Goal: Download file/media

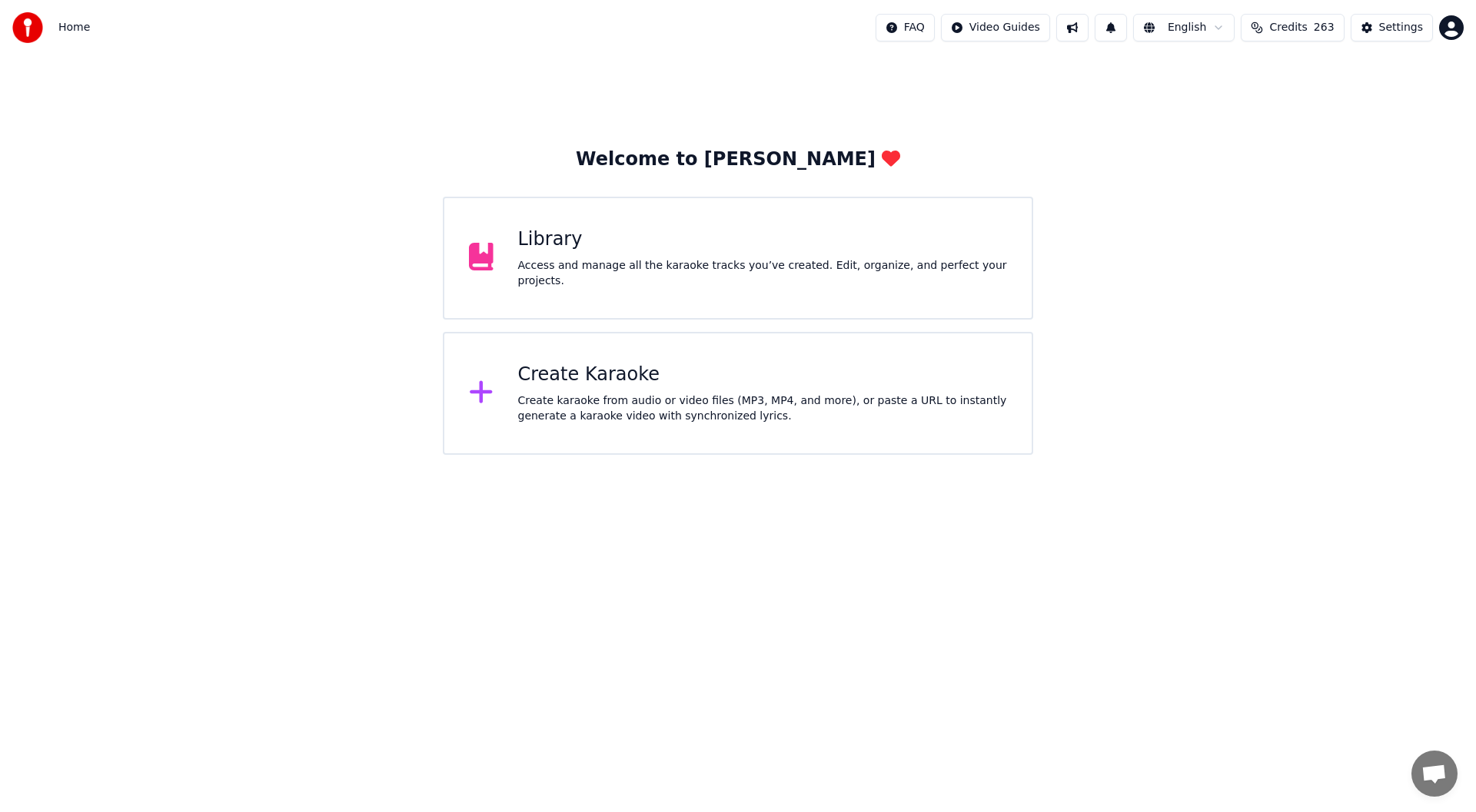
click at [614, 246] on div "Library" at bounding box center [763, 239] width 489 height 24
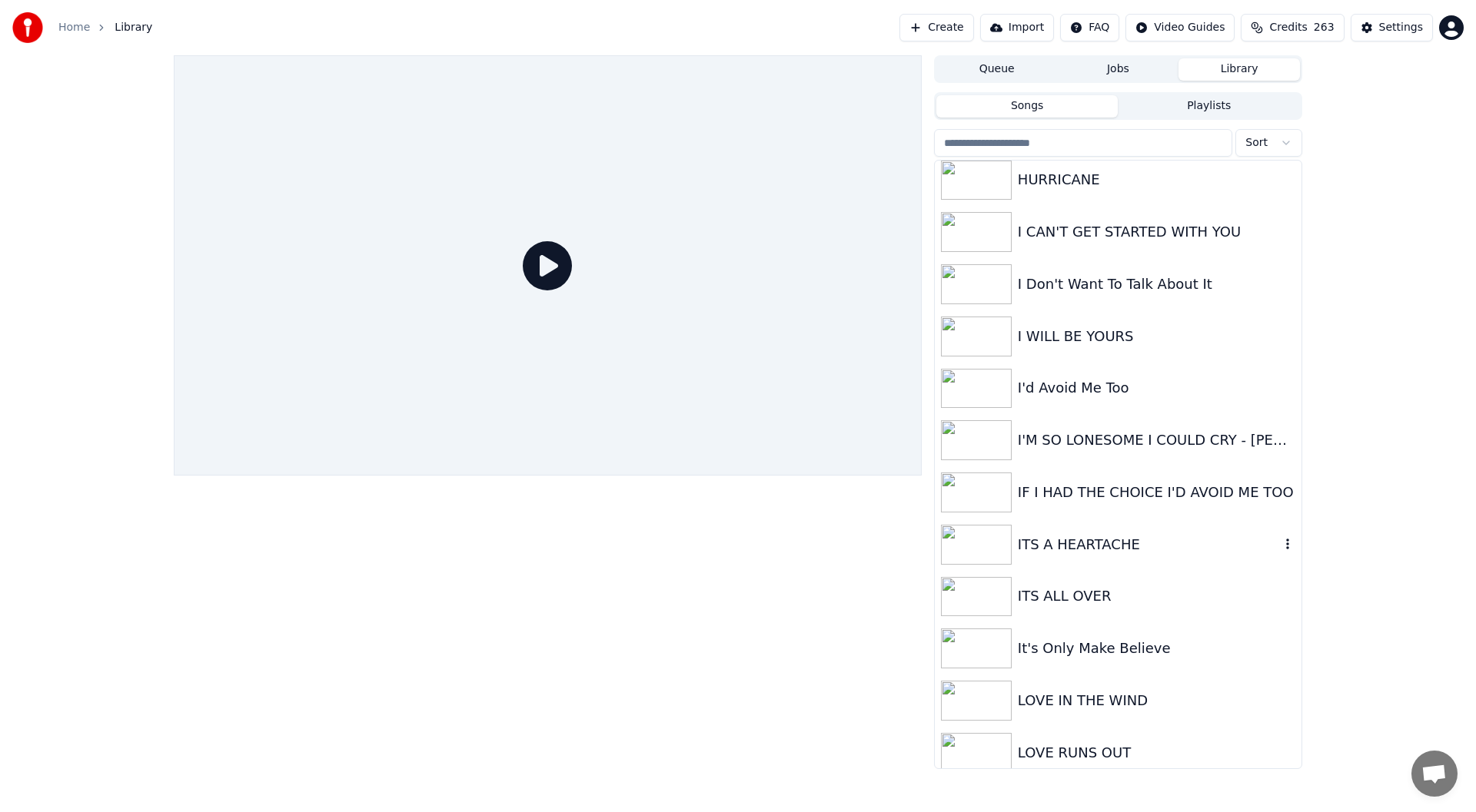
scroll to position [1076, 0]
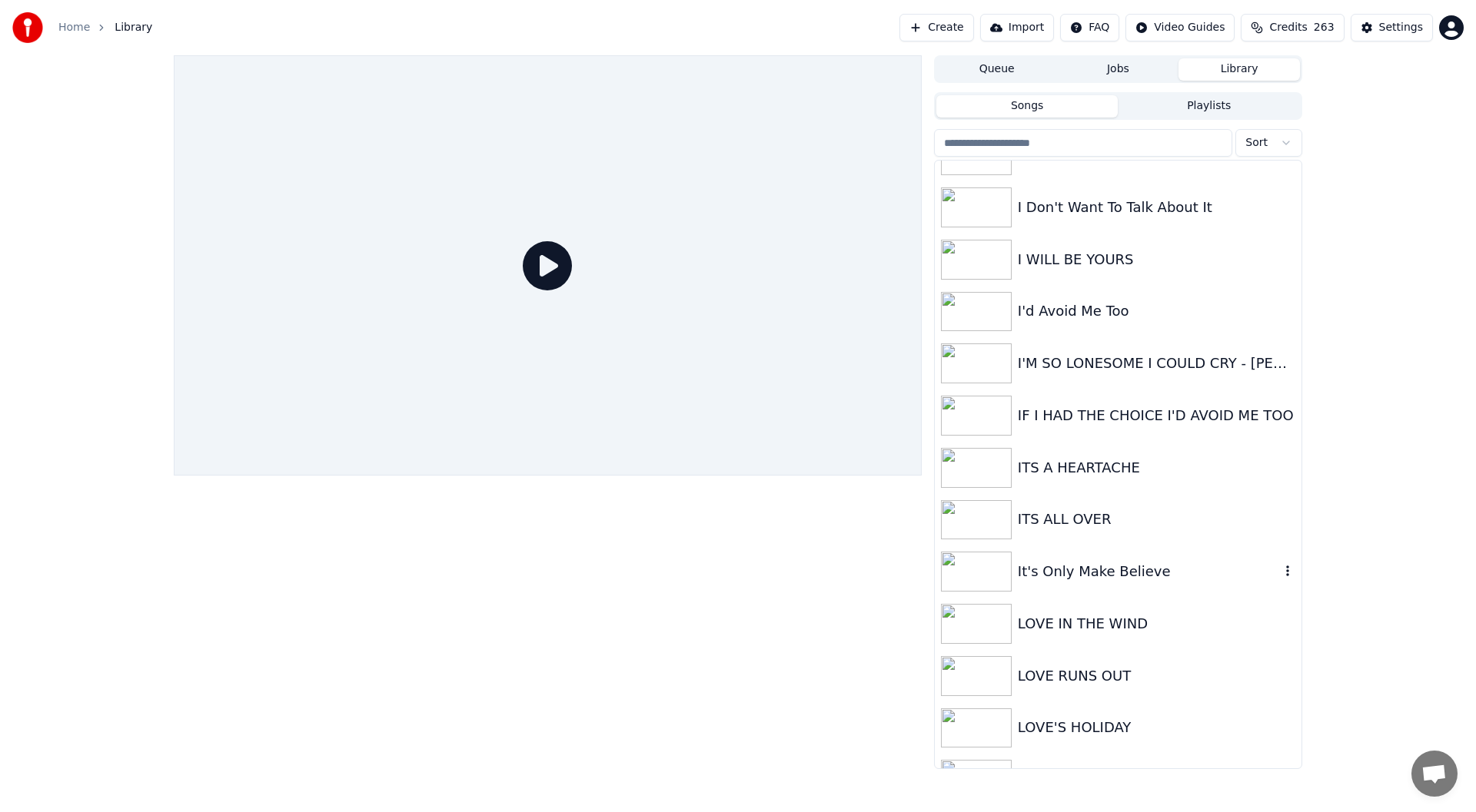
click at [1071, 569] on div "It's Only Make Believe" at bounding box center [1149, 571] width 262 height 22
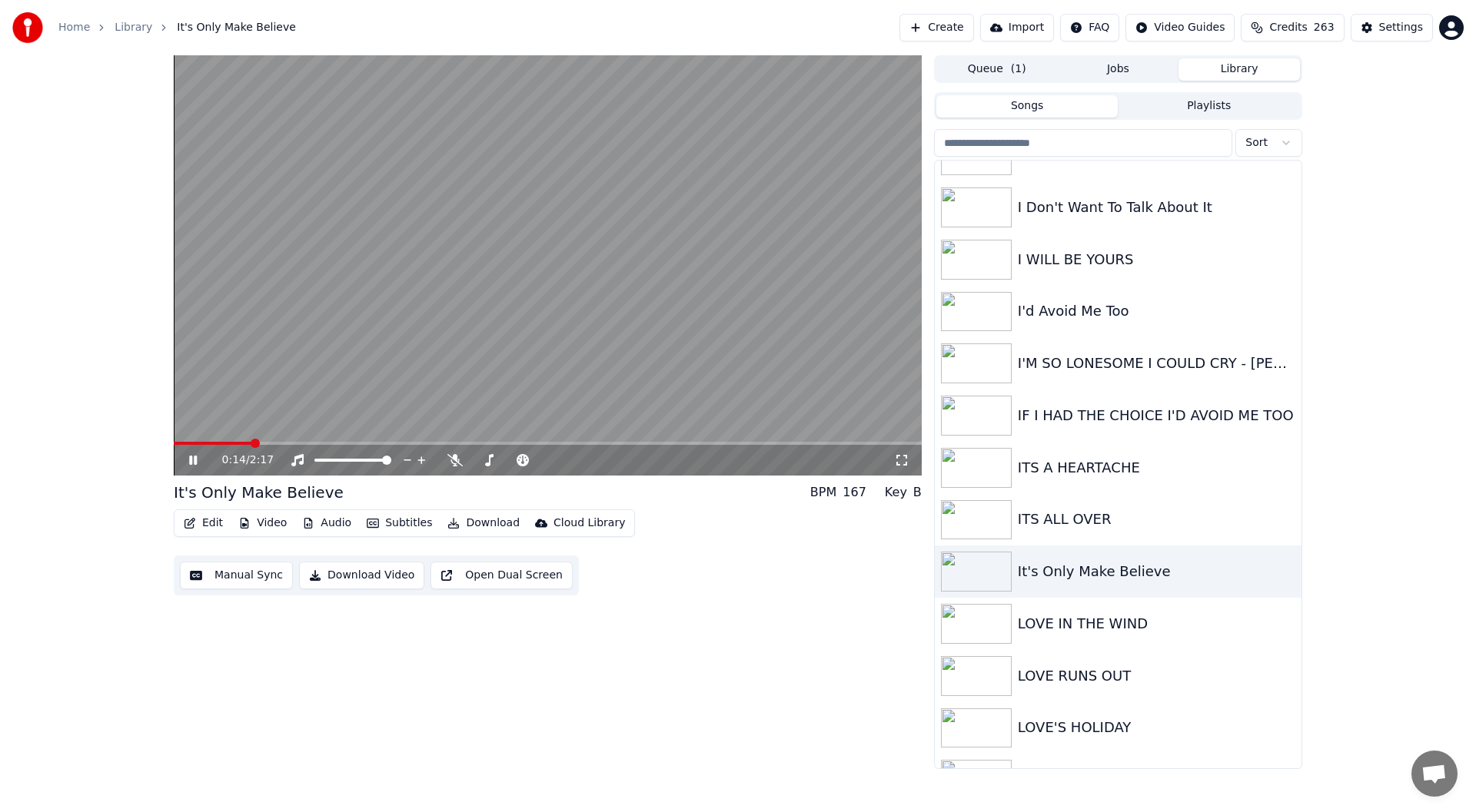
click at [205, 522] on button "Edit" at bounding box center [203, 523] width 51 height 22
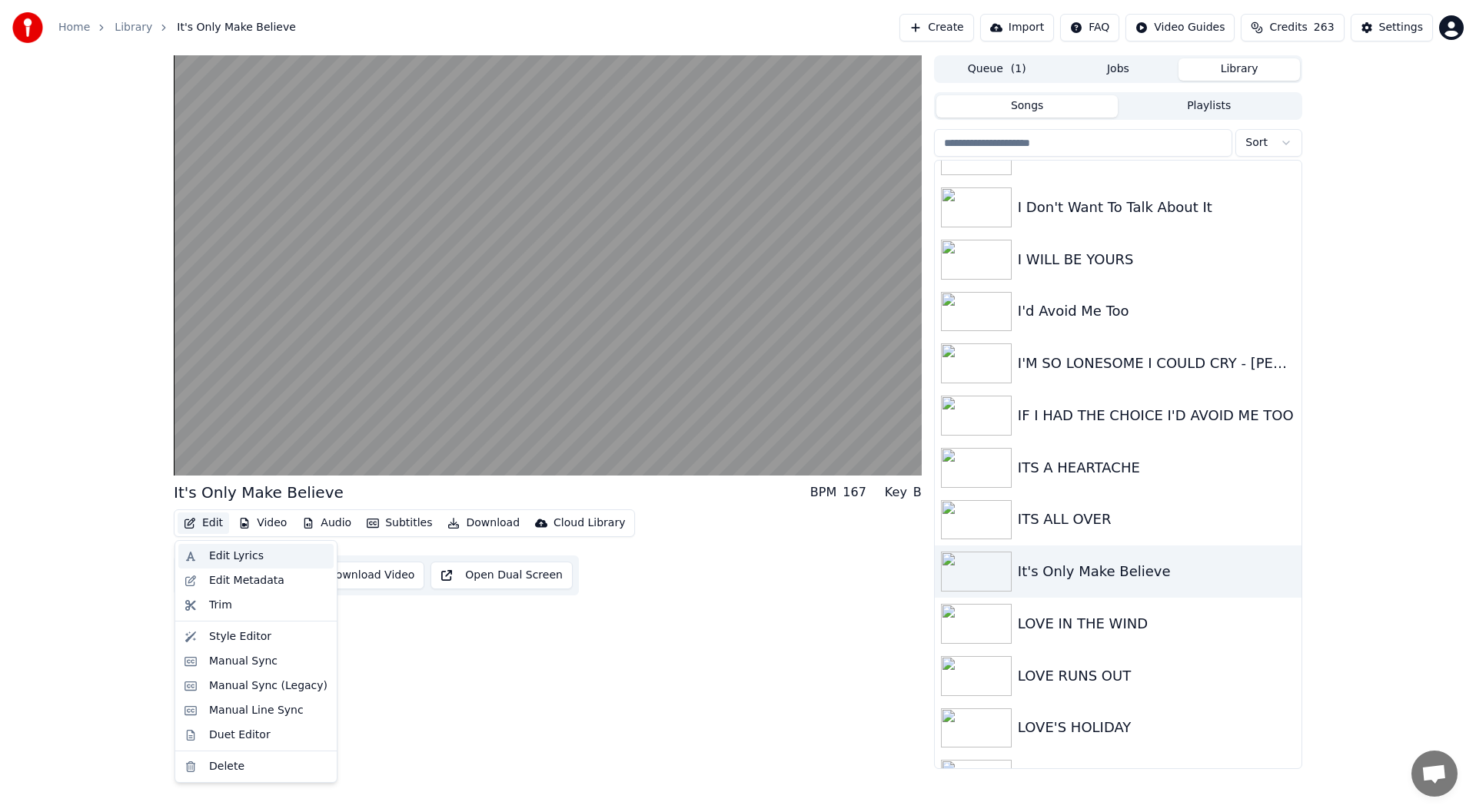
click at [232, 553] on div "Edit Lyrics" at bounding box center [236, 556] width 55 height 16
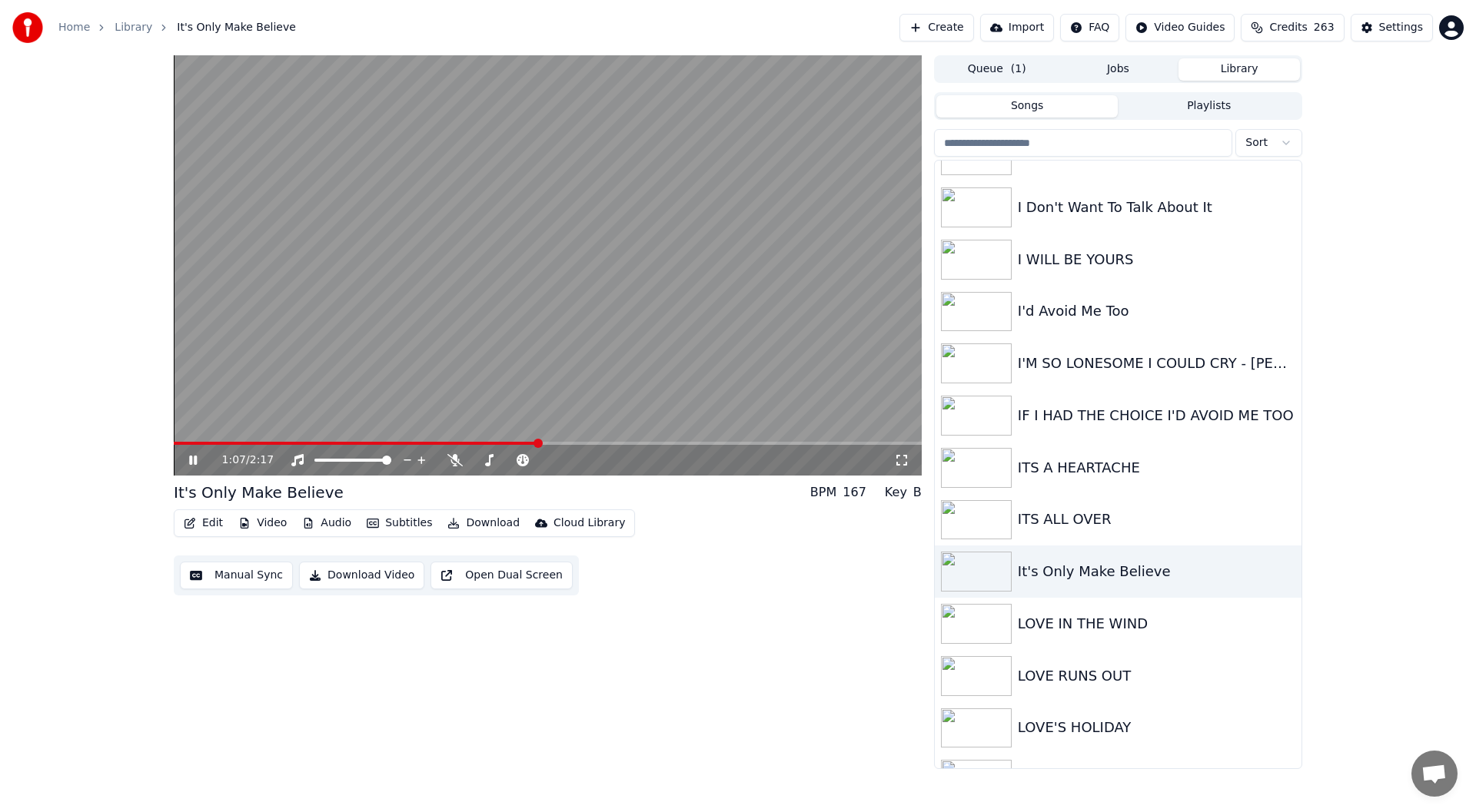
click at [193, 459] on icon at bounding box center [204, 460] width 36 height 12
click at [205, 517] on button "Edit" at bounding box center [203, 523] width 51 height 22
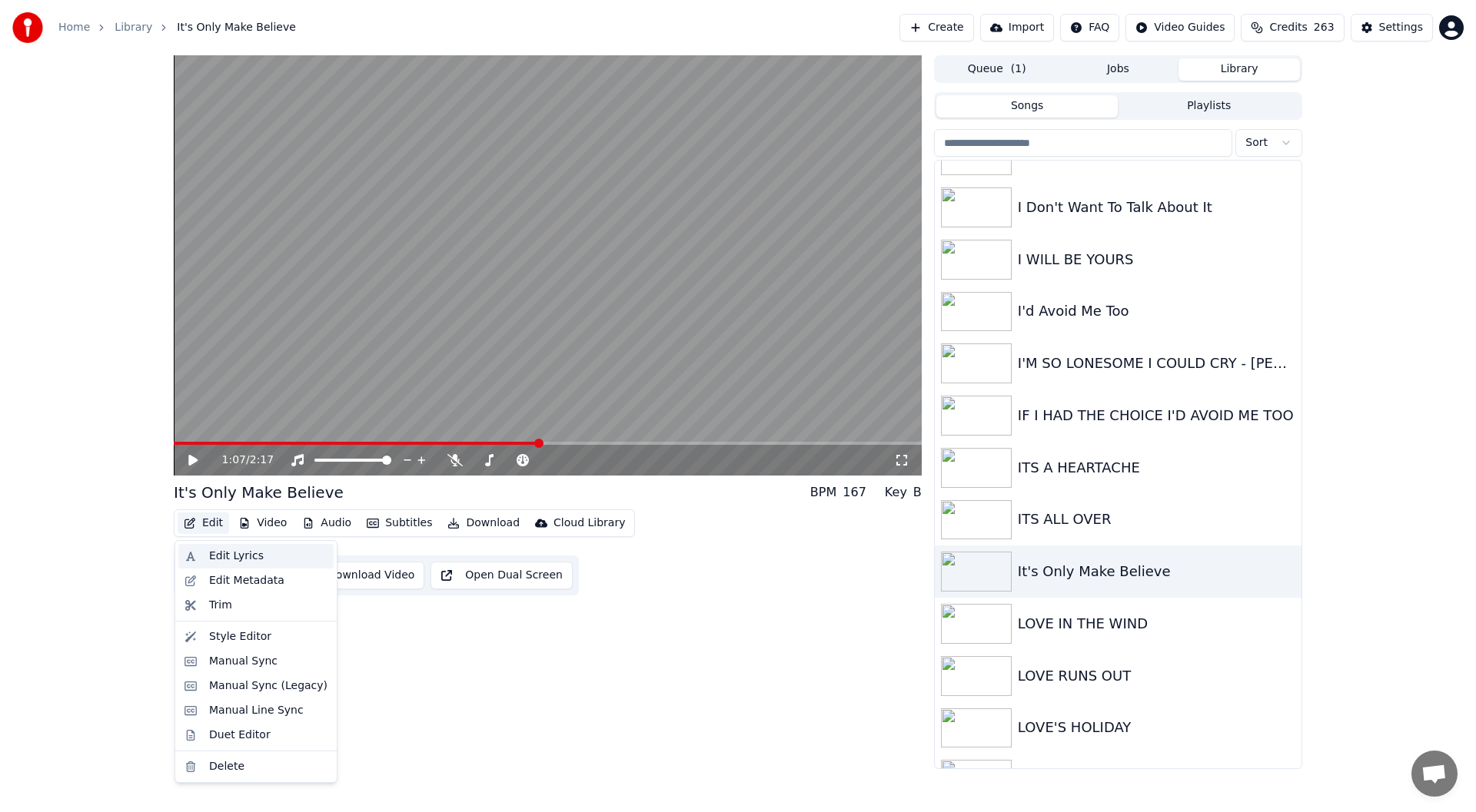
click at [226, 554] on div "Edit Lyrics" at bounding box center [236, 556] width 55 height 16
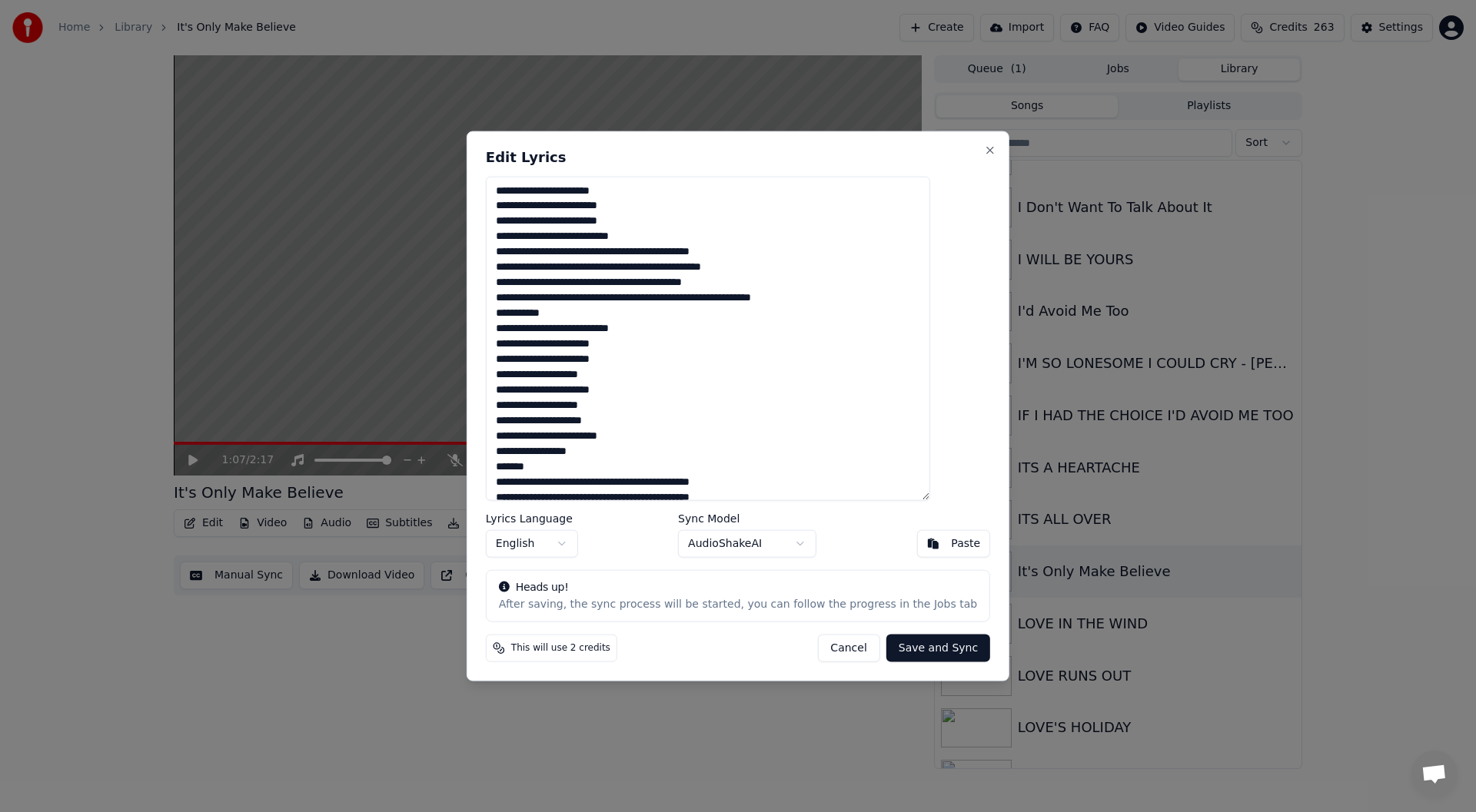
click at [640, 250] on textarea "**********" at bounding box center [708, 338] width 444 height 325
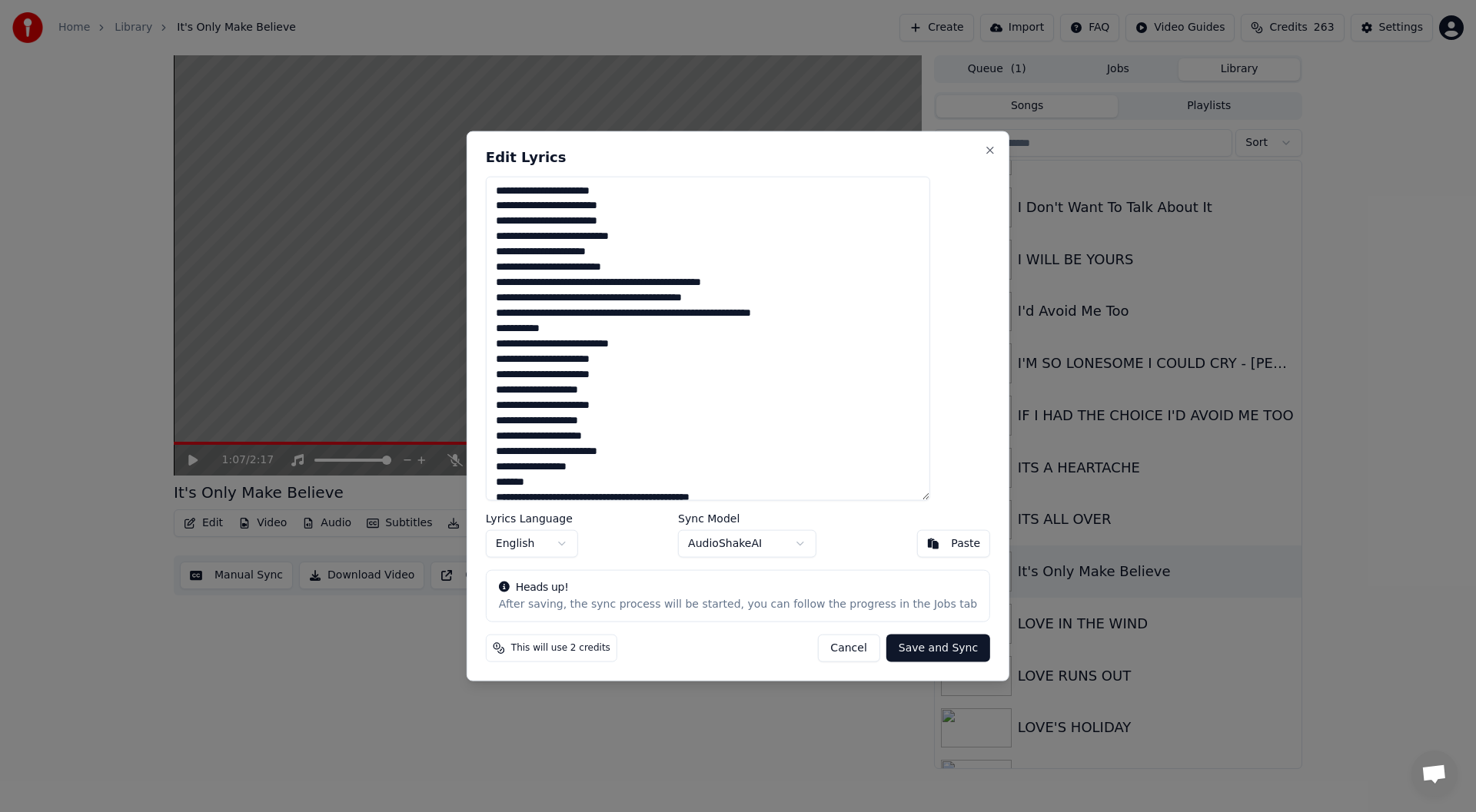
drag, startPoint x: 527, startPoint y: 265, endPoint x: 482, endPoint y: 277, distance: 46.6
click at [483, 278] on body "Home Library It's Only Make Believe Create Import FAQ Video Guides Credits 263 …" at bounding box center [738, 406] width 1476 height 812
click at [527, 269] on textarea "**********" at bounding box center [708, 338] width 444 height 325
click at [526, 268] on textarea "**********" at bounding box center [708, 338] width 444 height 325
drag, startPoint x: 532, startPoint y: 266, endPoint x: 522, endPoint y: 270, distance: 10.8
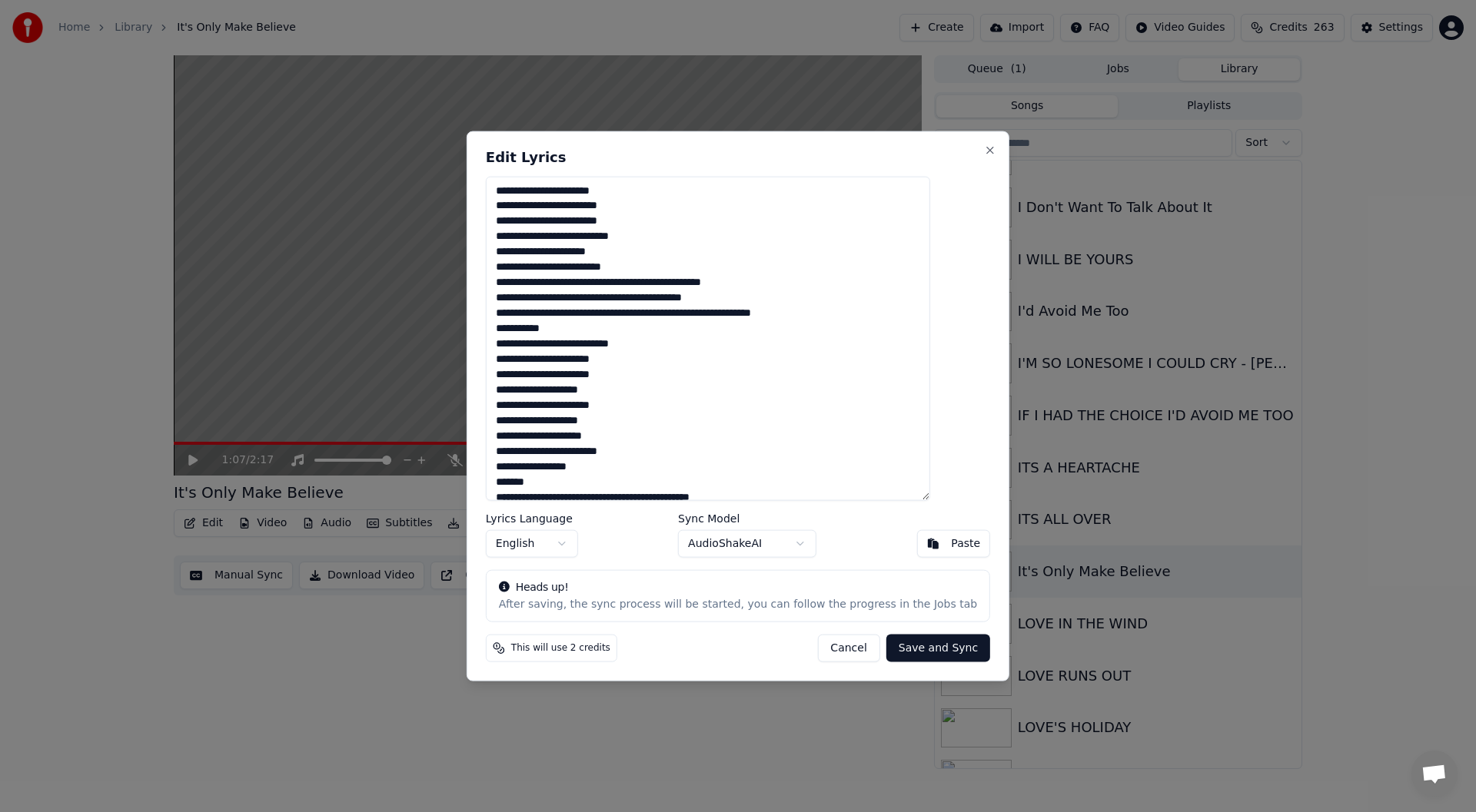
click at [522, 270] on textarea "**********" at bounding box center [708, 338] width 444 height 325
click at [698, 281] on textarea "**********" at bounding box center [708, 338] width 444 height 325
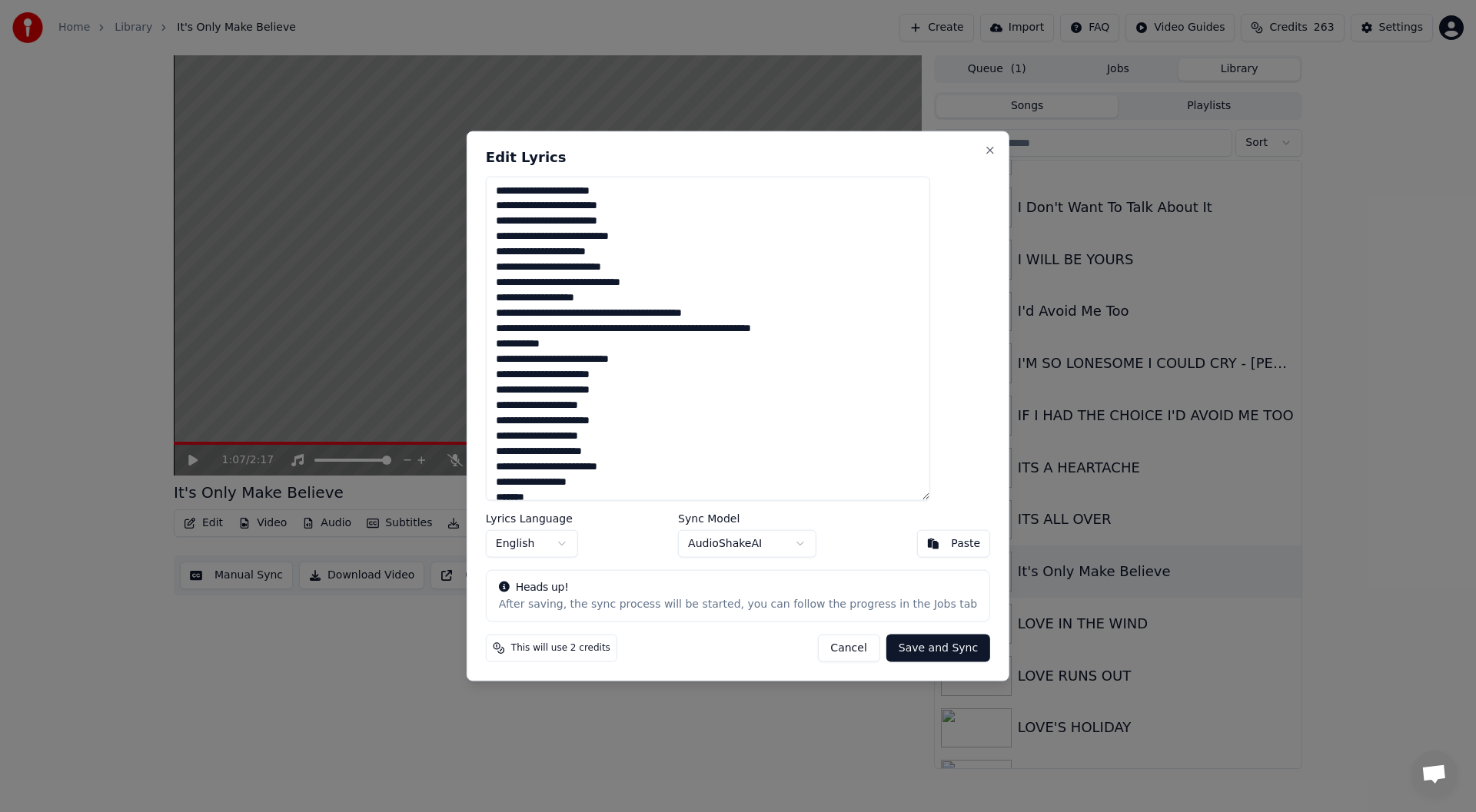
click at [531, 296] on textarea "**********" at bounding box center [708, 338] width 444 height 325
click at [528, 299] on textarea "**********" at bounding box center [708, 338] width 444 height 325
click at [651, 310] on textarea "**********" at bounding box center [708, 338] width 444 height 325
click at [533, 325] on textarea "**********" at bounding box center [708, 338] width 444 height 325
click at [528, 325] on textarea "**********" at bounding box center [708, 338] width 444 height 325
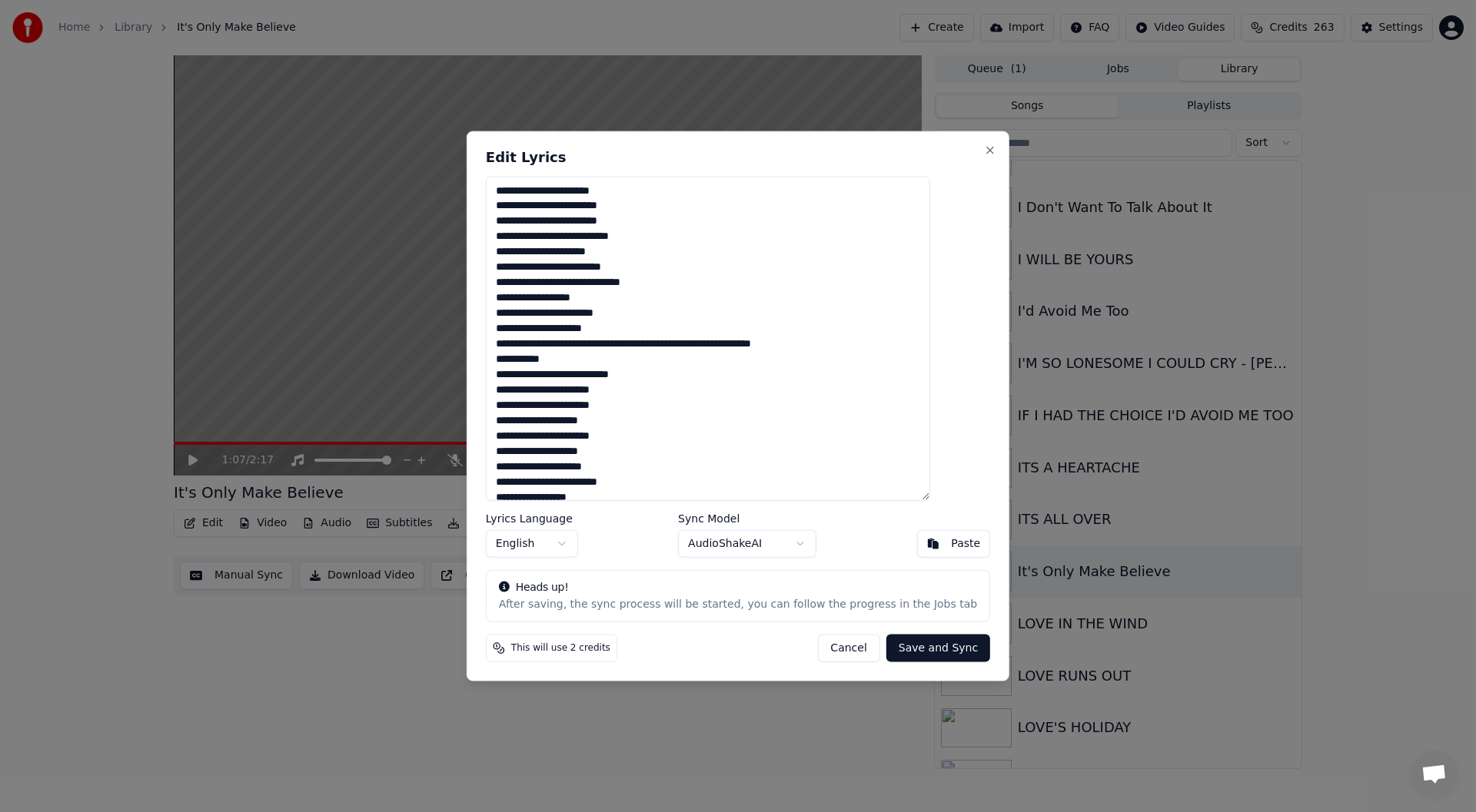
click at [631, 343] on textarea "**********" at bounding box center [708, 338] width 444 height 325
click at [528, 358] on textarea "**********" at bounding box center [708, 338] width 444 height 325
click at [528, 359] on textarea "**********" at bounding box center [708, 338] width 444 height 325
click at [576, 374] on textarea "**********" at bounding box center [708, 338] width 444 height 325
drag, startPoint x: 578, startPoint y: 372, endPoint x: 528, endPoint y: 377, distance: 50.2
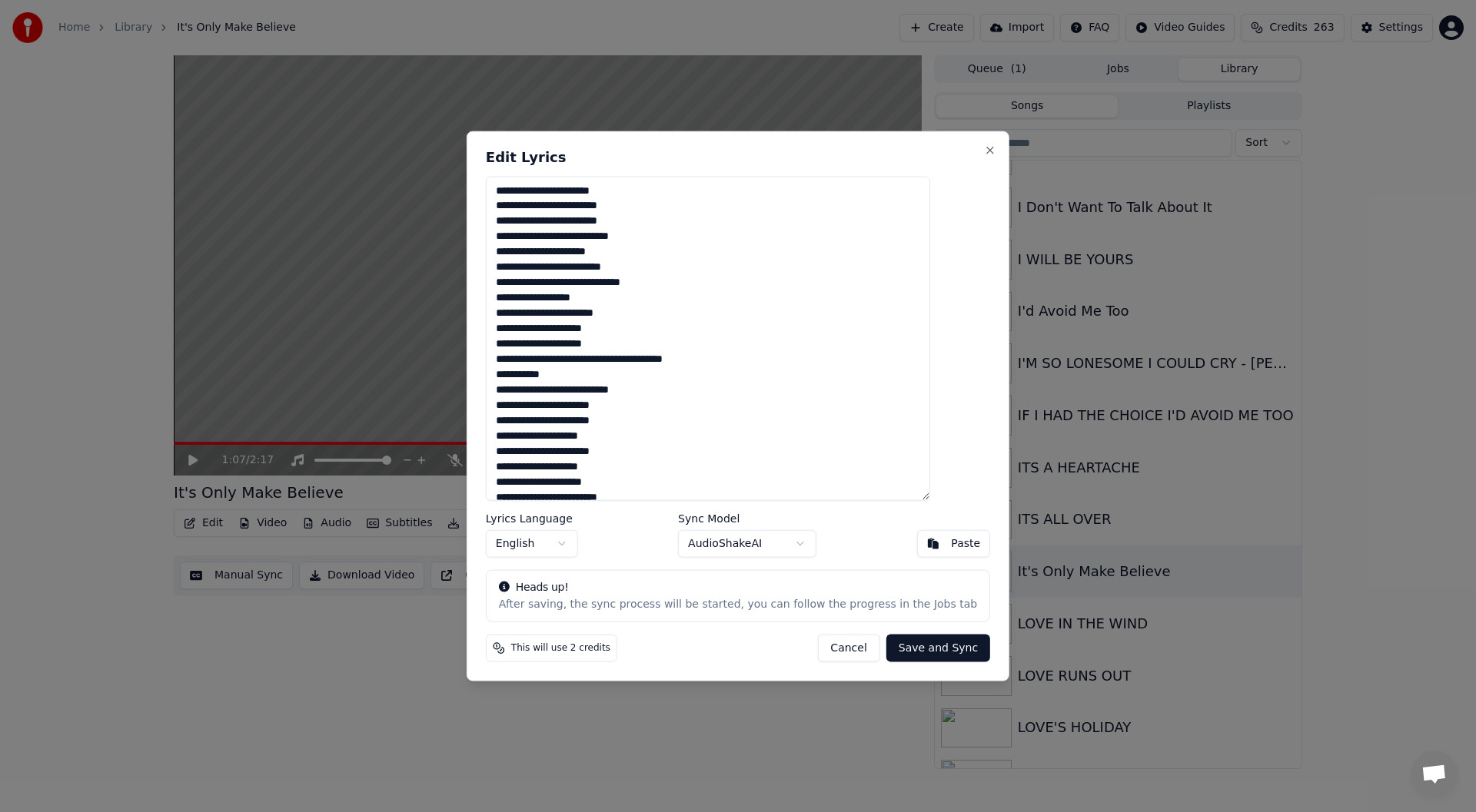
click at [528, 377] on textarea "**********" at bounding box center [708, 338] width 444 height 325
click at [794, 318] on textarea "**********" at bounding box center [708, 338] width 444 height 325
click at [653, 353] on textarea "**********" at bounding box center [708, 338] width 444 height 325
click at [529, 371] on textarea "**********" at bounding box center [708, 338] width 444 height 325
click at [527, 375] on textarea "**********" at bounding box center [708, 338] width 444 height 325
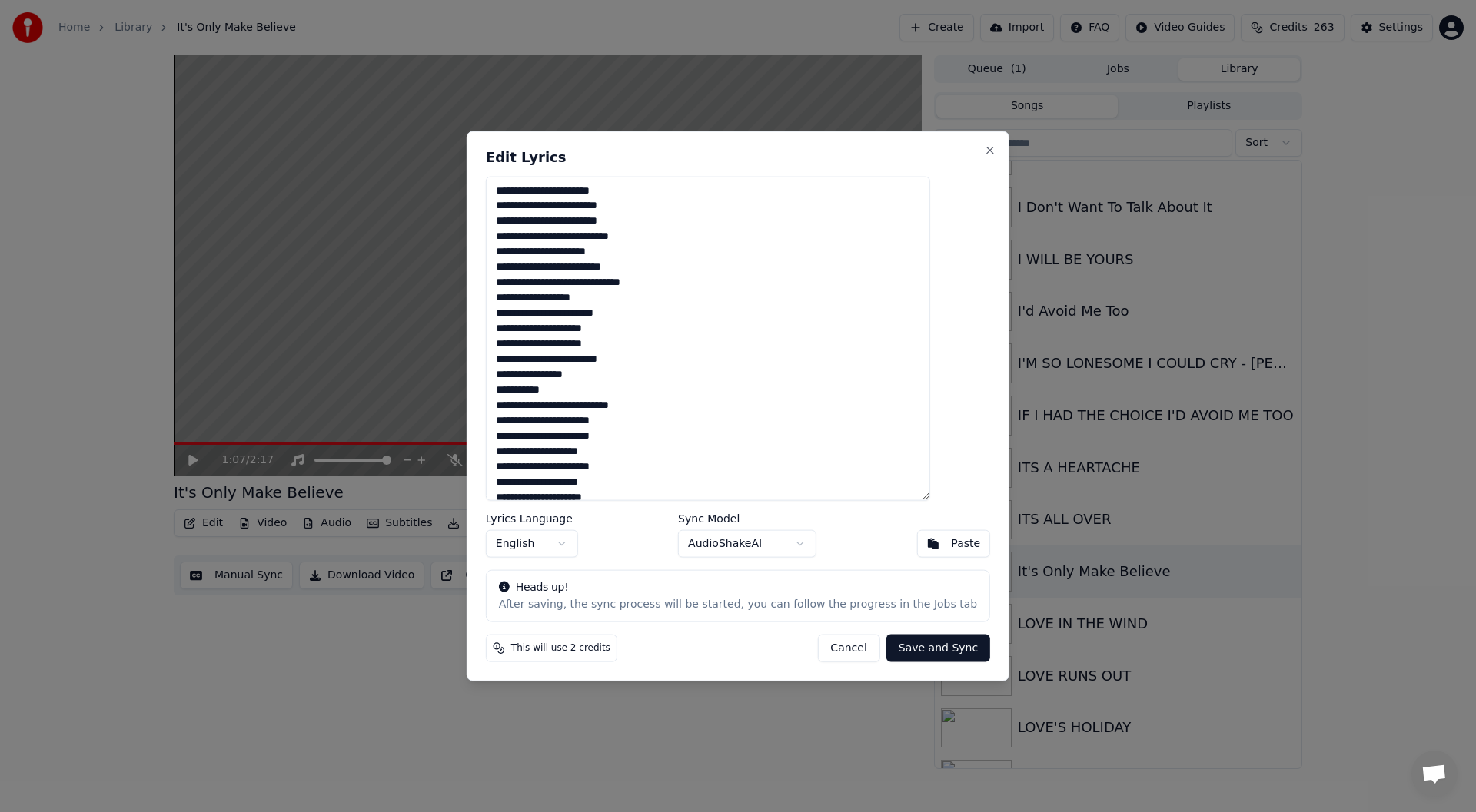
click at [528, 371] on textarea "**********" at bounding box center [708, 338] width 444 height 325
click at [587, 377] on textarea "**********" at bounding box center [708, 338] width 444 height 325
drag, startPoint x: 607, startPoint y: 371, endPoint x: 587, endPoint y: 373, distance: 20.1
click at [587, 373] on textarea "**********" at bounding box center [708, 338] width 444 height 325
drag, startPoint x: 575, startPoint y: 389, endPoint x: 528, endPoint y: 385, distance: 47.2
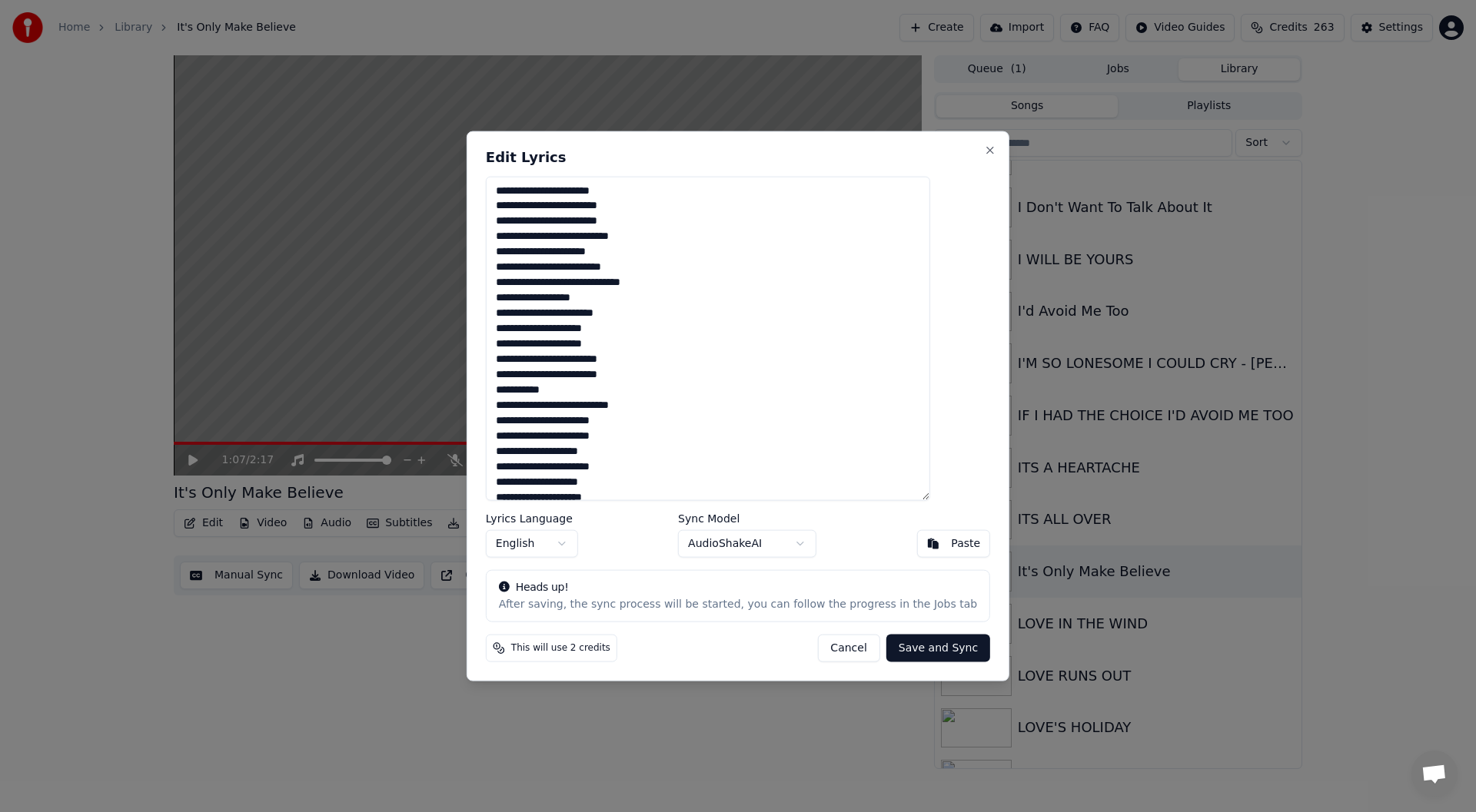
click at [529, 386] on textarea "**********" at bounding box center [708, 338] width 444 height 325
click at [527, 403] on textarea "**********" at bounding box center [708, 338] width 444 height 325
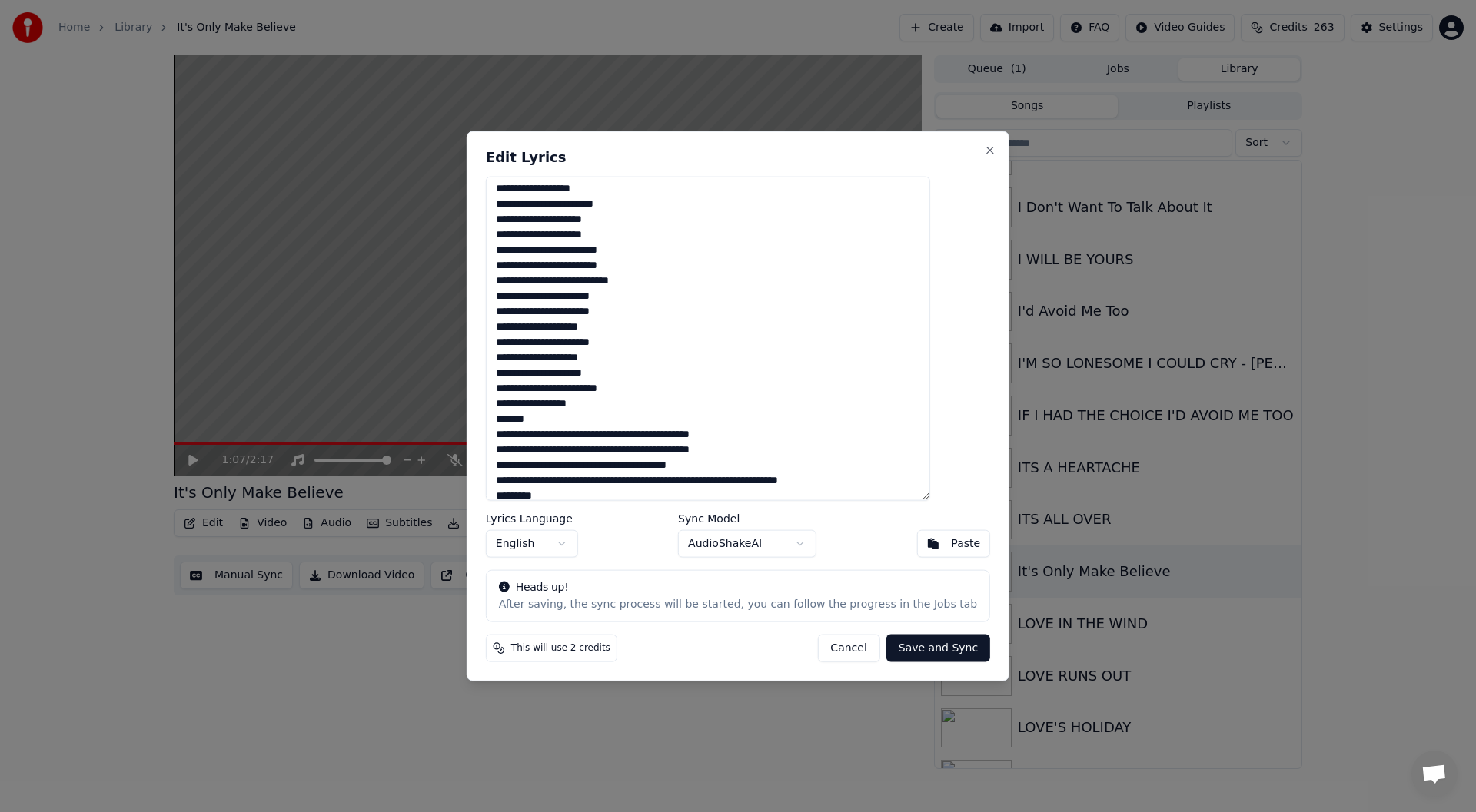
scroll to position [110, 0]
click at [610, 403] on textarea "**********" at bounding box center [708, 338] width 444 height 325
drag, startPoint x: 561, startPoint y: 419, endPoint x: 529, endPoint y: 419, distance: 32.0
click at [529, 419] on textarea "**********" at bounding box center [708, 338] width 444 height 325
click at [523, 433] on textarea "**********" at bounding box center [708, 338] width 444 height 325
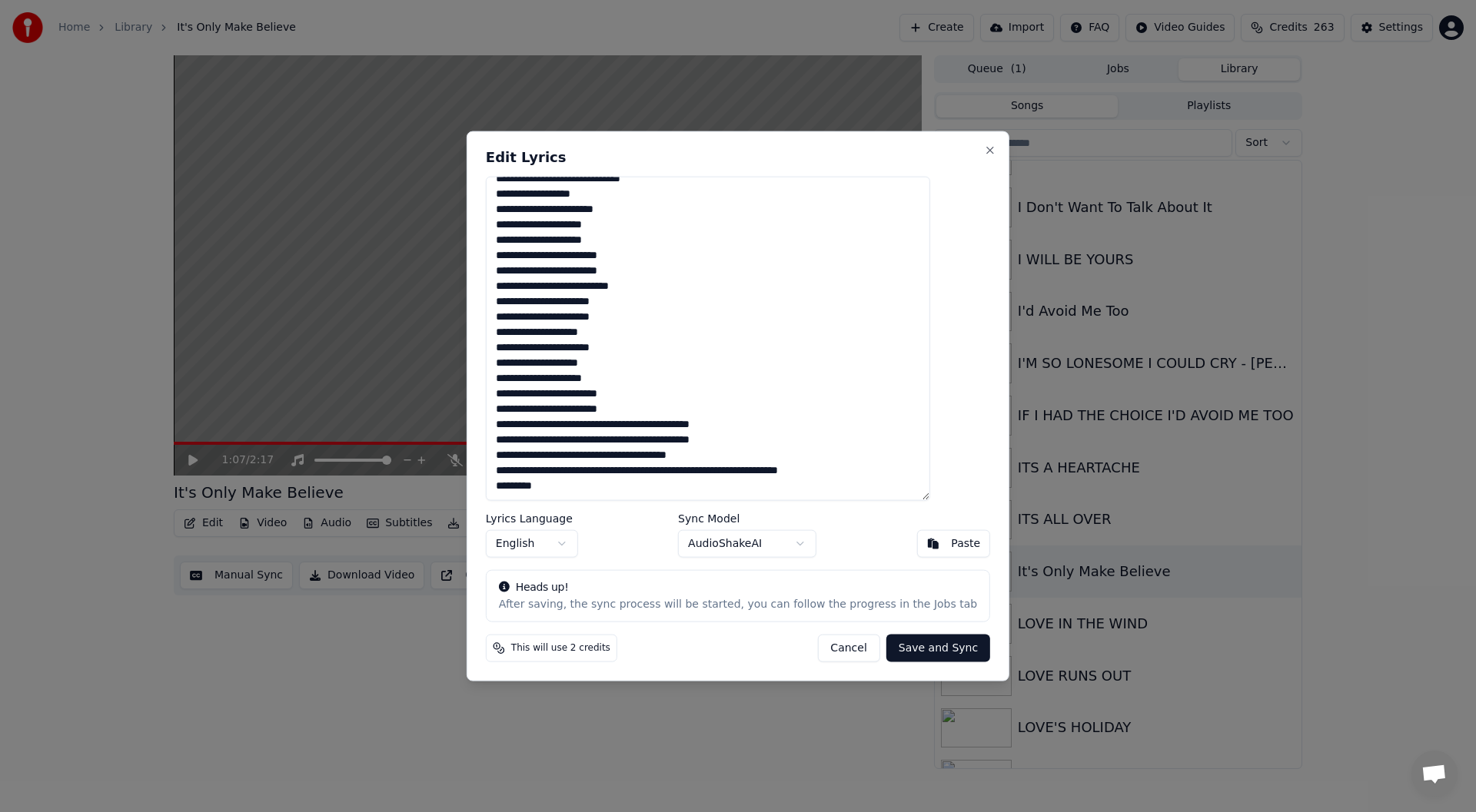
scroll to position [104, 0]
click at [637, 424] on textarea "**********" at bounding box center [708, 338] width 444 height 325
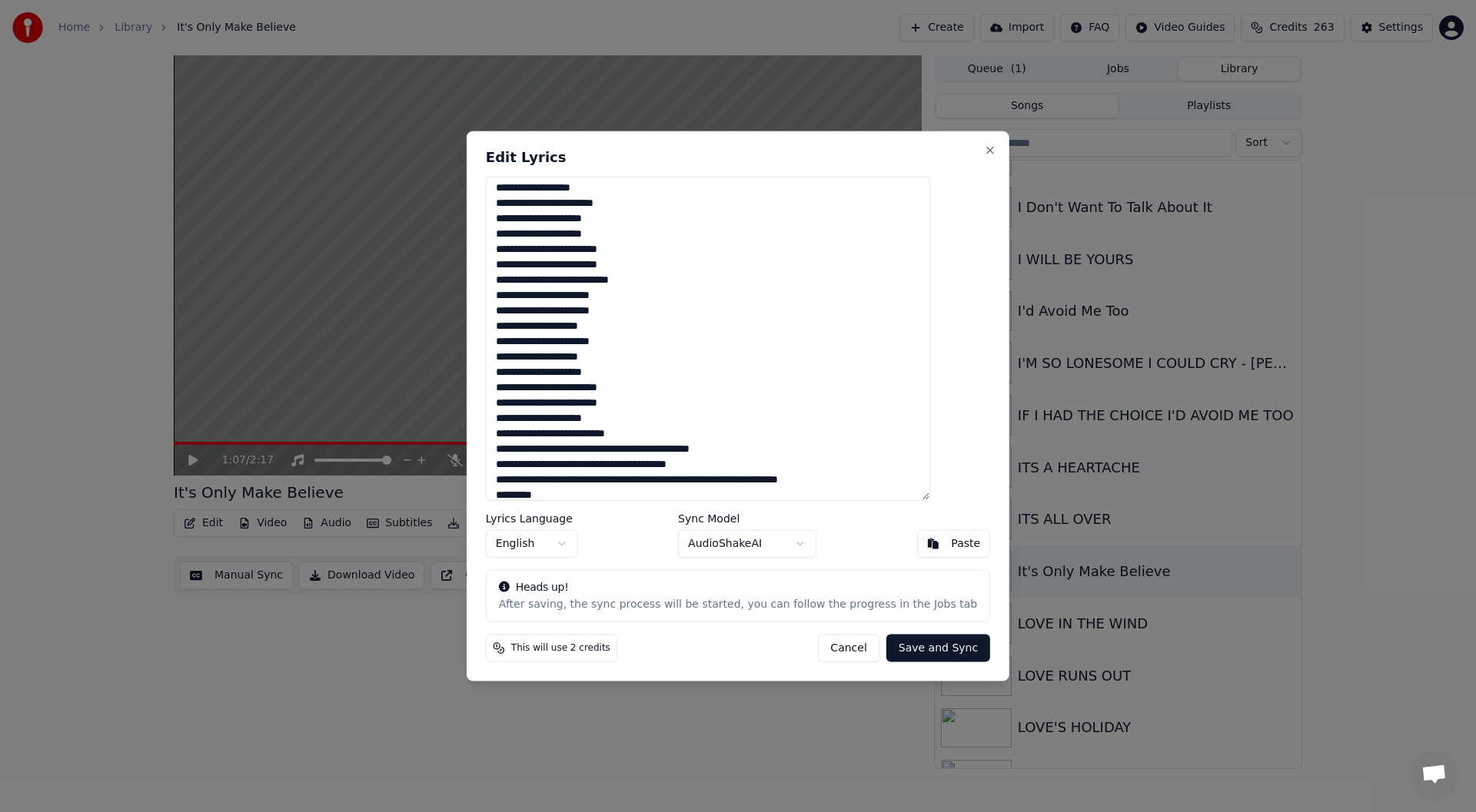
click at [524, 431] on textarea "**********" at bounding box center [708, 338] width 444 height 325
click at [681, 446] on textarea "**********" at bounding box center [708, 338] width 444 height 325
click at [522, 462] on textarea "**********" at bounding box center [708, 338] width 444 height 325
click at [530, 463] on textarea "**********" at bounding box center [708, 338] width 444 height 325
click at [528, 462] on textarea "**********" at bounding box center [708, 338] width 444 height 325
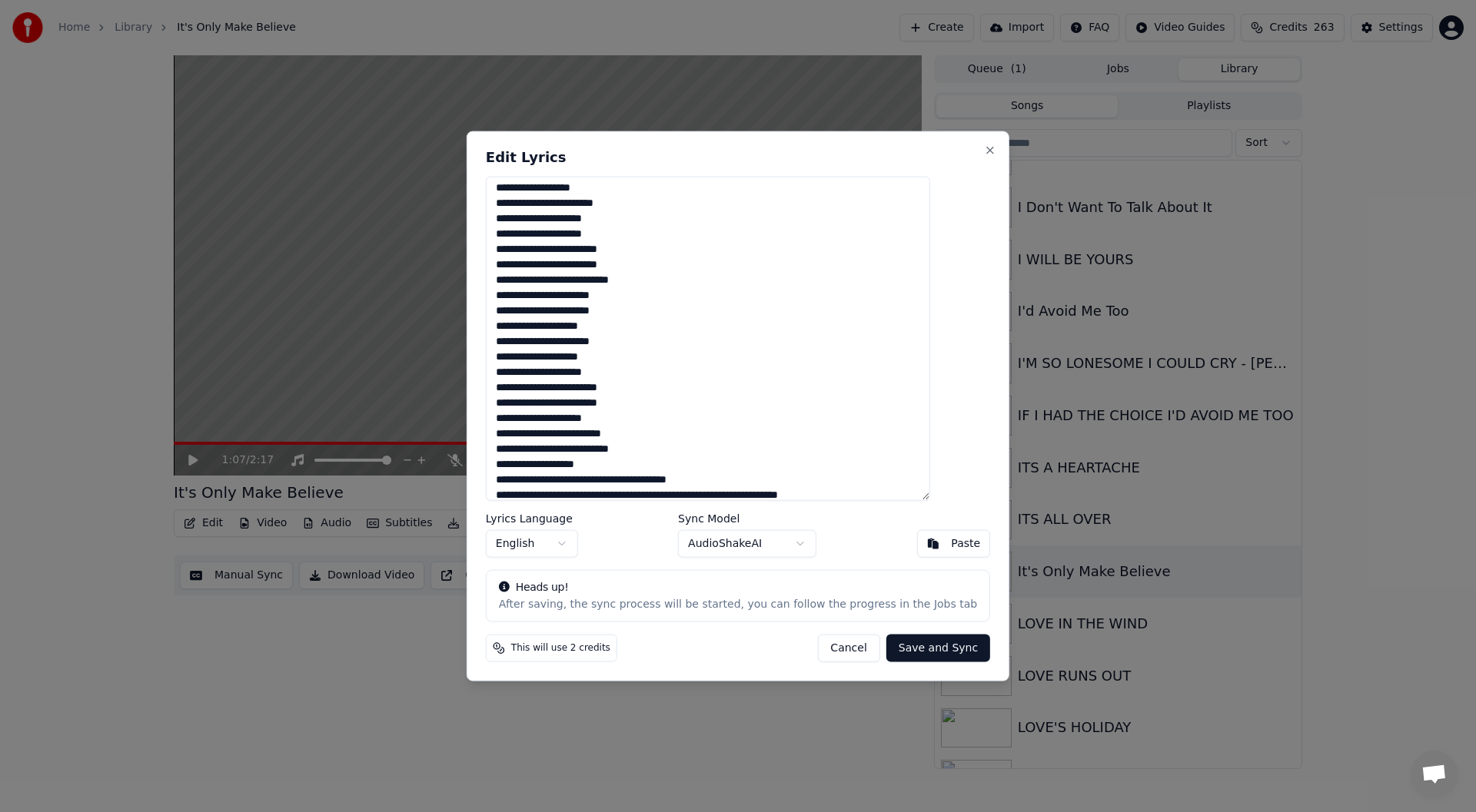
click at [528, 461] on textarea "**********" at bounding box center [708, 338] width 444 height 325
click at [529, 462] on textarea "**********" at bounding box center [708, 338] width 444 height 325
click at [529, 463] on textarea "**********" at bounding box center [708, 338] width 444 height 325
click at [531, 463] on textarea "**********" at bounding box center [708, 338] width 444 height 325
click at [630, 480] on textarea "**********" at bounding box center [708, 338] width 444 height 325
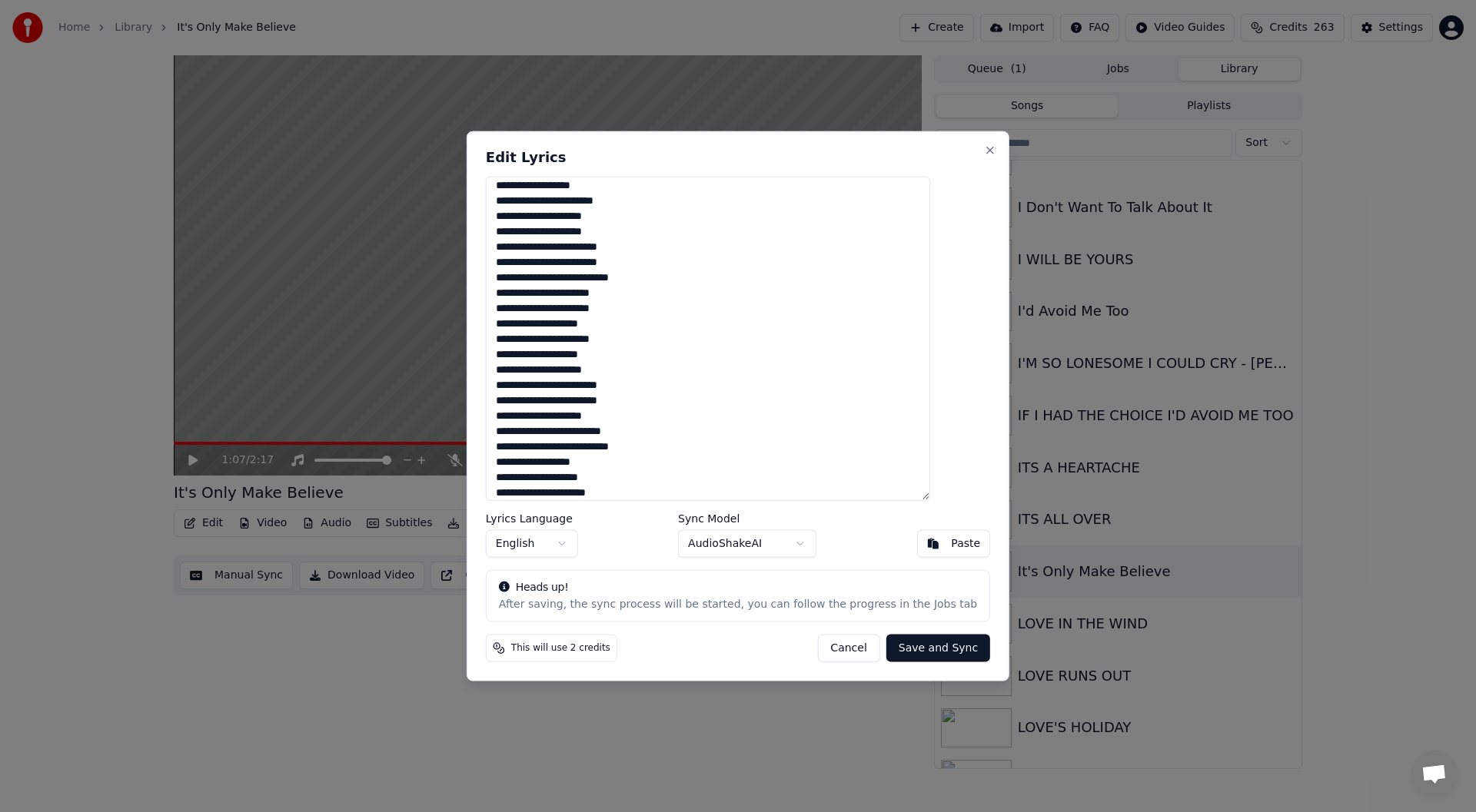
scroll to position [150, 0]
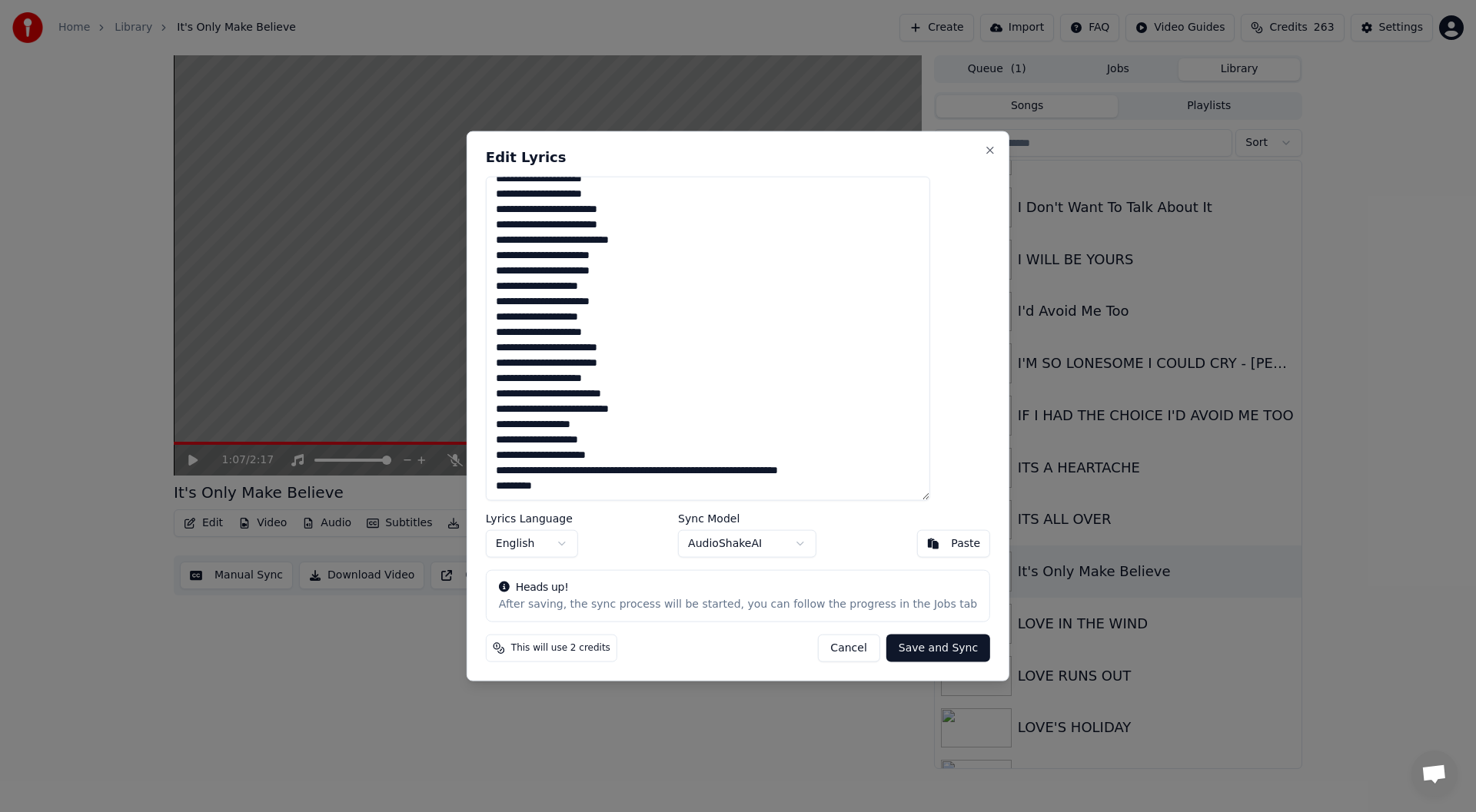
click at [530, 451] on textarea "**********" at bounding box center [708, 338] width 444 height 325
click at [526, 454] on textarea "**********" at bounding box center [708, 338] width 444 height 325
click at [529, 456] on textarea "**********" at bounding box center [708, 338] width 444 height 325
click at [694, 471] on textarea "**********" at bounding box center [708, 338] width 444 height 325
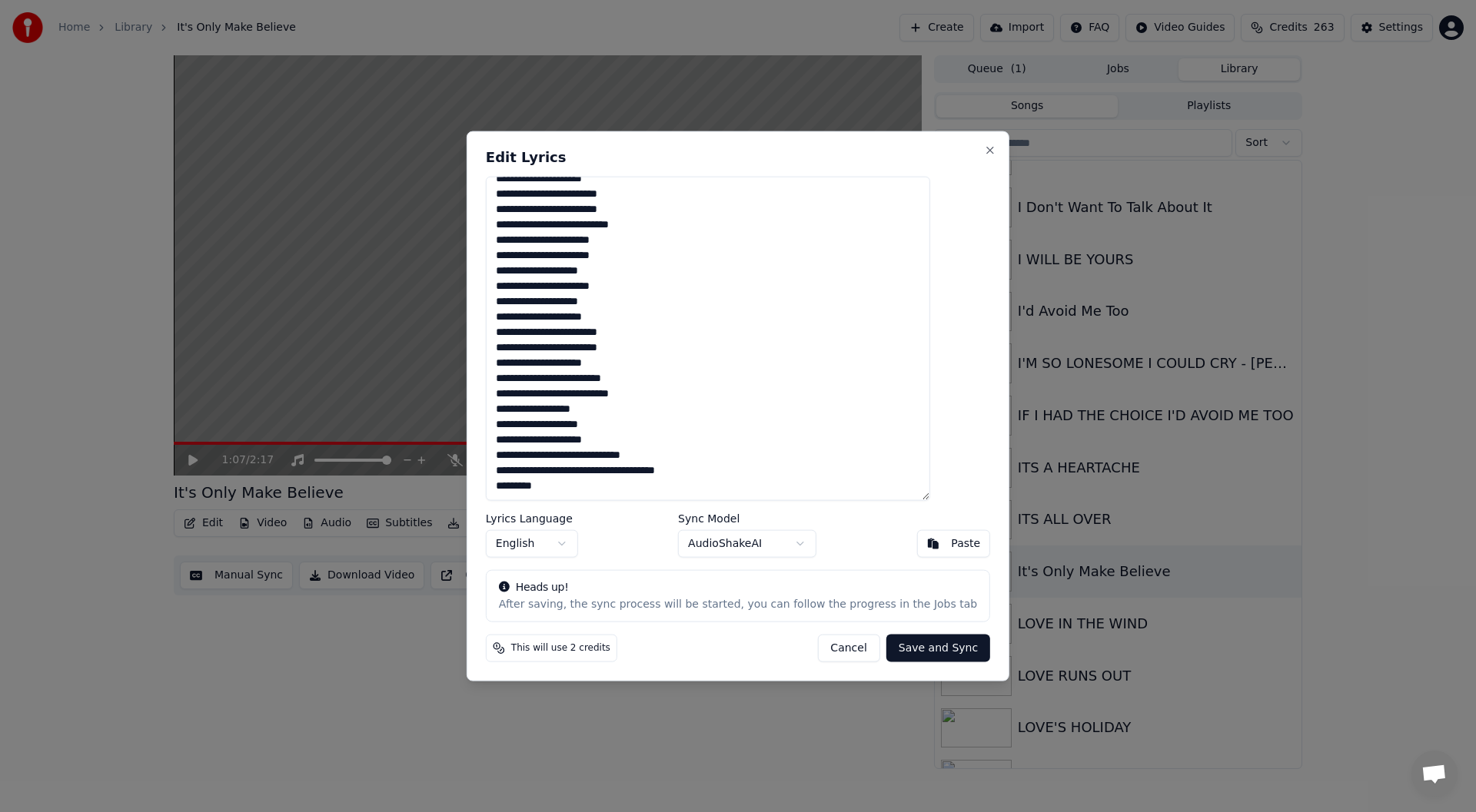
click at [522, 470] on textarea "**********" at bounding box center [708, 338] width 444 height 325
click at [527, 471] on textarea "**********" at bounding box center [708, 338] width 444 height 325
click at [640, 470] on textarea "**********" at bounding box center [708, 338] width 444 height 325
click at [527, 482] on textarea "**********" at bounding box center [708, 338] width 444 height 325
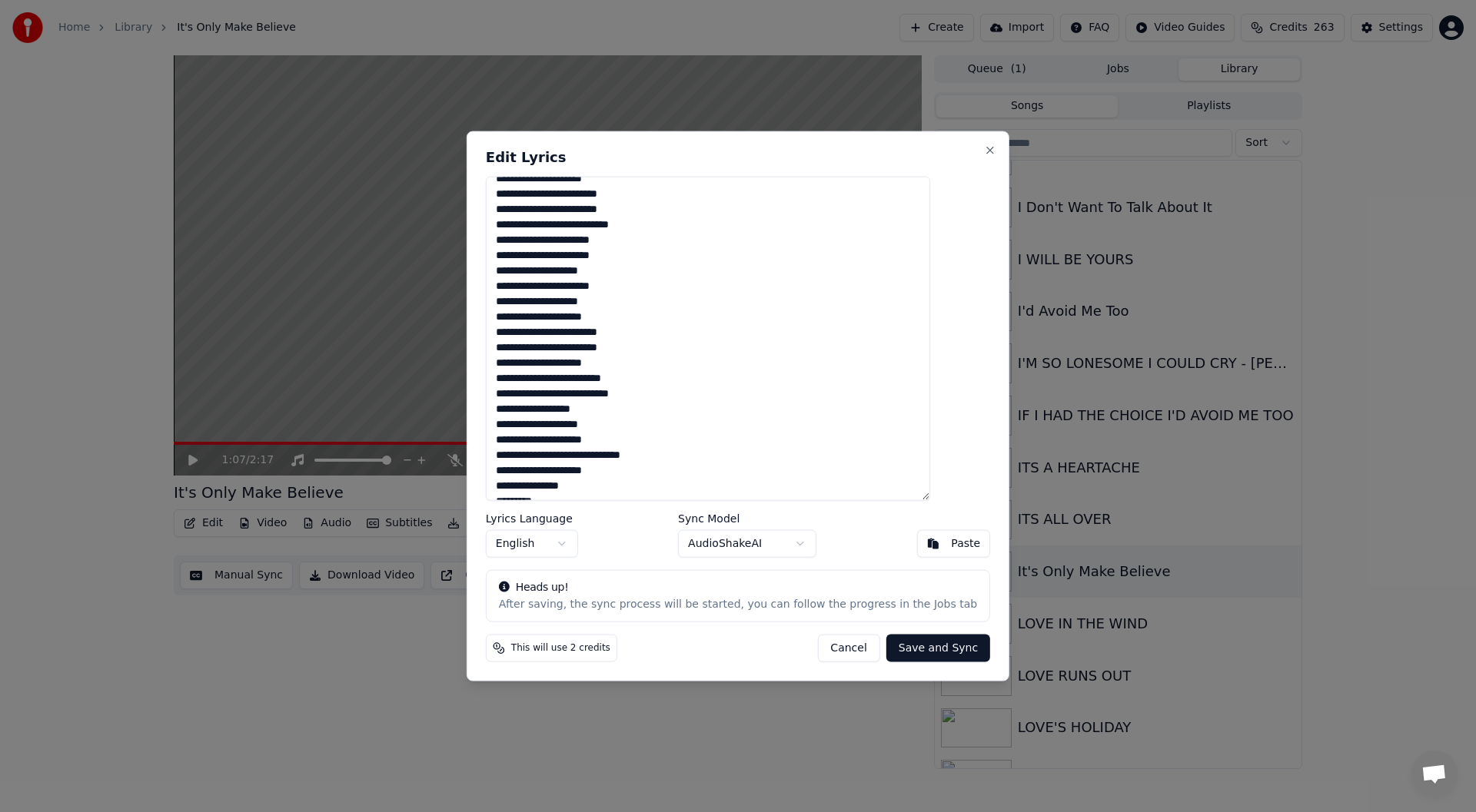
scroll to position [180, 0]
drag, startPoint x: 603, startPoint y: 488, endPoint x: 594, endPoint y: 486, distance: 9.2
click at [594, 486] on textarea "**********" at bounding box center [708, 338] width 444 height 325
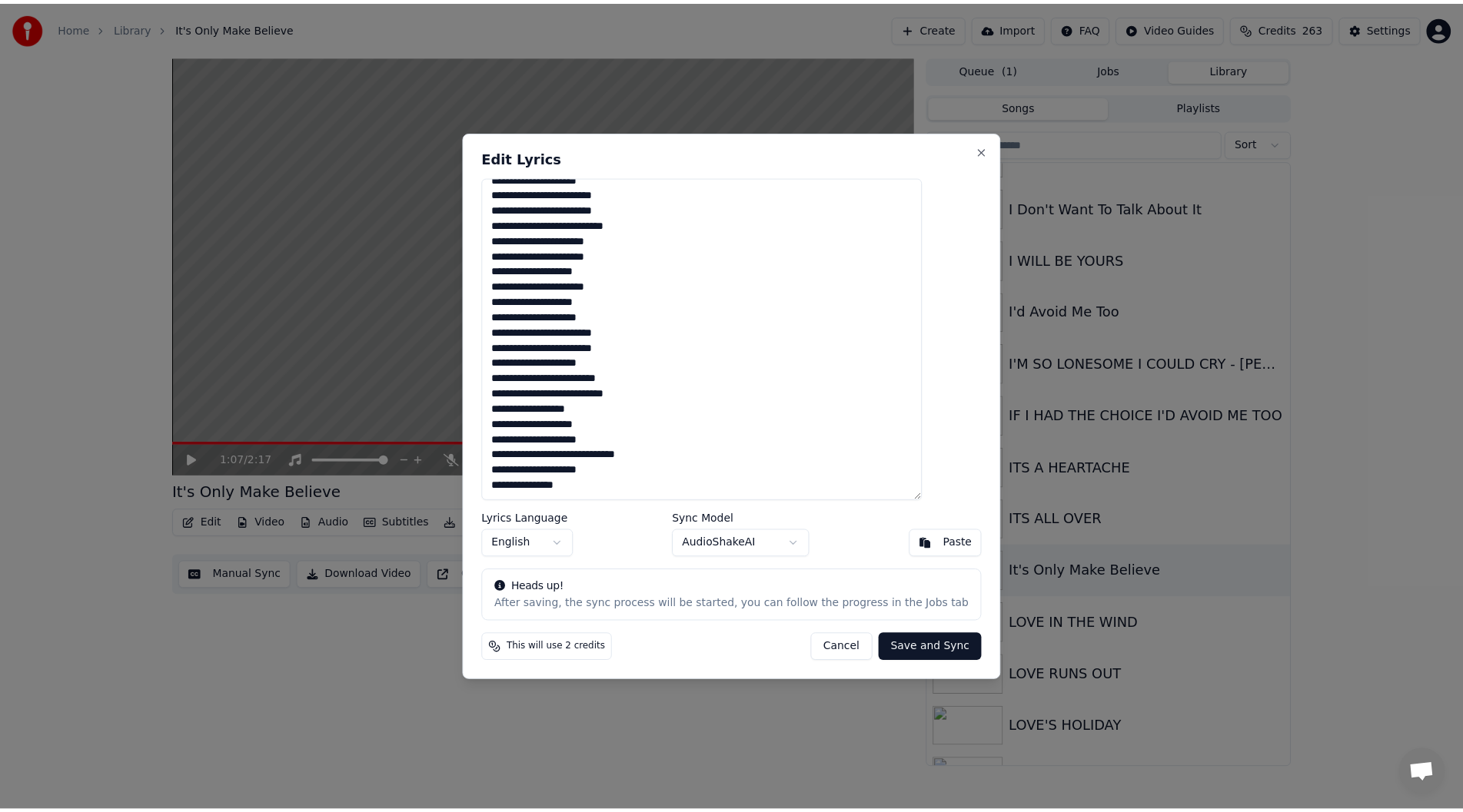
scroll to position [165, 0]
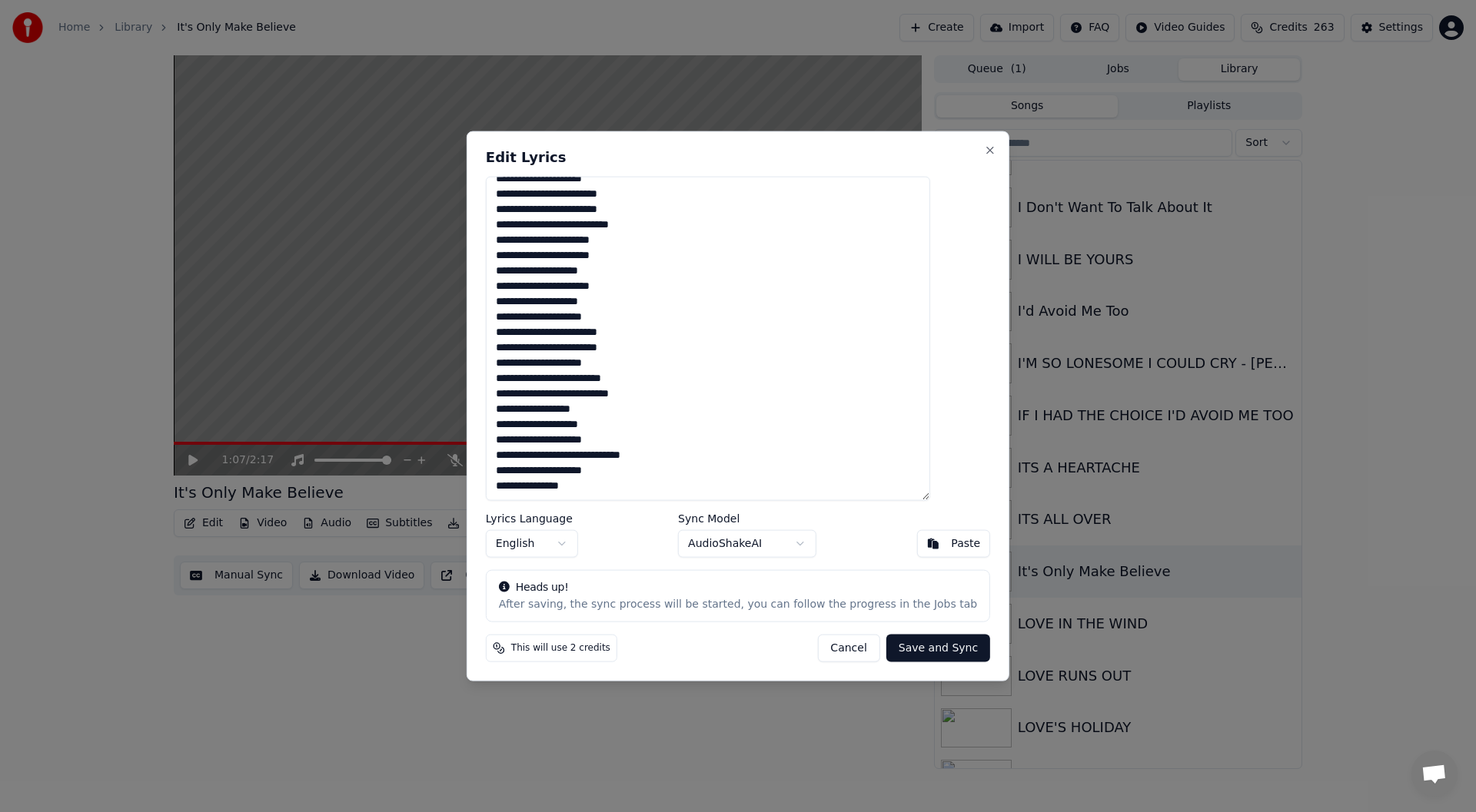
click at [593, 486] on textarea "**********" at bounding box center [708, 338] width 444 height 325
type textarea "**********"
click at [908, 643] on button "Save and Sync" at bounding box center [938, 648] width 104 height 28
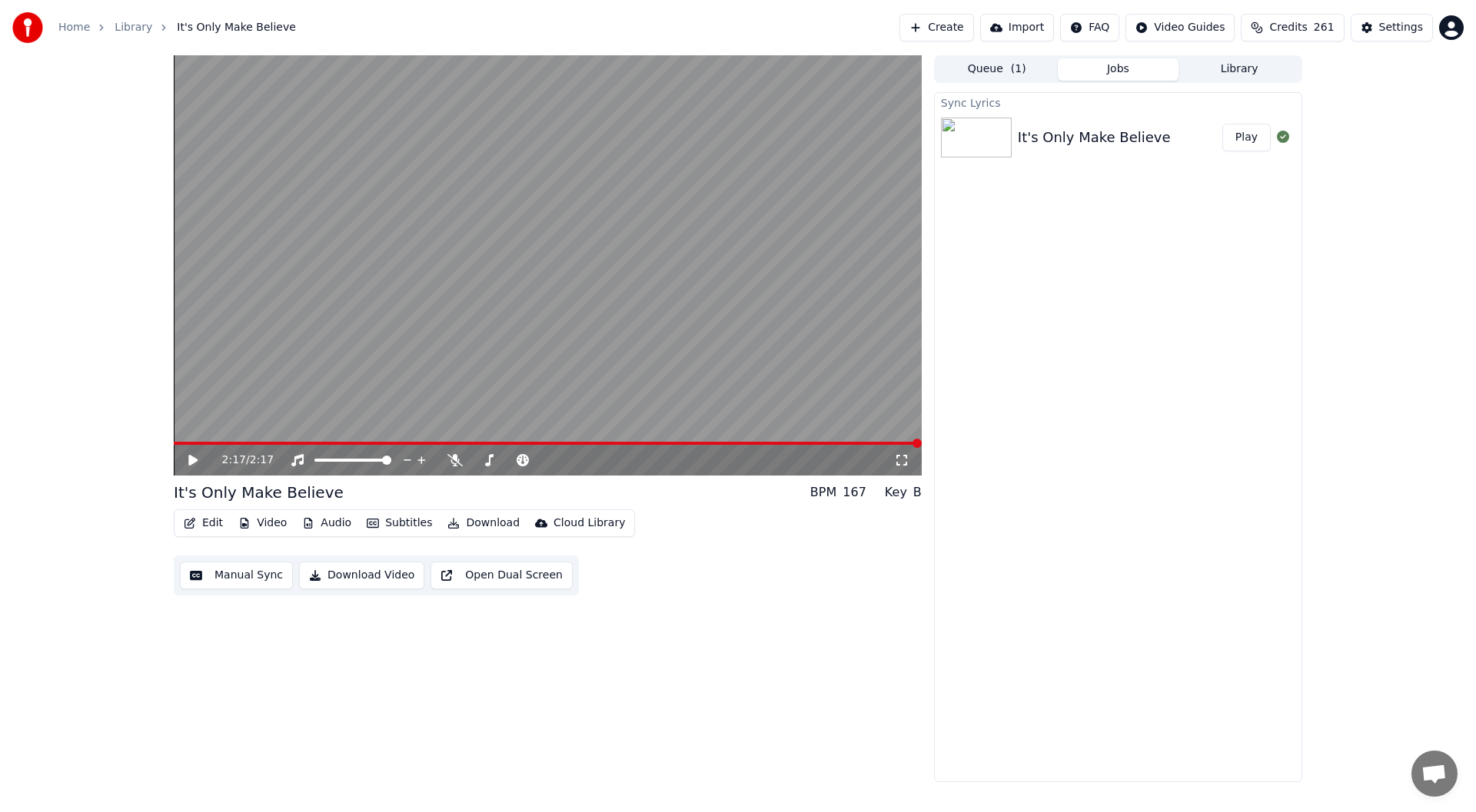
click at [206, 521] on button "Edit" at bounding box center [203, 523] width 51 height 22
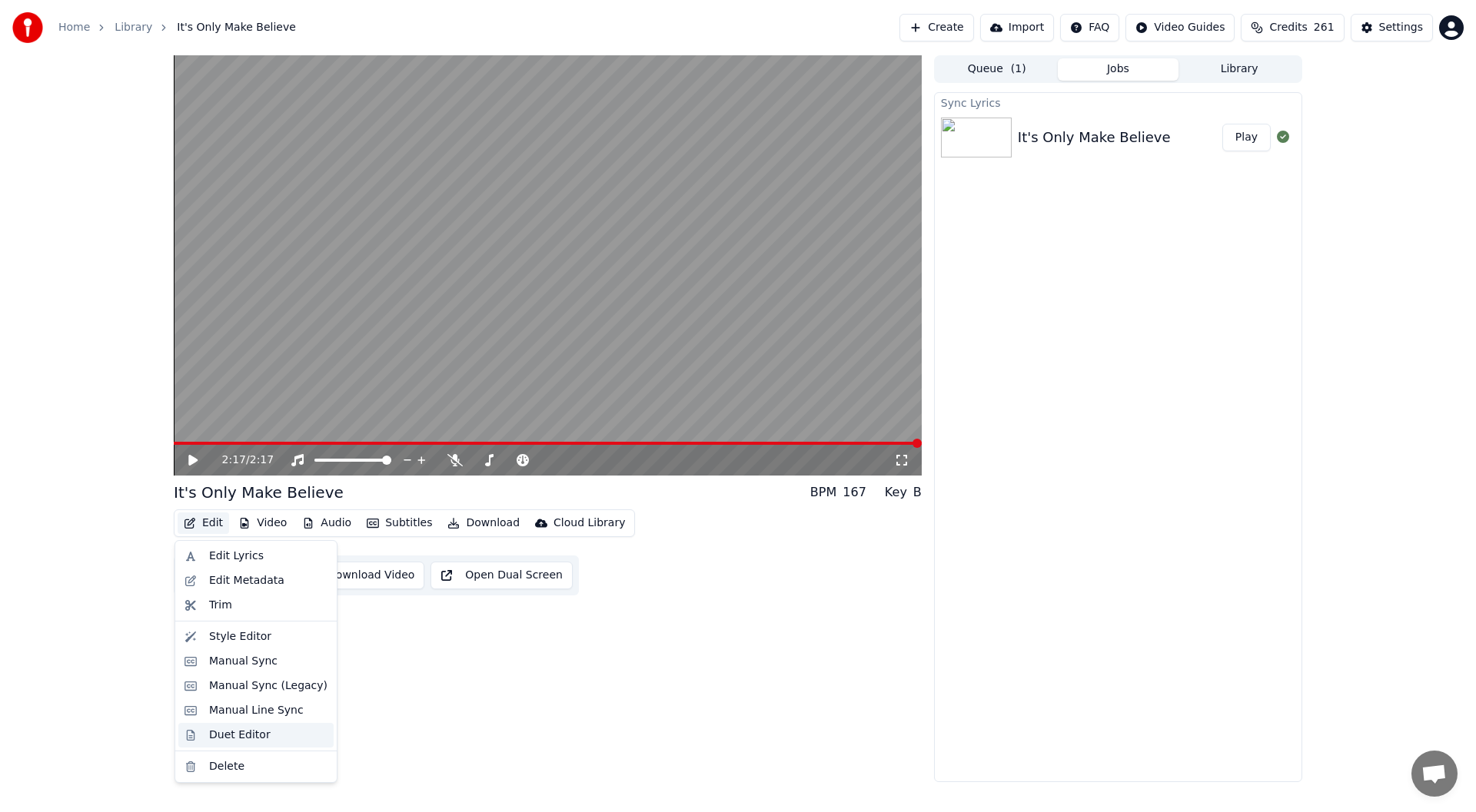
click at [231, 731] on div "Duet Editor" at bounding box center [239, 735] width 62 height 16
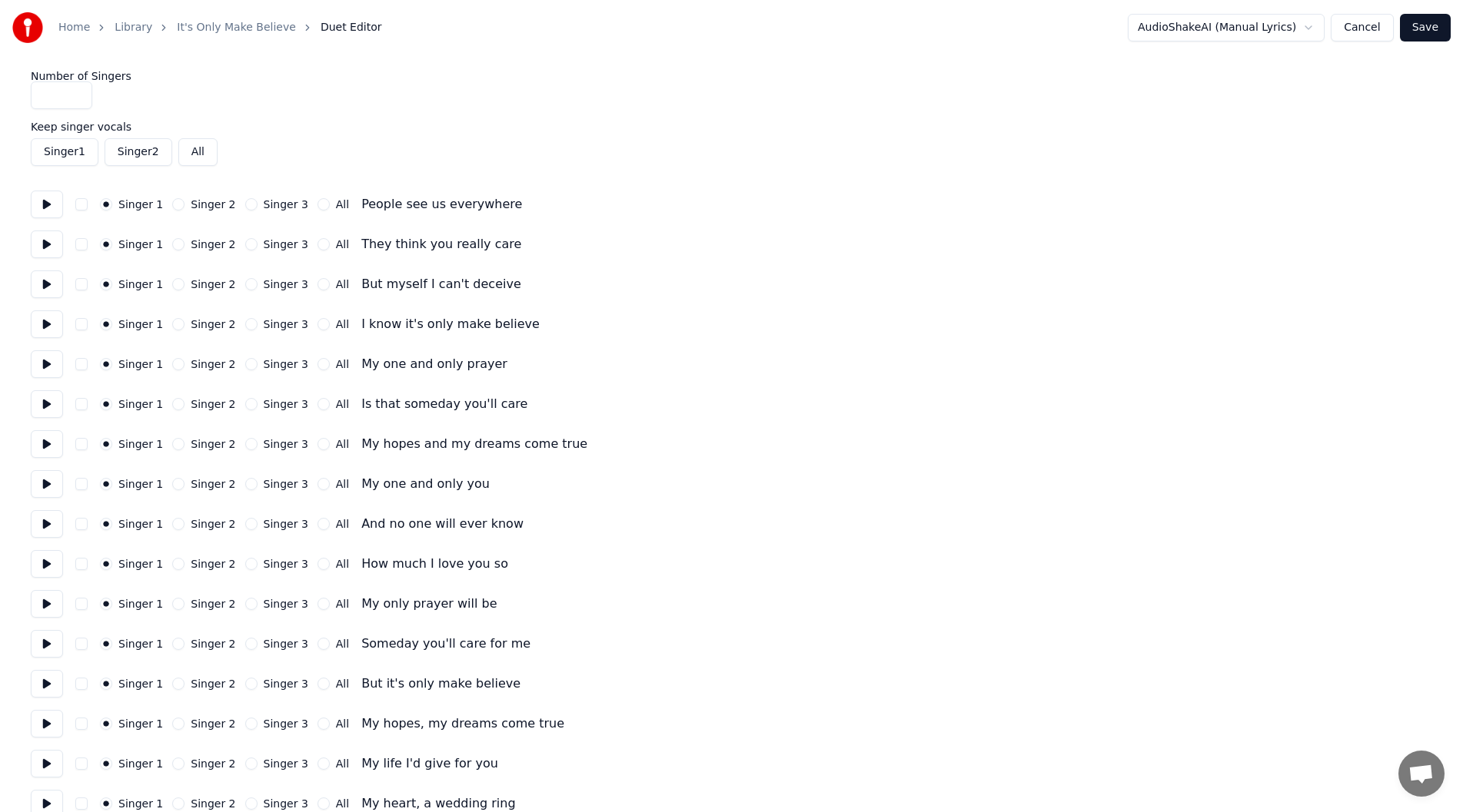
click at [77, 91] on input "*" at bounding box center [61, 96] width 62 height 28
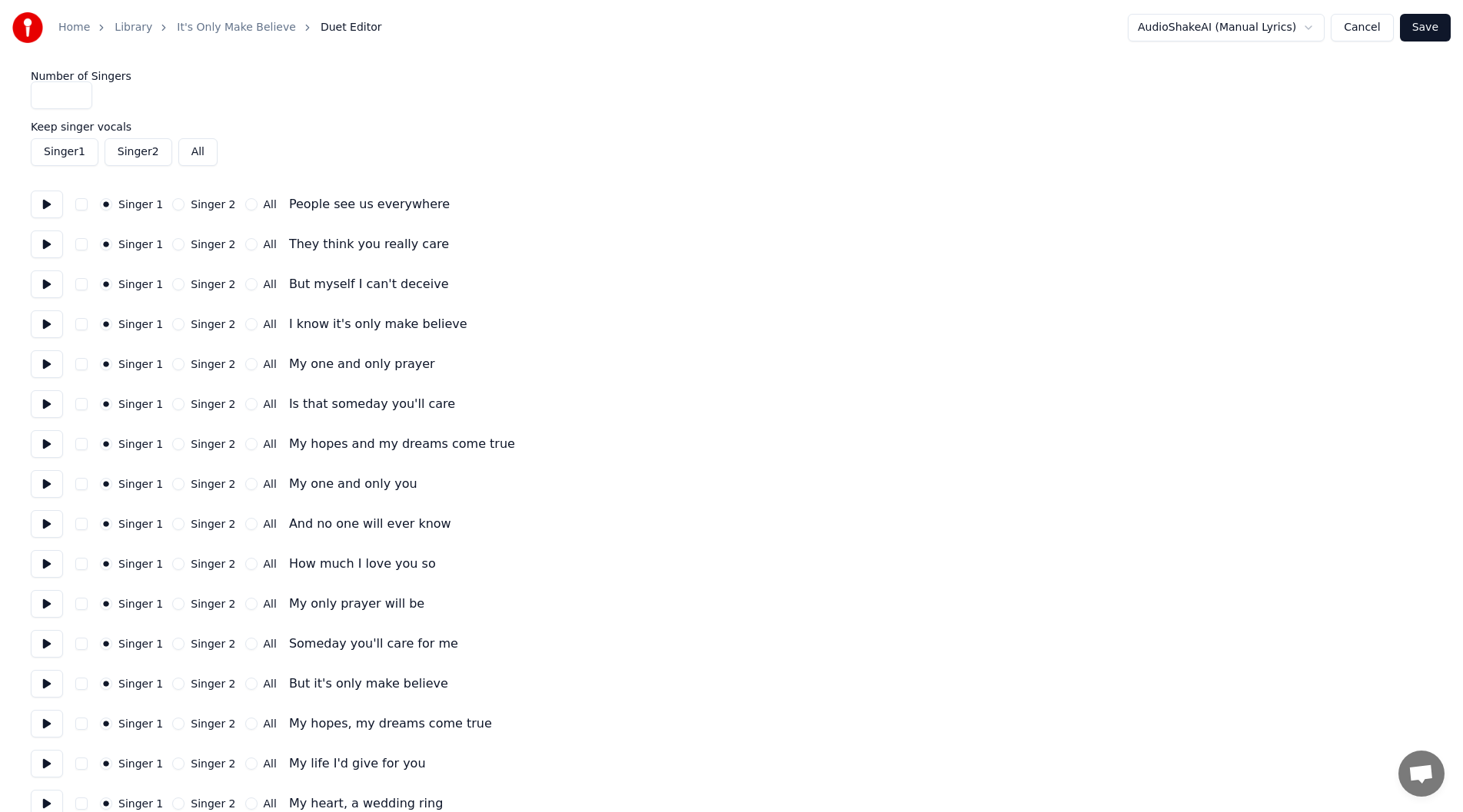
click at [76, 99] on input "*" at bounding box center [61, 96] width 62 height 28
click at [74, 92] on input "*" at bounding box center [61, 96] width 62 height 28
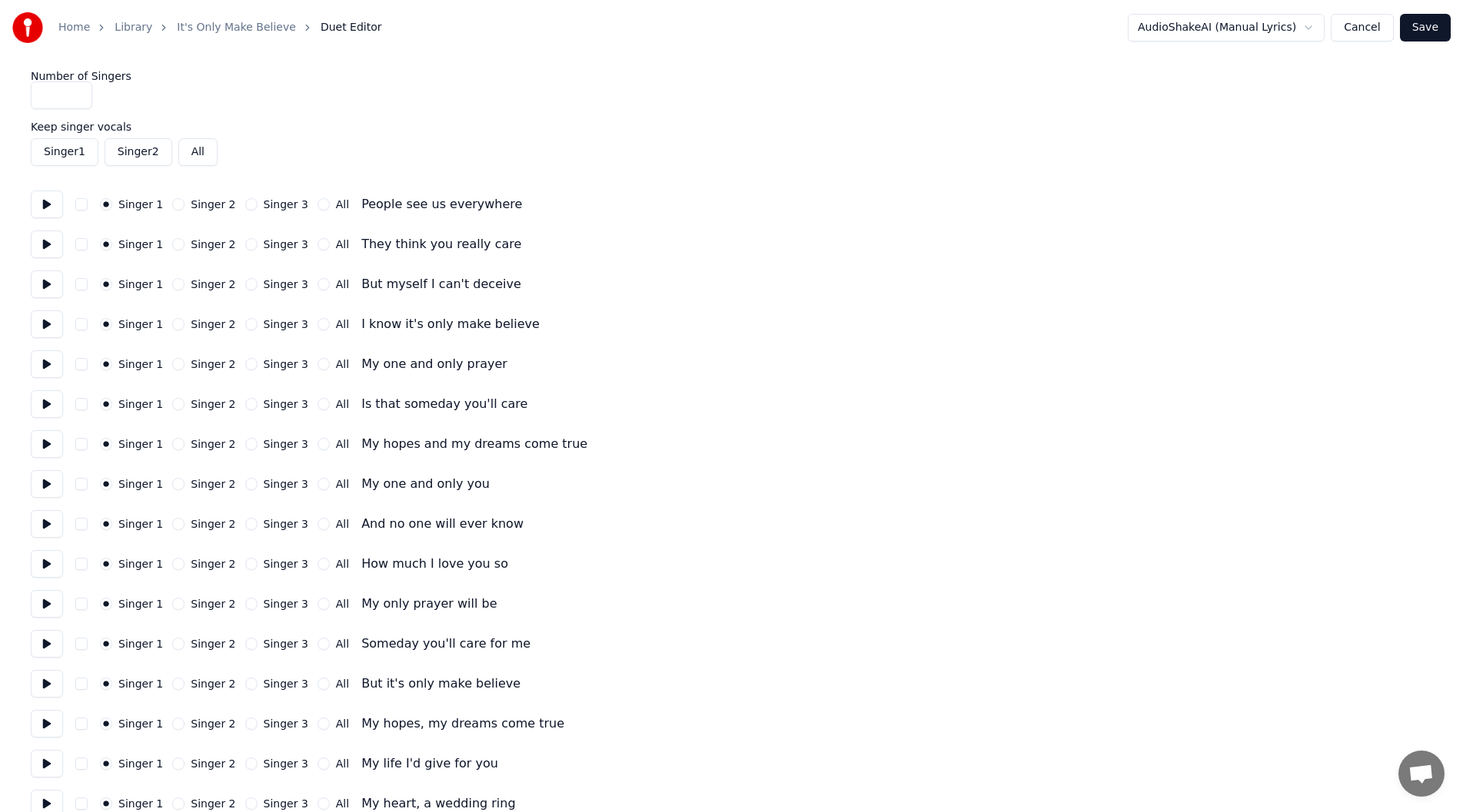
click at [74, 92] on input "*" at bounding box center [61, 96] width 62 height 28
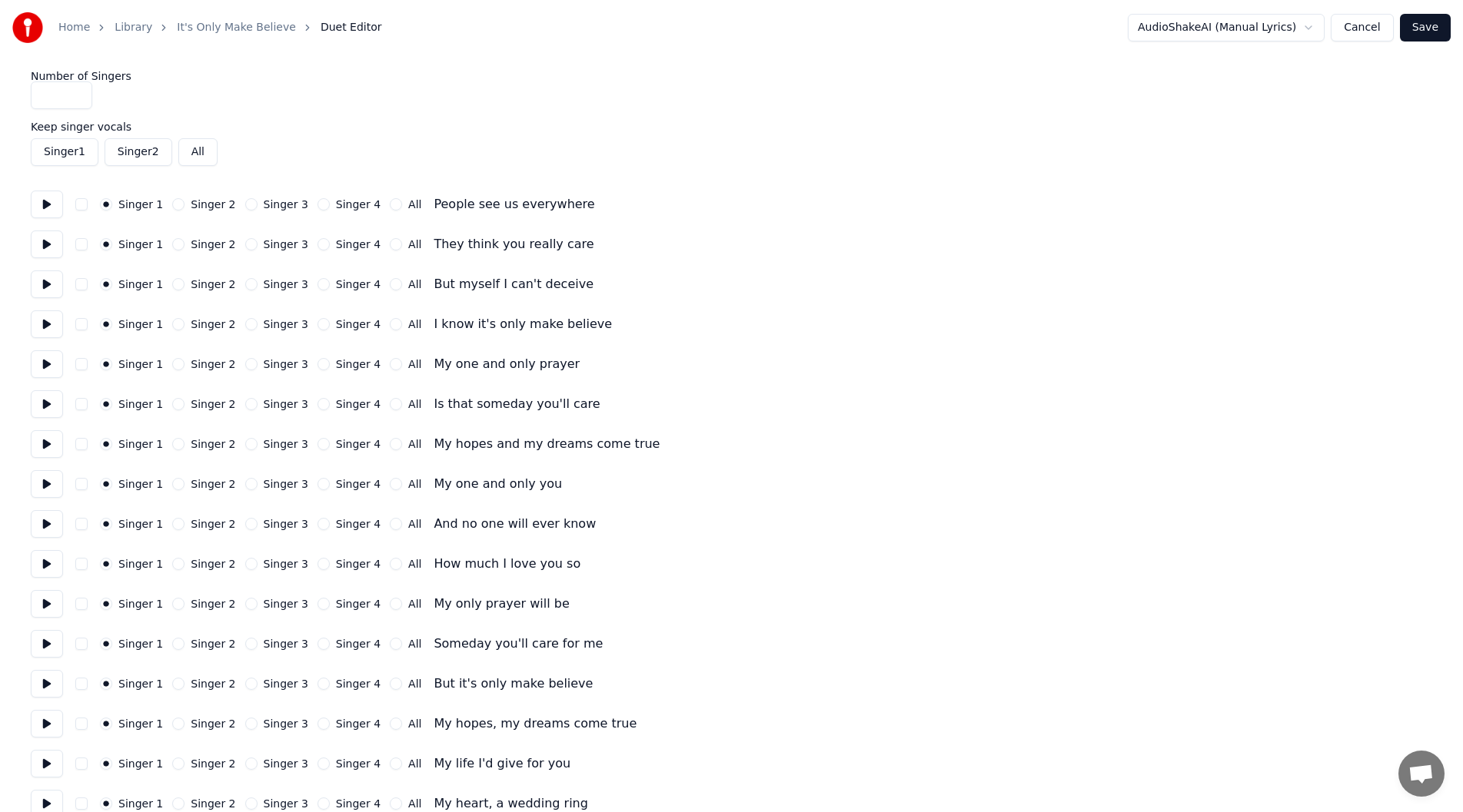
click at [74, 92] on input "*" at bounding box center [61, 96] width 62 height 28
click at [74, 97] on input "*" at bounding box center [61, 96] width 62 height 28
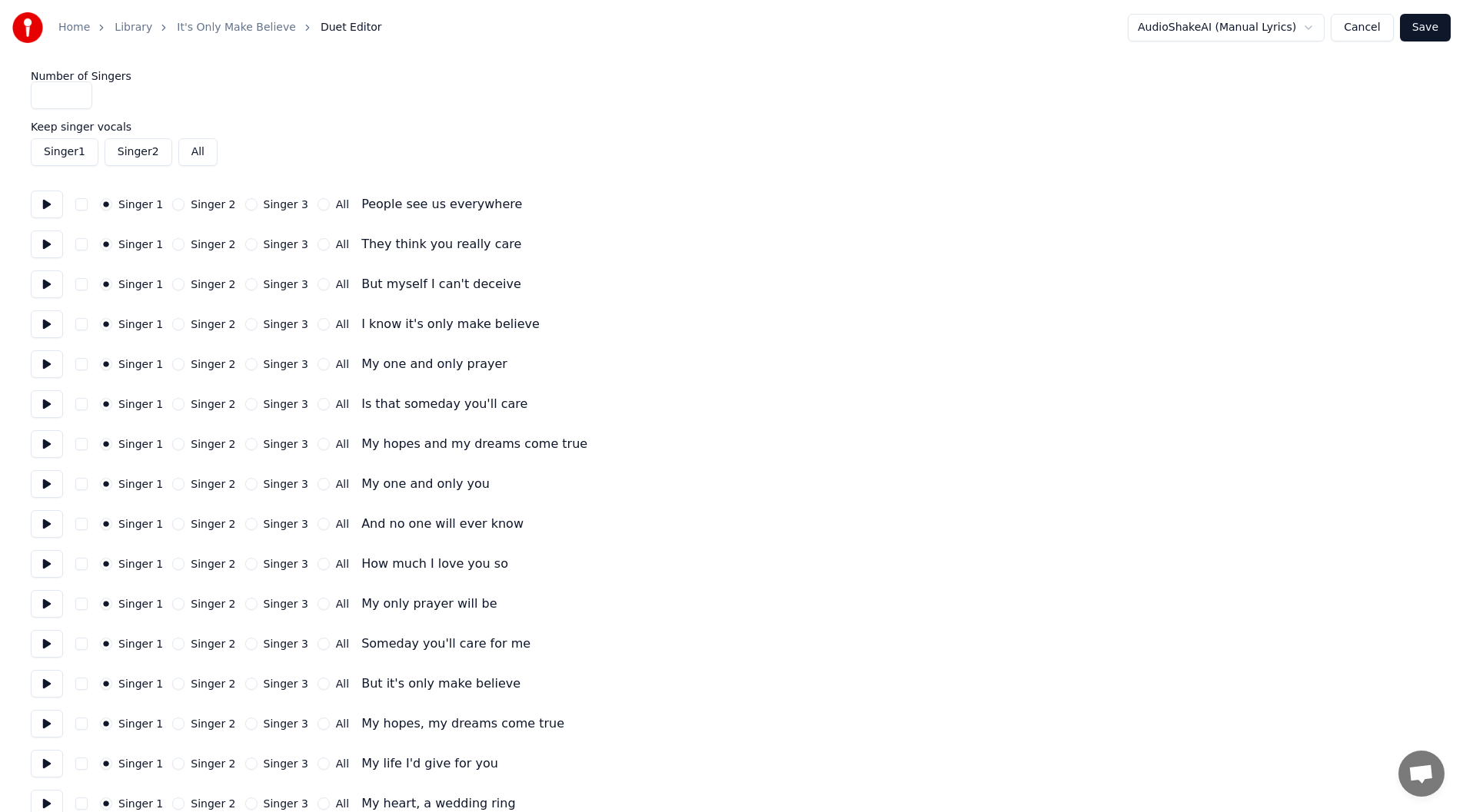
click at [74, 97] on input "*" at bounding box center [61, 96] width 62 height 28
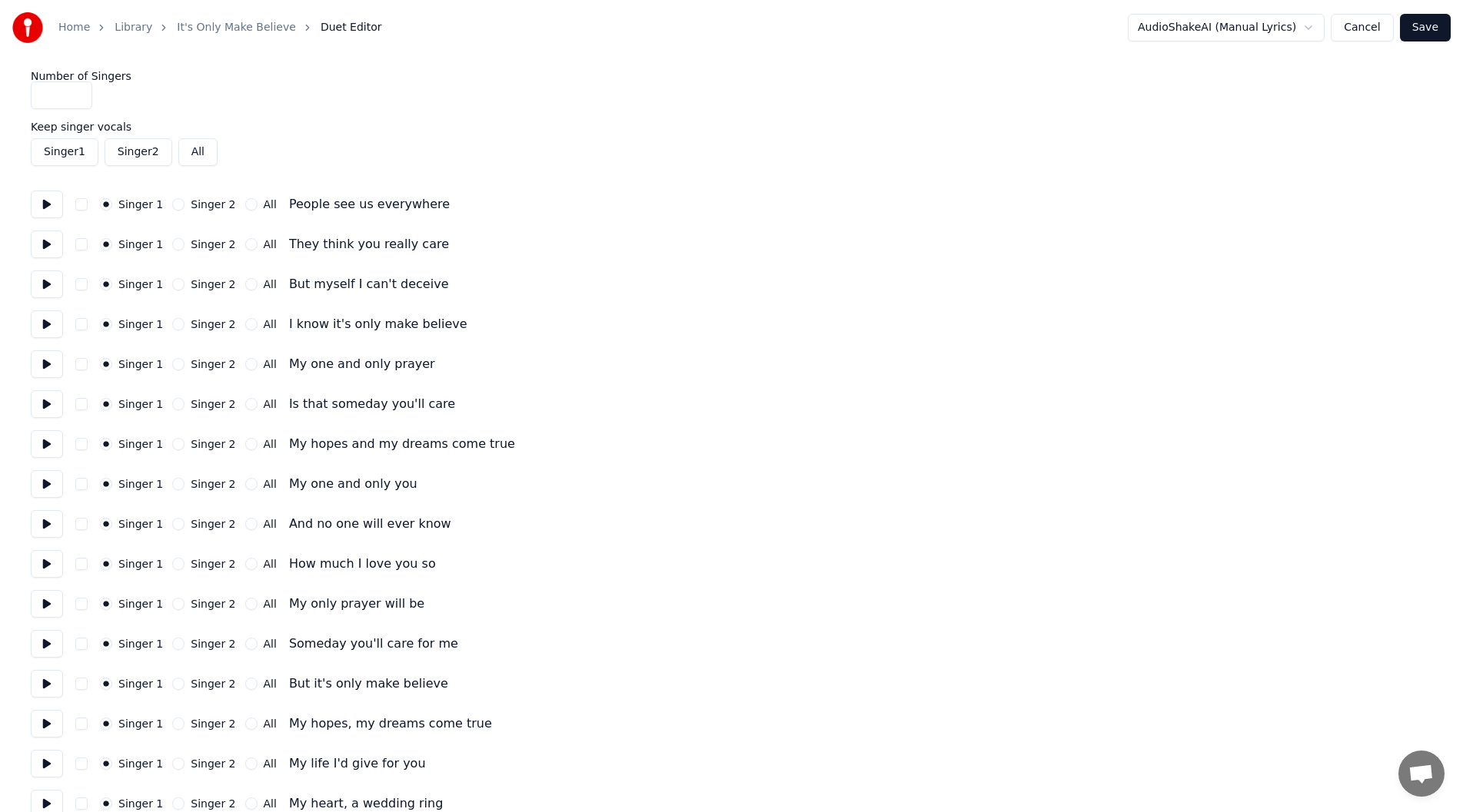
click at [74, 97] on input "*" at bounding box center [61, 96] width 62 height 28
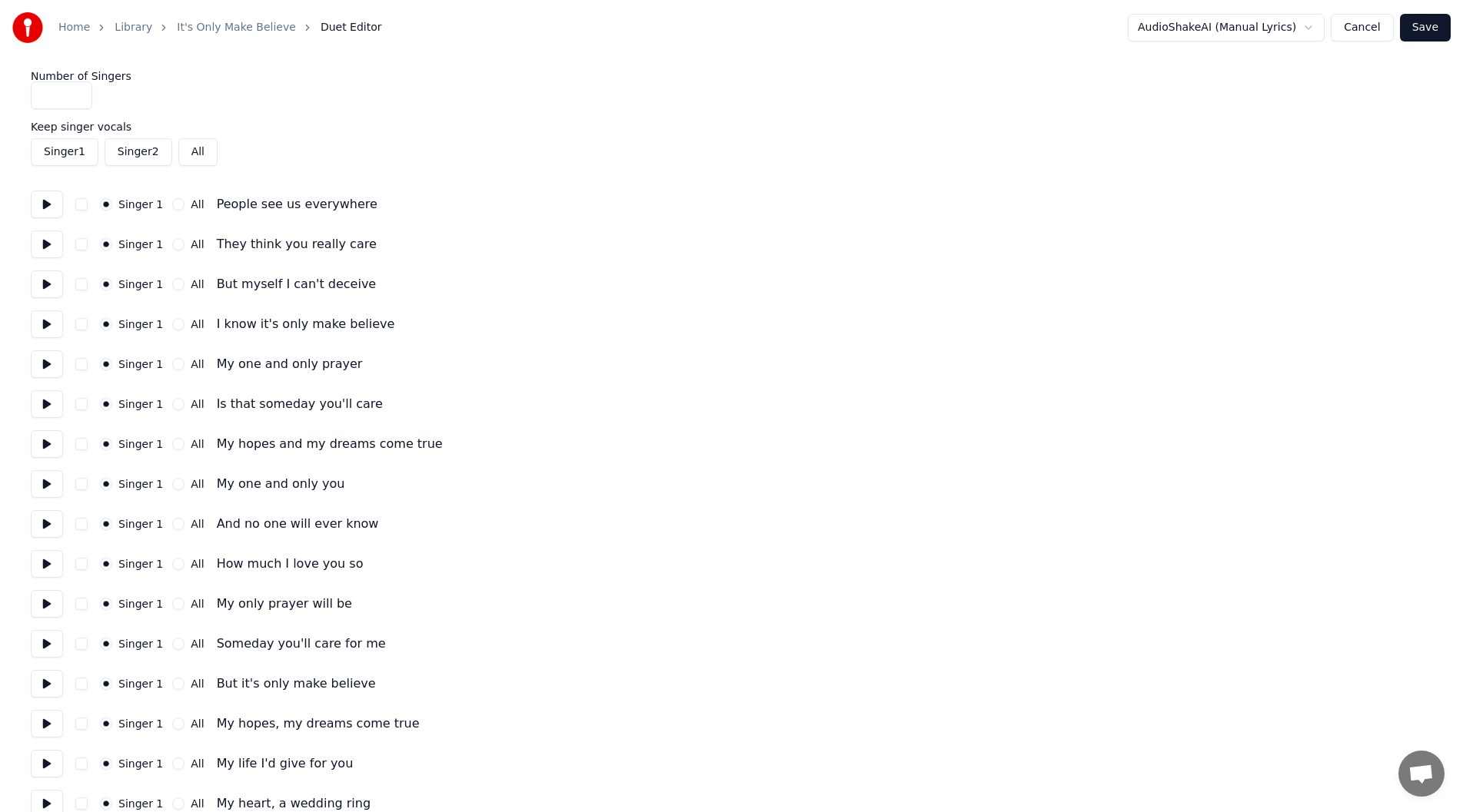
type input "*"
click at [1427, 23] on button "Save" at bounding box center [1426, 28] width 51 height 28
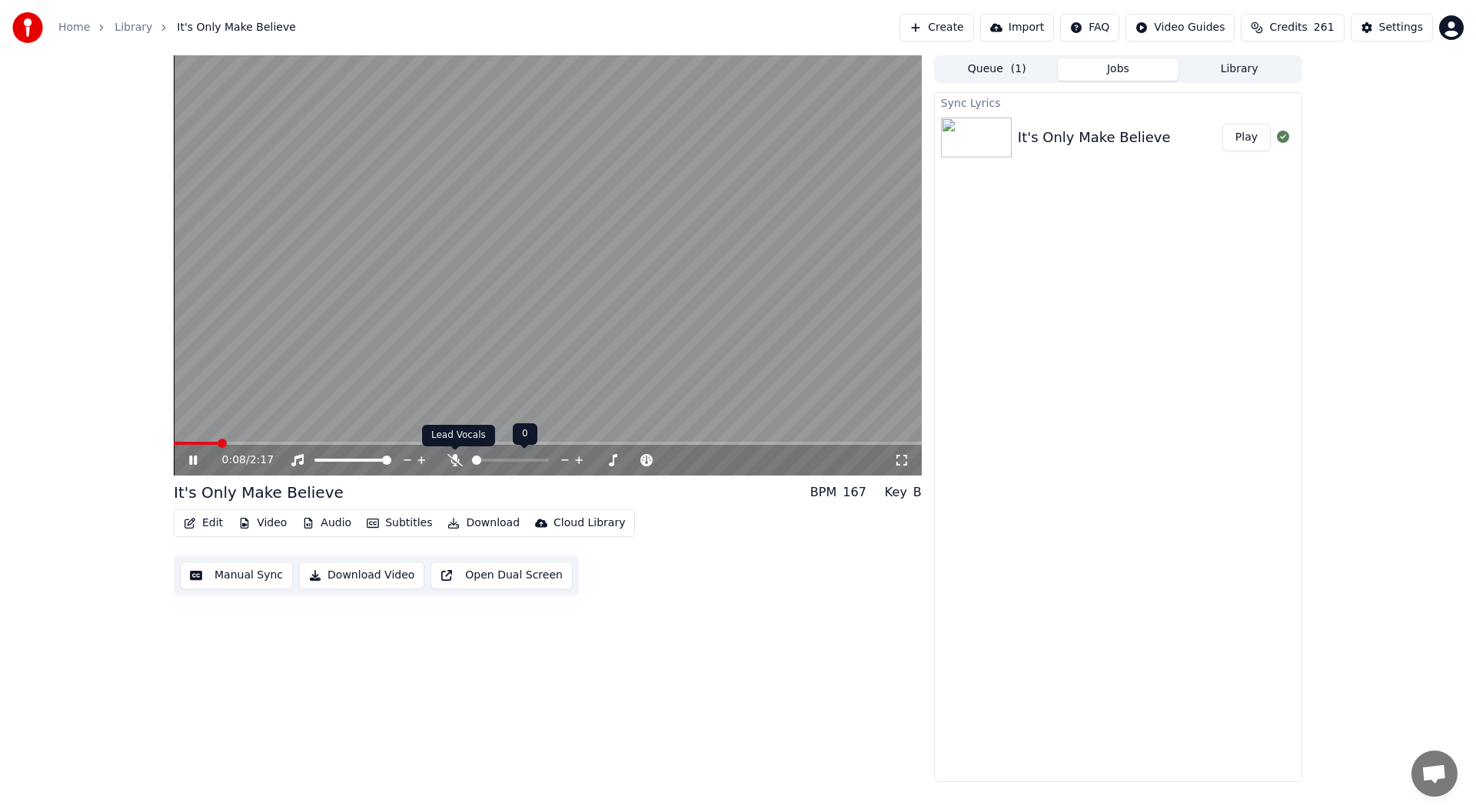
click at [455, 459] on icon at bounding box center [455, 460] width 16 height 12
click at [192, 456] on icon at bounding box center [204, 460] width 36 height 12
click at [1403, 25] on div "Settings" at bounding box center [1401, 28] width 44 height 16
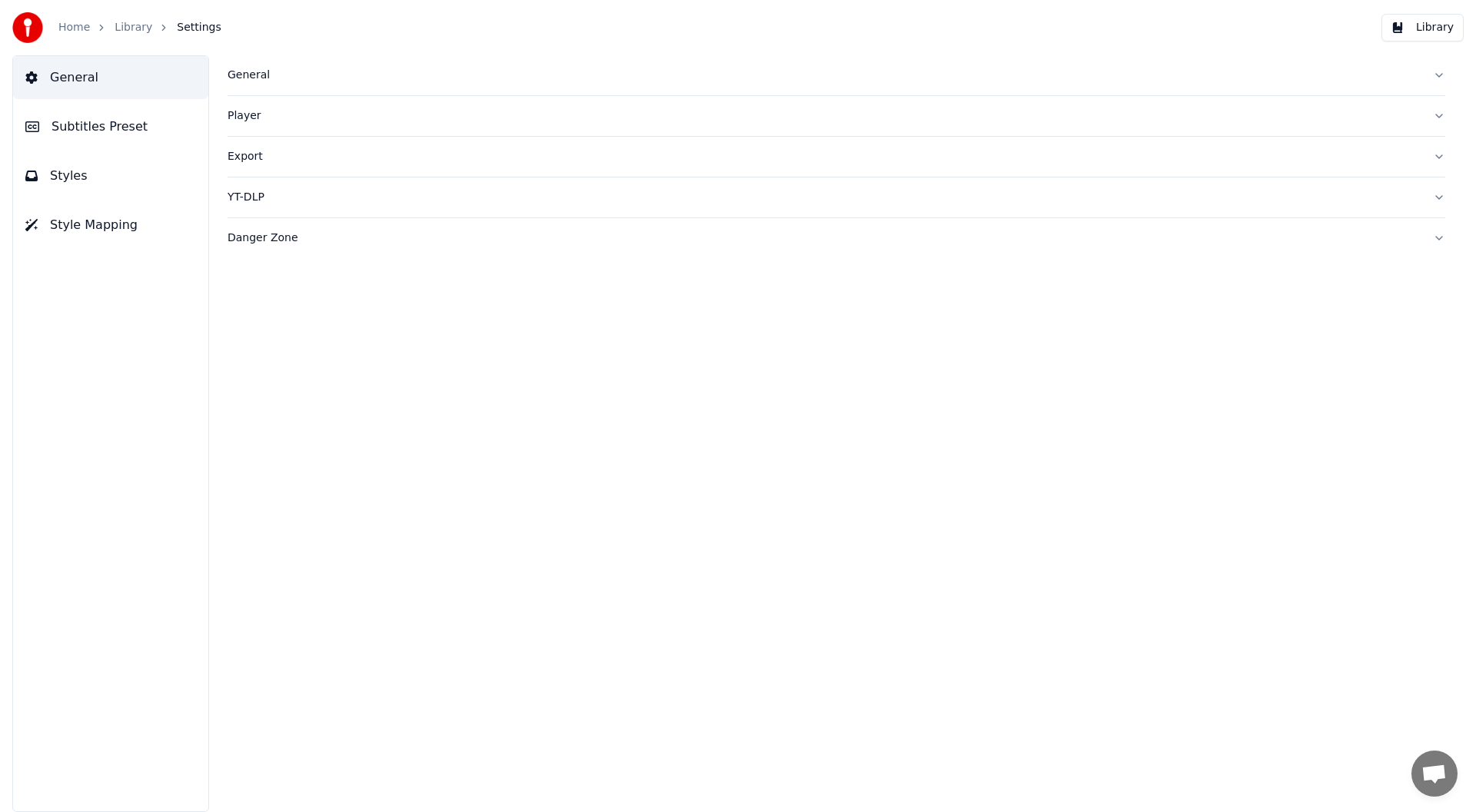
click at [82, 117] on span "Subtitles Preset" at bounding box center [99, 126] width 96 height 18
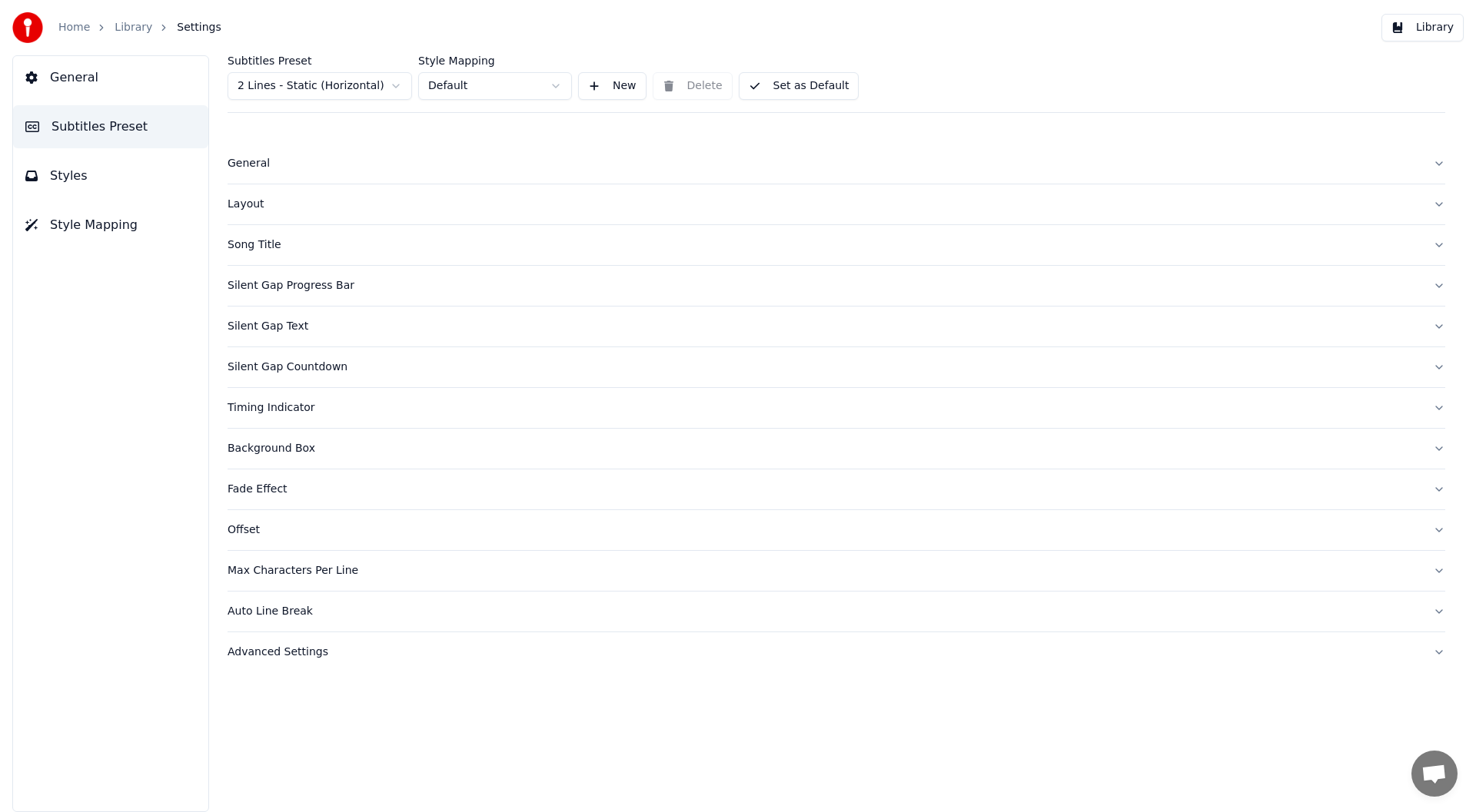
click at [241, 161] on div "General" at bounding box center [824, 164] width 1193 height 16
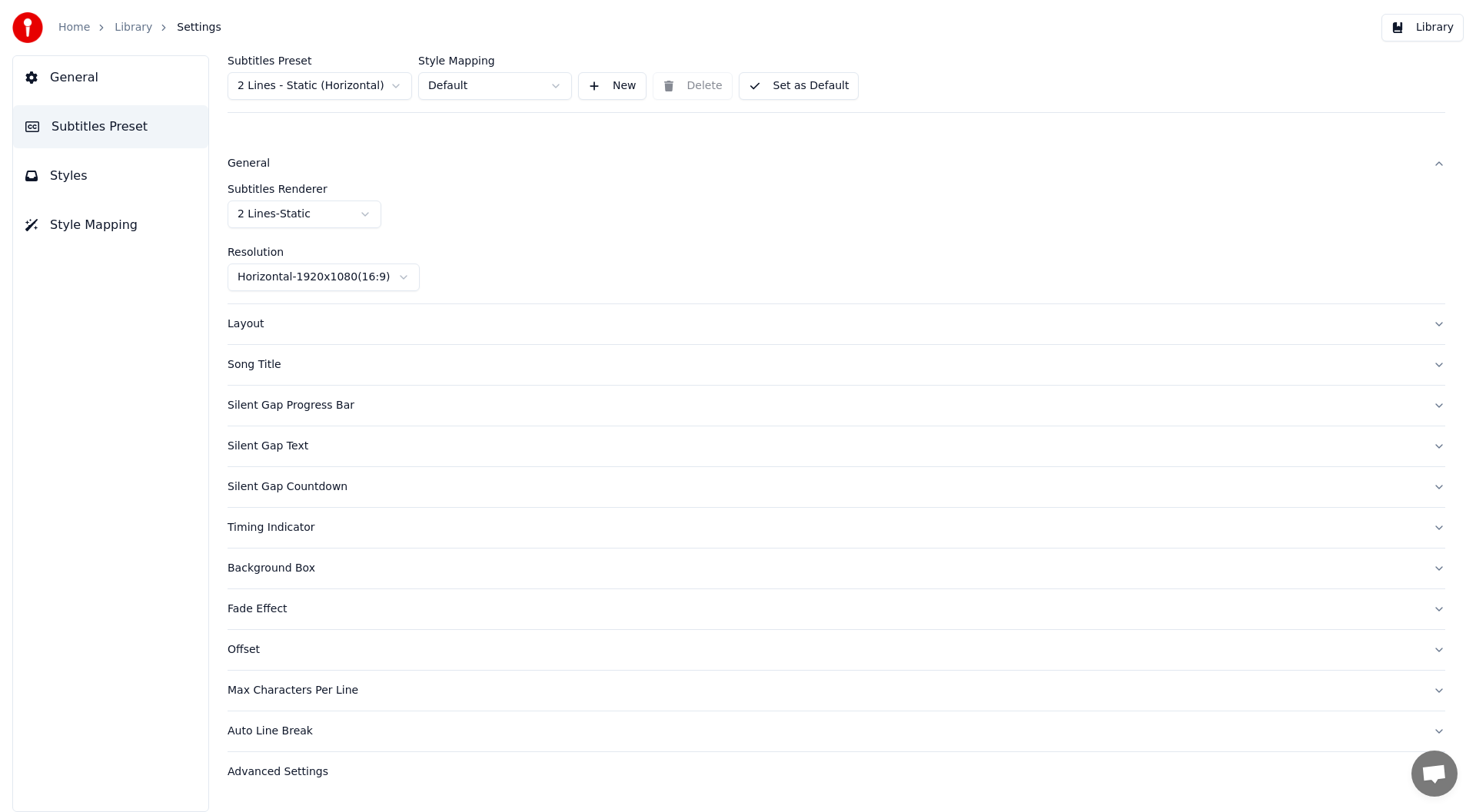
click at [246, 325] on div "Layout" at bounding box center [824, 325] width 1193 height 16
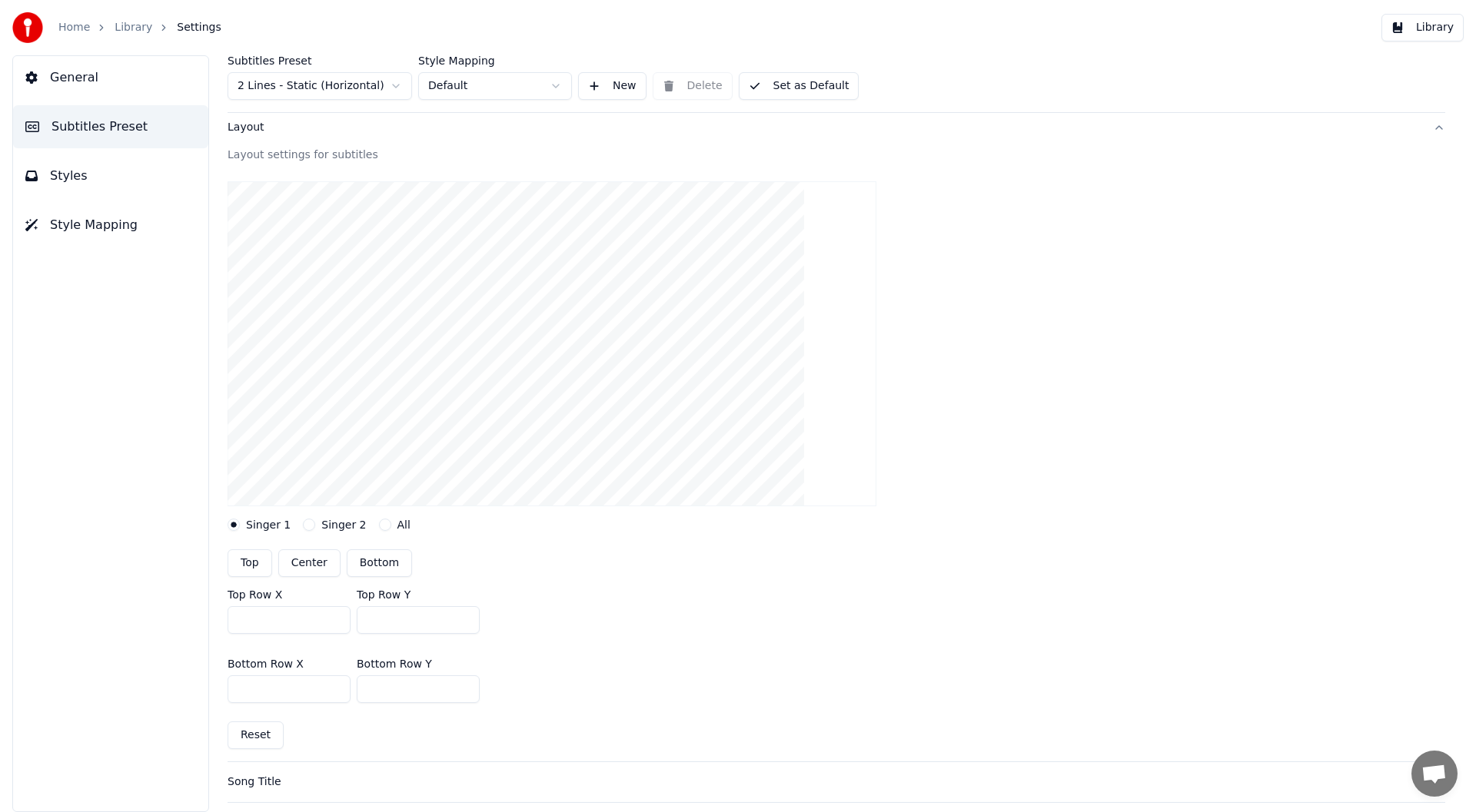
scroll to position [154, 0]
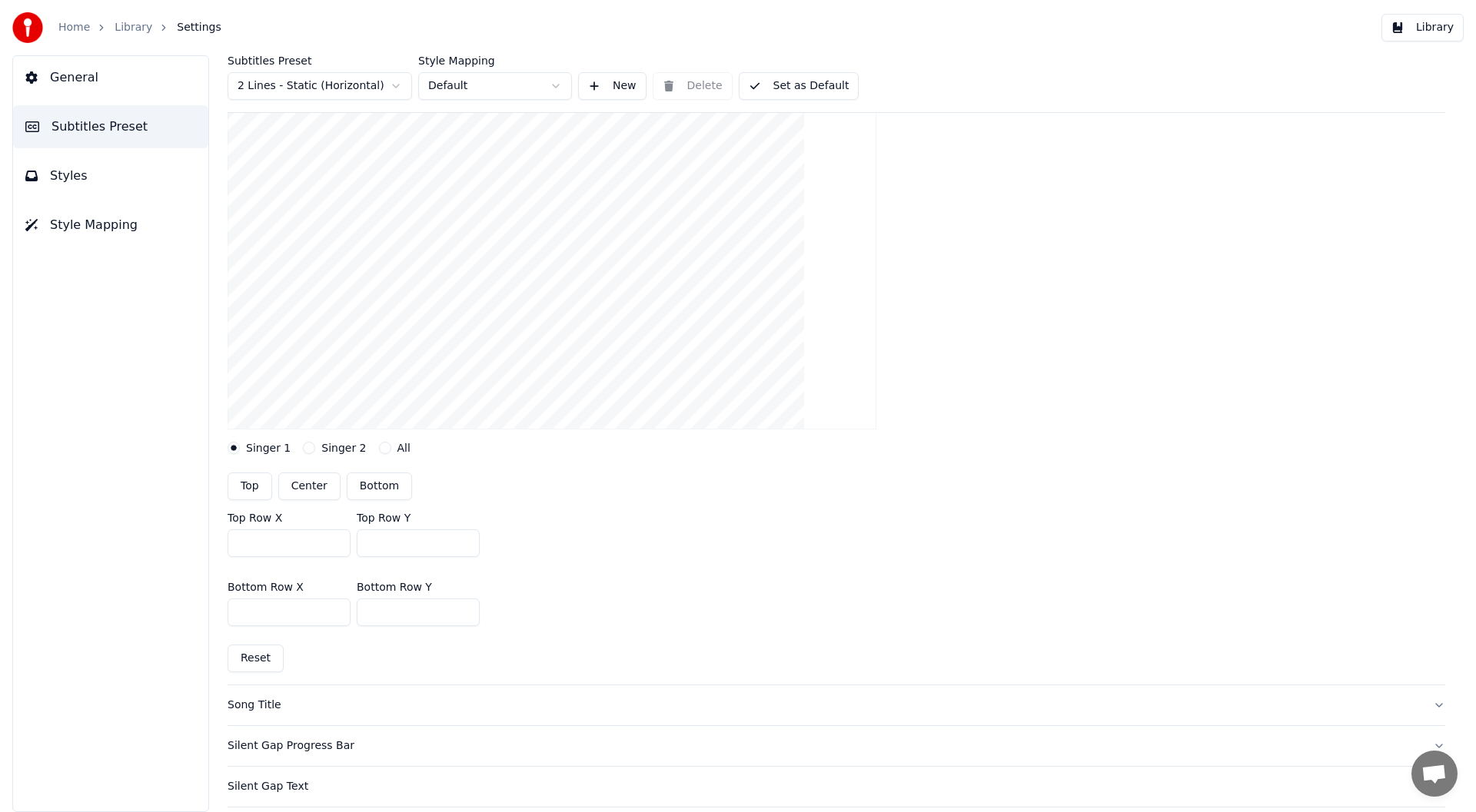
click at [305, 482] on button "Center" at bounding box center [310, 487] width 63 height 28
click at [374, 478] on button "Bottom" at bounding box center [379, 487] width 65 height 28
type input "***"
click at [305, 484] on button "Center" at bounding box center [310, 487] width 63 height 28
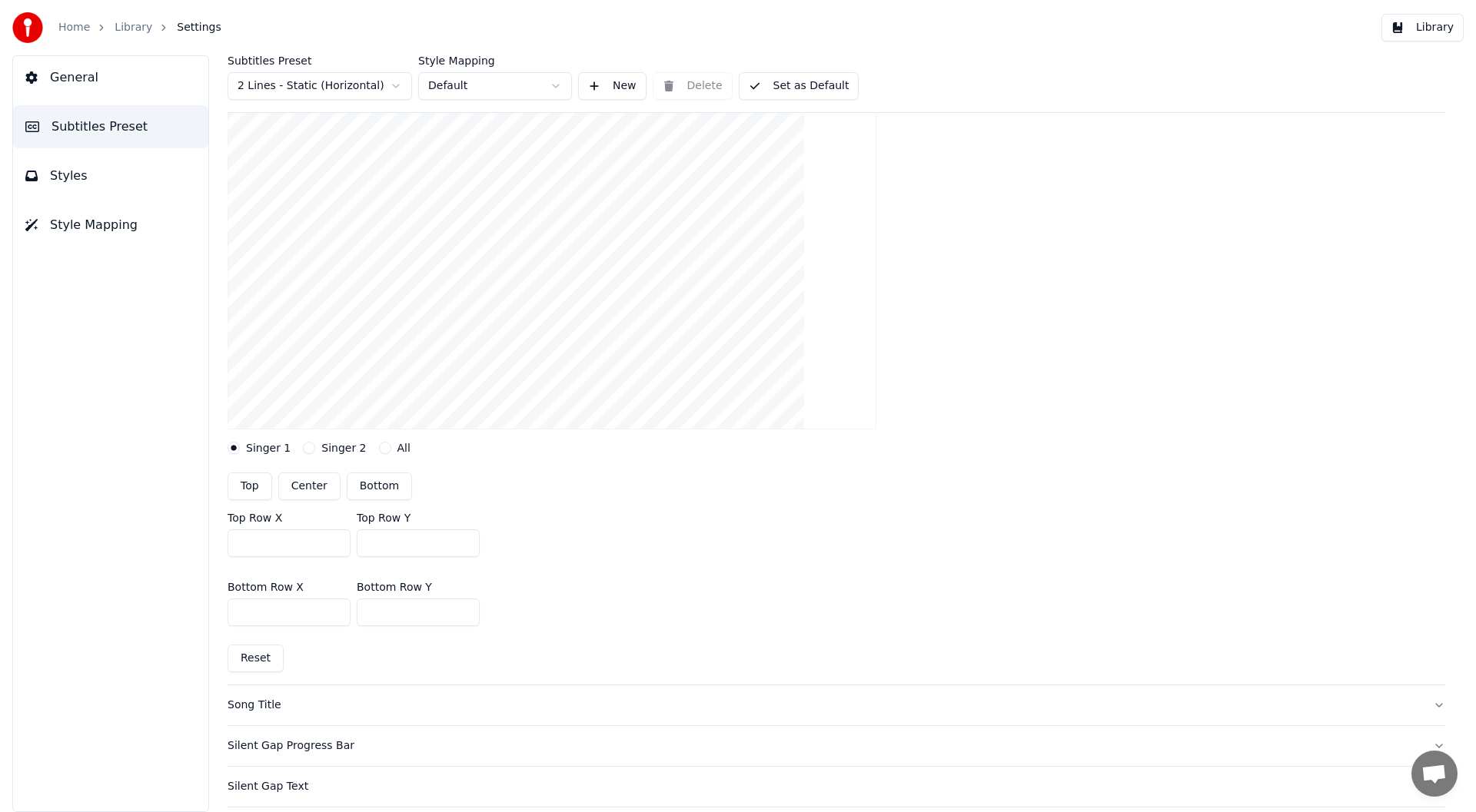
type input "***"
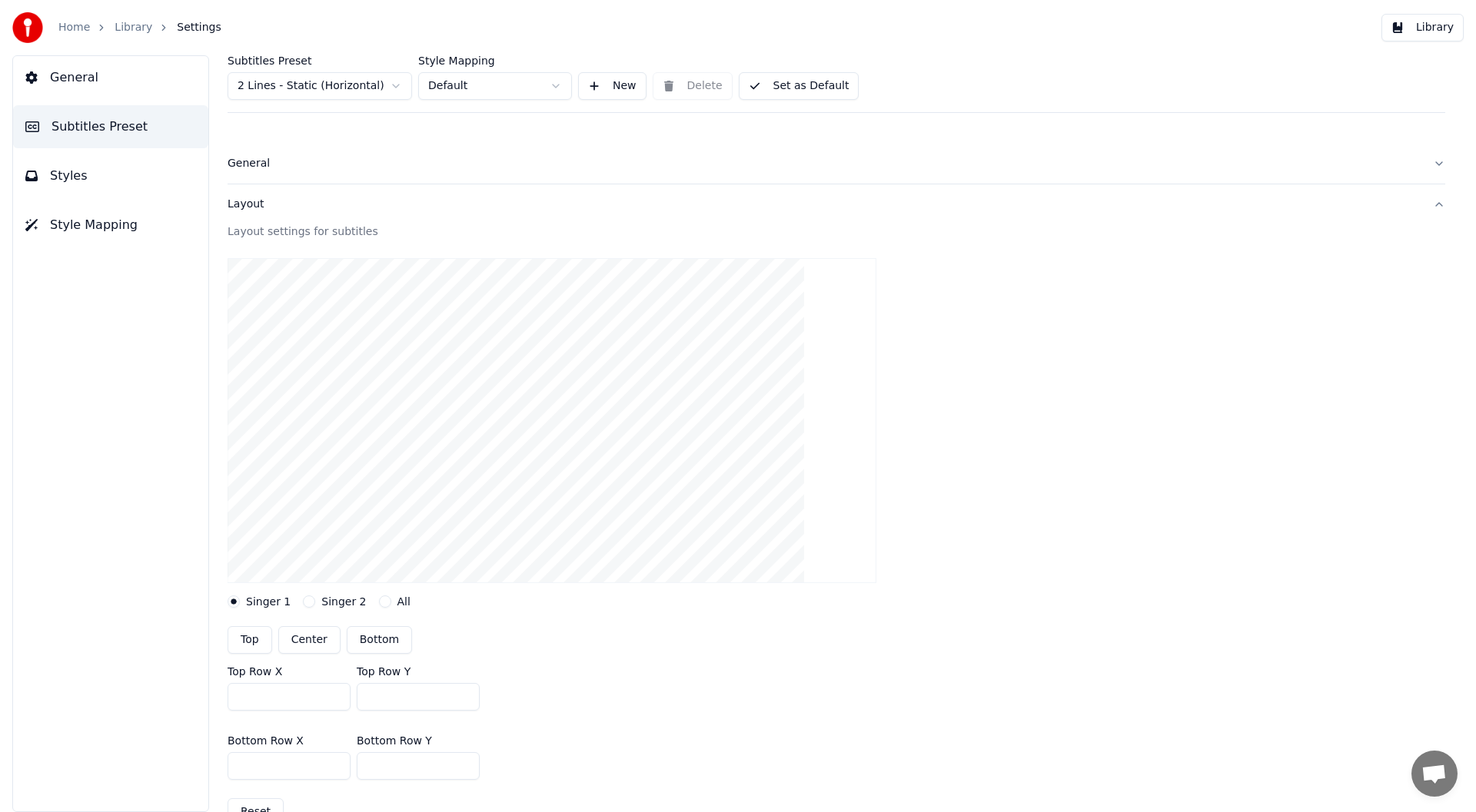
click at [246, 205] on div "Layout" at bounding box center [824, 205] width 1193 height 16
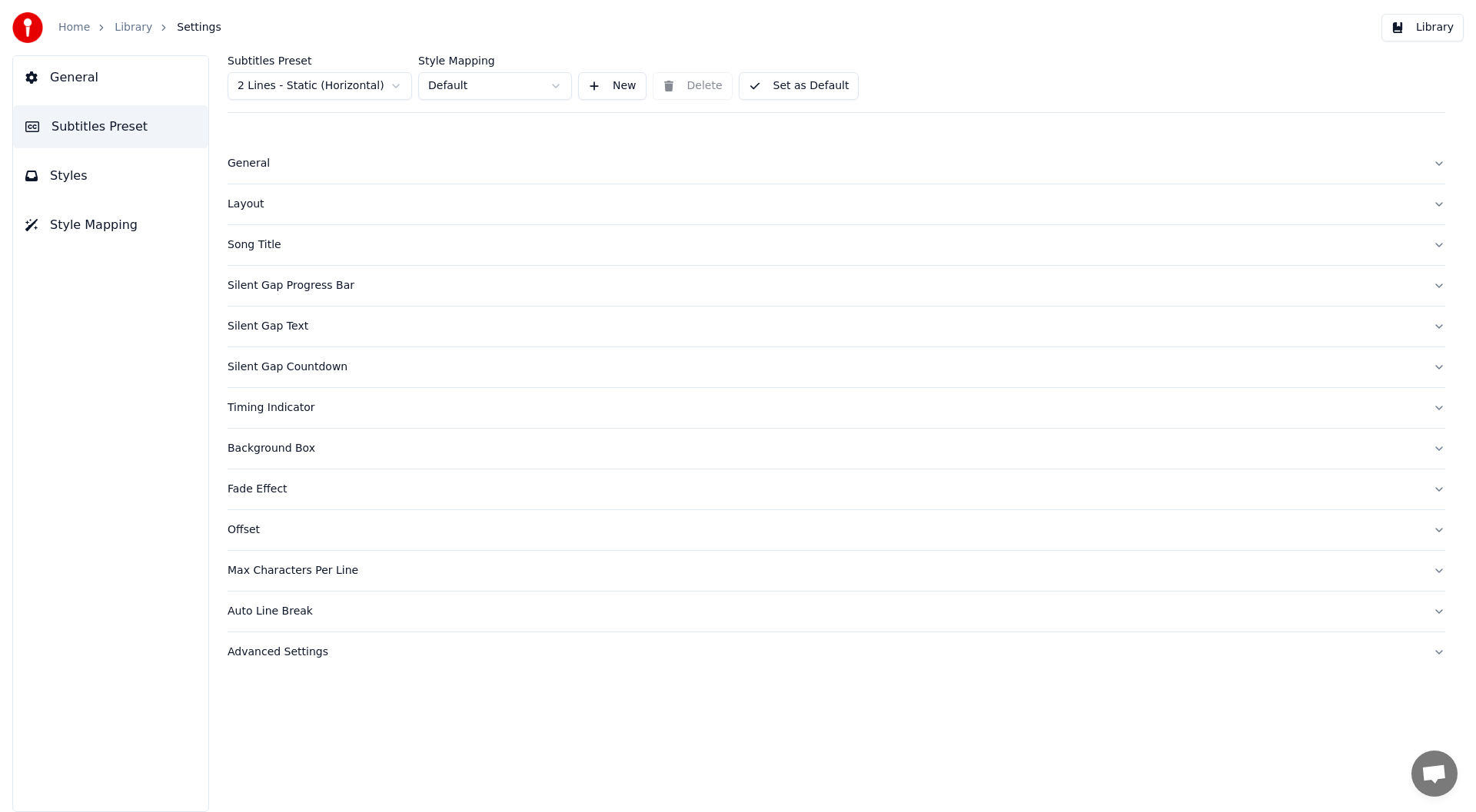
click at [255, 245] on div "Song Title" at bounding box center [824, 245] width 1193 height 16
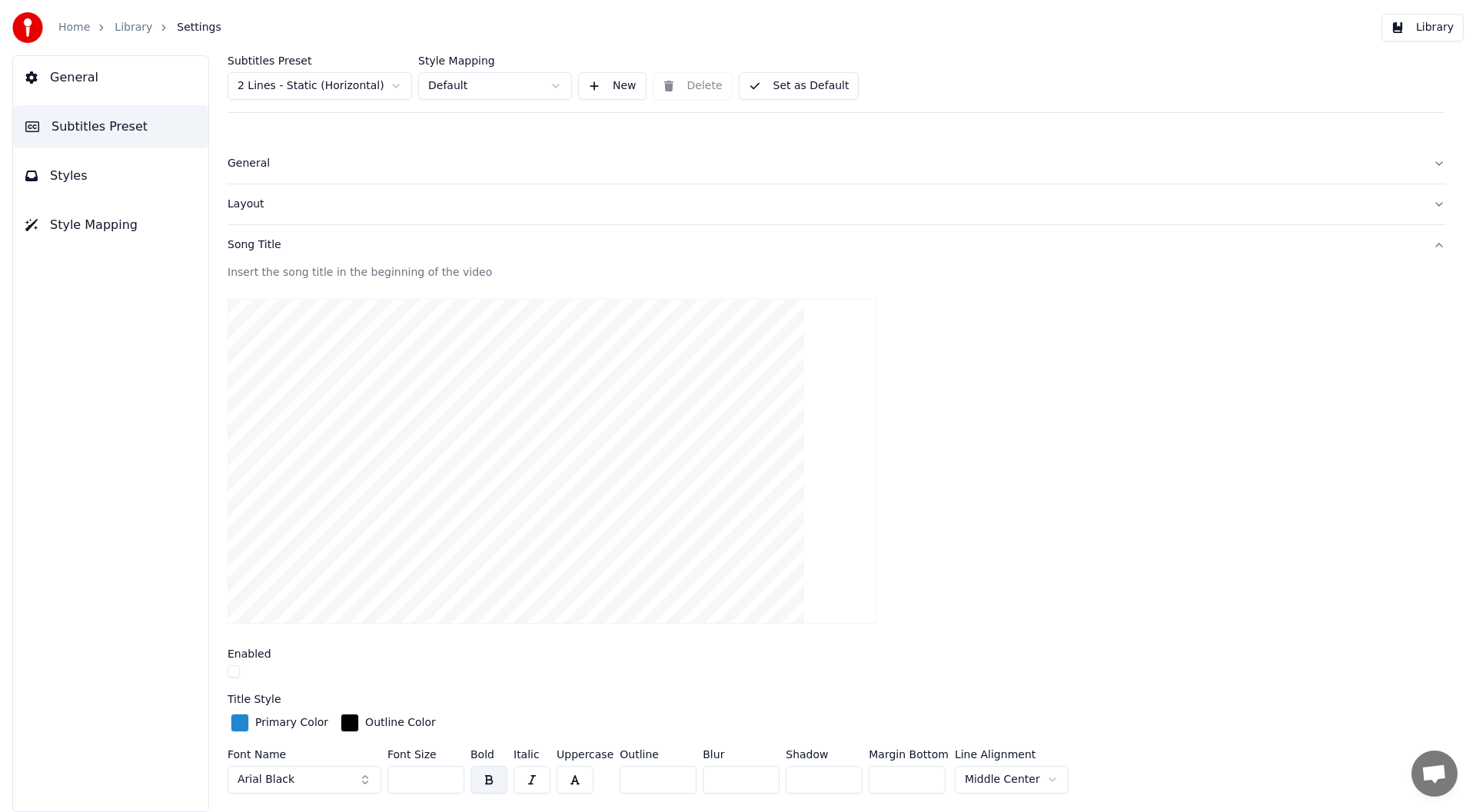
click at [254, 243] on div "Song Title" at bounding box center [824, 245] width 1193 height 16
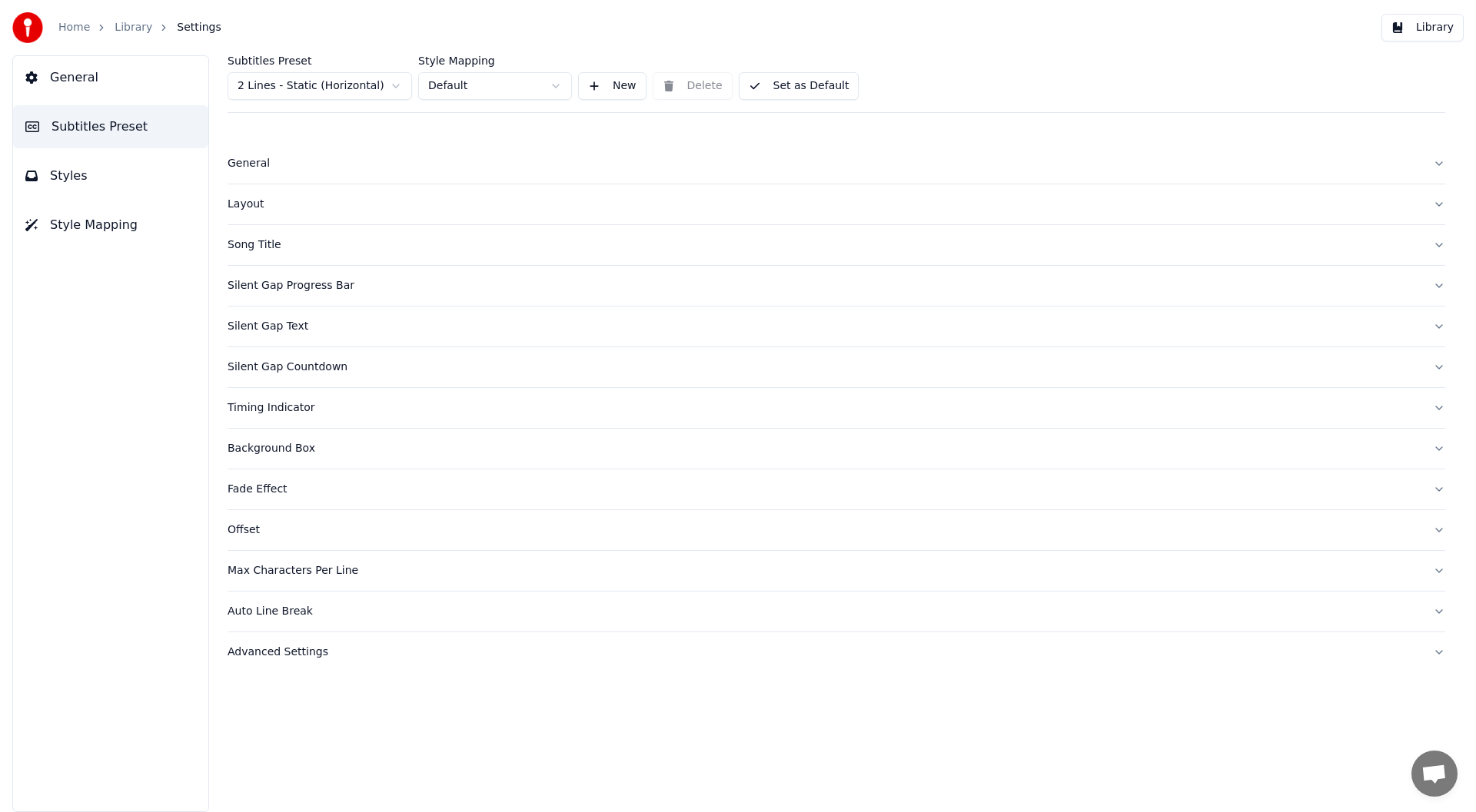
click at [266, 285] on div "Silent Gap Progress Bar" at bounding box center [824, 286] width 1193 height 16
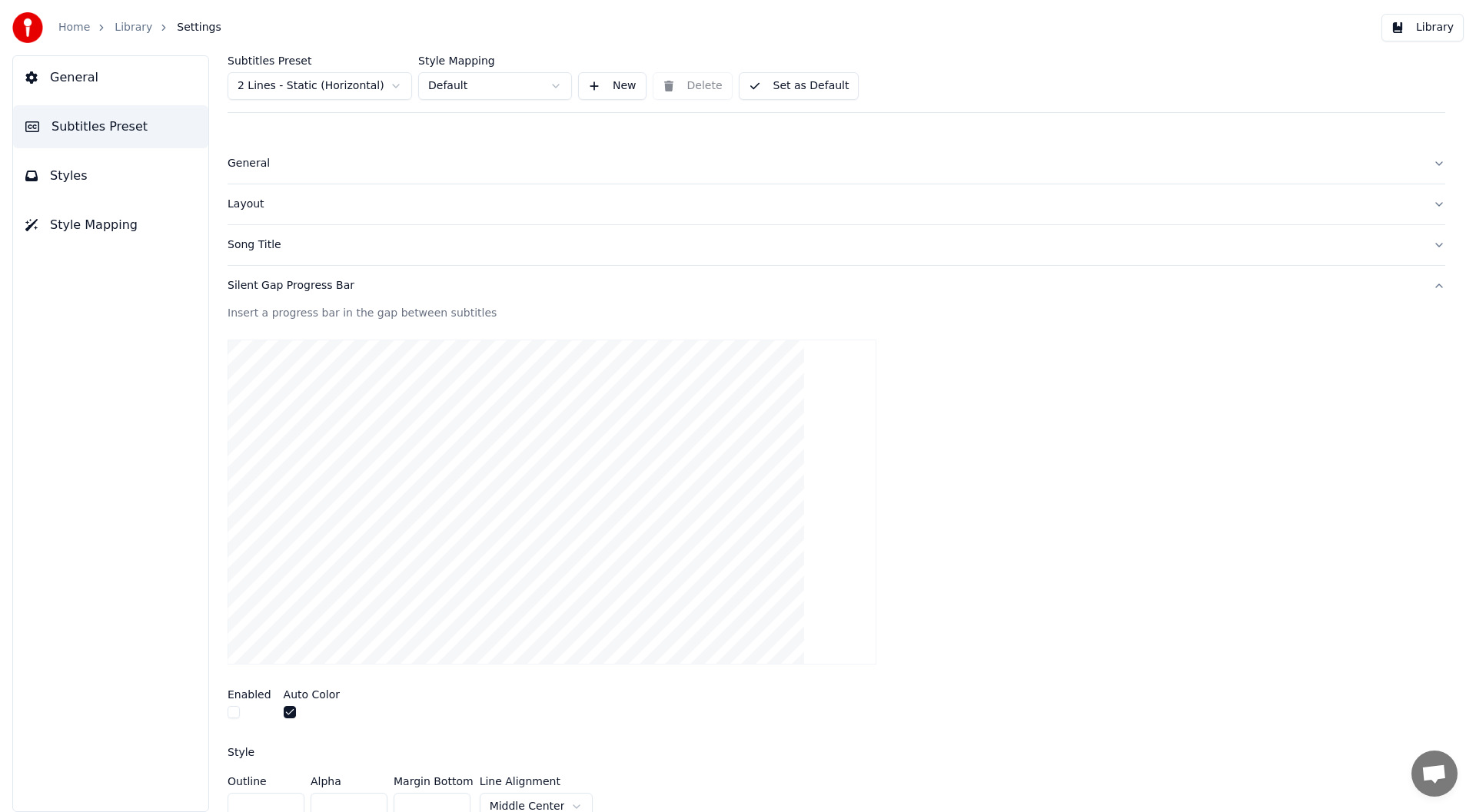
click at [266, 285] on div "Silent Gap Progress Bar" at bounding box center [824, 286] width 1193 height 16
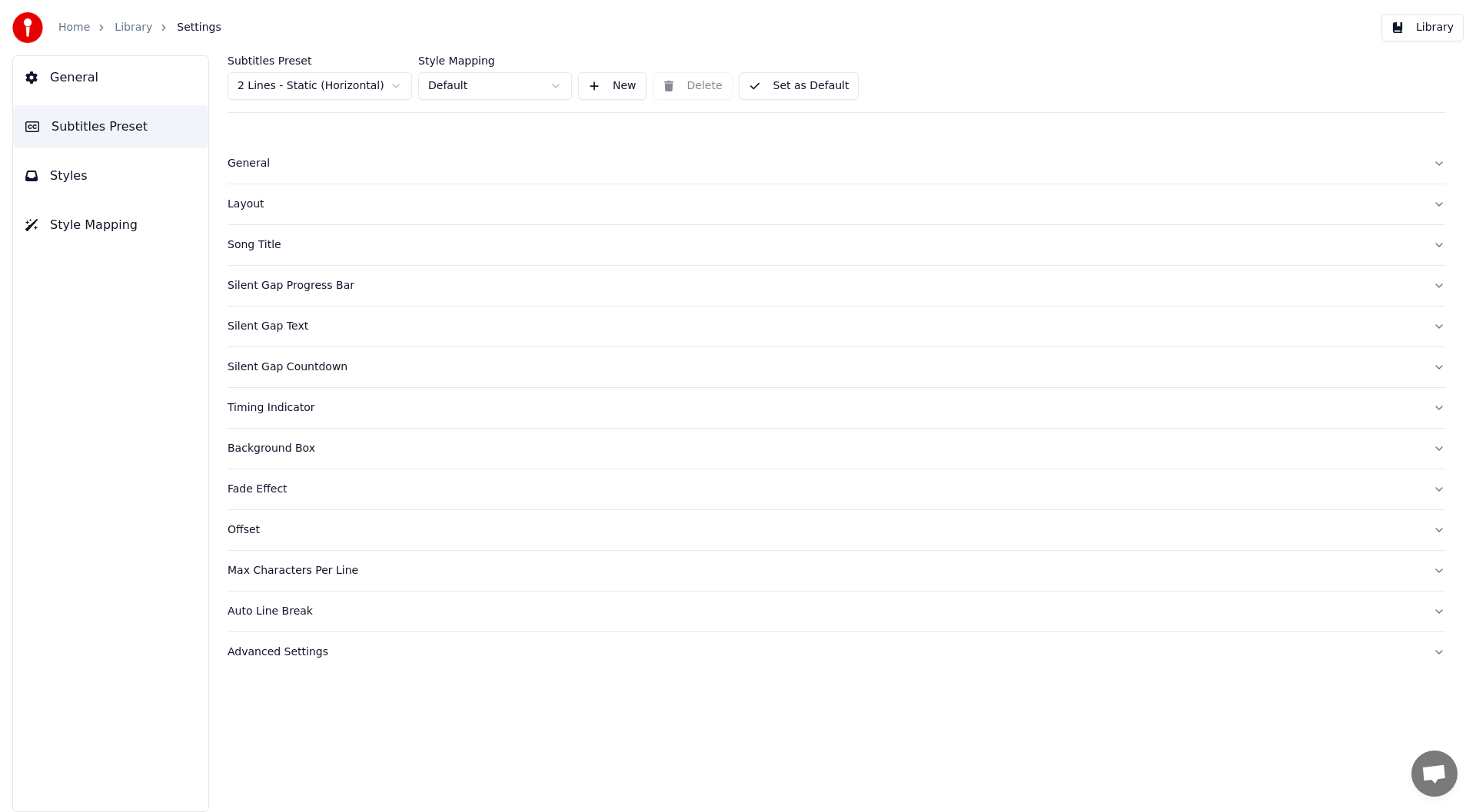
click at [253, 330] on div "Silent Gap Text" at bounding box center [824, 326] width 1193 height 16
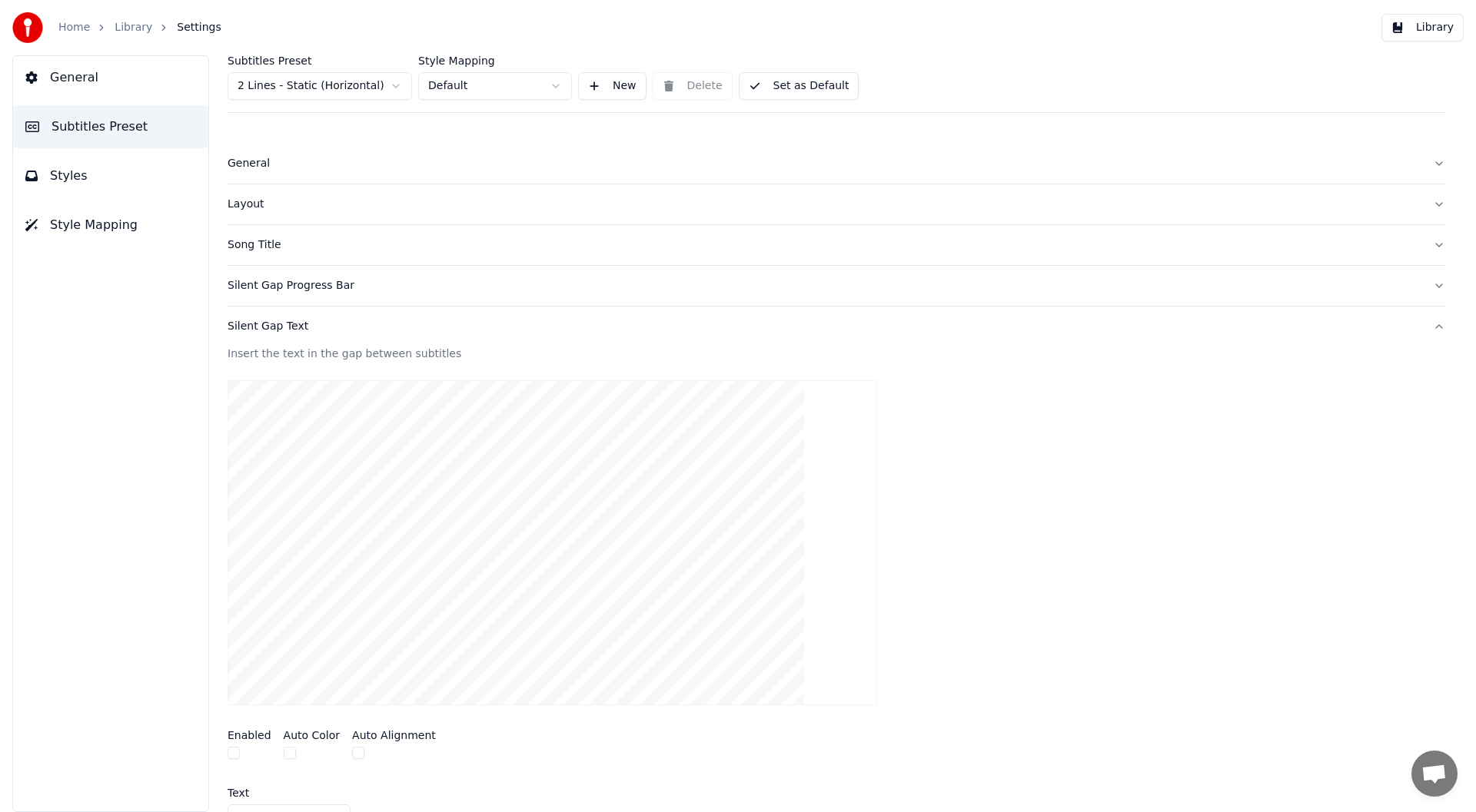
click at [254, 325] on div "Silent Gap Text" at bounding box center [824, 326] width 1193 height 16
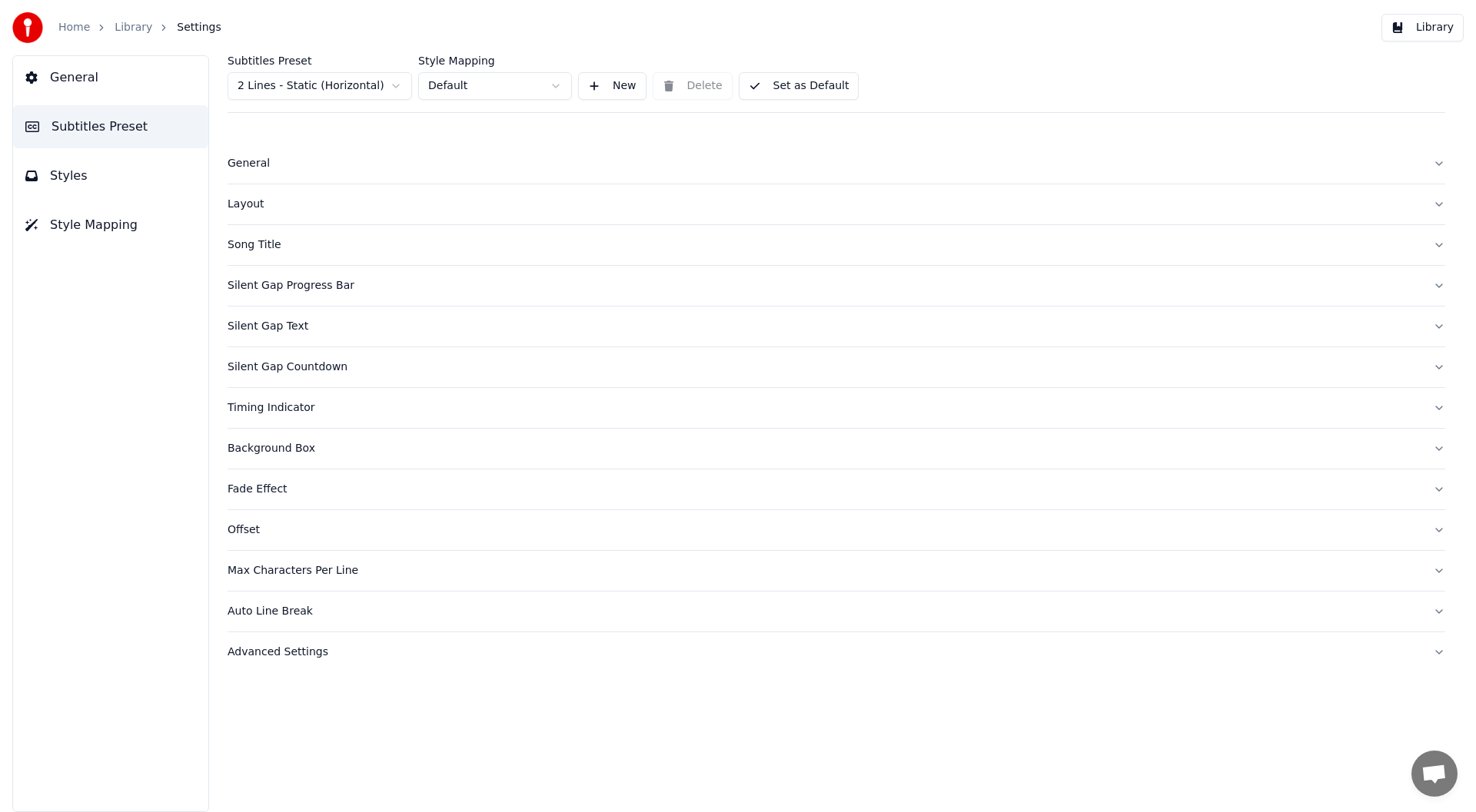
click at [265, 364] on div "Silent Gap Countdown" at bounding box center [824, 367] width 1193 height 16
click at [261, 403] on div "Timing Indicator" at bounding box center [824, 408] width 1193 height 16
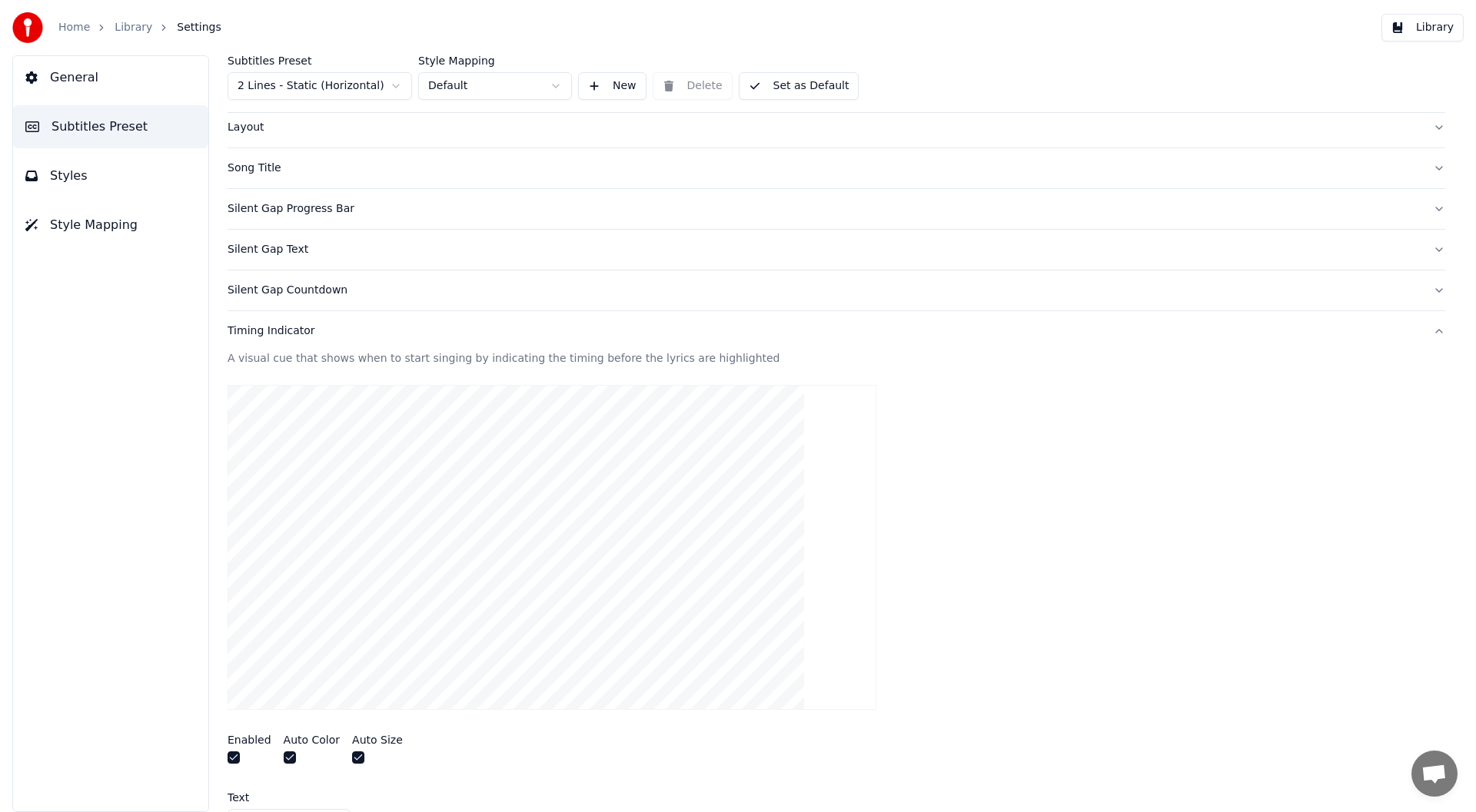
click at [262, 331] on div "Timing Indicator" at bounding box center [824, 332] width 1193 height 16
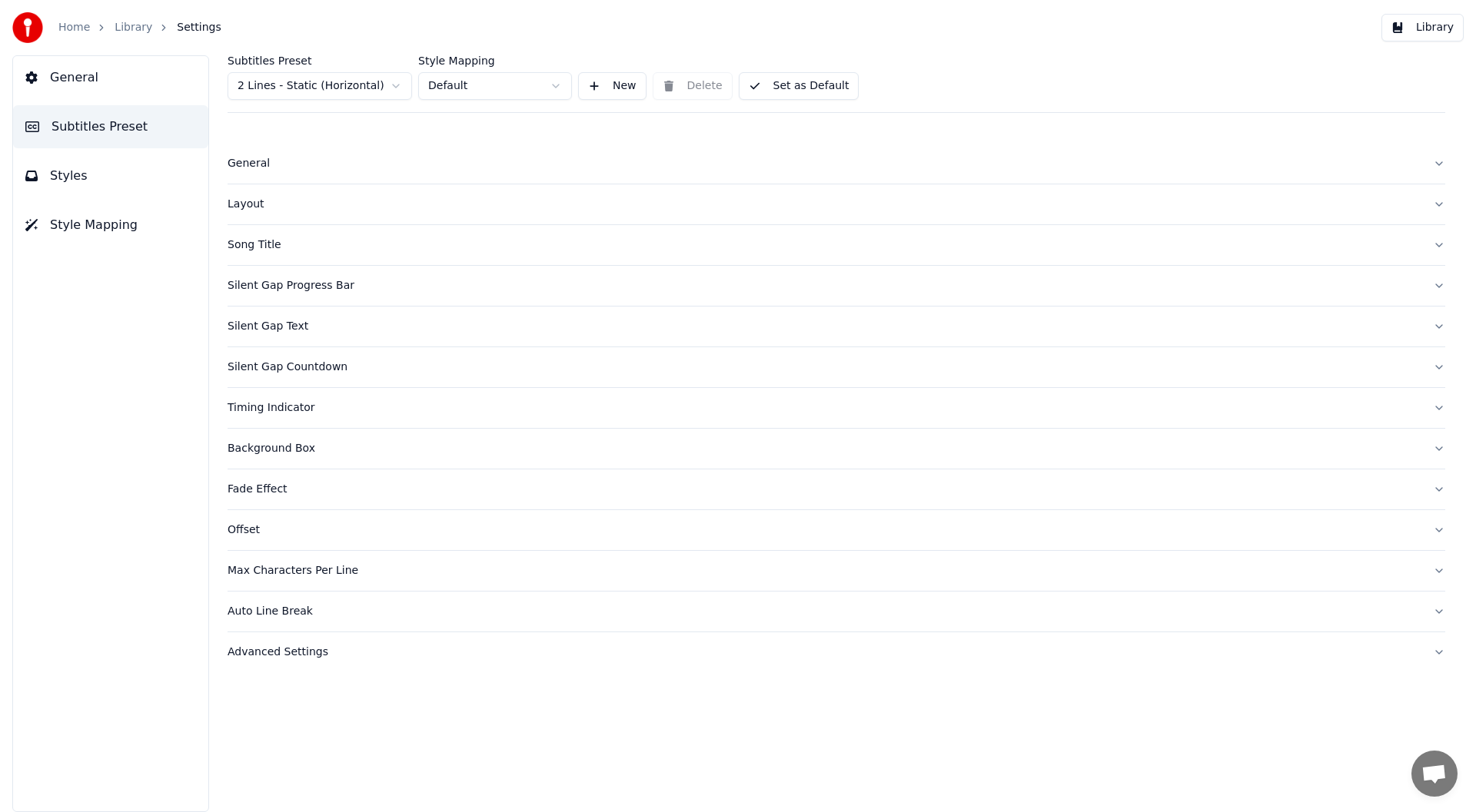
click at [254, 446] on div "Background Box" at bounding box center [824, 449] width 1193 height 16
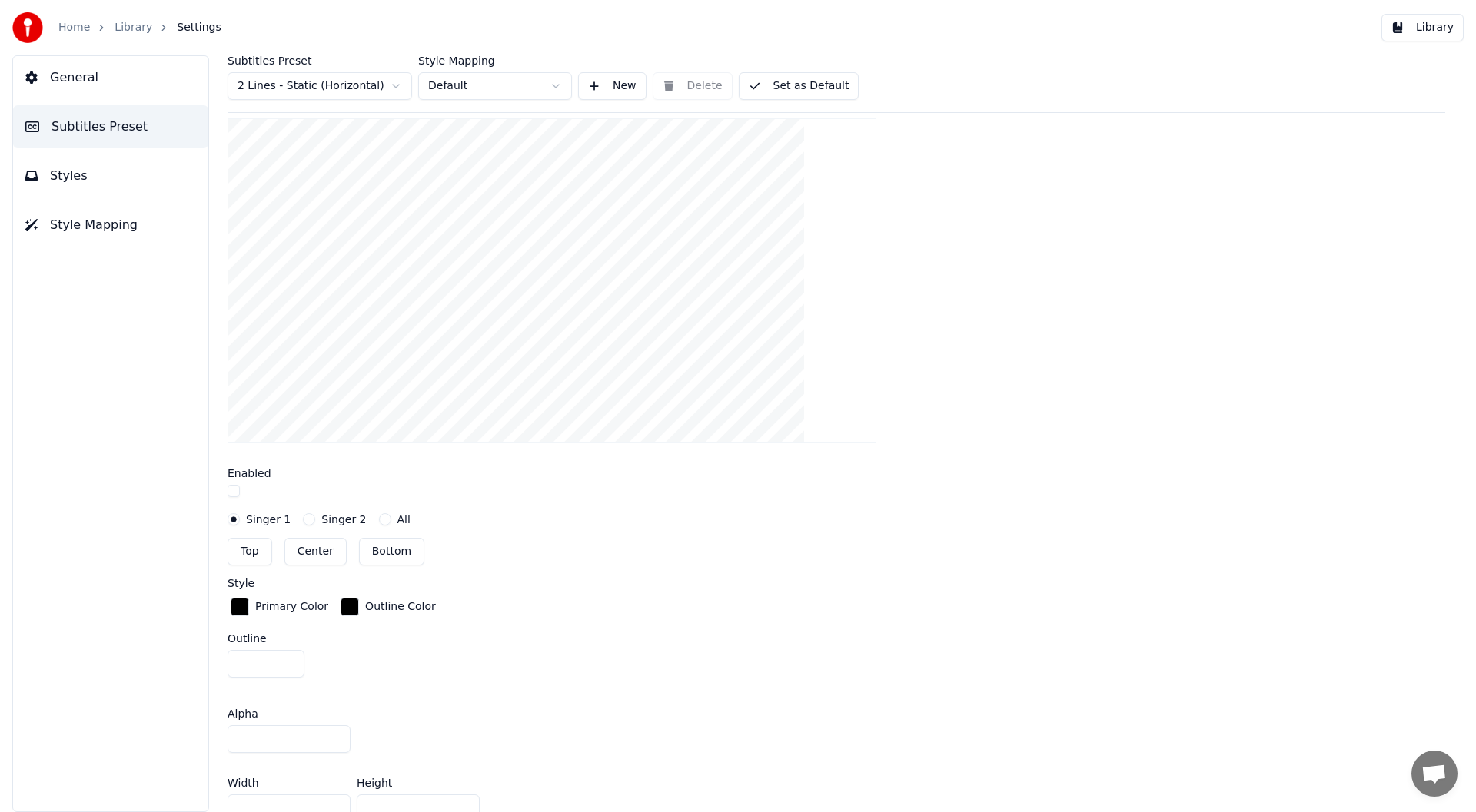
scroll to position [231, 0]
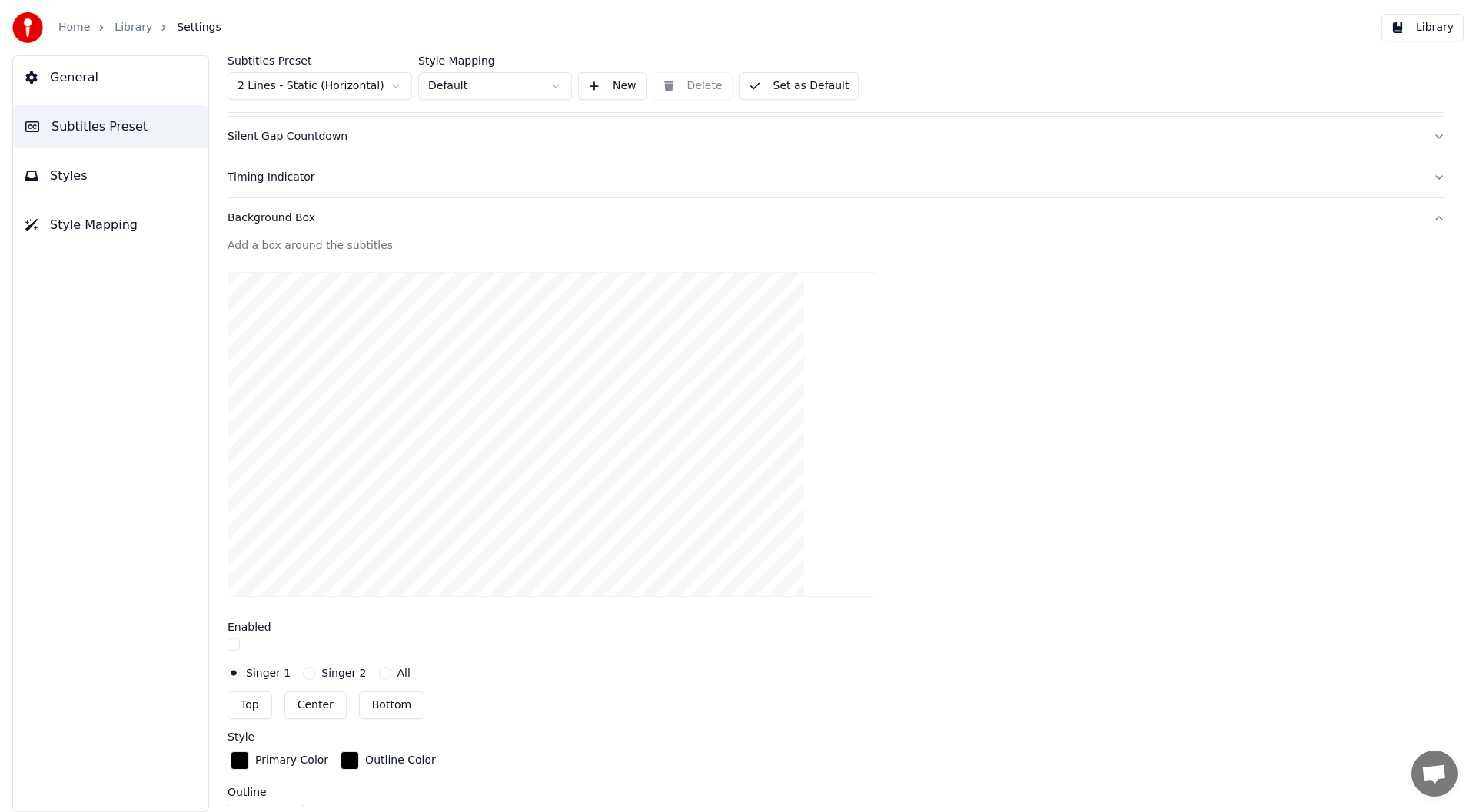
click at [265, 216] on div "Background Box" at bounding box center [824, 218] width 1193 height 16
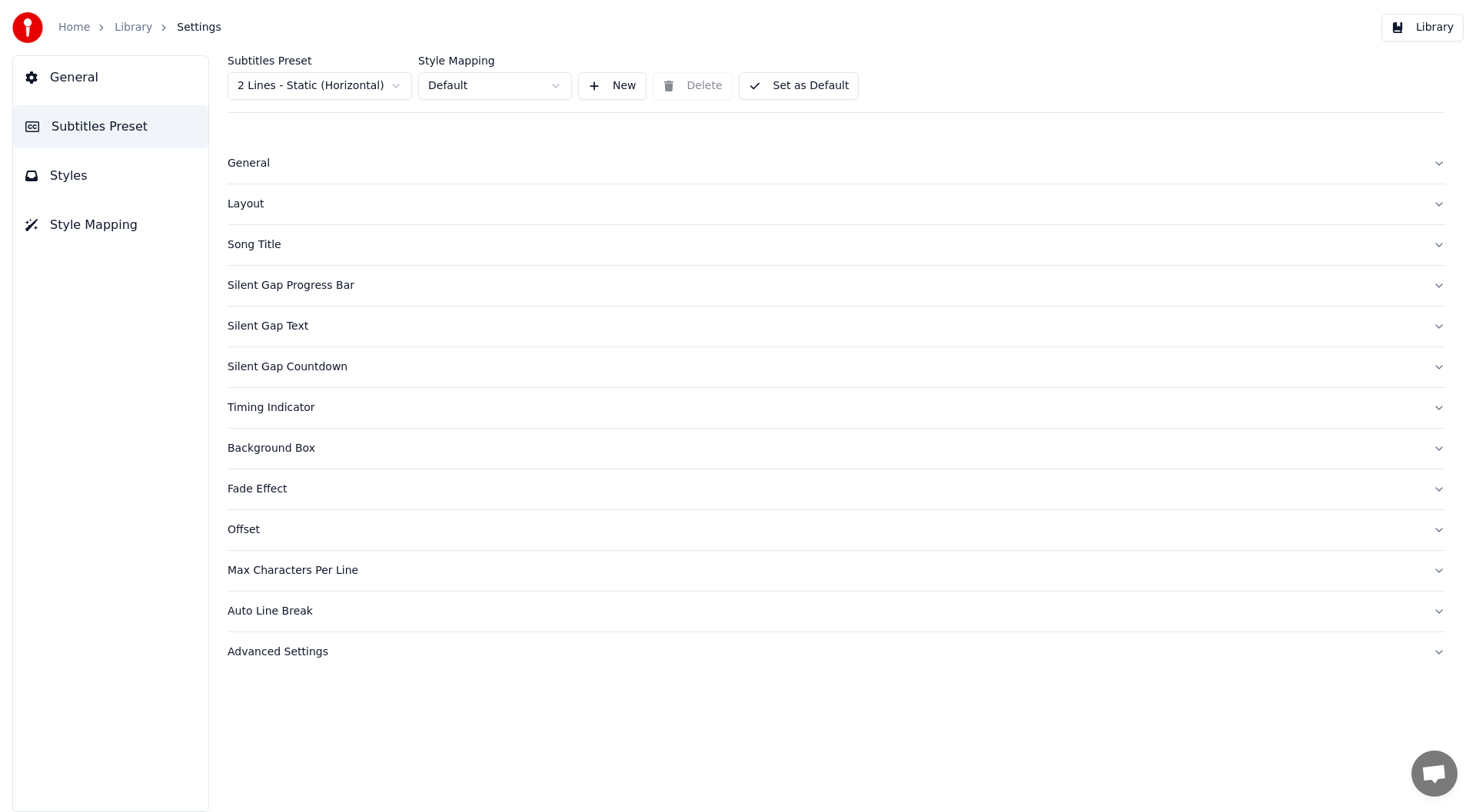
click at [253, 488] on div "Fade Effect" at bounding box center [824, 490] width 1193 height 16
click at [255, 489] on div "Fade Effect" at bounding box center [824, 490] width 1193 height 16
click at [246, 527] on div "Offset" at bounding box center [824, 530] width 1193 height 16
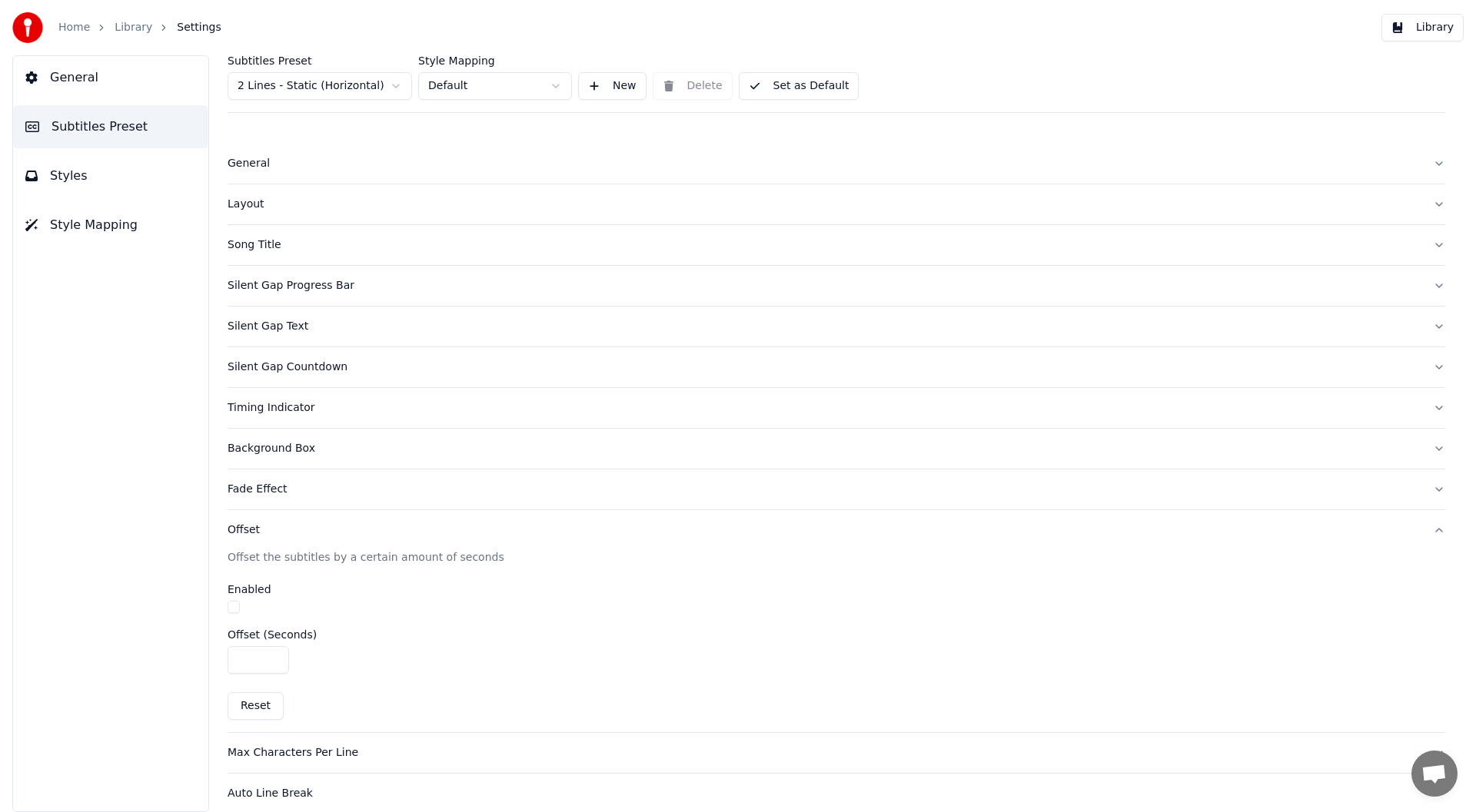
scroll to position [54, 0]
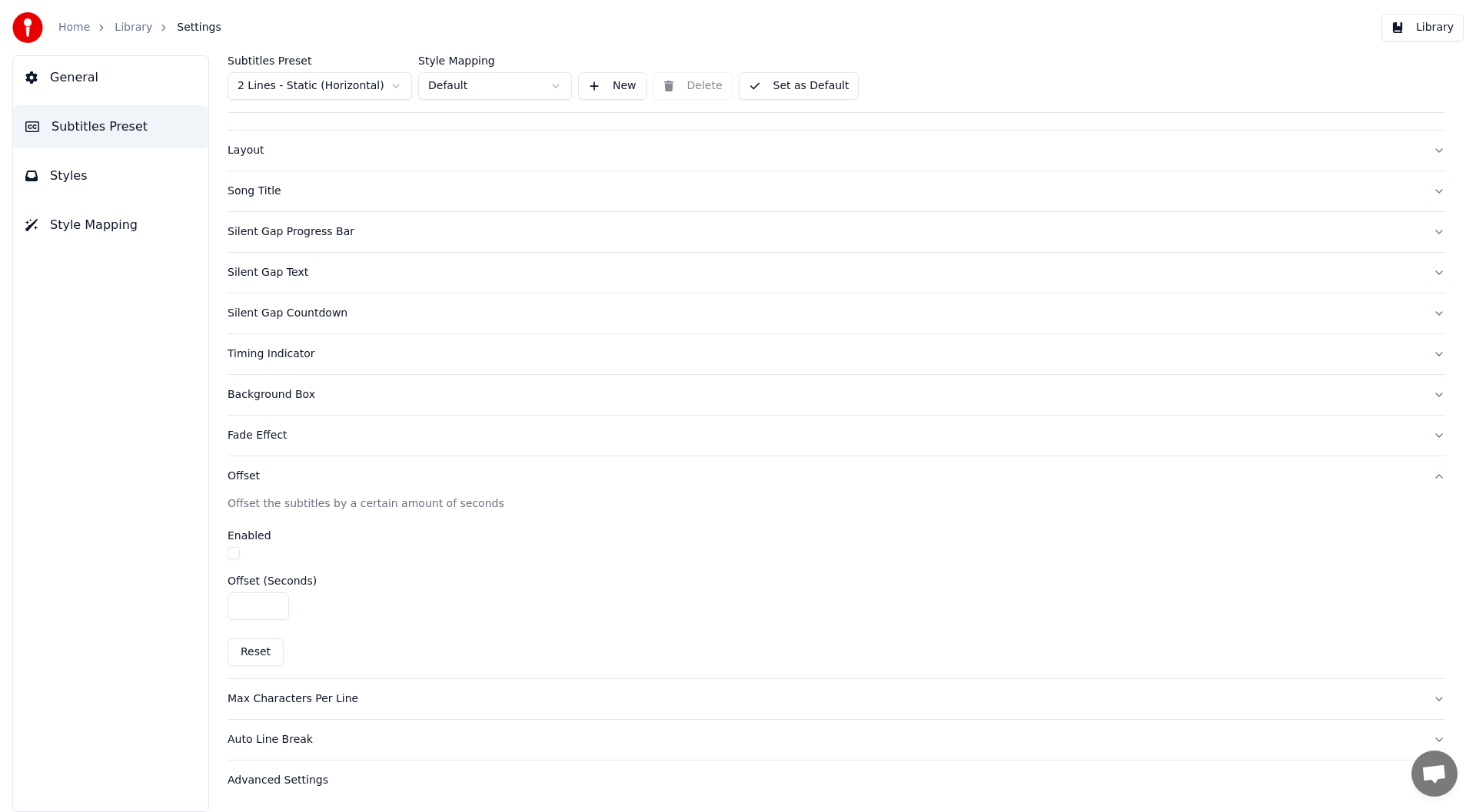
click at [238, 478] on div "Offset" at bounding box center [824, 477] width 1193 height 16
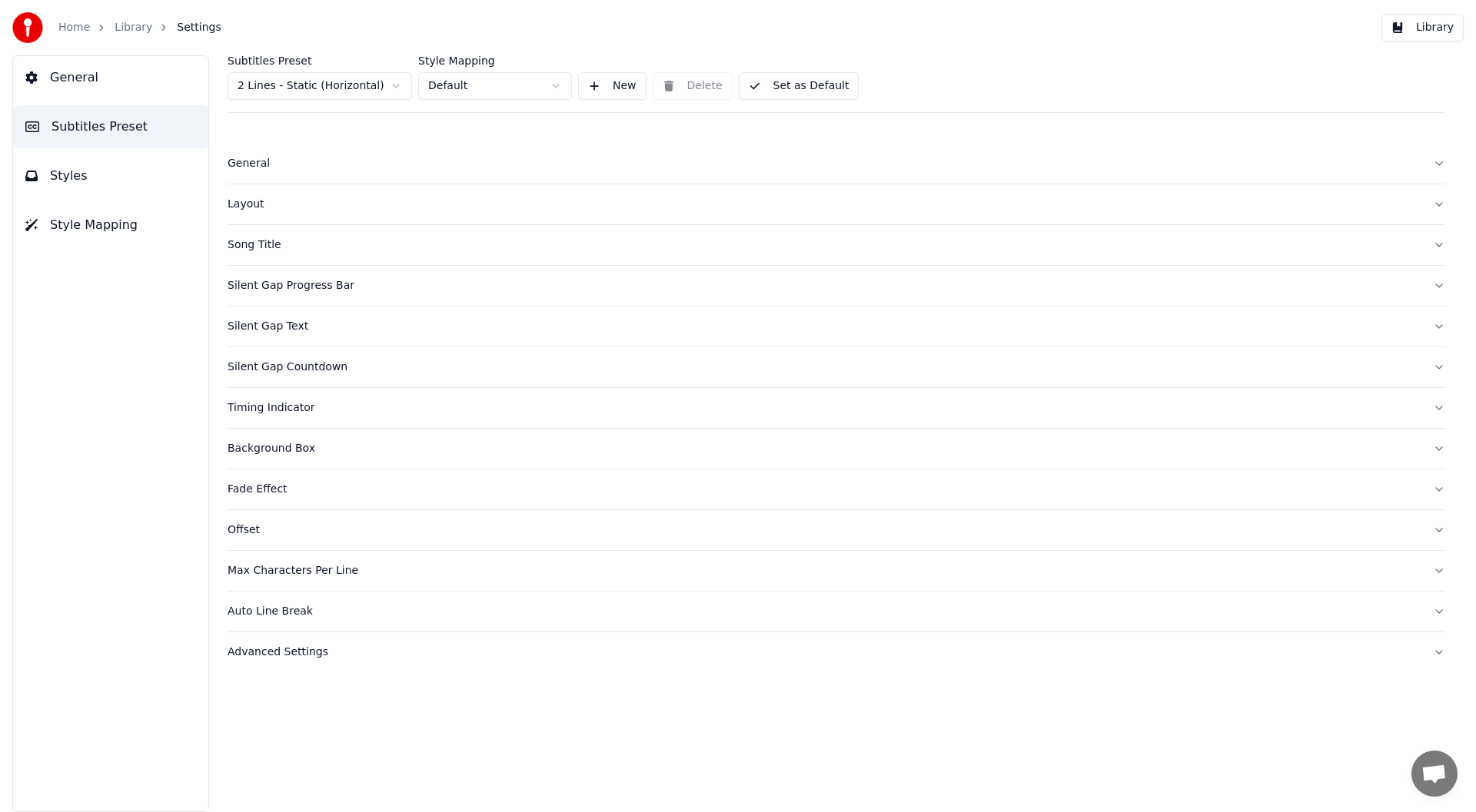
click at [247, 612] on div "Auto Line Break" at bounding box center [824, 612] width 1193 height 16
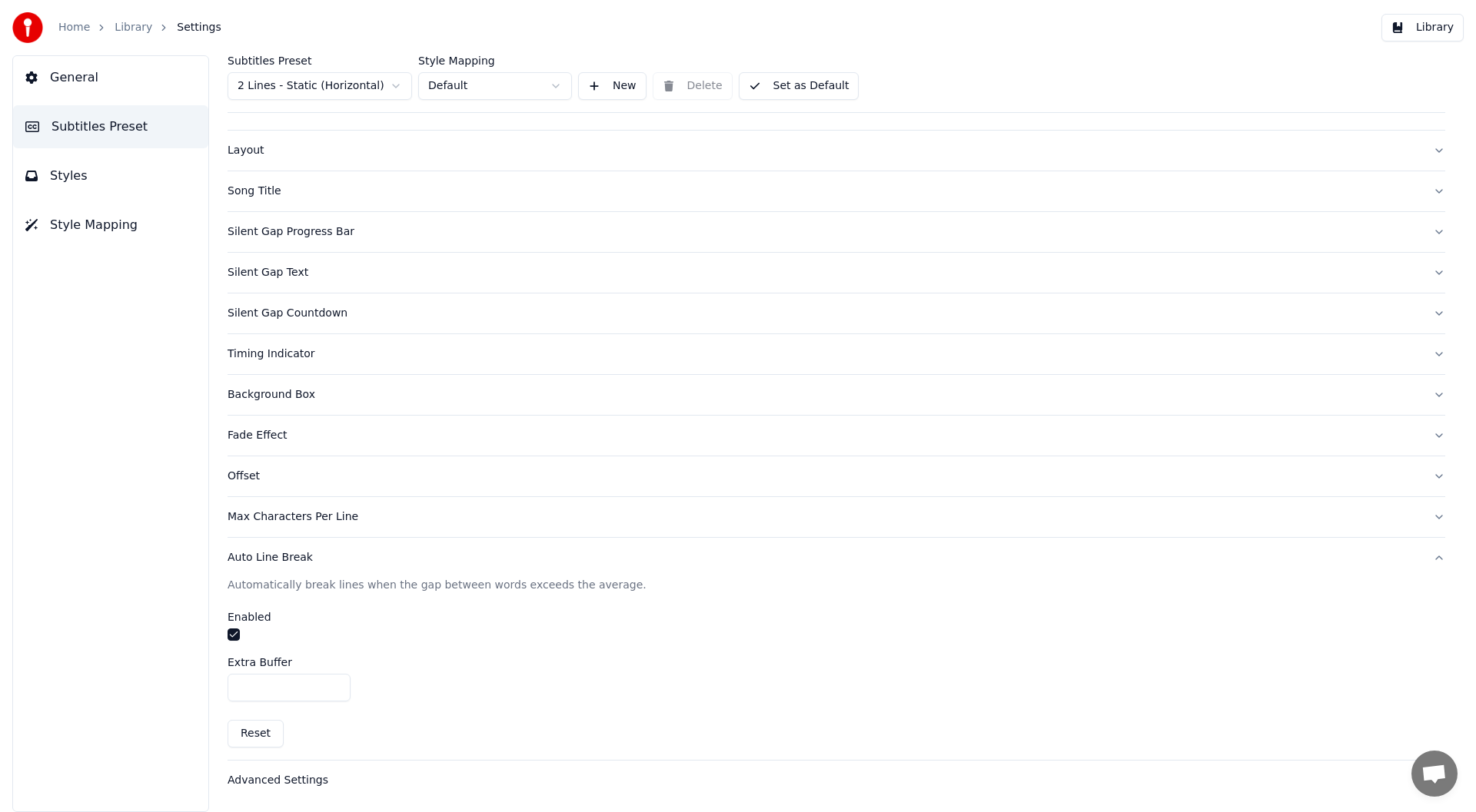
click at [250, 554] on div "Auto Line Break" at bounding box center [824, 558] width 1193 height 16
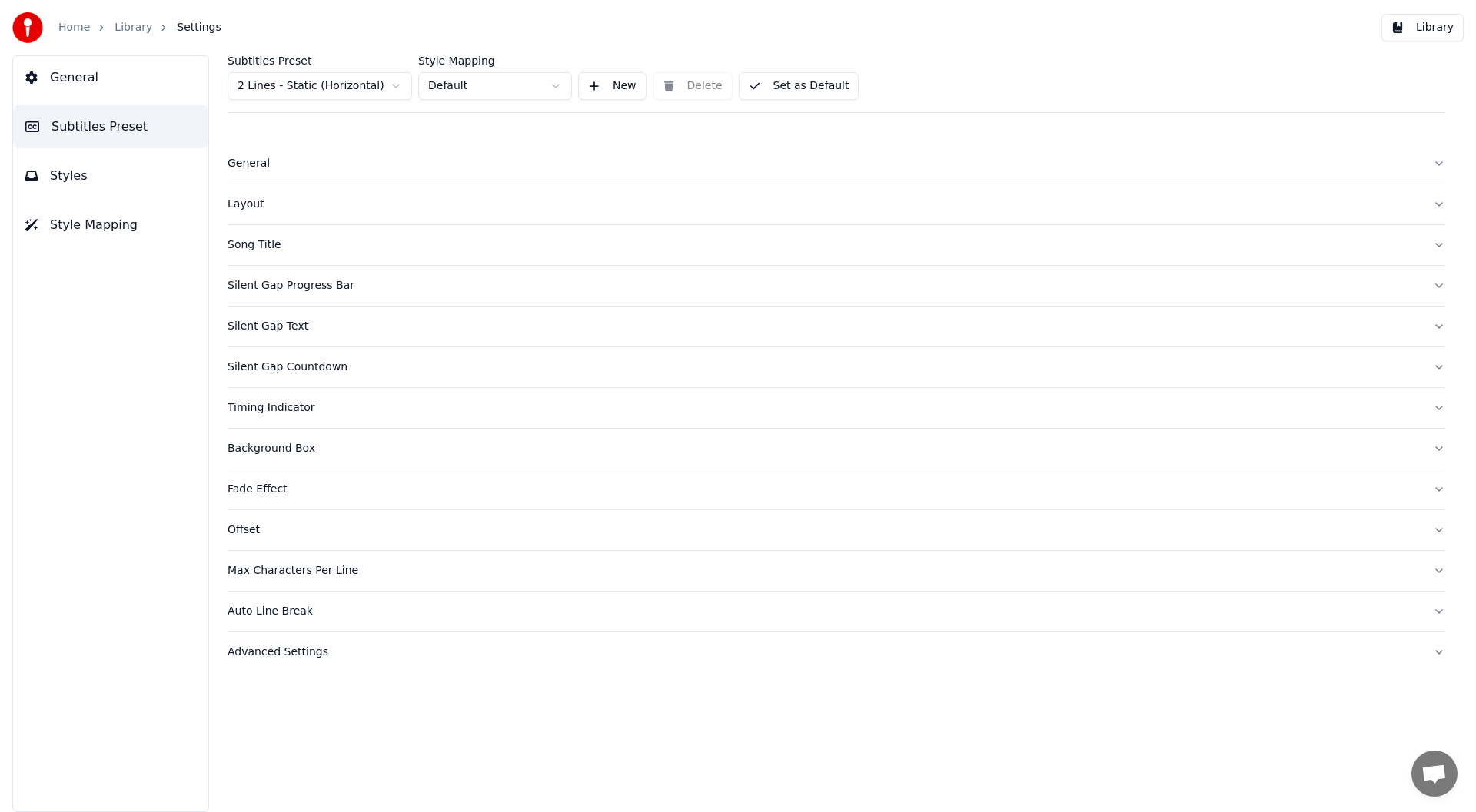
click at [253, 651] on div "Advanced Settings" at bounding box center [824, 653] width 1193 height 16
click at [246, 245] on div "Song Title" at bounding box center [824, 245] width 1193 height 16
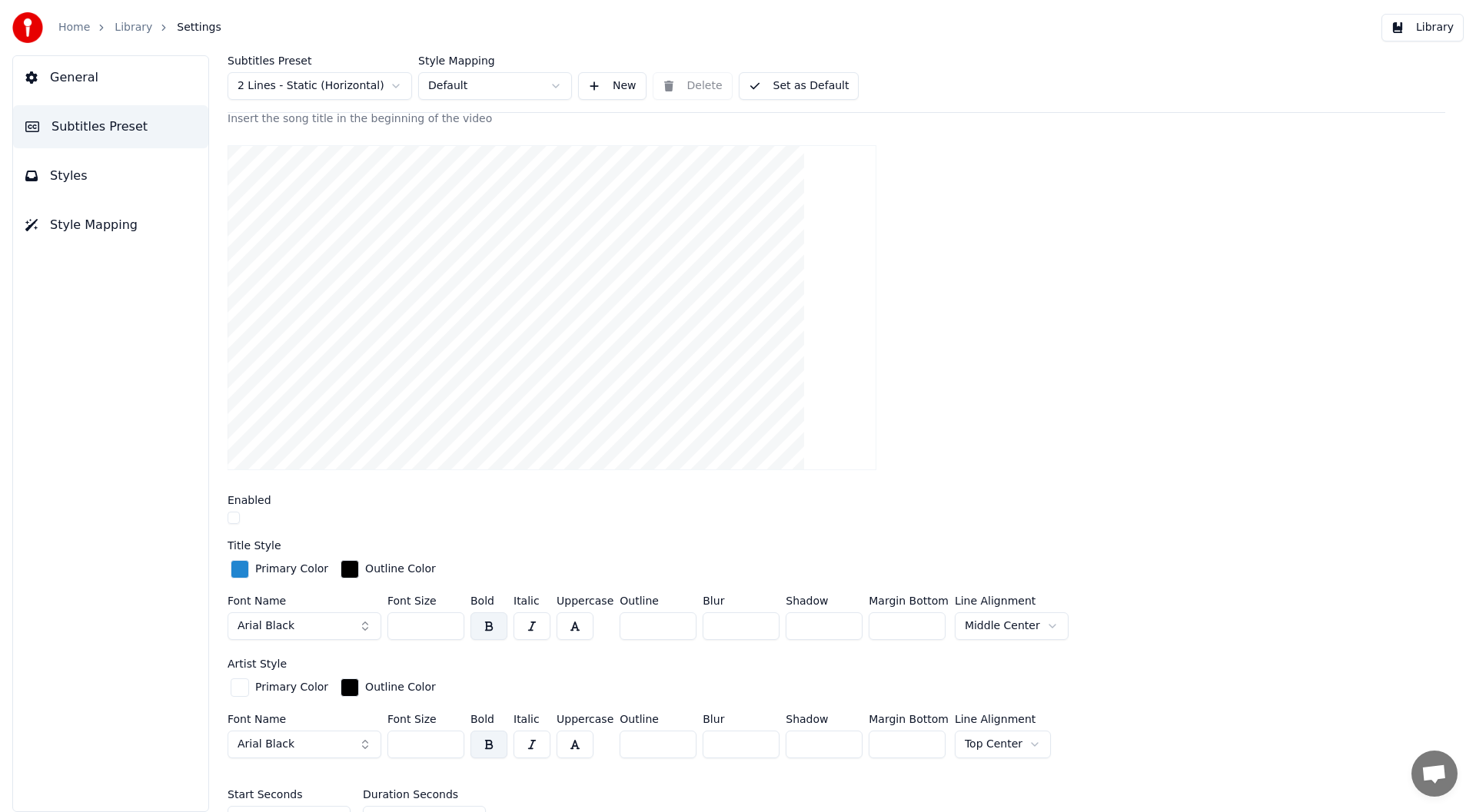
scroll to position [231, 0]
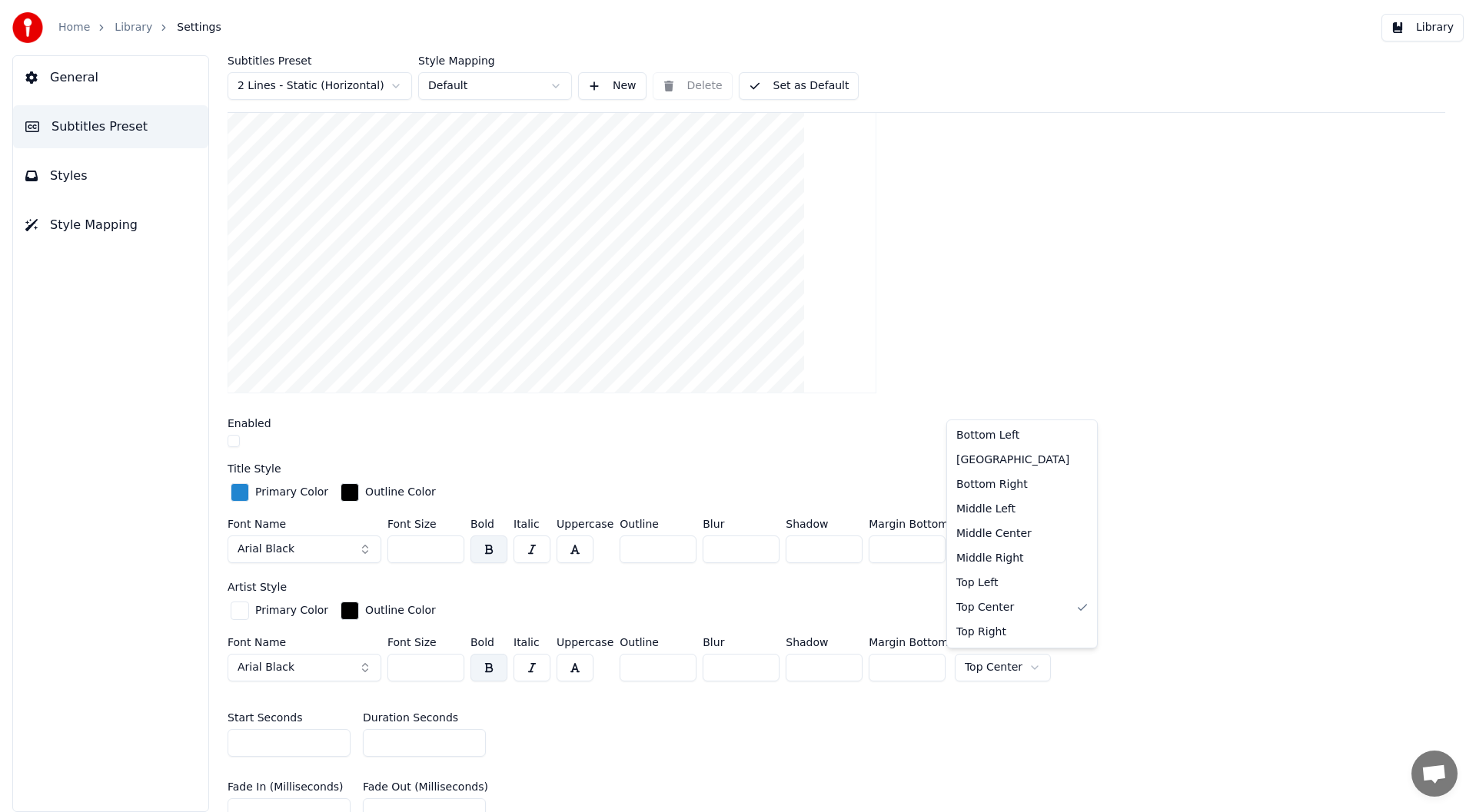
click at [994, 663] on html "Home Library Settings Library General Subtitles Preset Styles Style Mapping Sub…" at bounding box center [738, 406] width 1476 height 812
click at [580, 663] on button "button" at bounding box center [575, 668] width 37 height 28
click at [790, 83] on button "Set as Default" at bounding box center [799, 86] width 121 height 28
click at [1431, 23] on button "Library" at bounding box center [1422, 28] width 82 height 28
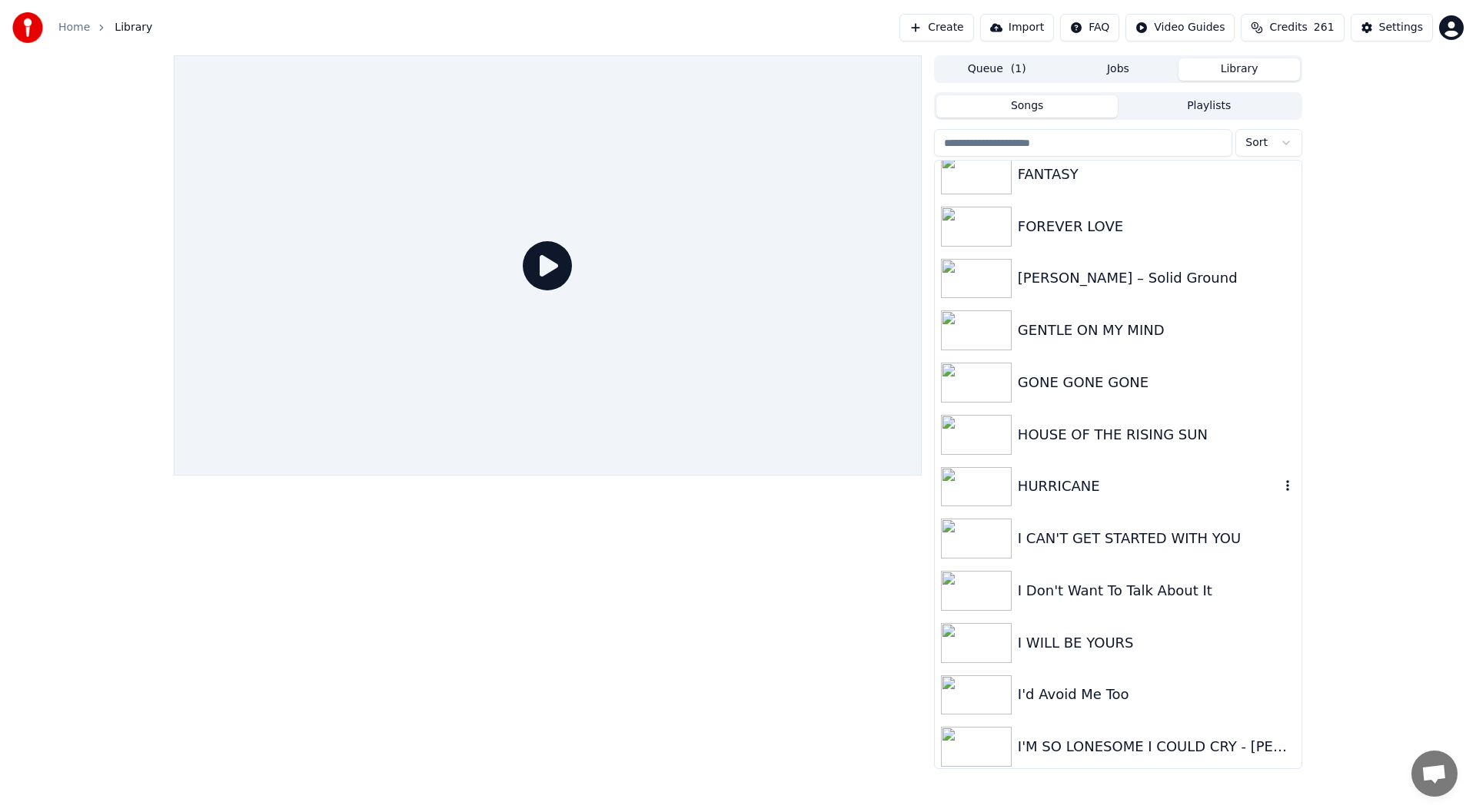
scroll to position [922, 0]
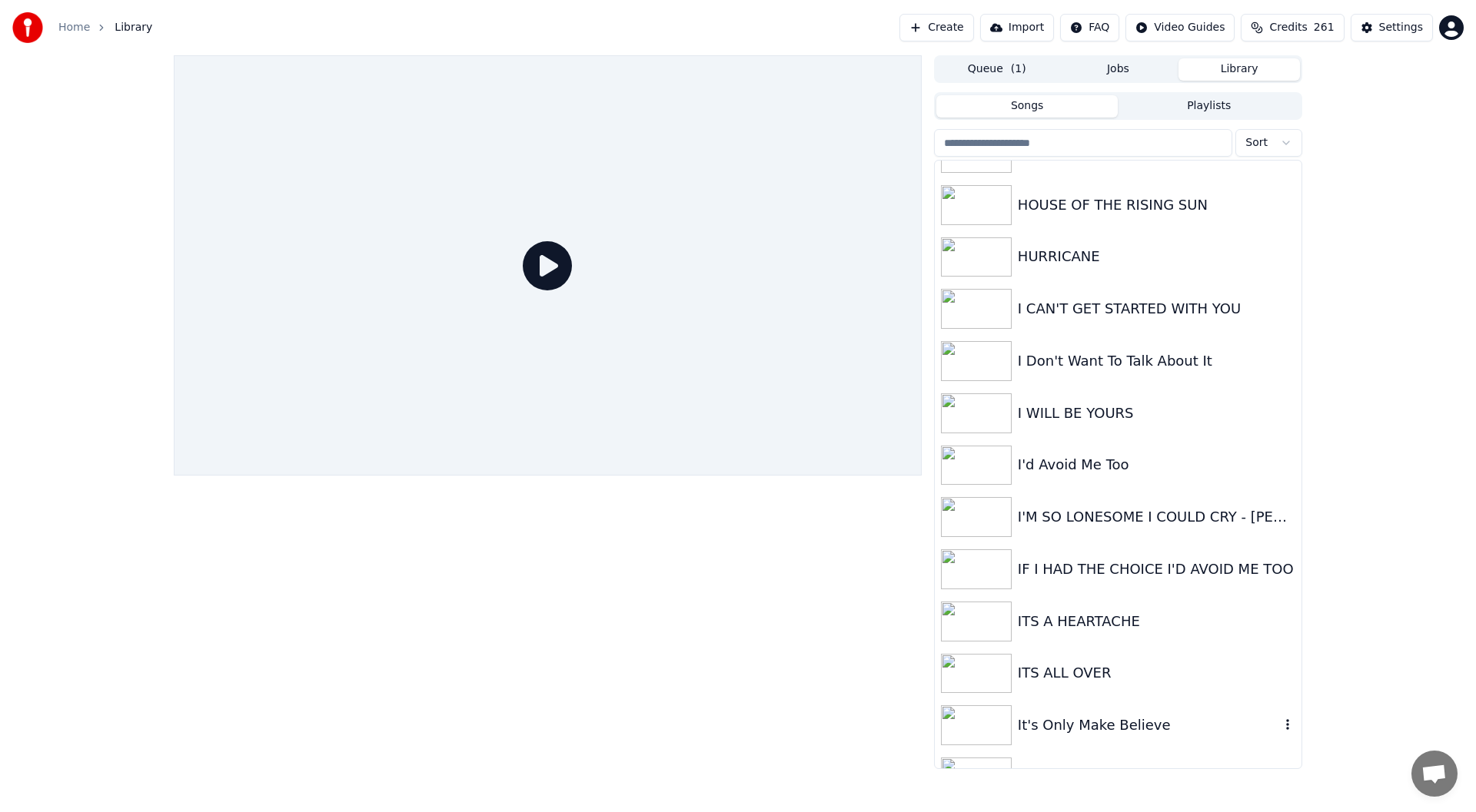
click at [1063, 722] on div "It's Only Make Believe" at bounding box center [1149, 725] width 262 height 22
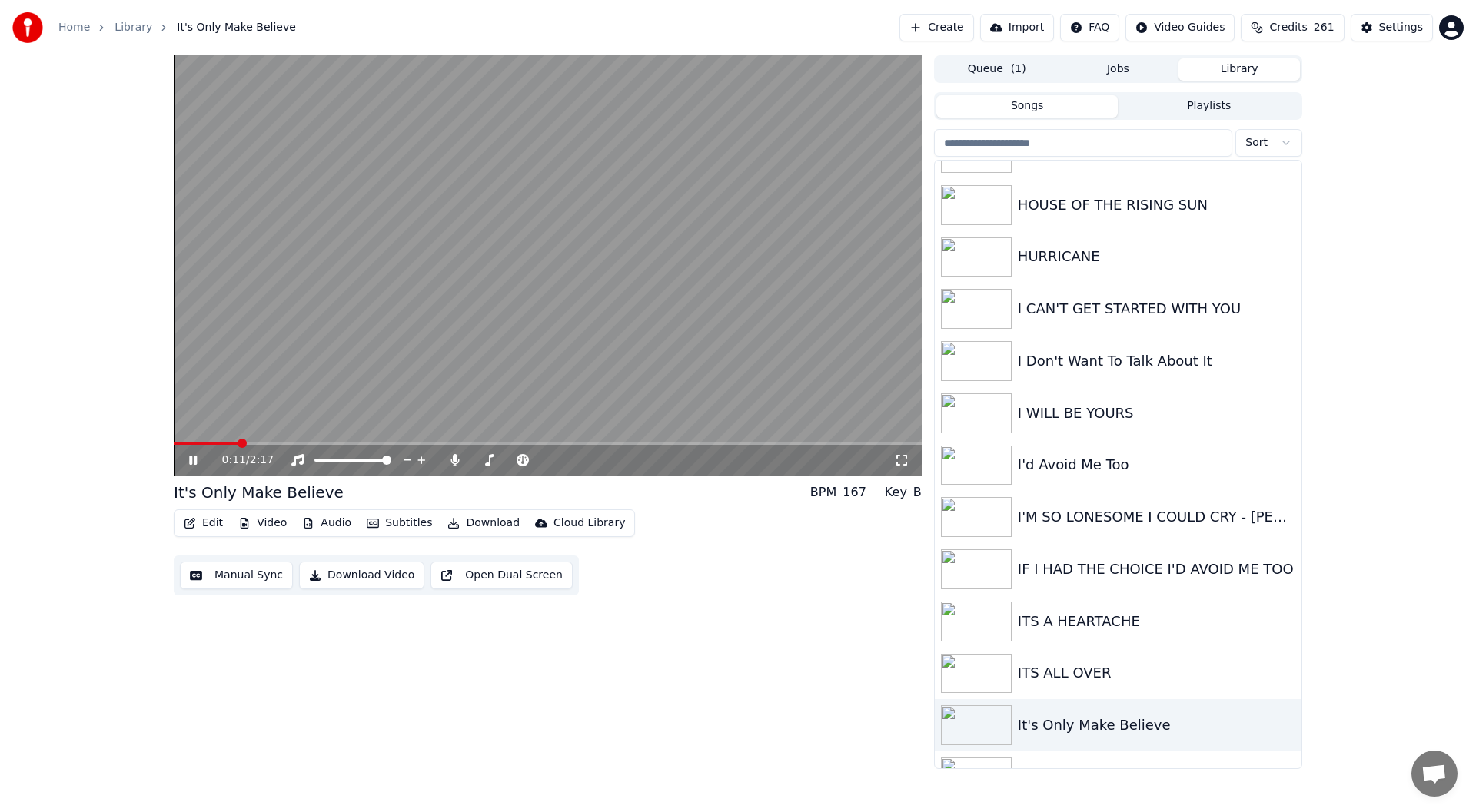
click at [190, 457] on icon at bounding box center [192, 460] width 8 height 10
click at [208, 524] on button "Edit" at bounding box center [203, 523] width 51 height 22
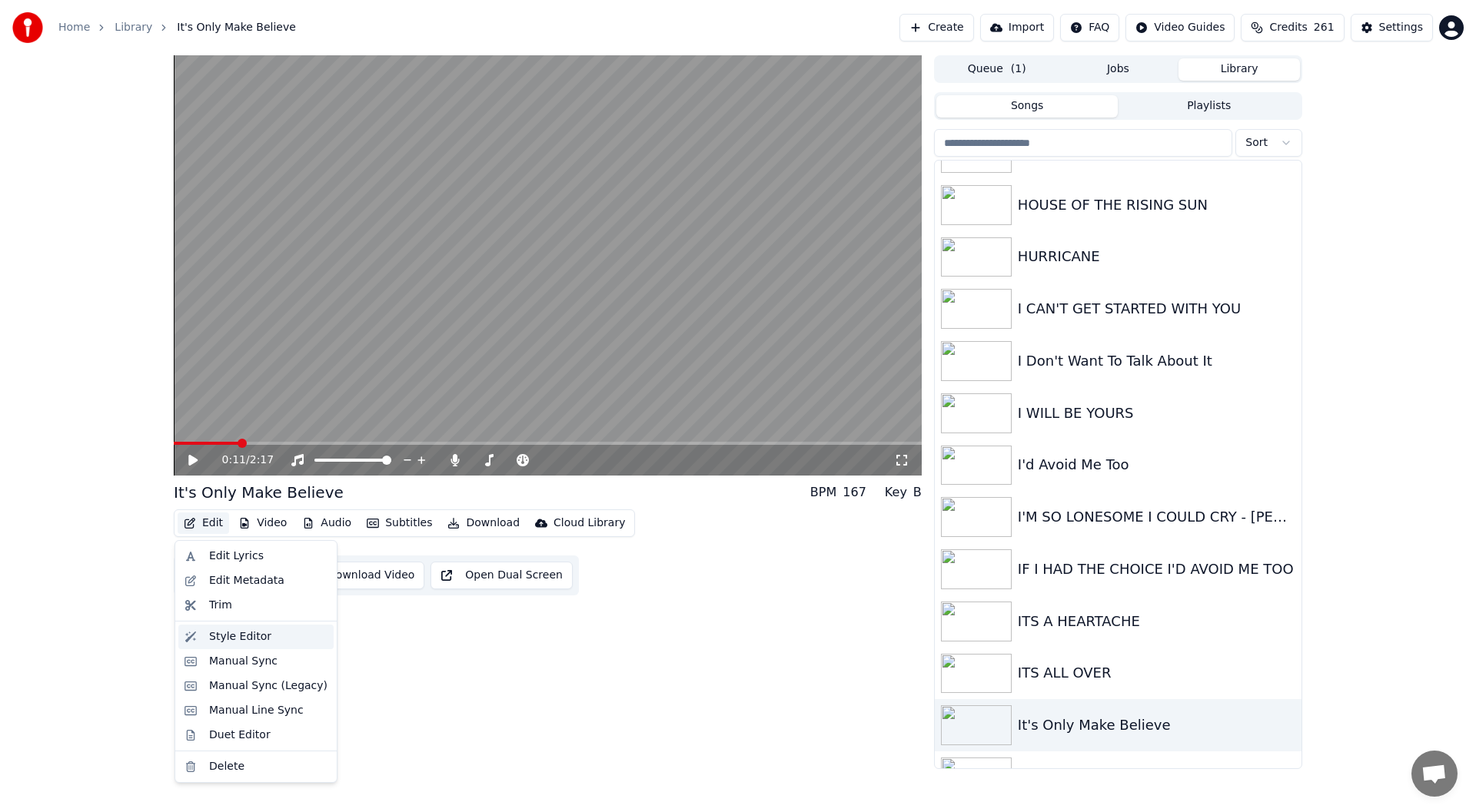
click at [227, 637] on div "Style Editor" at bounding box center [240, 637] width 63 height 16
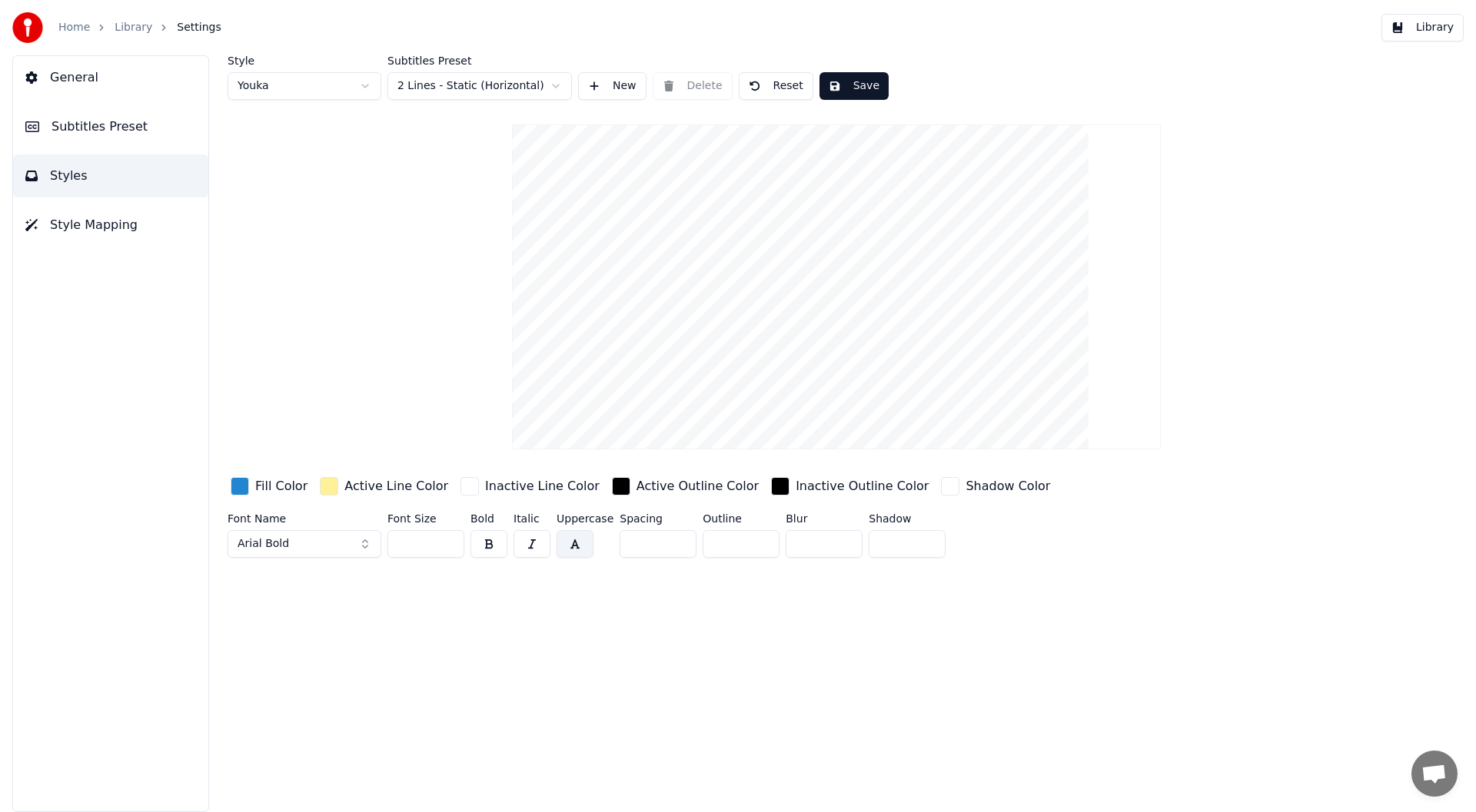
click at [239, 485] on div "button" at bounding box center [239, 486] width 18 height 18
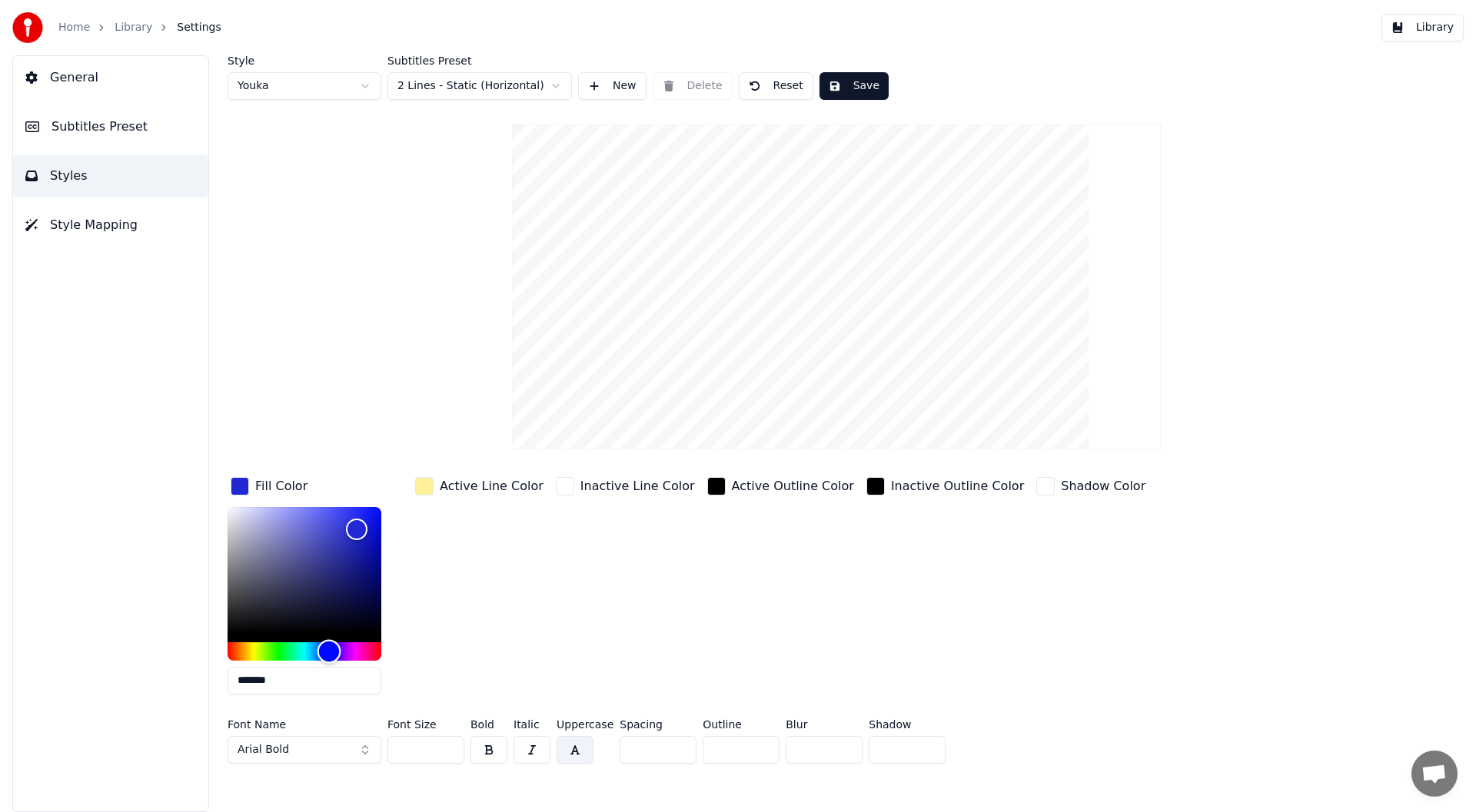
type input "*******"
drag, startPoint x: 313, startPoint y: 648, endPoint x: 328, endPoint y: 652, distance: 15.5
click at [328, 652] on div "Hue" at bounding box center [328, 651] width 24 height 23
click at [422, 486] on div "button" at bounding box center [424, 486] width 18 height 18
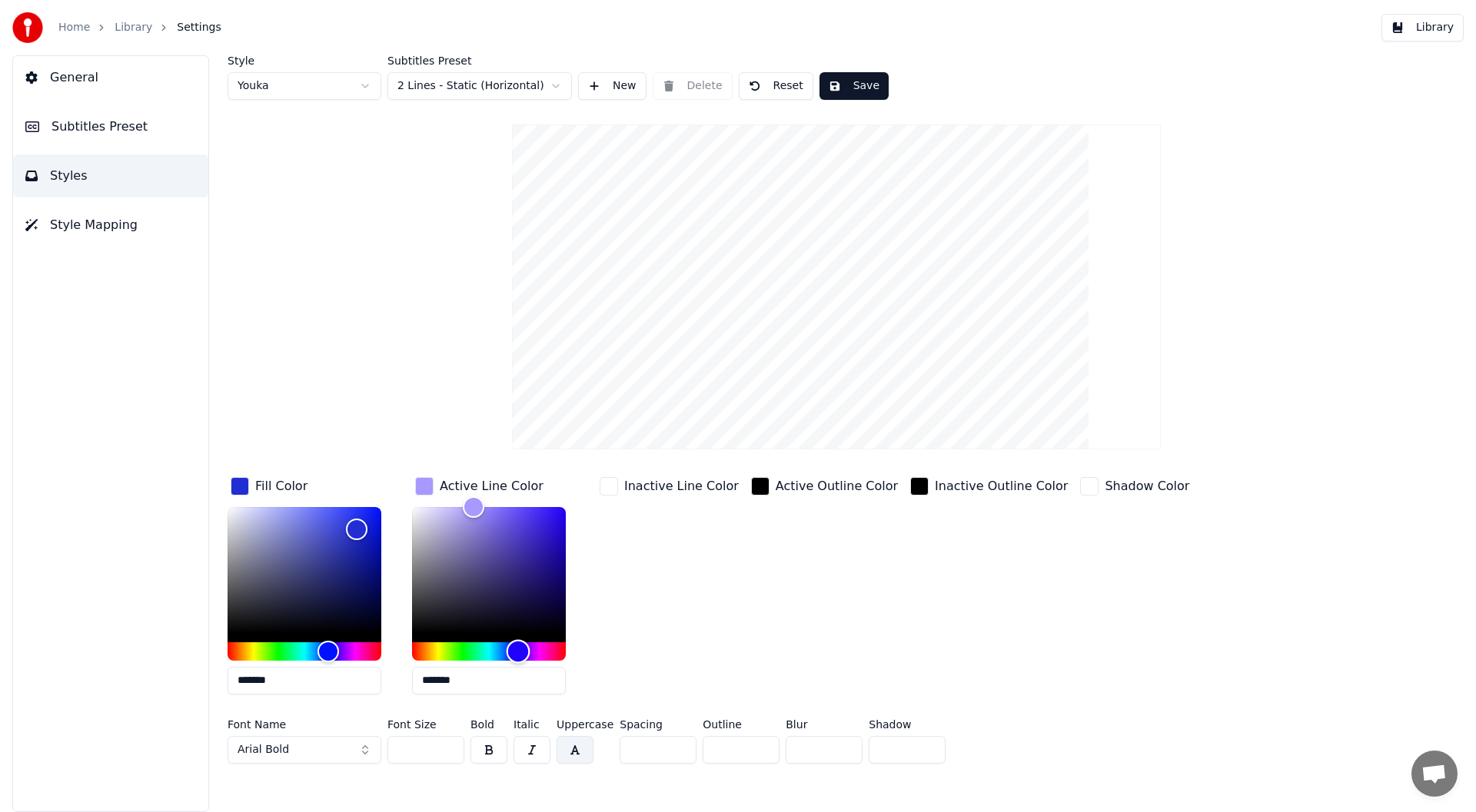
type input "*******"
drag, startPoint x: 432, startPoint y: 650, endPoint x: 517, endPoint y: 653, distance: 85.1
click at [517, 653] on div "Hue" at bounding box center [517, 651] width 24 height 23
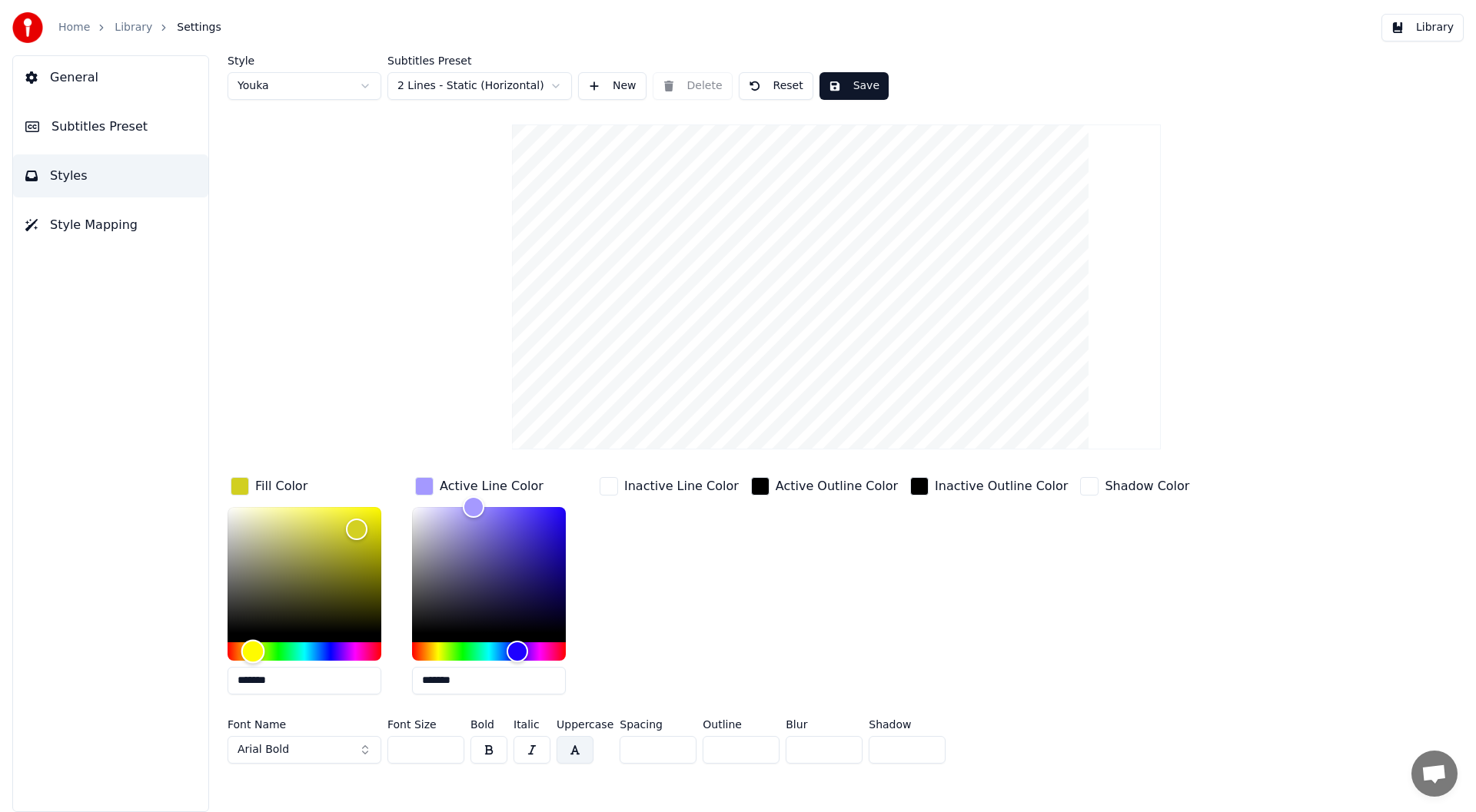
type input "*******"
drag, startPoint x: 327, startPoint y: 646, endPoint x: 253, endPoint y: 650, distance: 74.1
click at [253, 650] on div "Hue" at bounding box center [253, 651] width 24 height 23
type input "*******"
drag, startPoint x: 473, startPoint y: 506, endPoint x: 550, endPoint y: 543, distance: 85.4
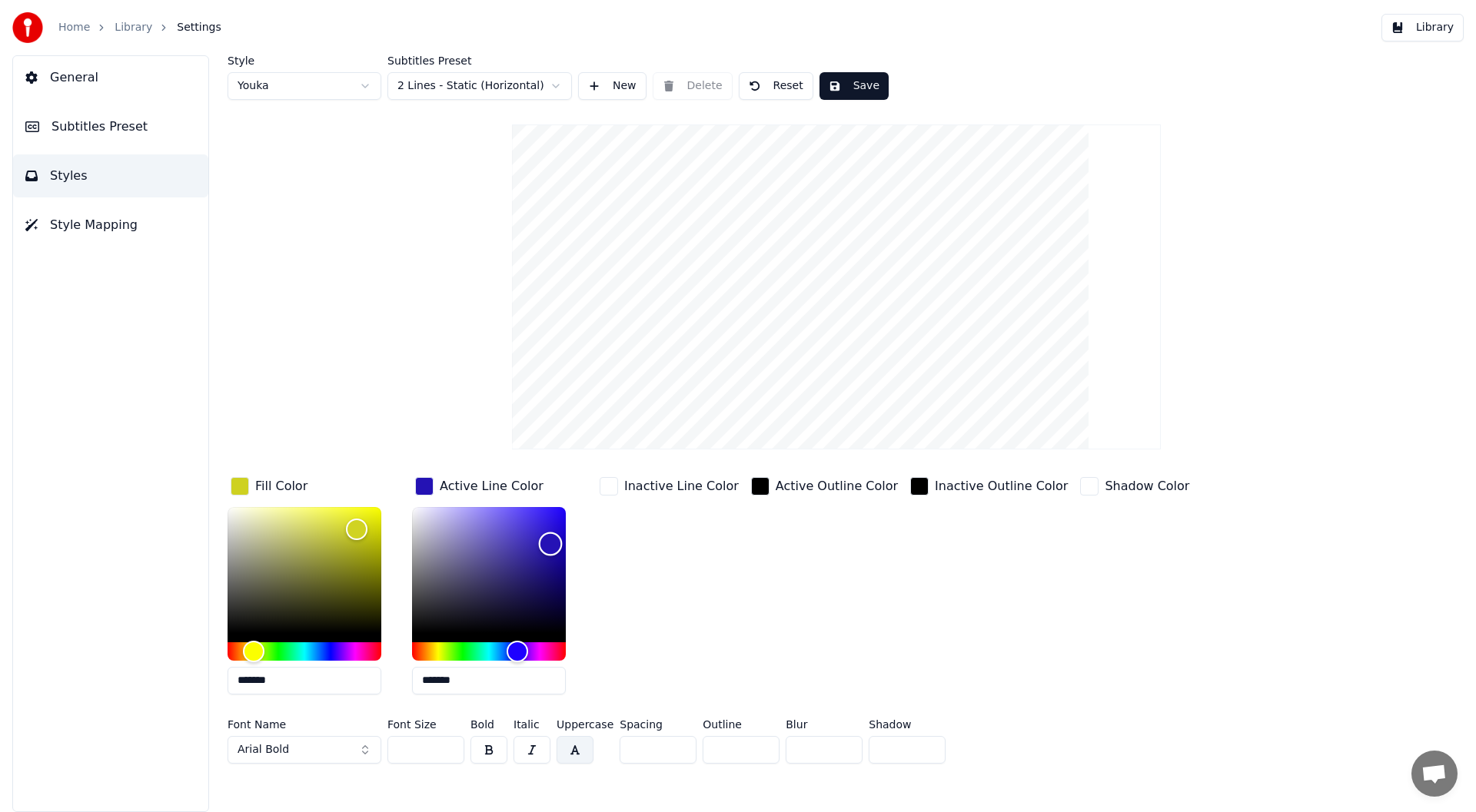
click at [550, 543] on div "Color" at bounding box center [550, 544] width 24 height 23
click at [1080, 481] on div "button" at bounding box center [1088, 486] width 18 height 18
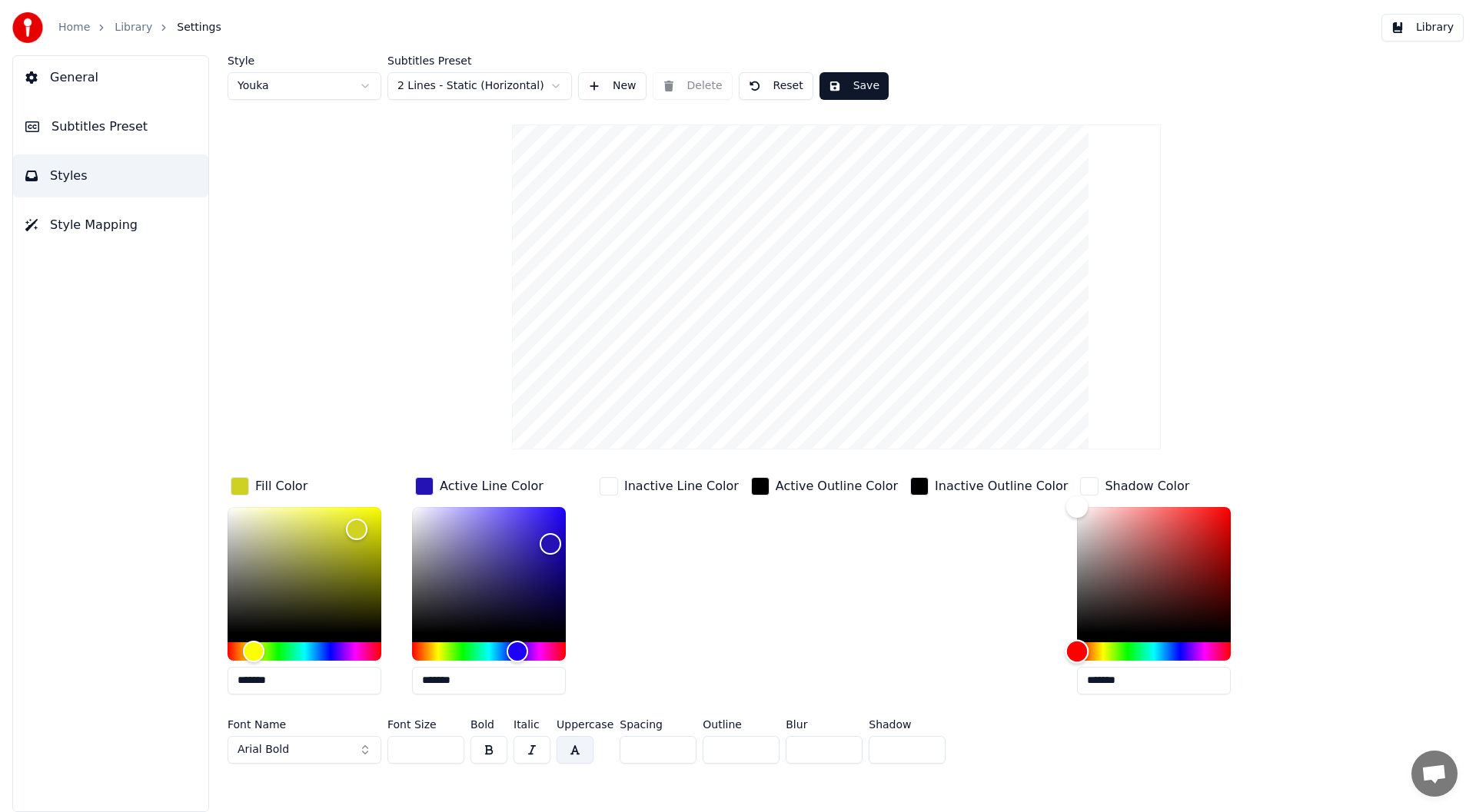
drag, startPoint x: 1033, startPoint y: 649, endPoint x: 1034, endPoint y: 544, distance: 105.0
click at [1077, 544] on div at bounding box center [1154, 584] width 154 height 154
type input "*******"
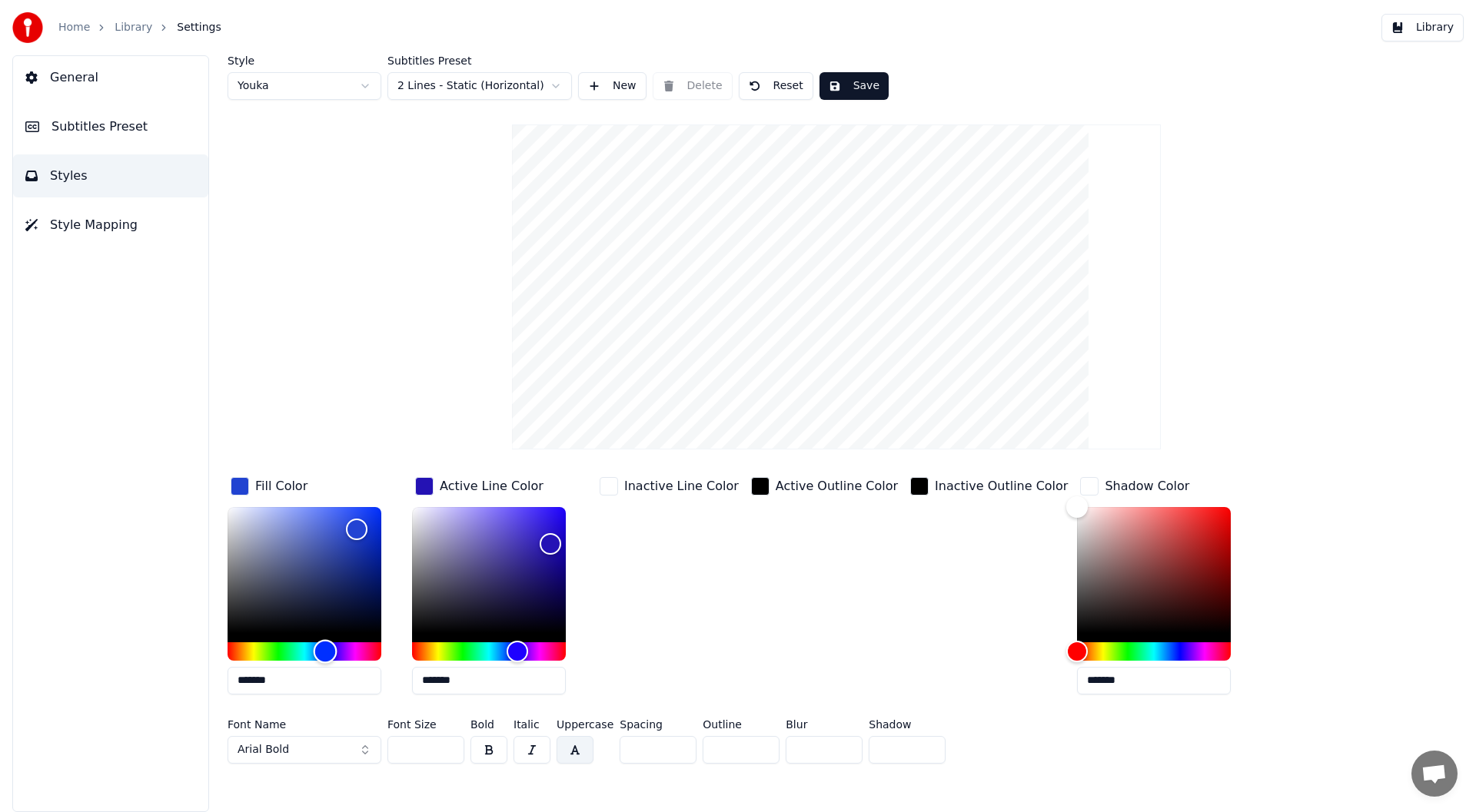
click at [325, 646] on div "Hue" at bounding box center [304, 651] width 154 height 18
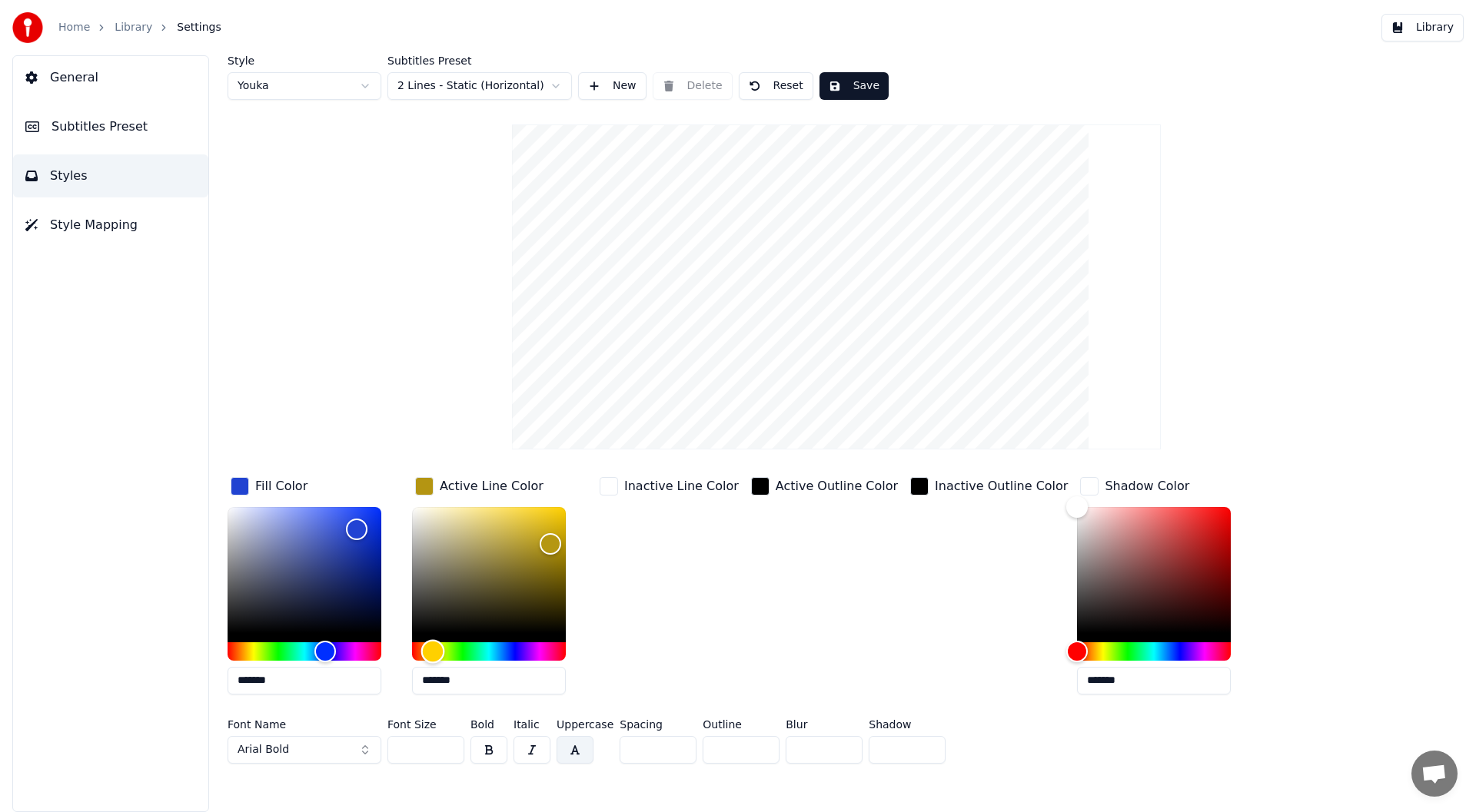
type input "*******"
drag, startPoint x: 516, startPoint y: 648, endPoint x: 431, endPoint y: 653, distance: 85.1
click at [431, 653] on div "Hue" at bounding box center [431, 651] width 24 height 23
click at [576, 744] on button "button" at bounding box center [575, 750] width 37 height 28
click at [569, 747] on button "button" at bounding box center [575, 750] width 37 height 28
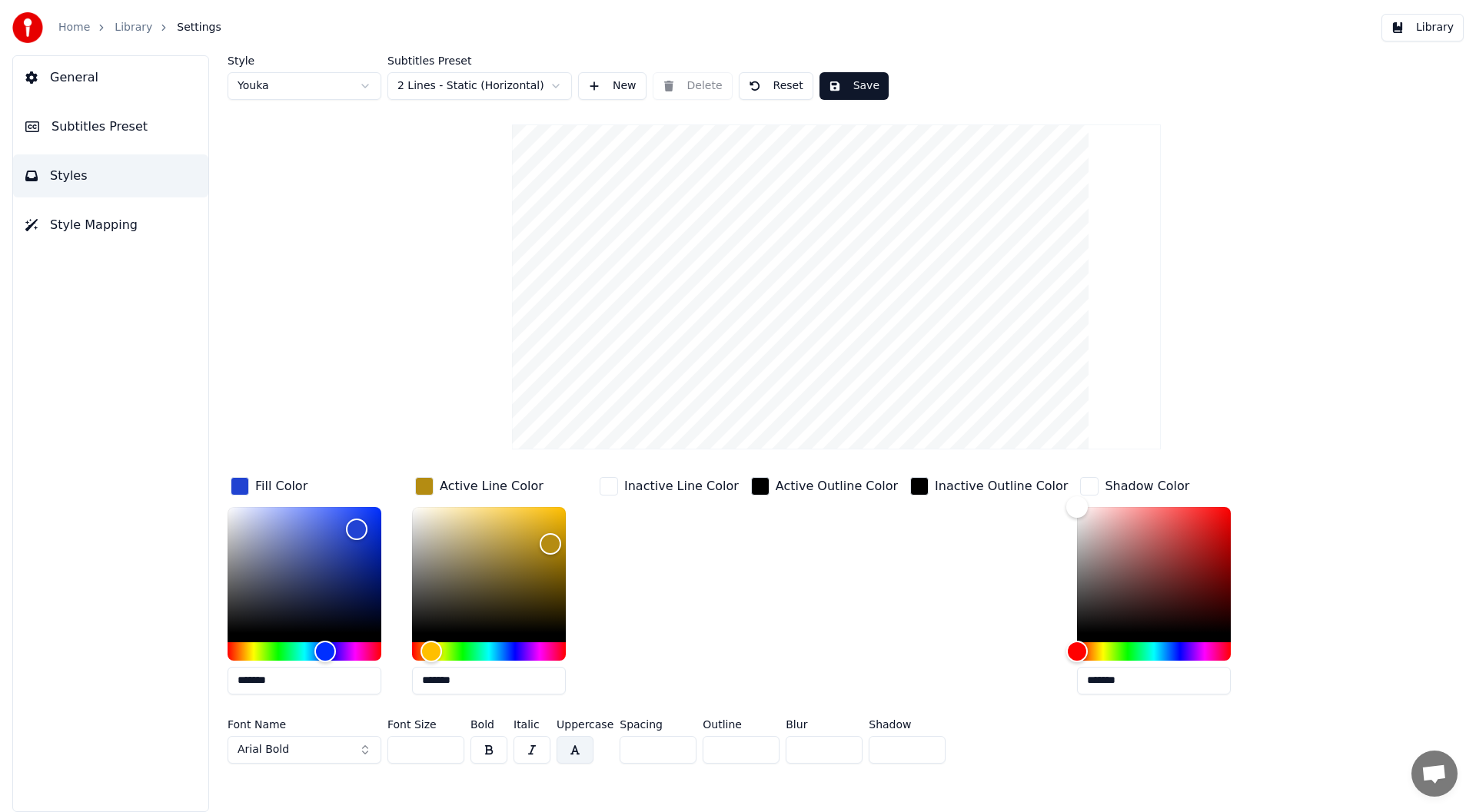
click at [475, 744] on button "button" at bounding box center [489, 750] width 37 height 28
click at [531, 747] on button "button" at bounding box center [532, 750] width 37 height 28
click at [485, 744] on button "button" at bounding box center [489, 750] width 37 height 28
click at [364, 751] on button "Arial Bold" at bounding box center [304, 750] width 154 height 28
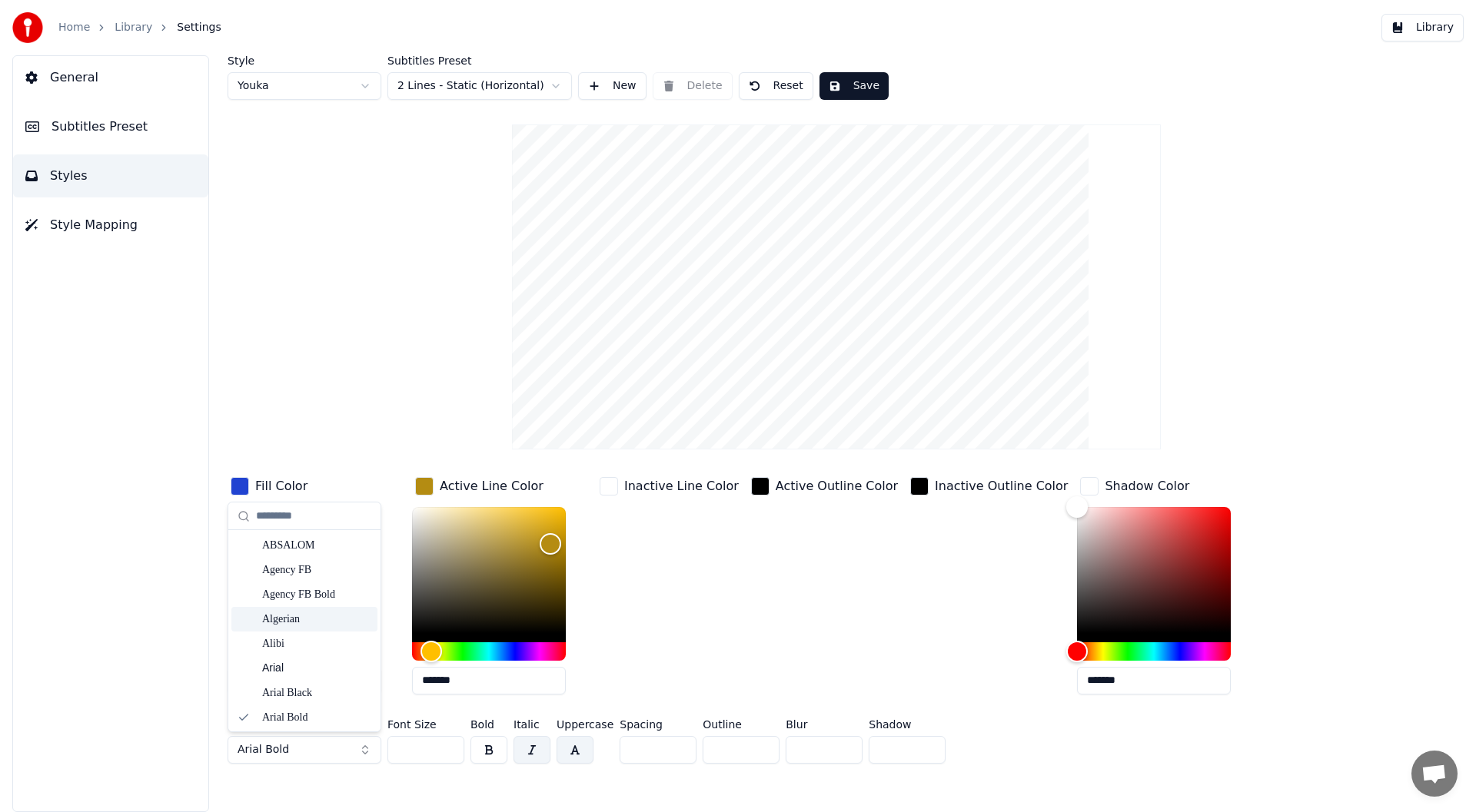
click at [290, 614] on div "Algerian" at bounding box center [316, 620] width 109 height 16
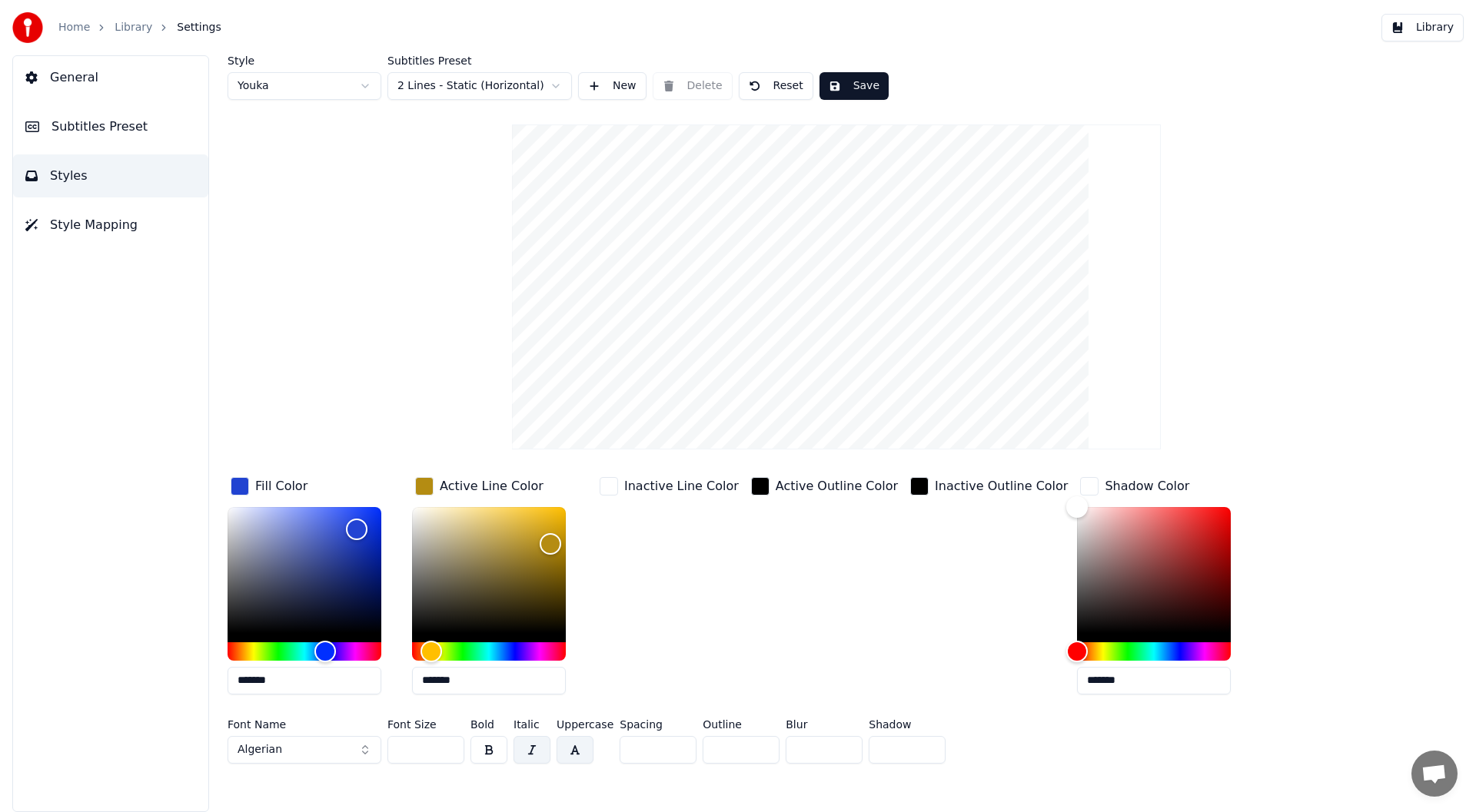
click at [367, 752] on button "Algerian" at bounding box center [304, 750] width 154 height 28
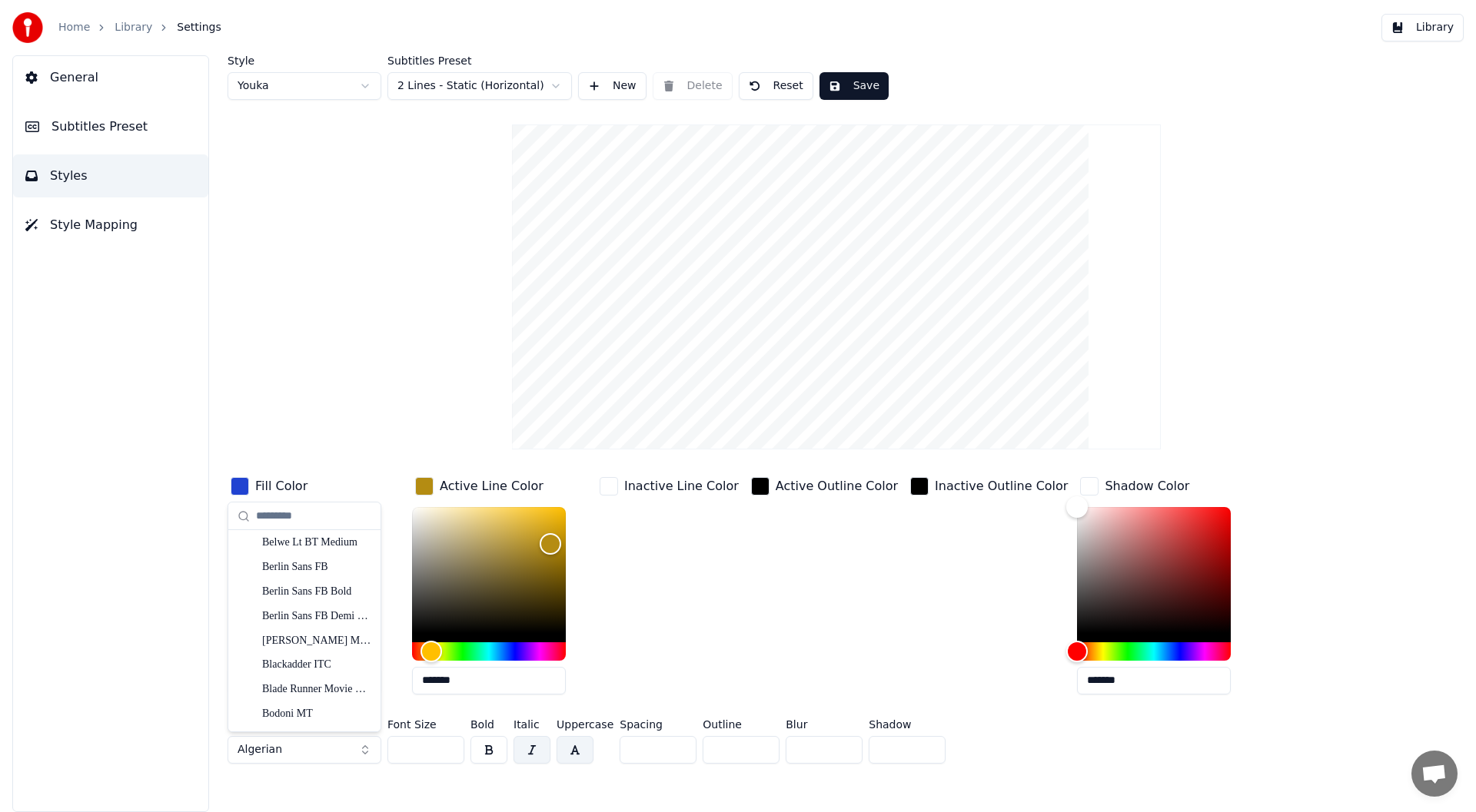
scroll to position [768, 0]
click at [291, 606] on div "Blade Runner Movie Font" at bounding box center [316, 613] width 109 height 16
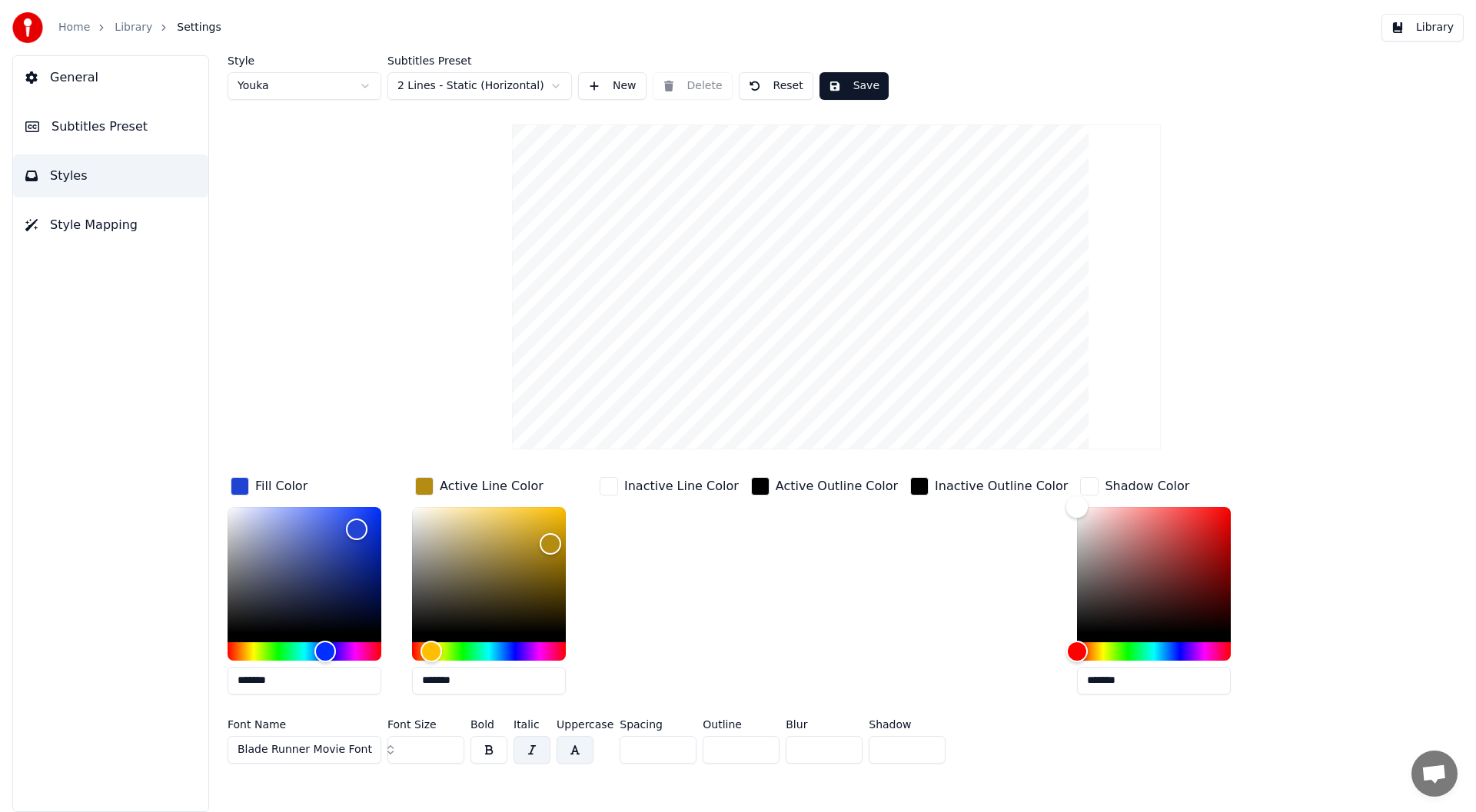
click at [380, 750] on button "Blade Runner Movie Font" at bounding box center [304, 750] width 154 height 28
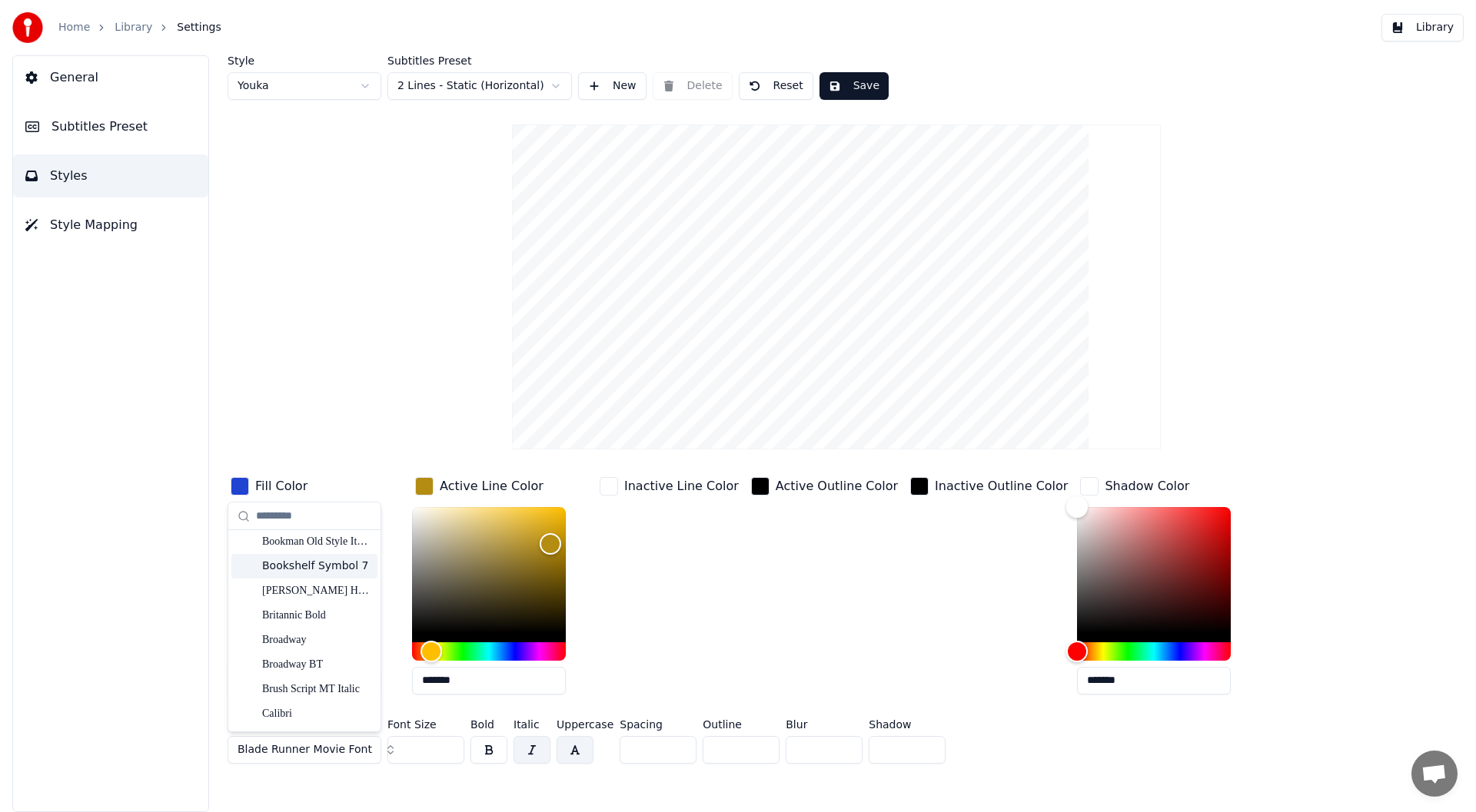
scroll to position [1537, 0]
click at [294, 604] on div "Calibri Light Italic" at bounding box center [316, 607] width 109 height 16
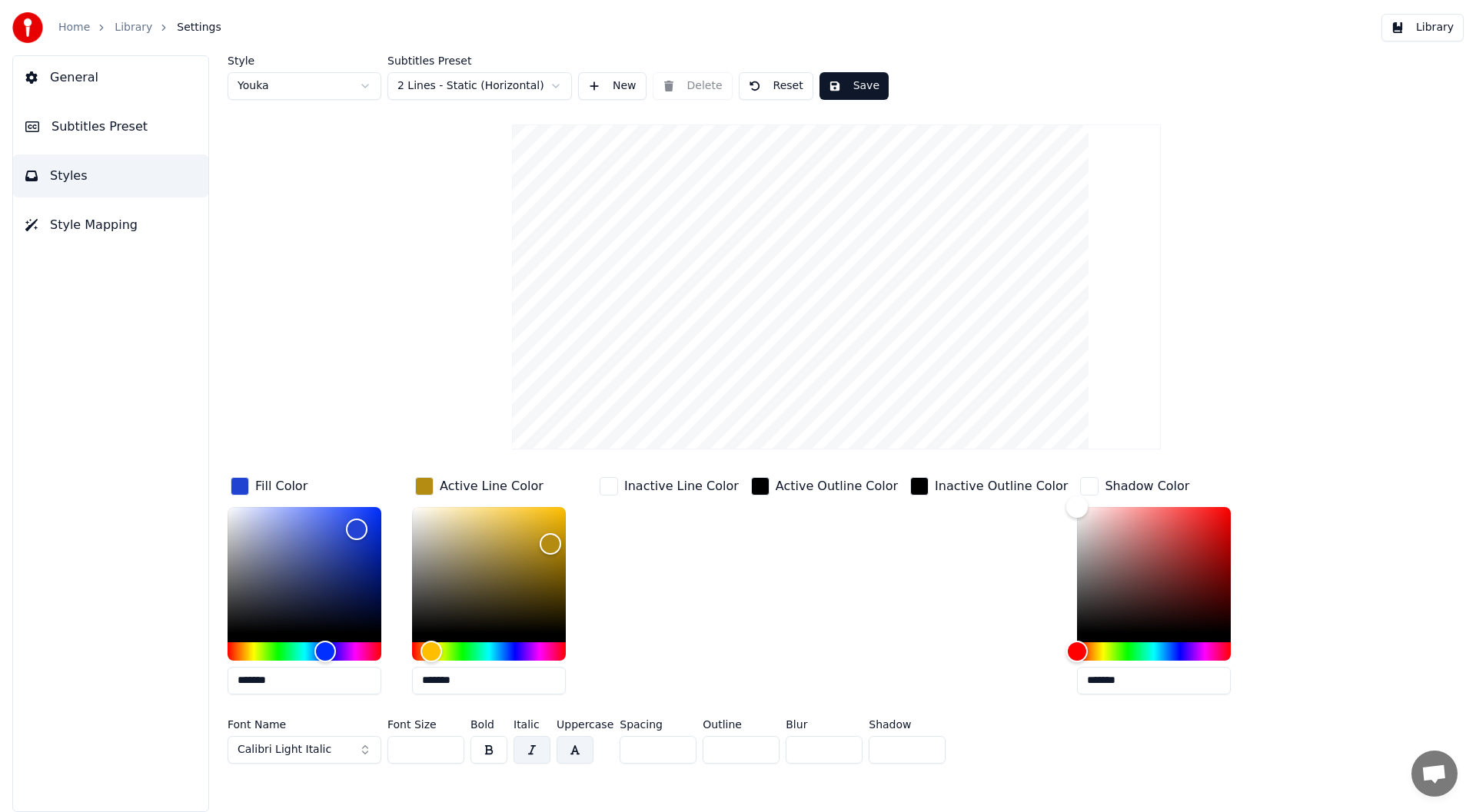
click at [364, 752] on button "Calibri Light Italic" at bounding box center [304, 750] width 154 height 28
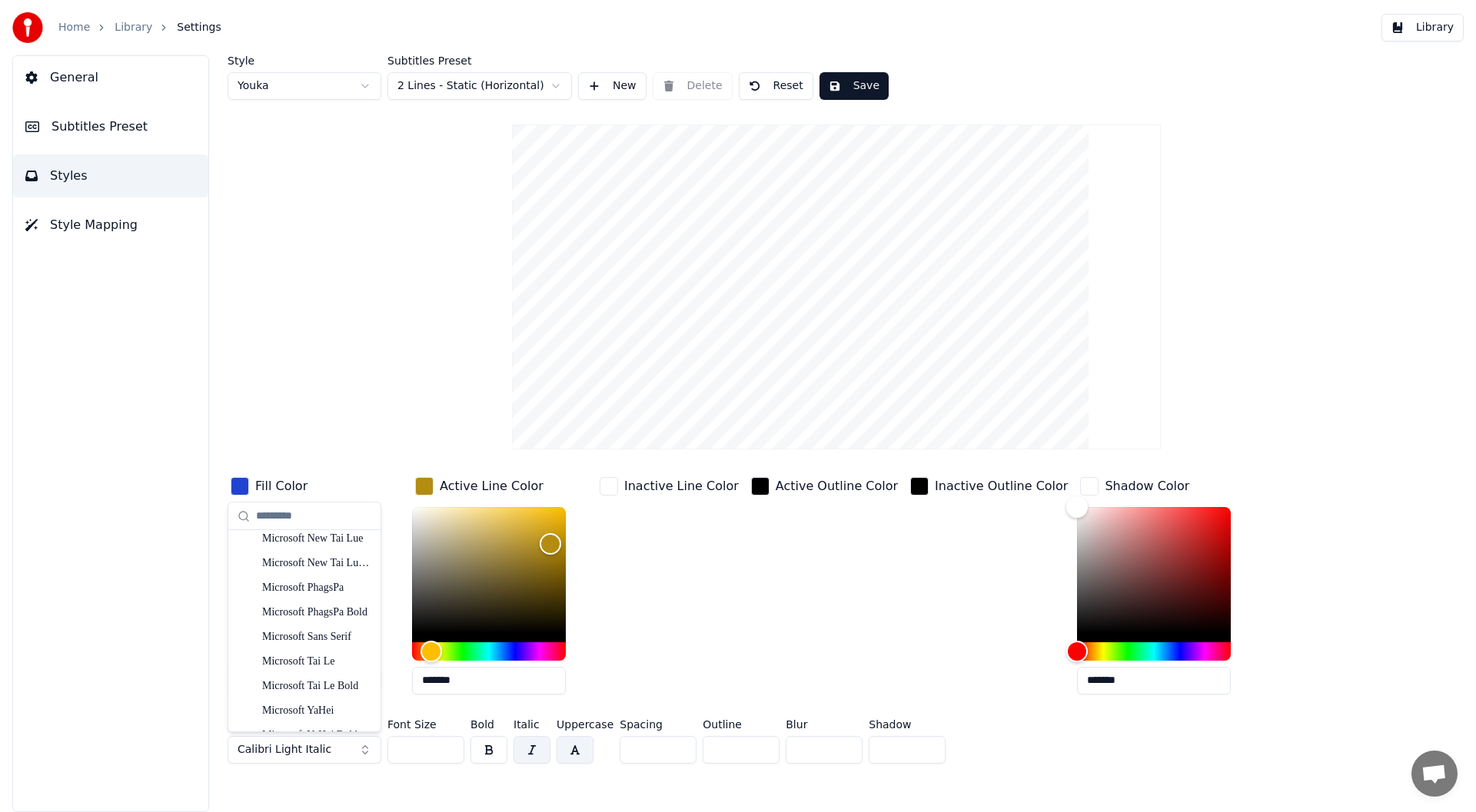
scroll to position [7588, 0]
click at [288, 718] on div "Nightclub BTN Cn" at bounding box center [316, 723] width 109 height 16
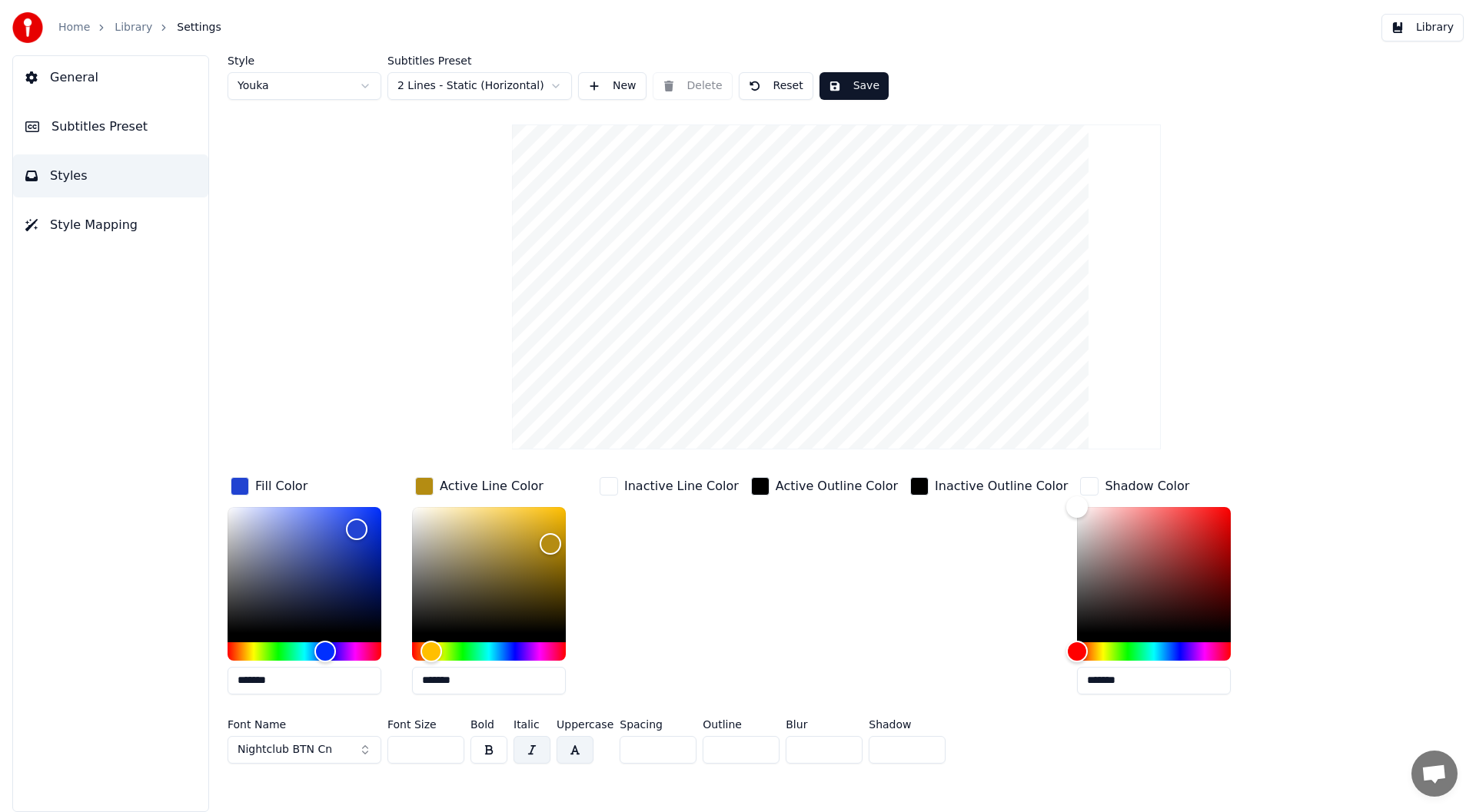
click at [367, 752] on button "Nightclub BTN Cn" at bounding box center [304, 750] width 154 height 28
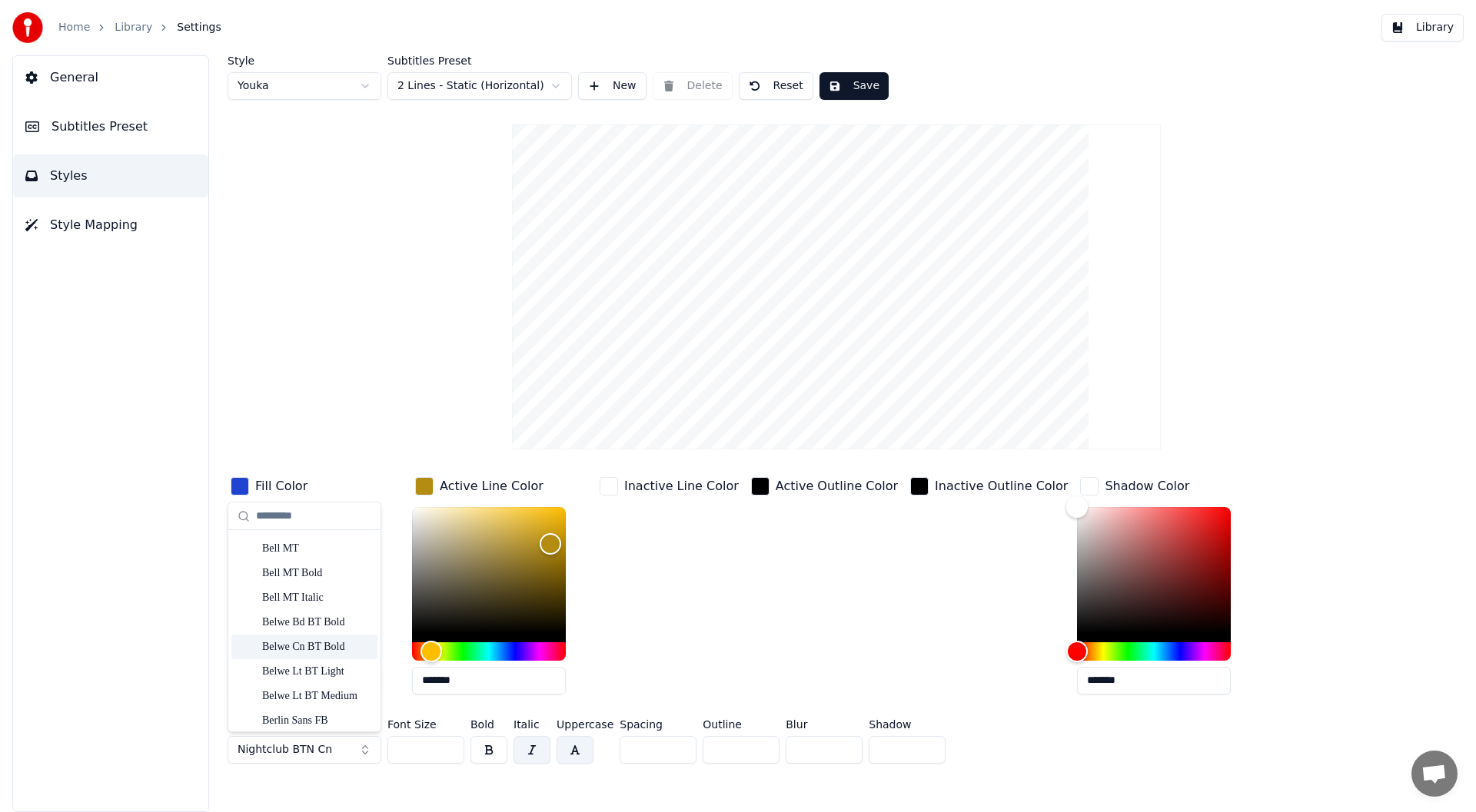
scroll to position [384, 0]
click at [286, 649] on div "[GEOGRAPHIC_DATA]" at bounding box center [316, 654] width 109 height 16
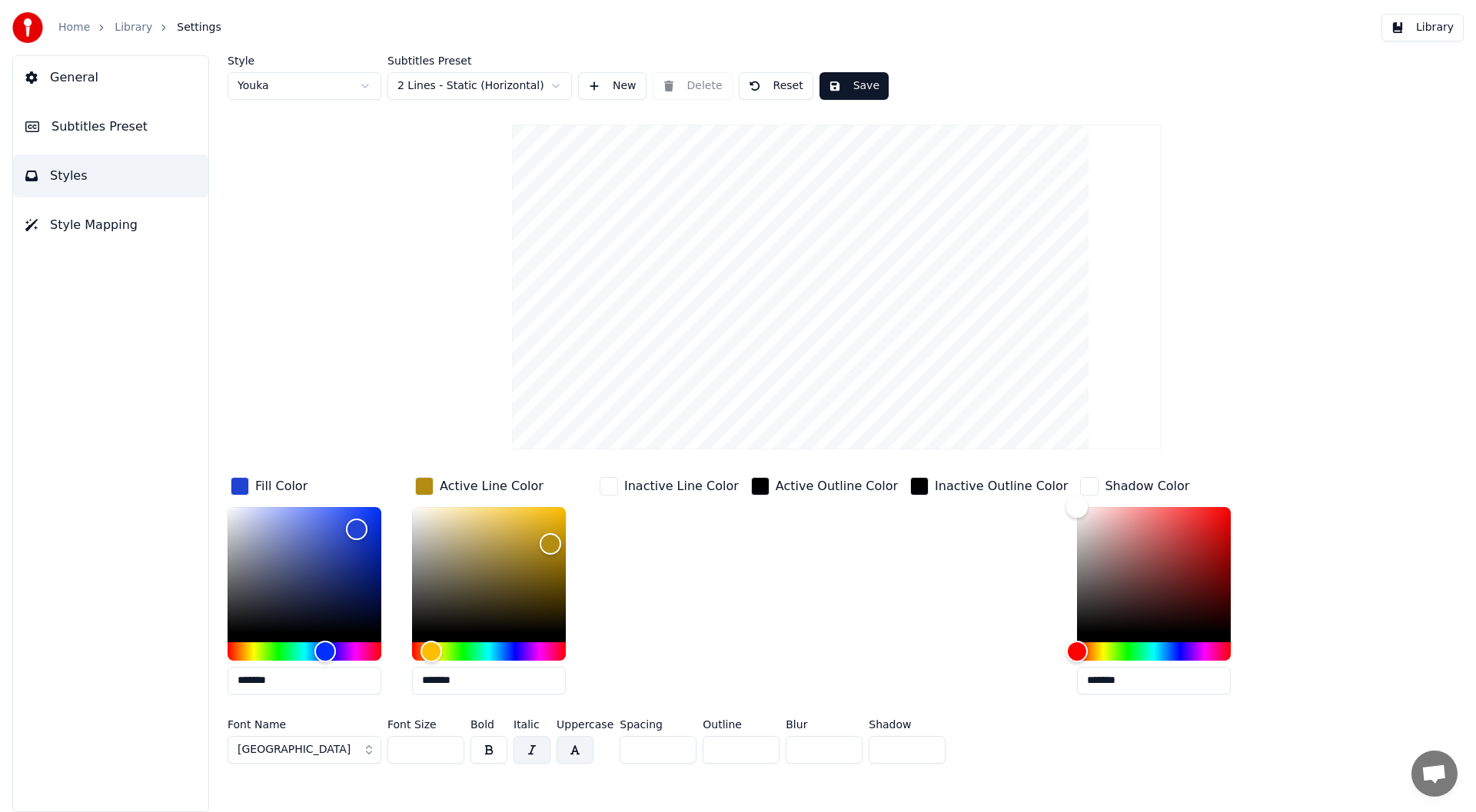
click at [448, 745] on input "**" at bounding box center [426, 750] width 77 height 28
click at [448, 745] on input "***" at bounding box center [426, 750] width 77 height 28
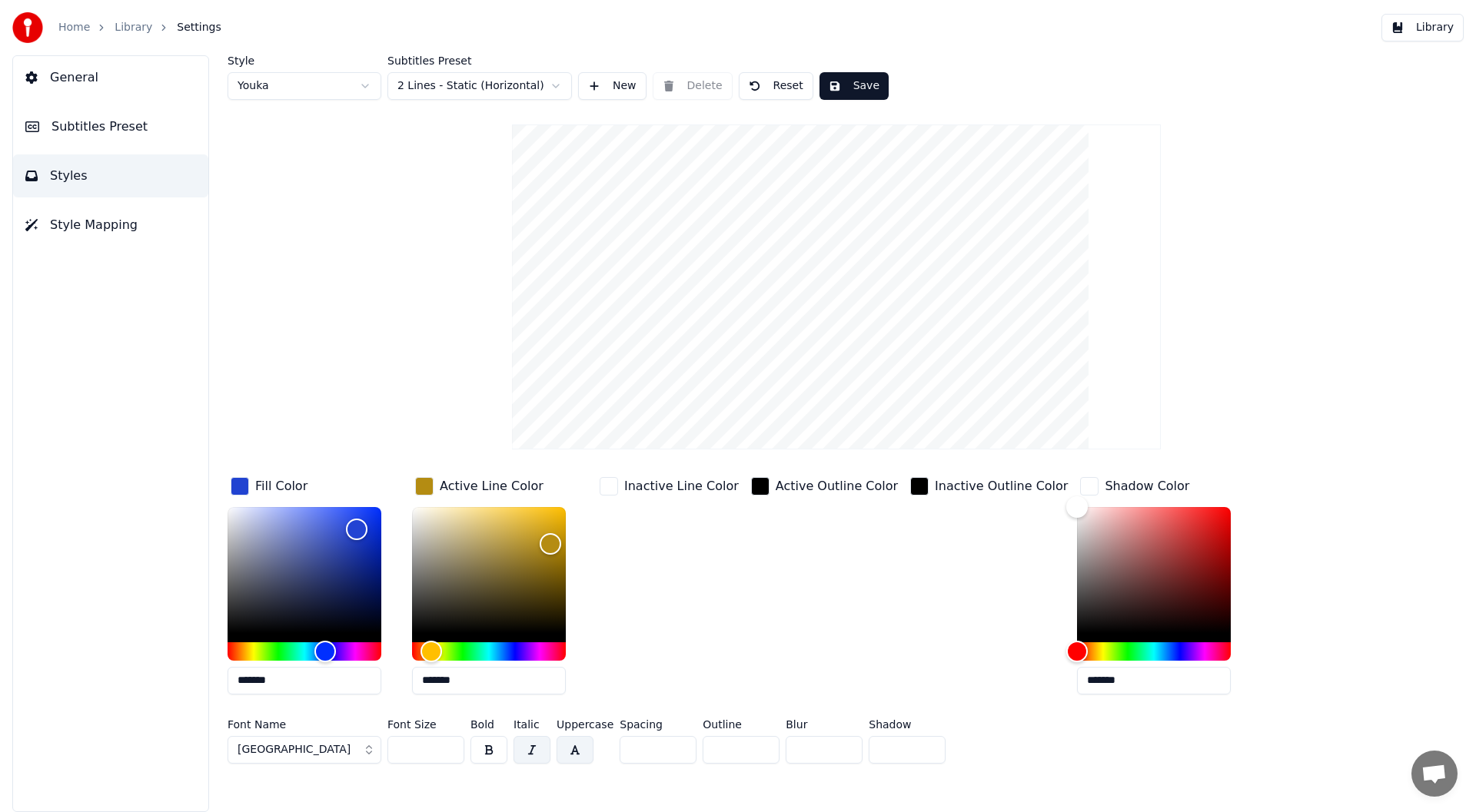
click at [448, 745] on input "***" at bounding box center [426, 750] width 77 height 28
type input "***"
click at [448, 745] on input "***" at bounding box center [426, 750] width 77 height 28
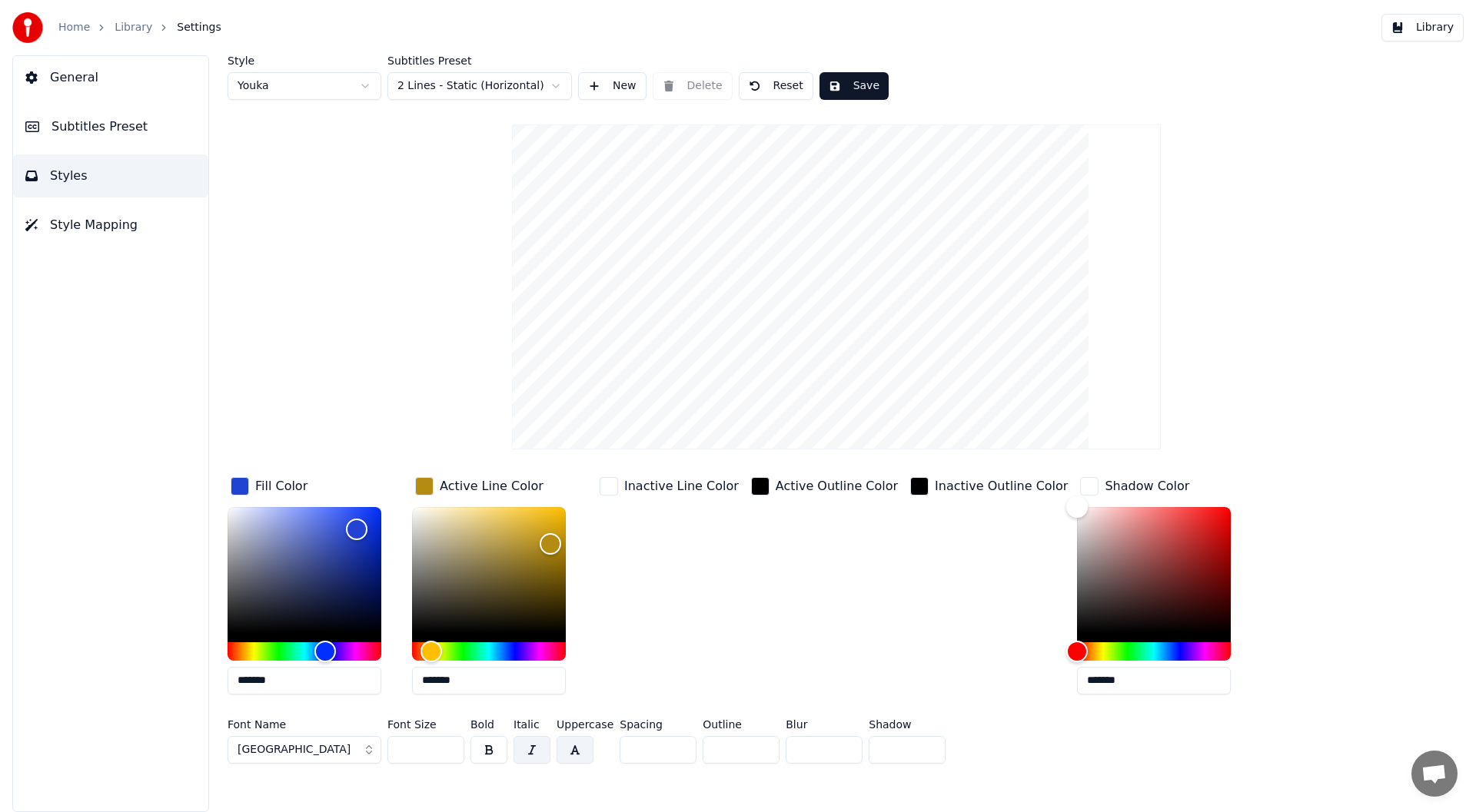
click at [846, 82] on button "Save" at bounding box center [853, 86] width 69 height 28
click at [1436, 23] on button "Library" at bounding box center [1422, 28] width 82 height 28
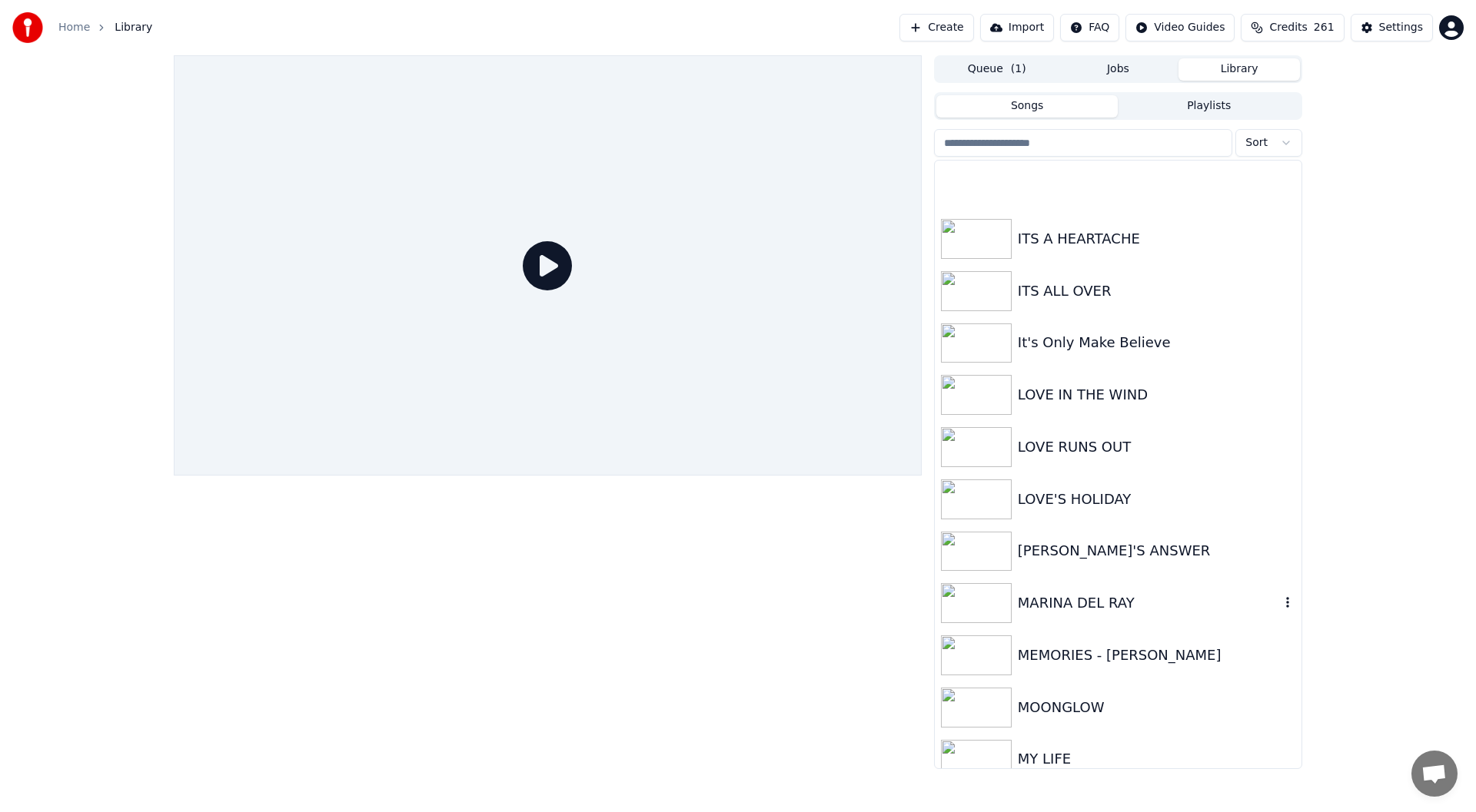
scroll to position [1383, 0]
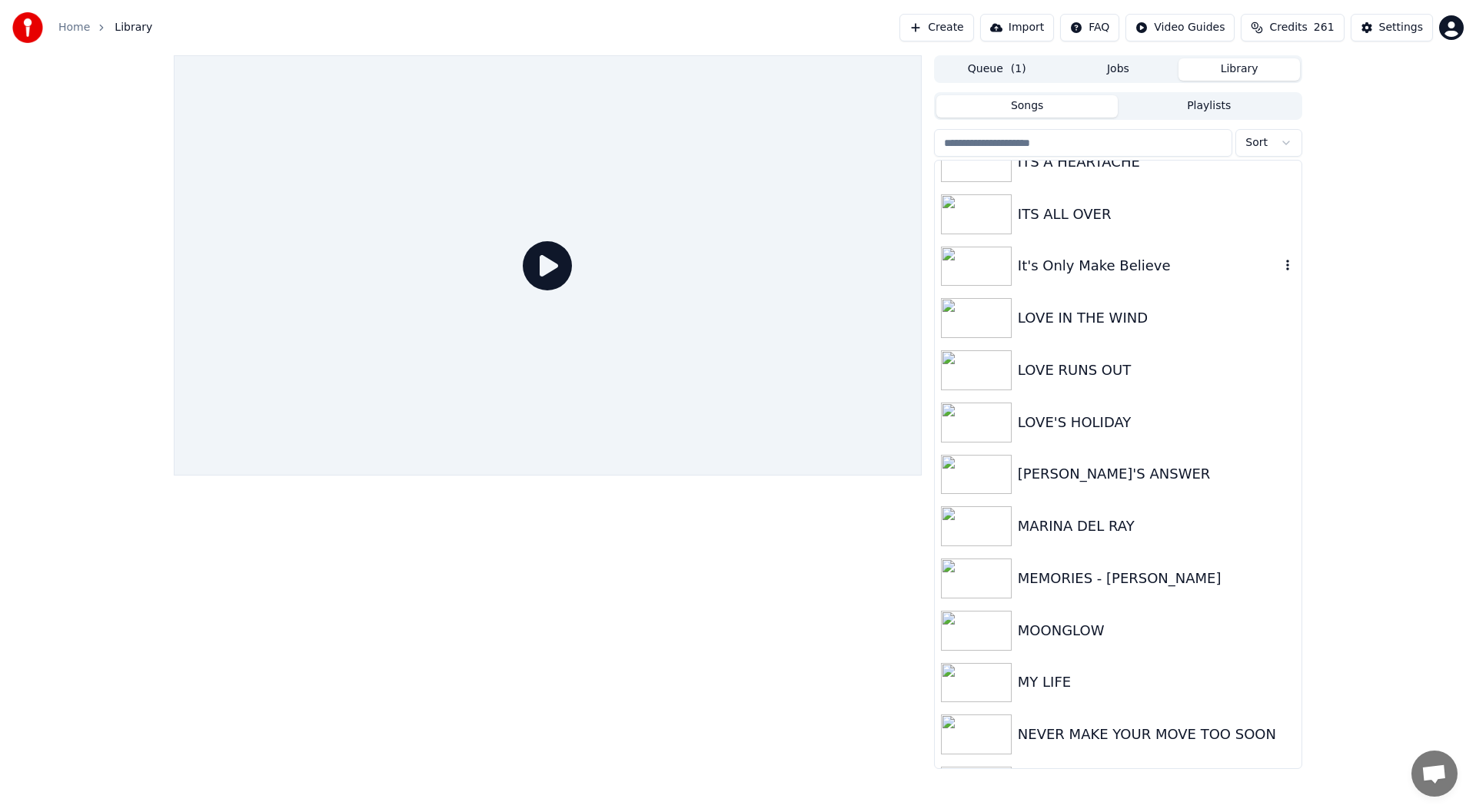
click at [1093, 258] on div "It's Only Make Believe" at bounding box center [1149, 265] width 262 height 22
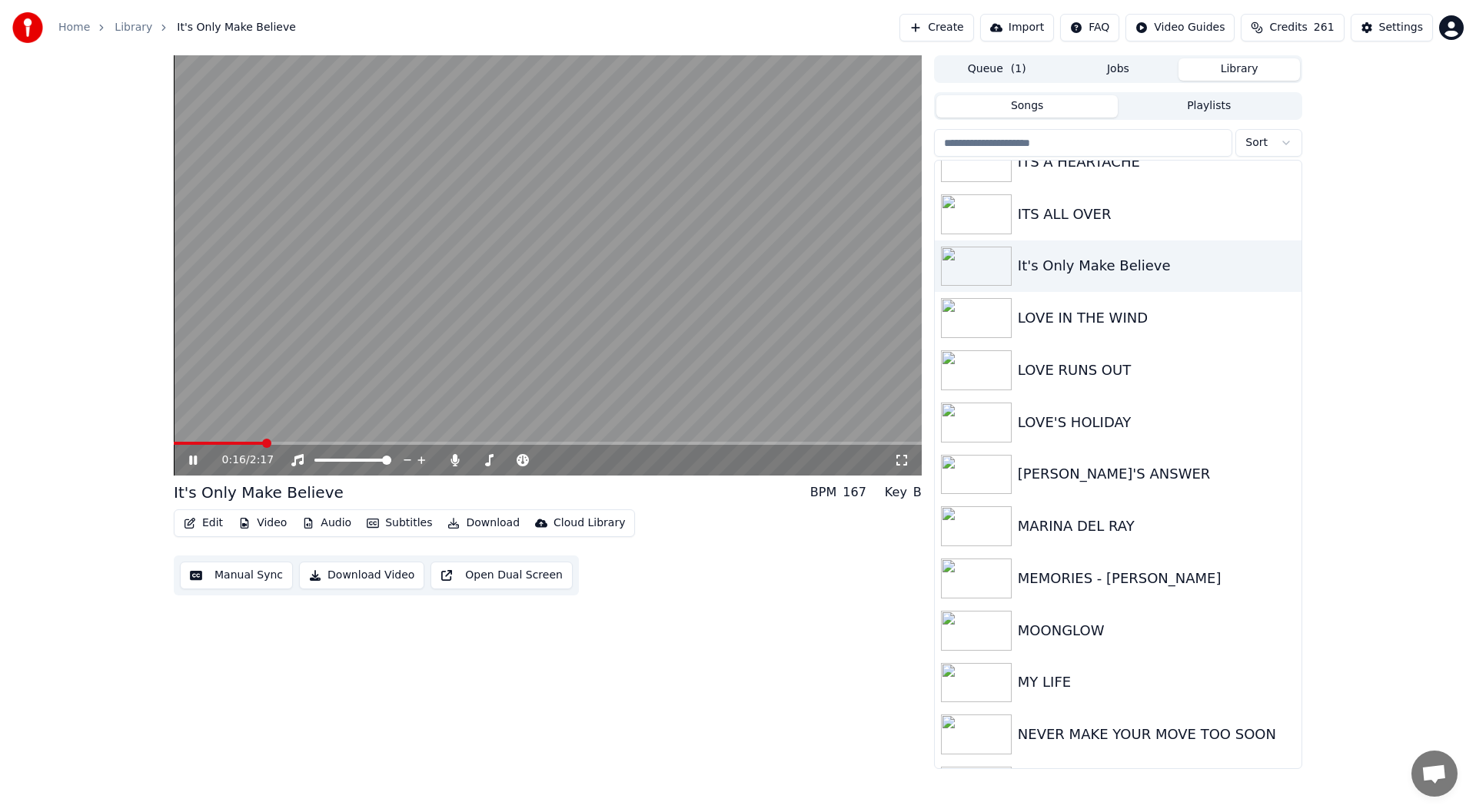
click at [193, 457] on icon at bounding box center [204, 460] width 36 height 12
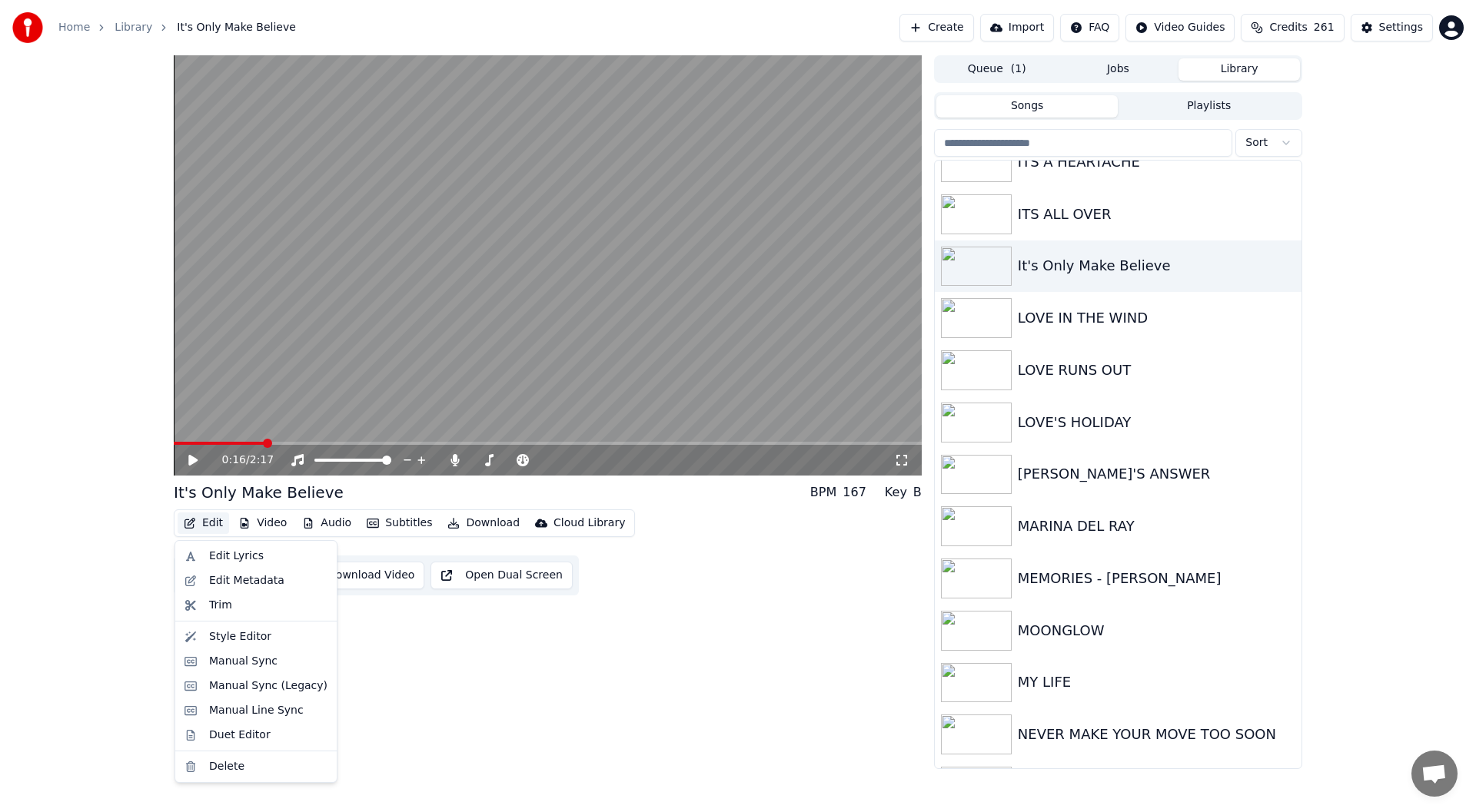
click at [209, 520] on button "Edit" at bounding box center [203, 523] width 51 height 22
click at [226, 634] on div "Style Editor" at bounding box center [240, 637] width 63 height 16
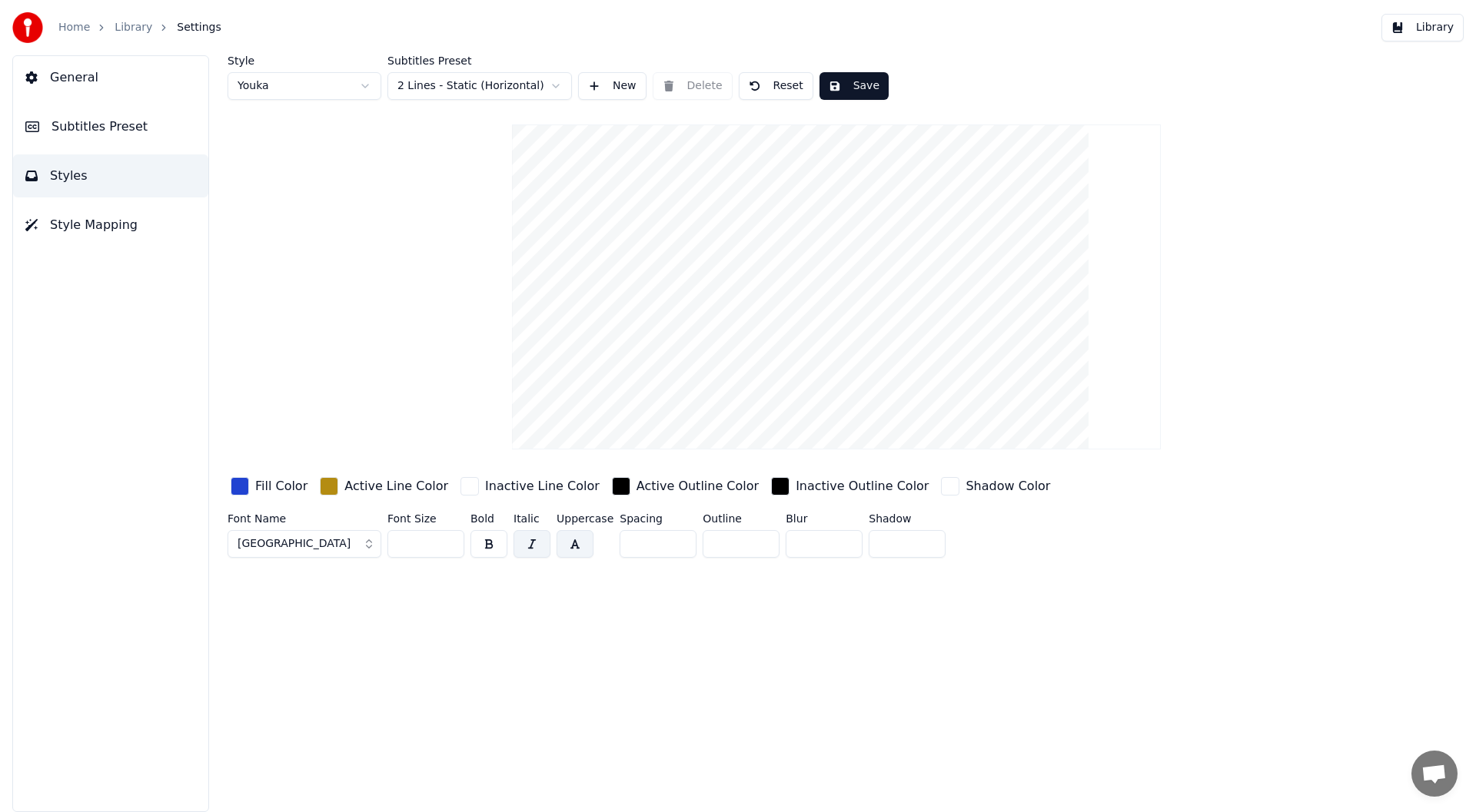
click at [364, 84] on html "Home Library Settings Library General Subtitles Preset Styles Style Mapping Sty…" at bounding box center [738, 406] width 1476 height 812
type input "**"
click at [239, 484] on div "button" at bounding box center [239, 486] width 18 height 18
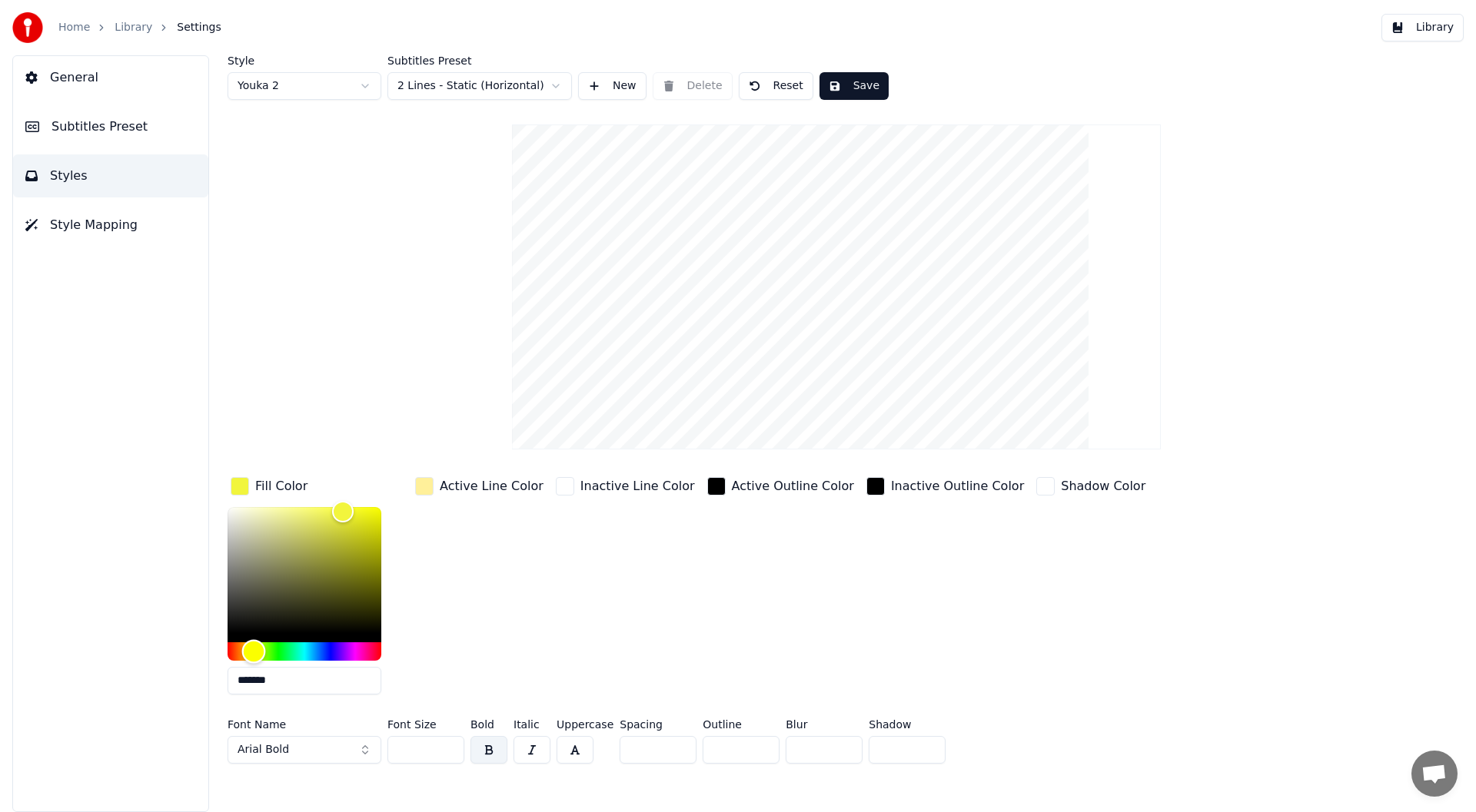
type input "*******"
drag, startPoint x: 340, startPoint y: 650, endPoint x: 253, endPoint y: 655, distance: 87.1
click at [253, 655] on div "Hue" at bounding box center [253, 651] width 24 height 23
click at [421, 485] on div "button" at bounding box center [424, 486] width 18 height 18
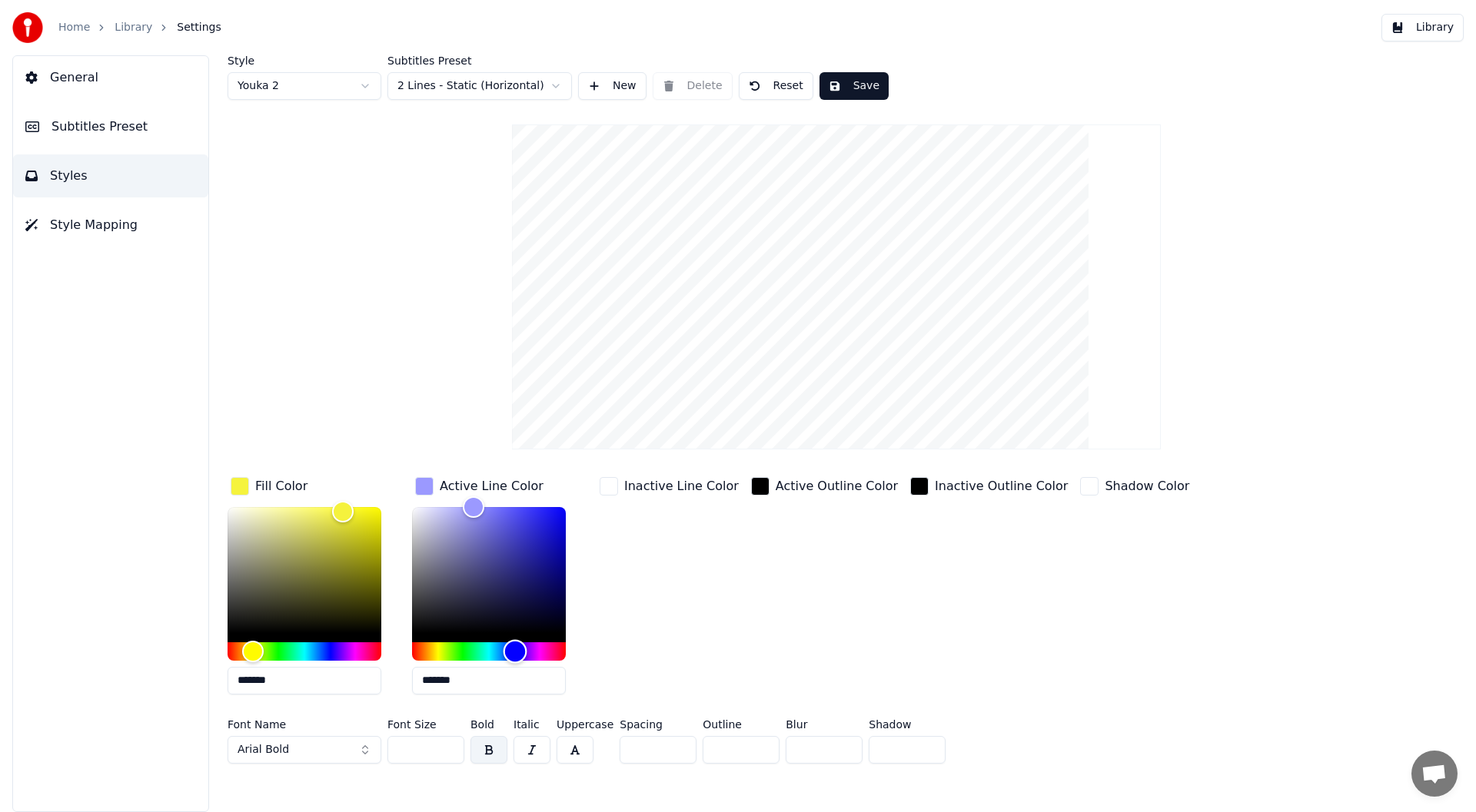
drag, startPoint x: 435, startPoint y: 648, endPoint x: 515, endPoint y: 666, distance: 82.0
click at [515, 666] on div "*******" at bounding box center [489, 604] width 154 height 193
type input "*******"
drag, startPoint x: 471, startPoint y: 507, endPoint x: 535, endPoint y: 535, distance: 69.9
click at [535, 535] on div "Color" at bounding box center [534, 536] width 24 height 23
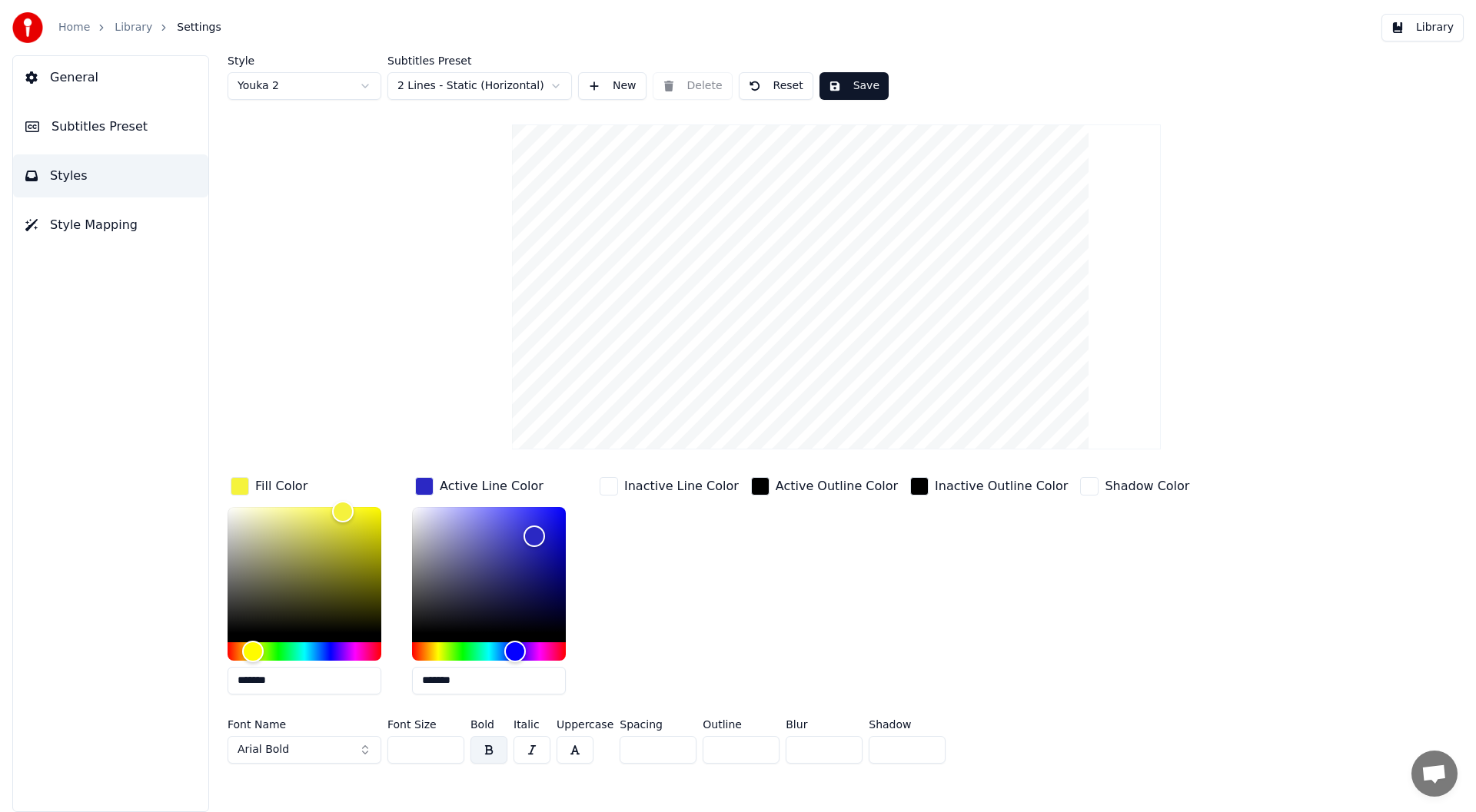
click at [478, 748] on button "button" at bounding box center [489, 750] width 37 height 28
click at [571, 745] on button "button" at bounding box center [575, 750] width 37 height 28
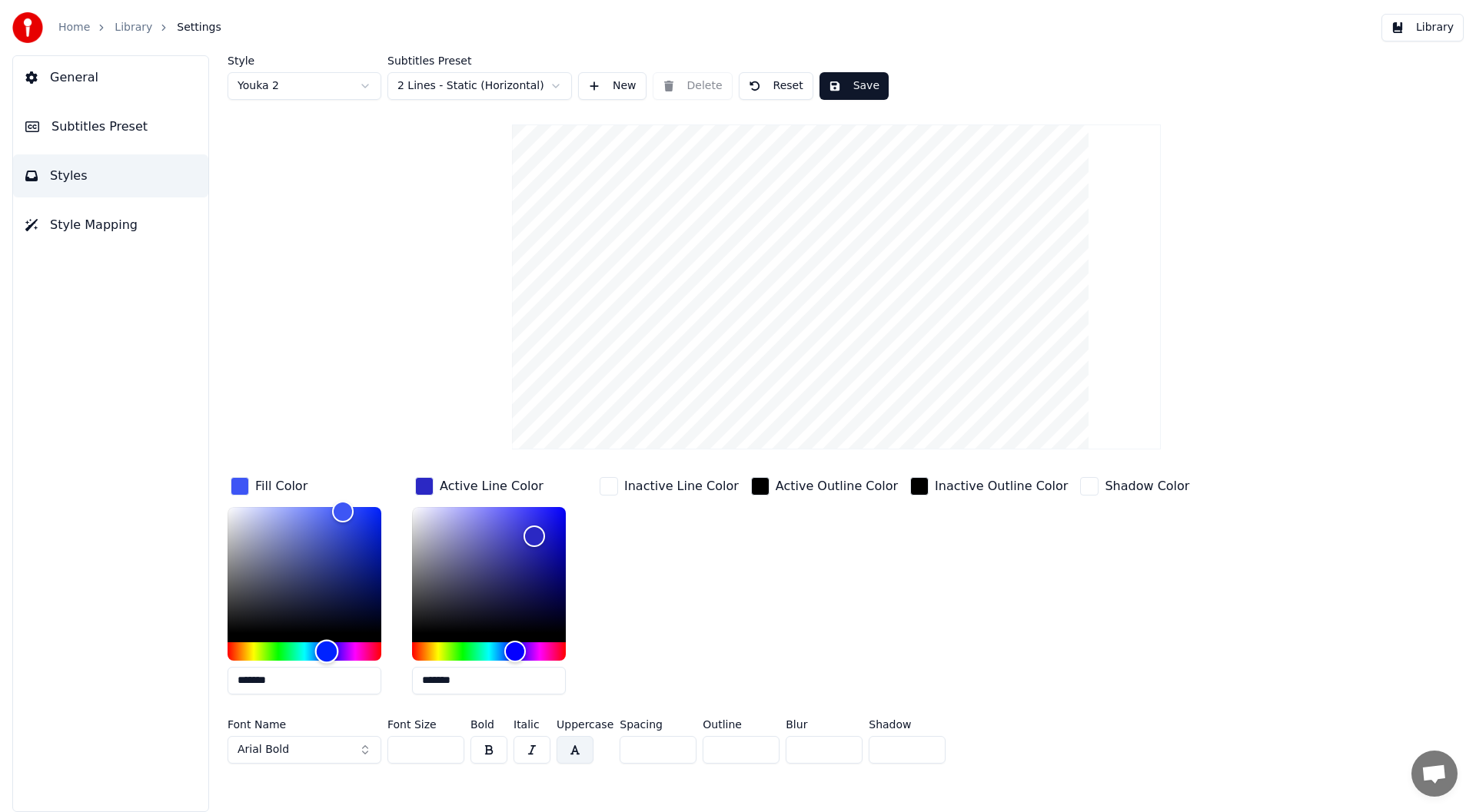
drag, startPoint x: 248, startPoint y: 648, endPoint x: 327, endPoint y: 652, distance: 79.1
click at [327, 652] on div "Hue" at bounding box center [327, 651] width 24 height 23
type input "*******"
drag, startPoint x: 342, startPoint y: 505, endPoint x: 360, endPoint y: 570, distance: 67.4
click at [360, 570] on div "Color" at bounding box center [360, 571] width 24 height 23
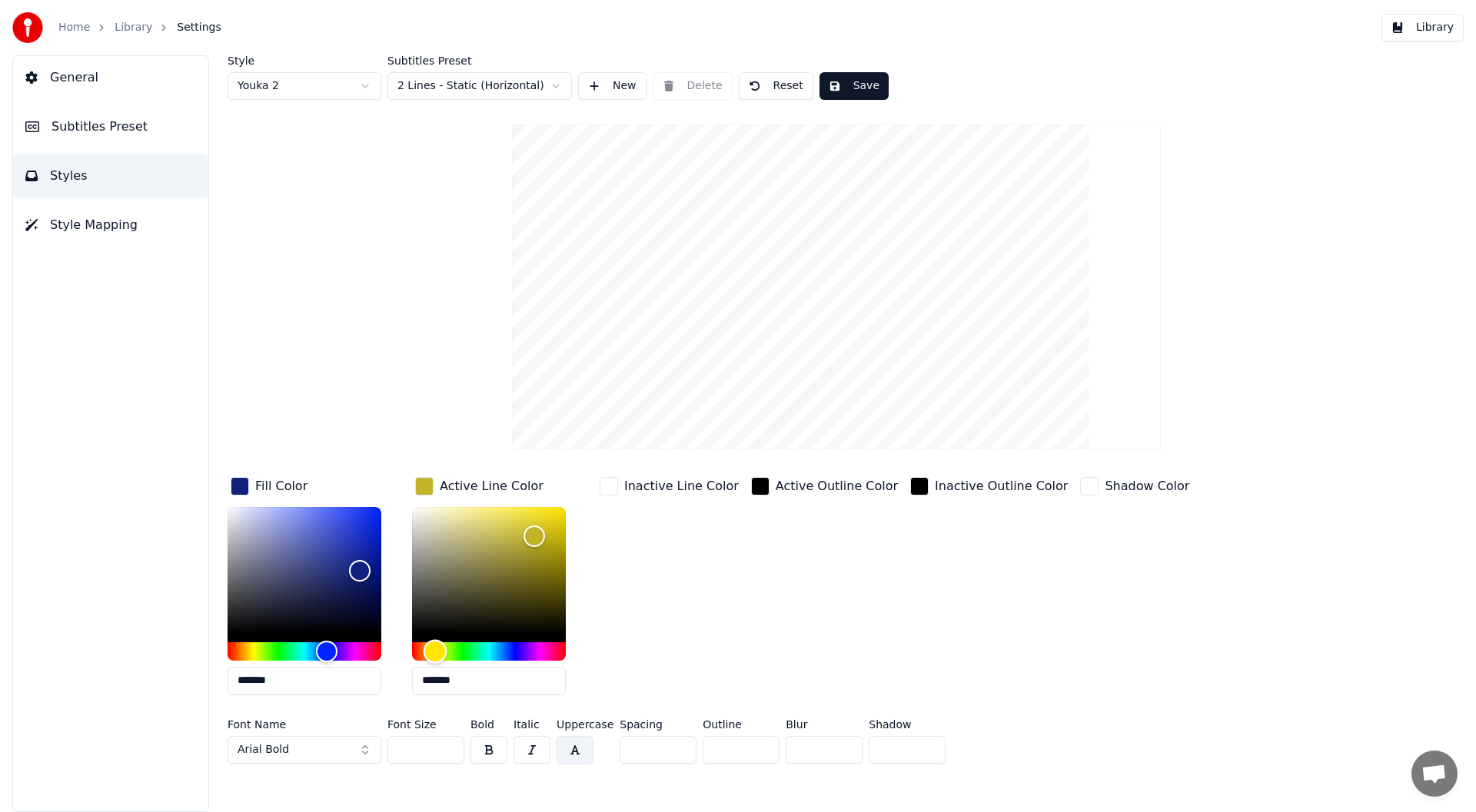
type input "*******"
drag, startPoint x: 515, startPoint y: 646, endPoint x: 435, endPoint y: 651, distance: 80.2
click at [435, 651] on div "Hue" at bounding box center [435, 651] width 24 height 23
click at [364, 749] on button "Arial Bold" at bounding box center [304, 750] width 154 height 28
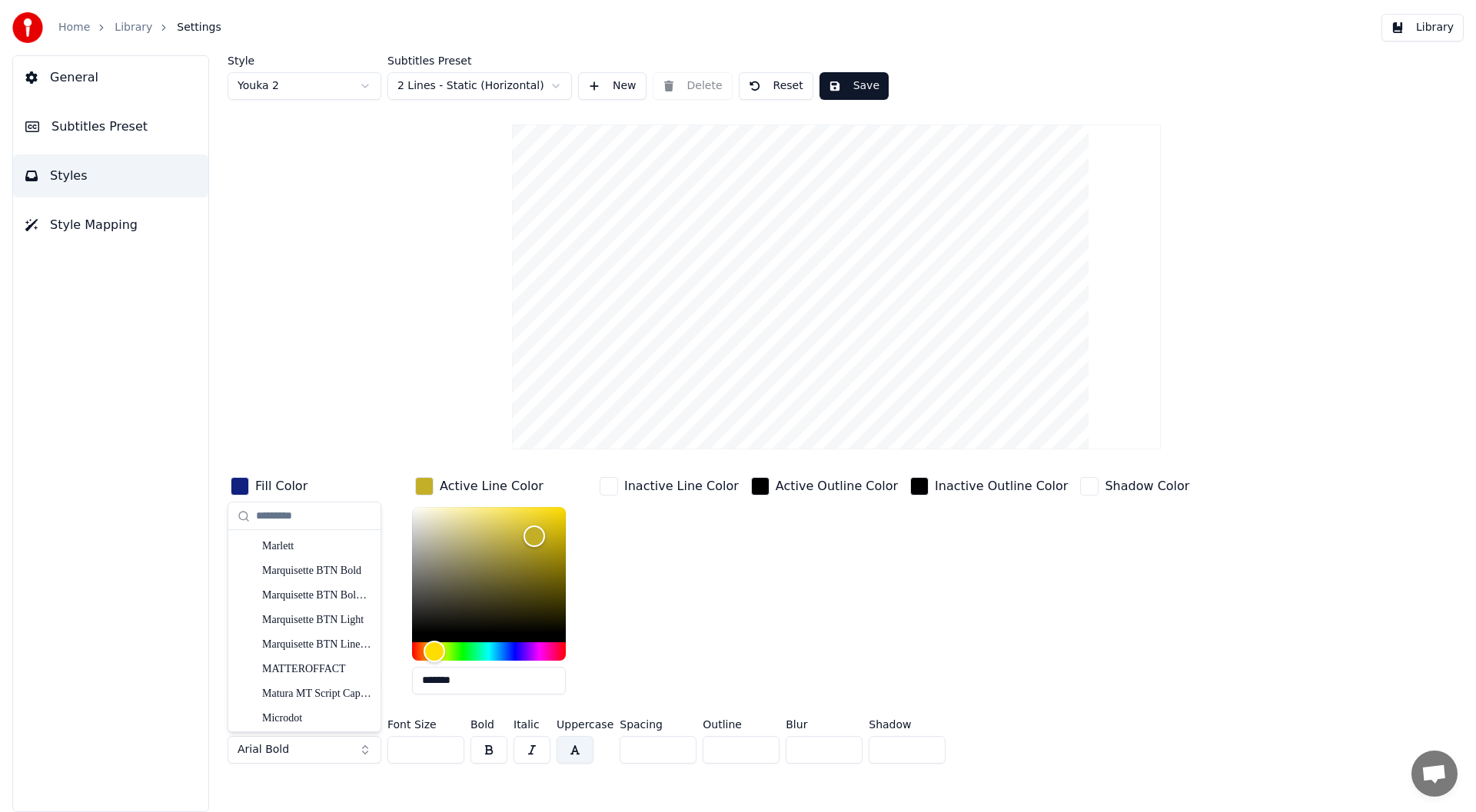
scroll to position [6619, 0]
click at [299, 560] on div "MATTEROFFACT" at bounding box center [316, 562] width 109 height 16
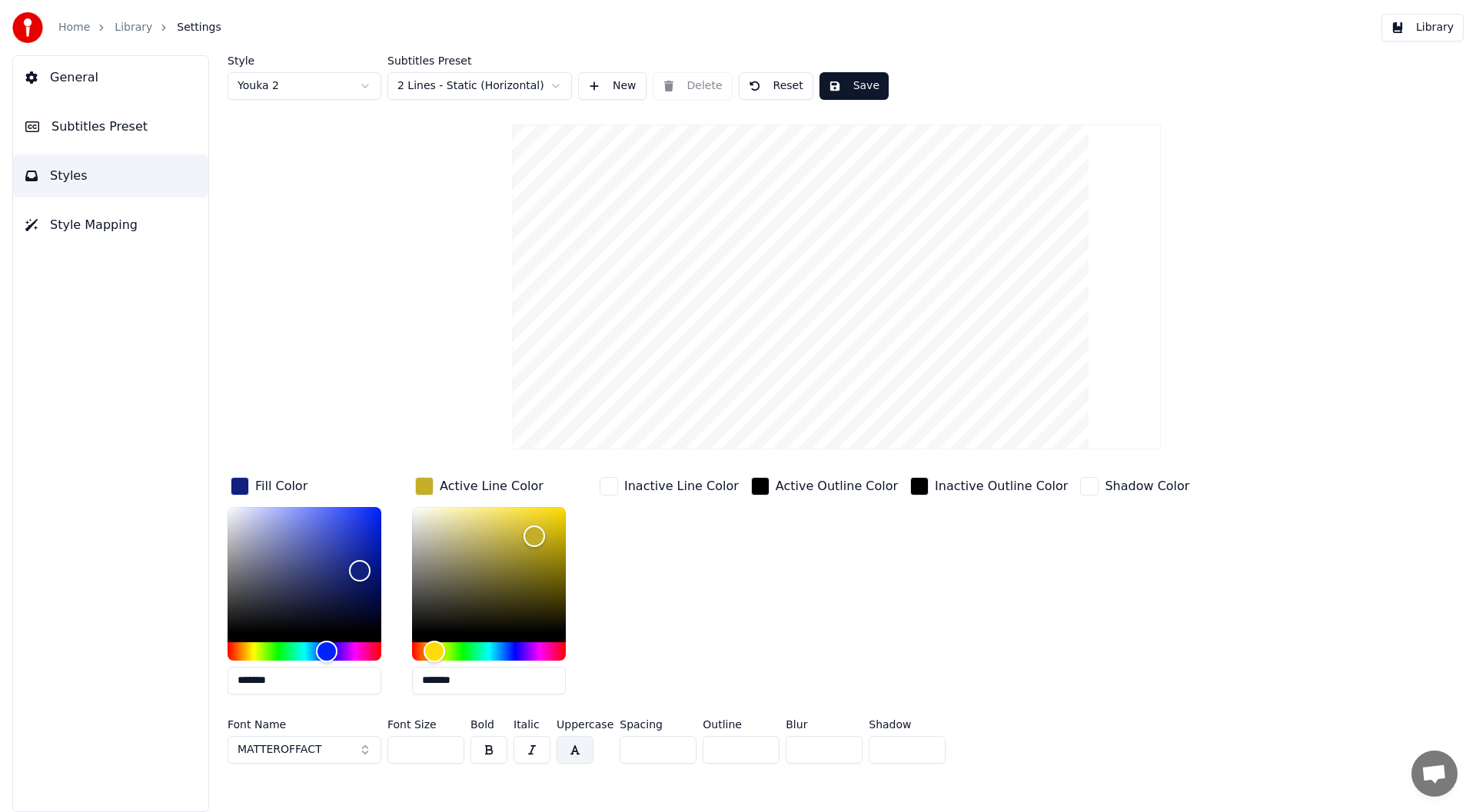
click at [367, 752] on button "MATTEROFFACT" at bounding box center [304, 750] width 154 height 28
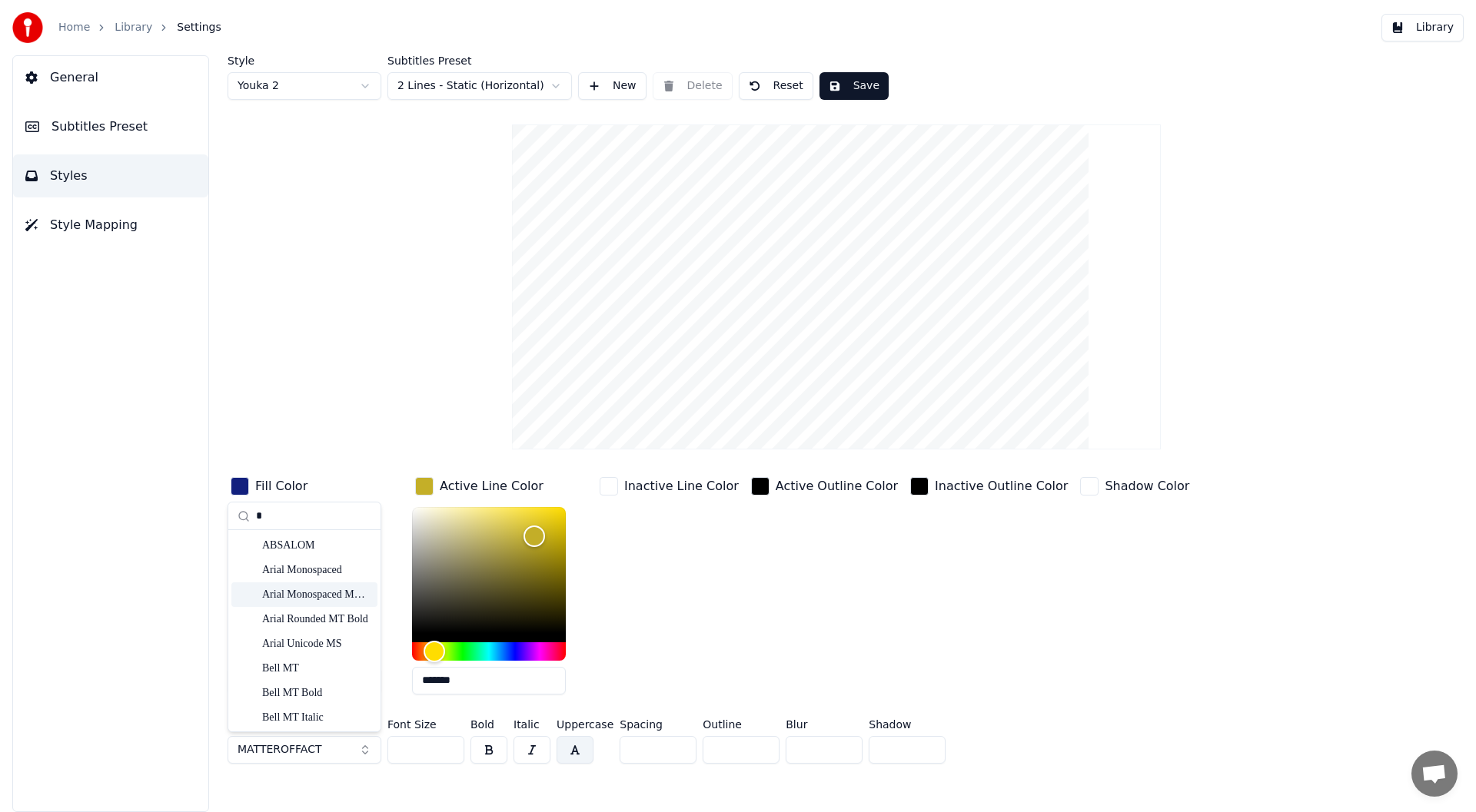
type input "*"
click at [282, 541] on div "Belwe Lt BT Medium" at bounding box center [316, 546] width 109 height 16
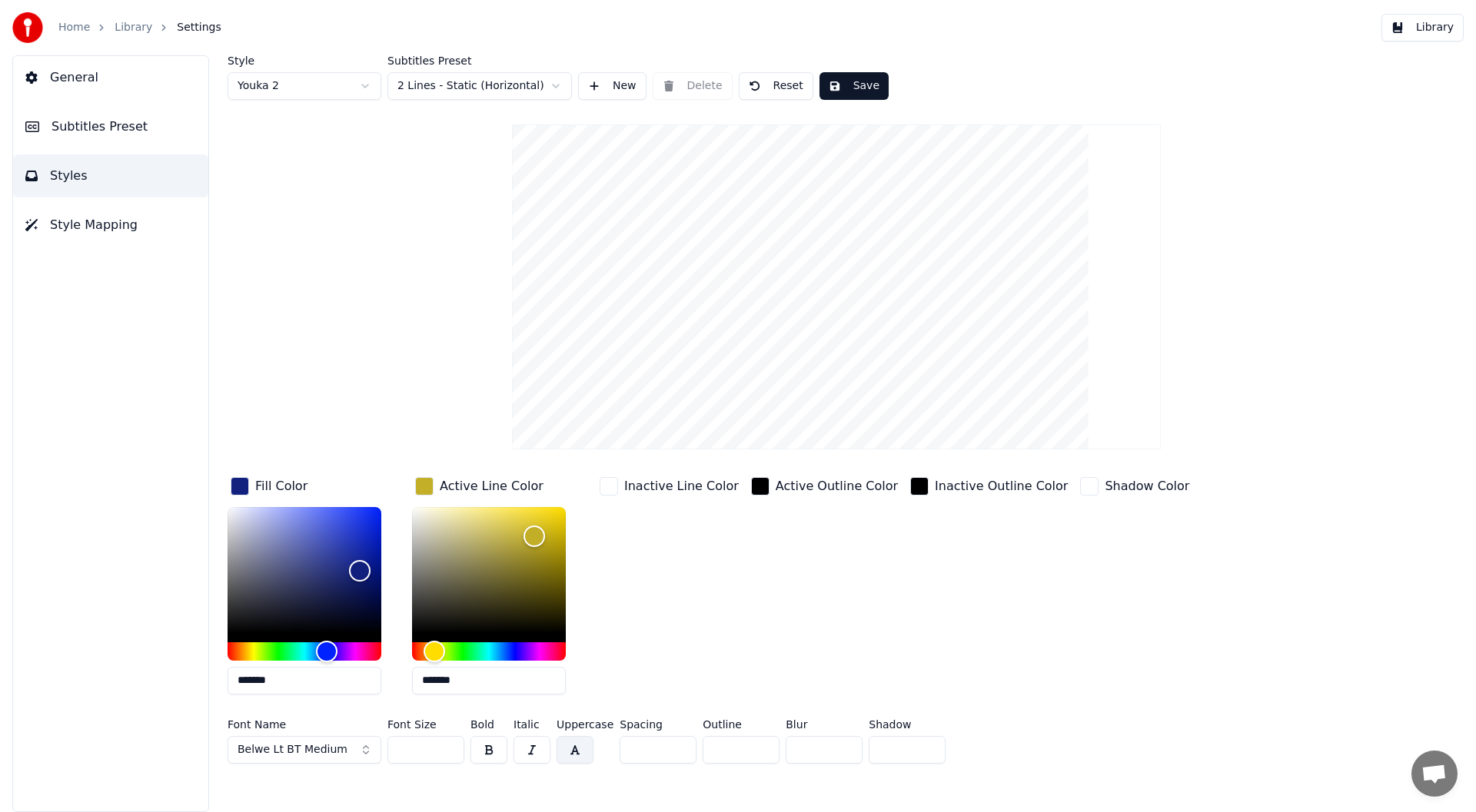
click at [364, 744] on button "Belwe Lt BT Medium" at bounding box center [304, 750] width 154 height 28
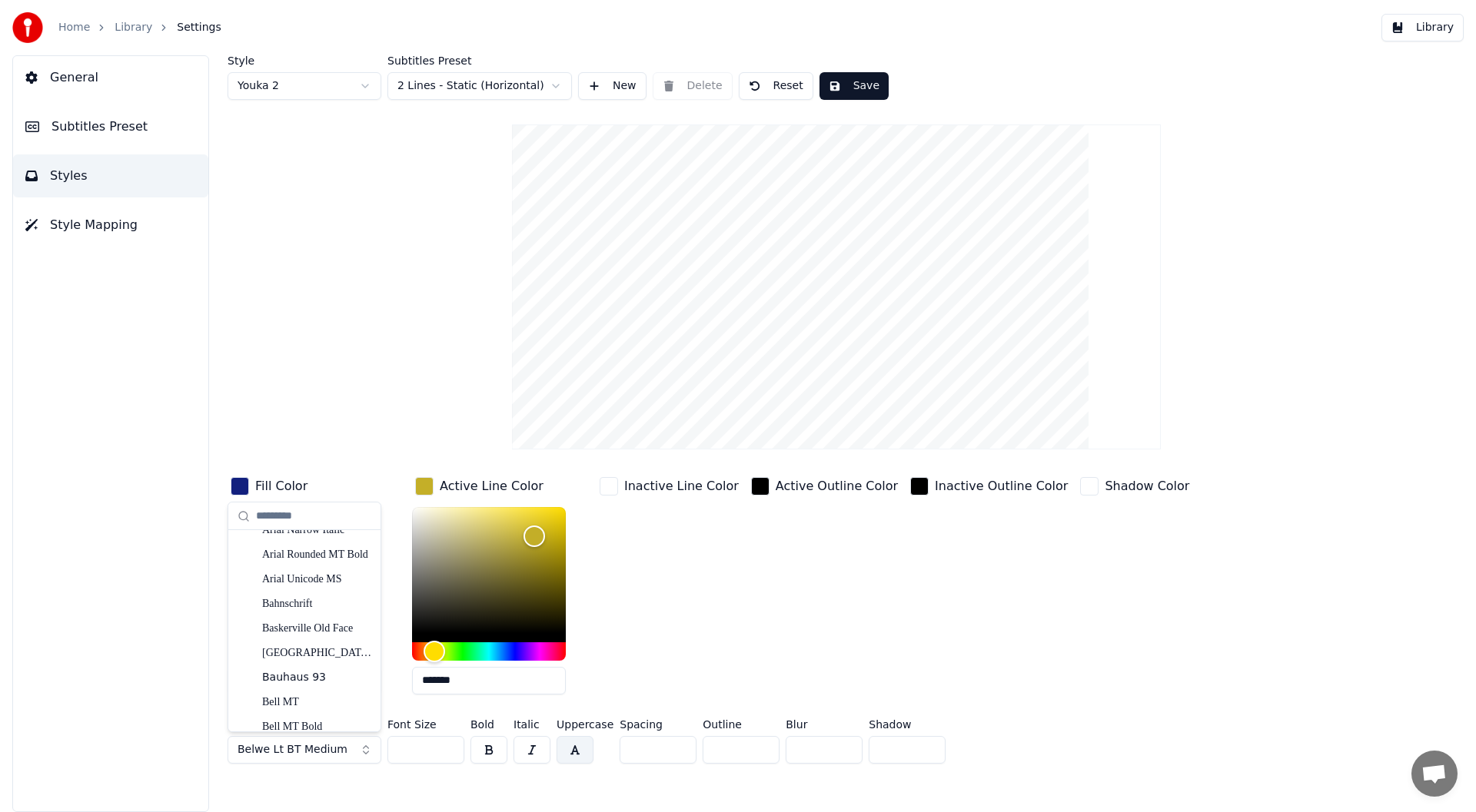
scroll to position [461, 0]
click at [307, 697] on div "Belwe Bd BT Bold" at bounding box center [316, 700] width 109 height 16
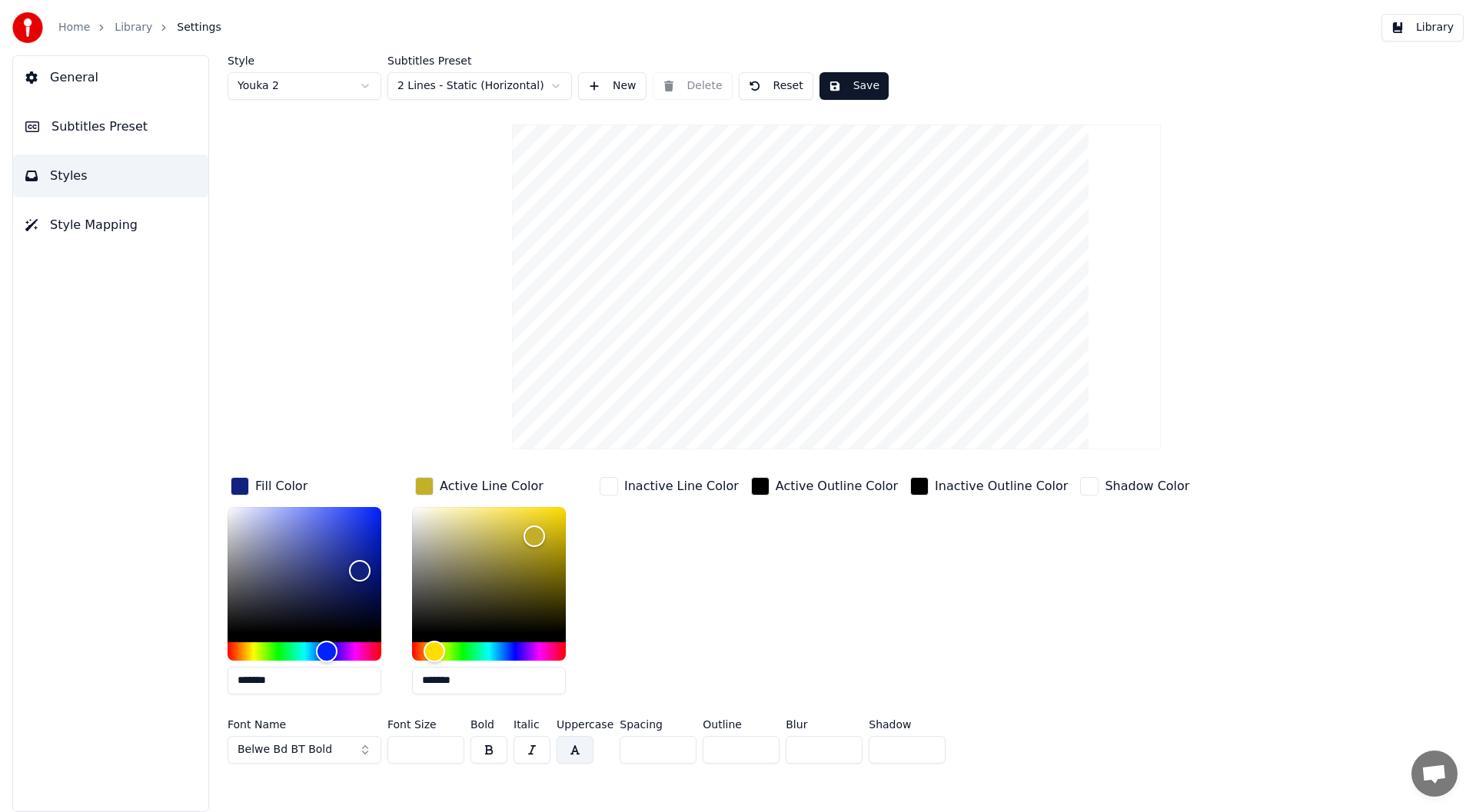
click at [448, 743] on input "***" at bounding box center [426, 750] width 77 height 28
click at [448, 744] on input "***" at bounding box center [426, 750] width 77 height 28
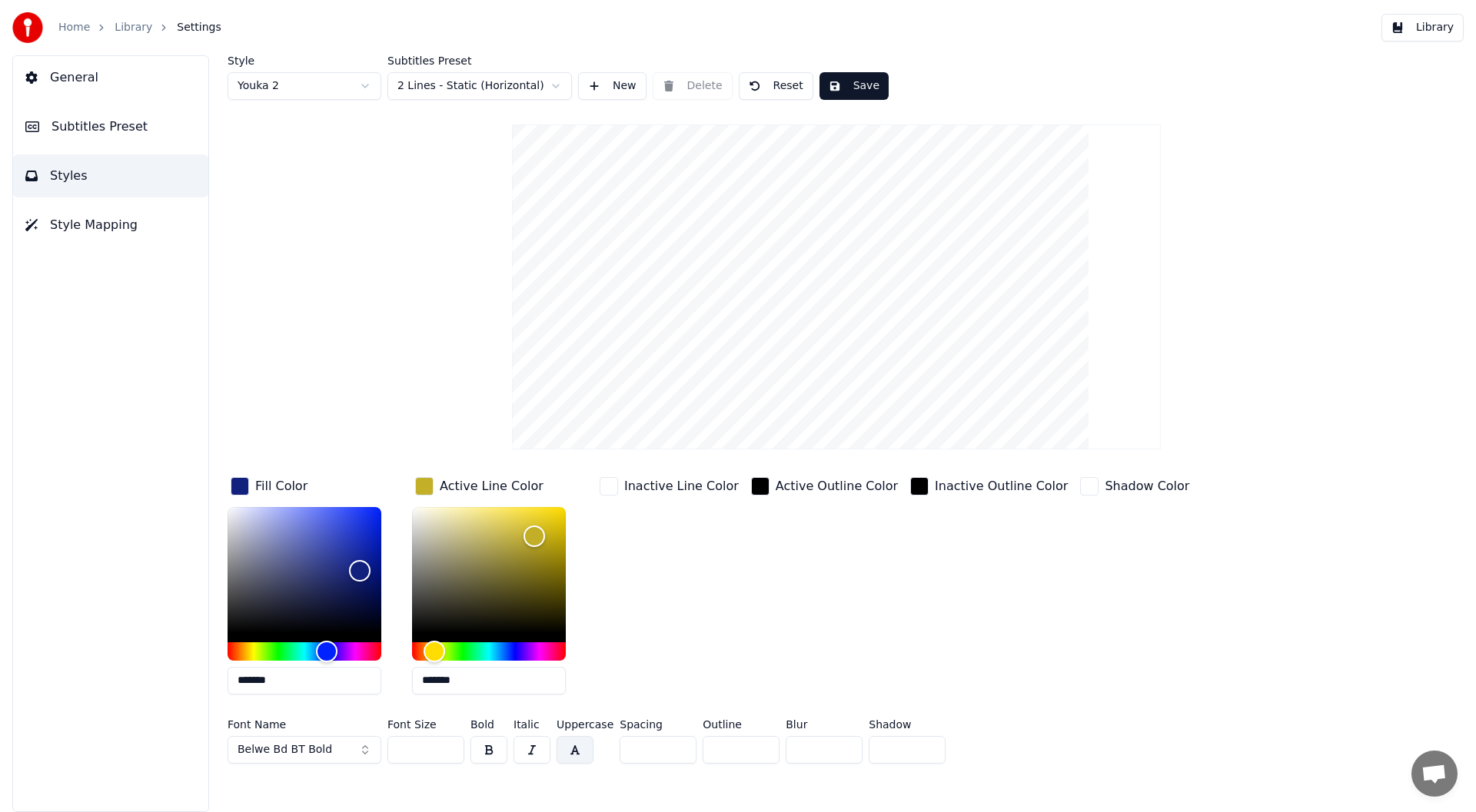
type input "***"
click at [448, 744] on input "***" at bounding box center [426, 750] width 77 height 28
click at [850, 79] on button "Save" at bounding box center [853, 86] width 69 height 28
click at [1436, 23] on button "Library" at bounding box center [1422, 28] width 82 height 28
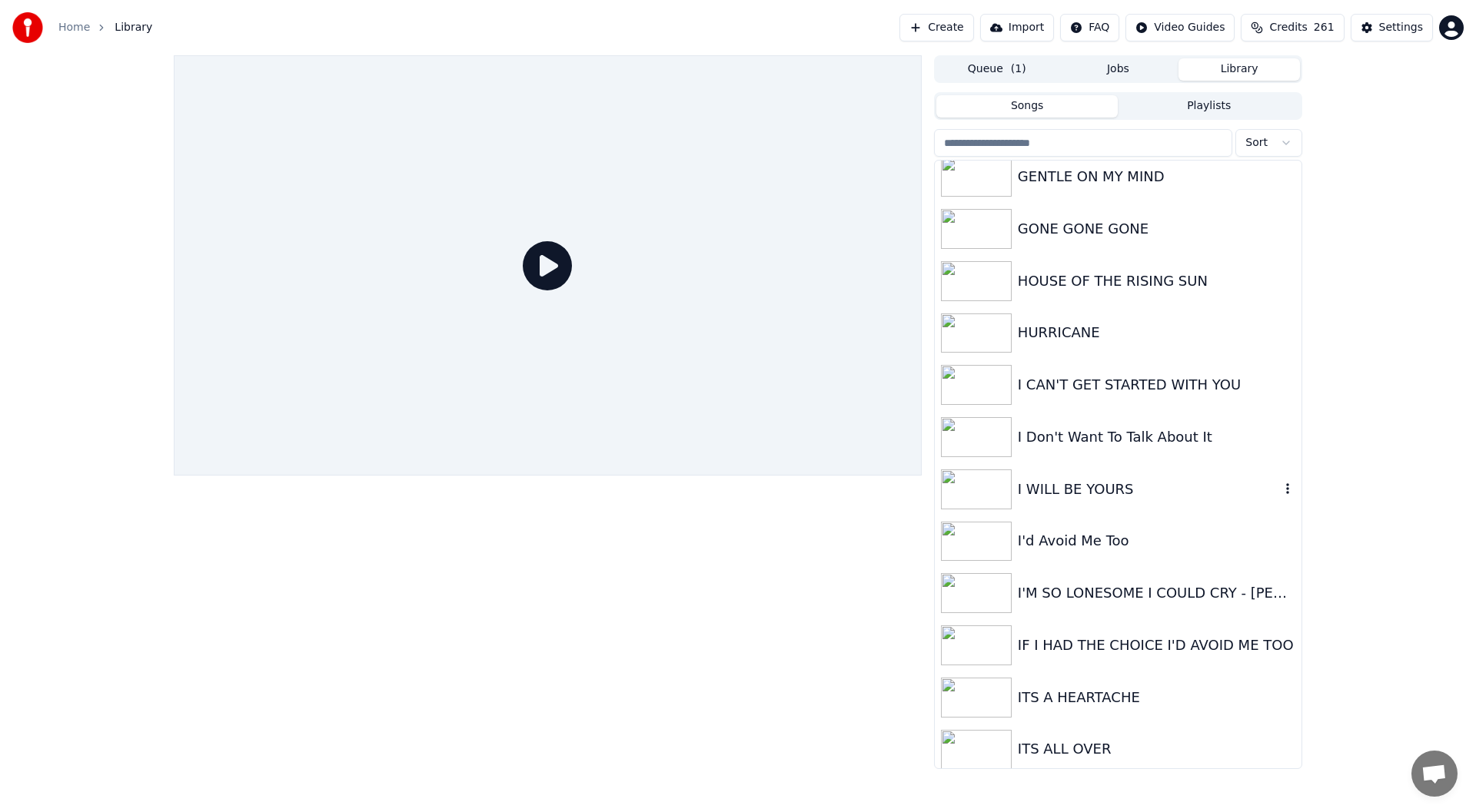
scroll to position [999, 0]
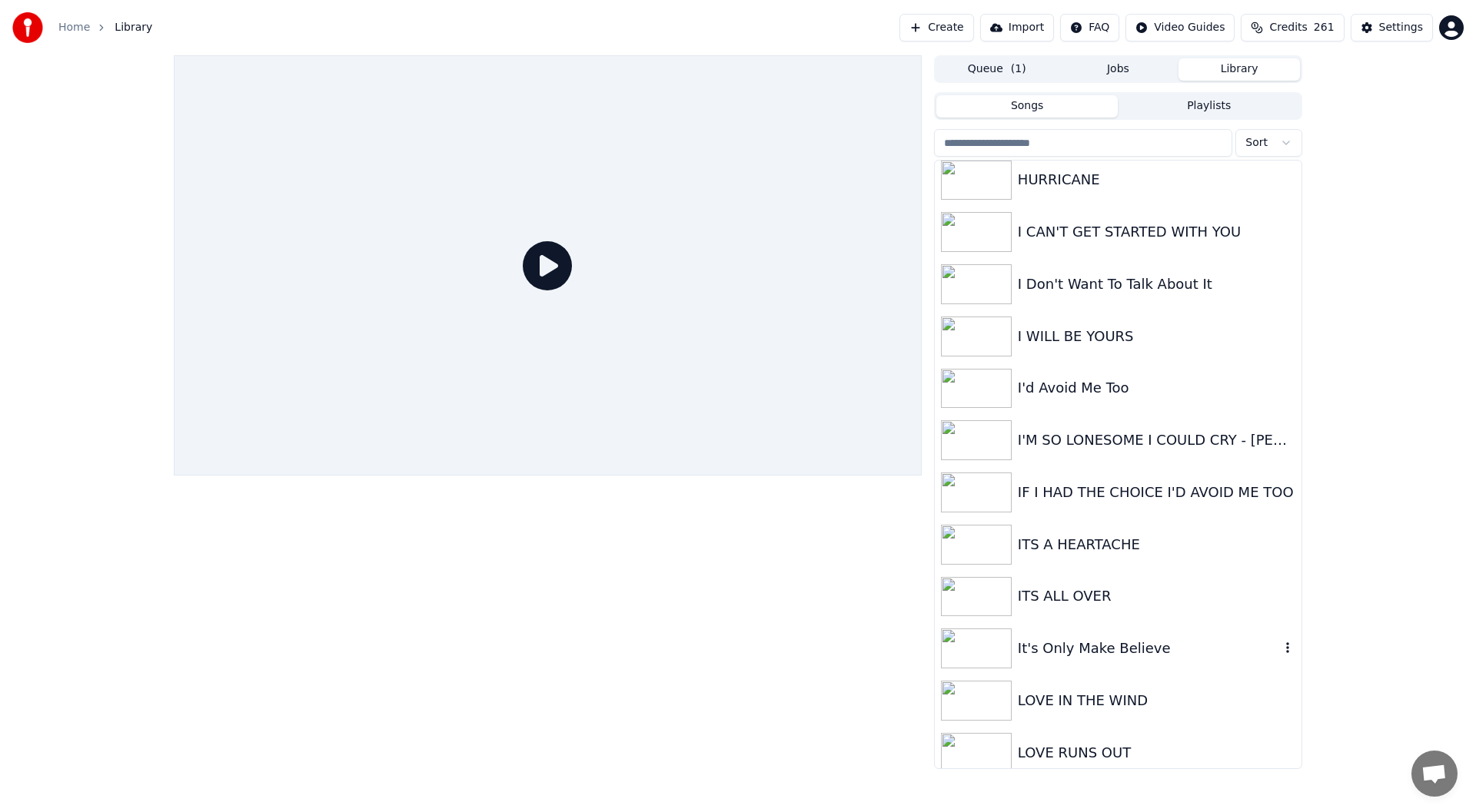
click at [1085, 644] on div "It's Only Make Believe" at bounding box center [1149, 648] width 262 height 22
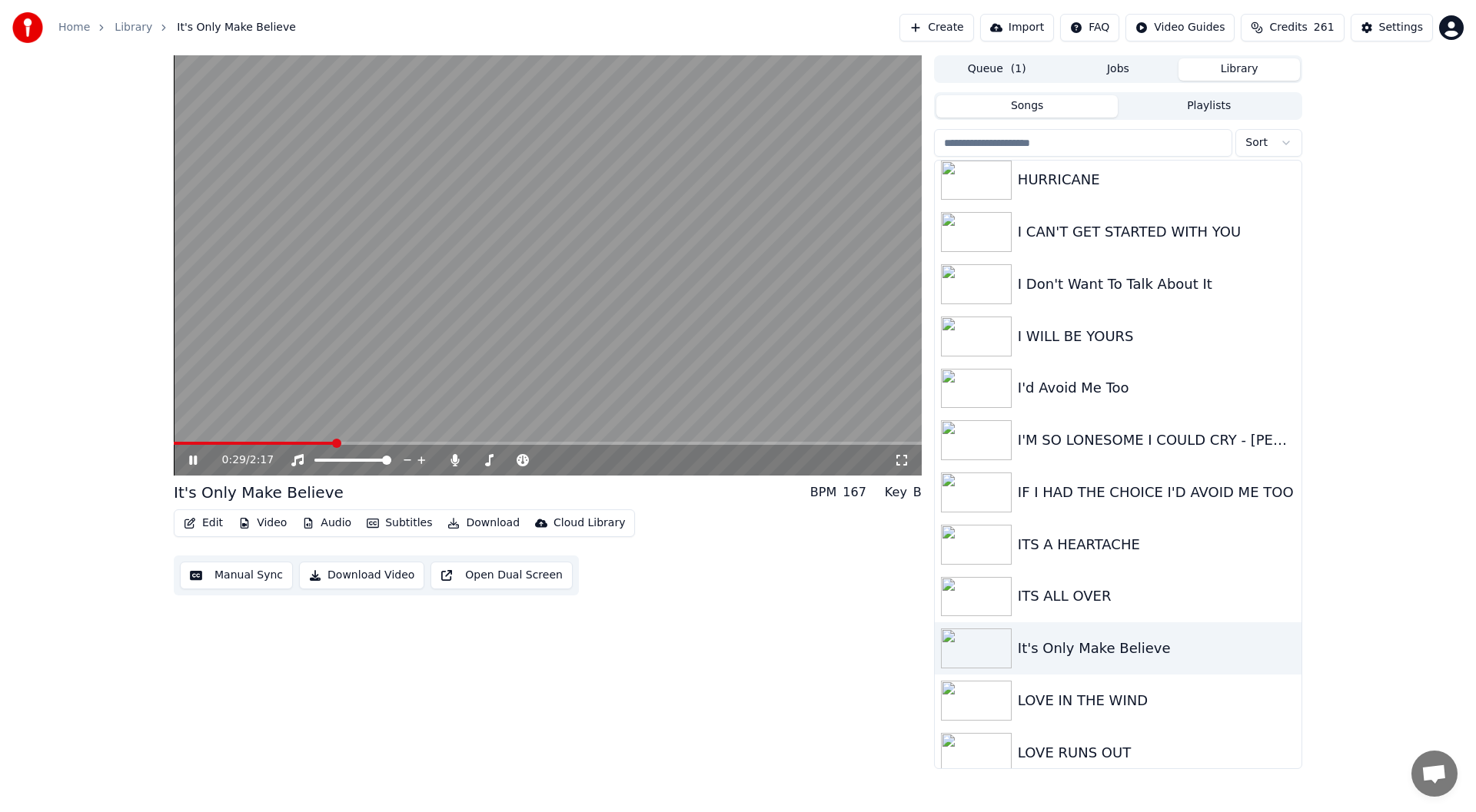
click at [192, 455] on icon at bounding box center [204, 460] width 36 height 12
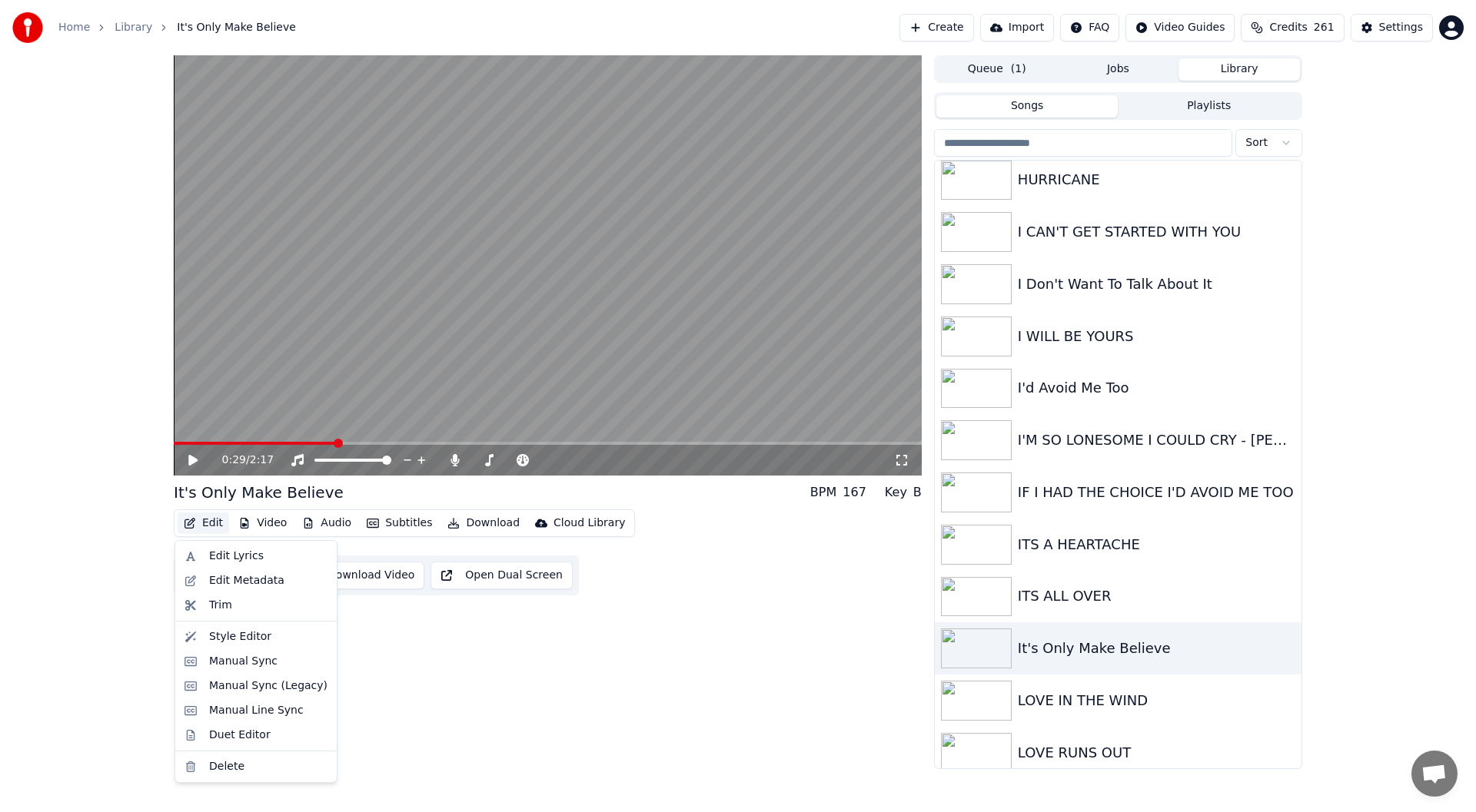
click at [209, 524] on button "Edit" at bounding box center [203, 523] width 51 height 22
click at [259, 684] on div "Manual Sync (Legacy)" at bounding box center [268, 687] width 118 height 16
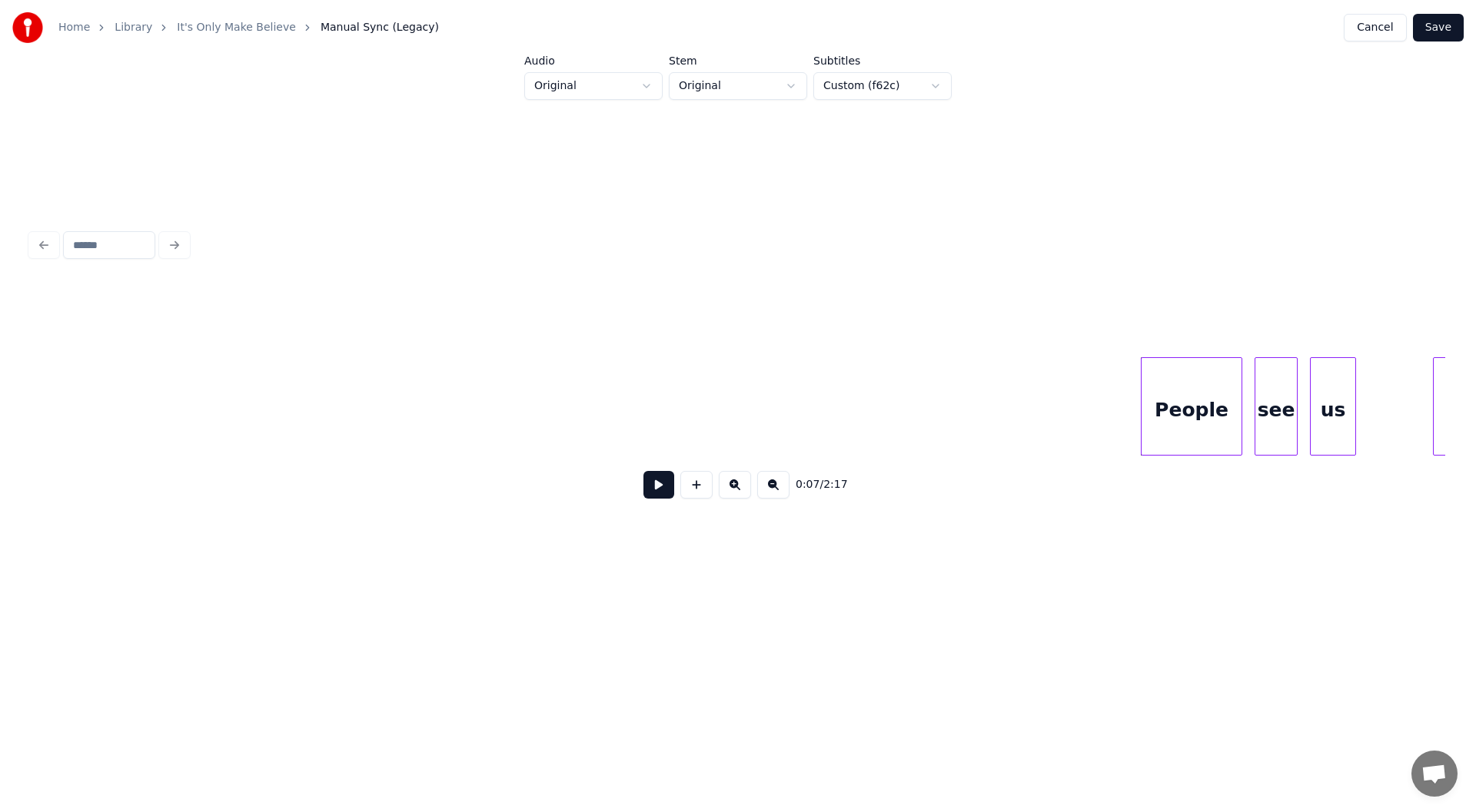
click at [651, 484] on button at bounding box center [658, 485] width 30 height 28
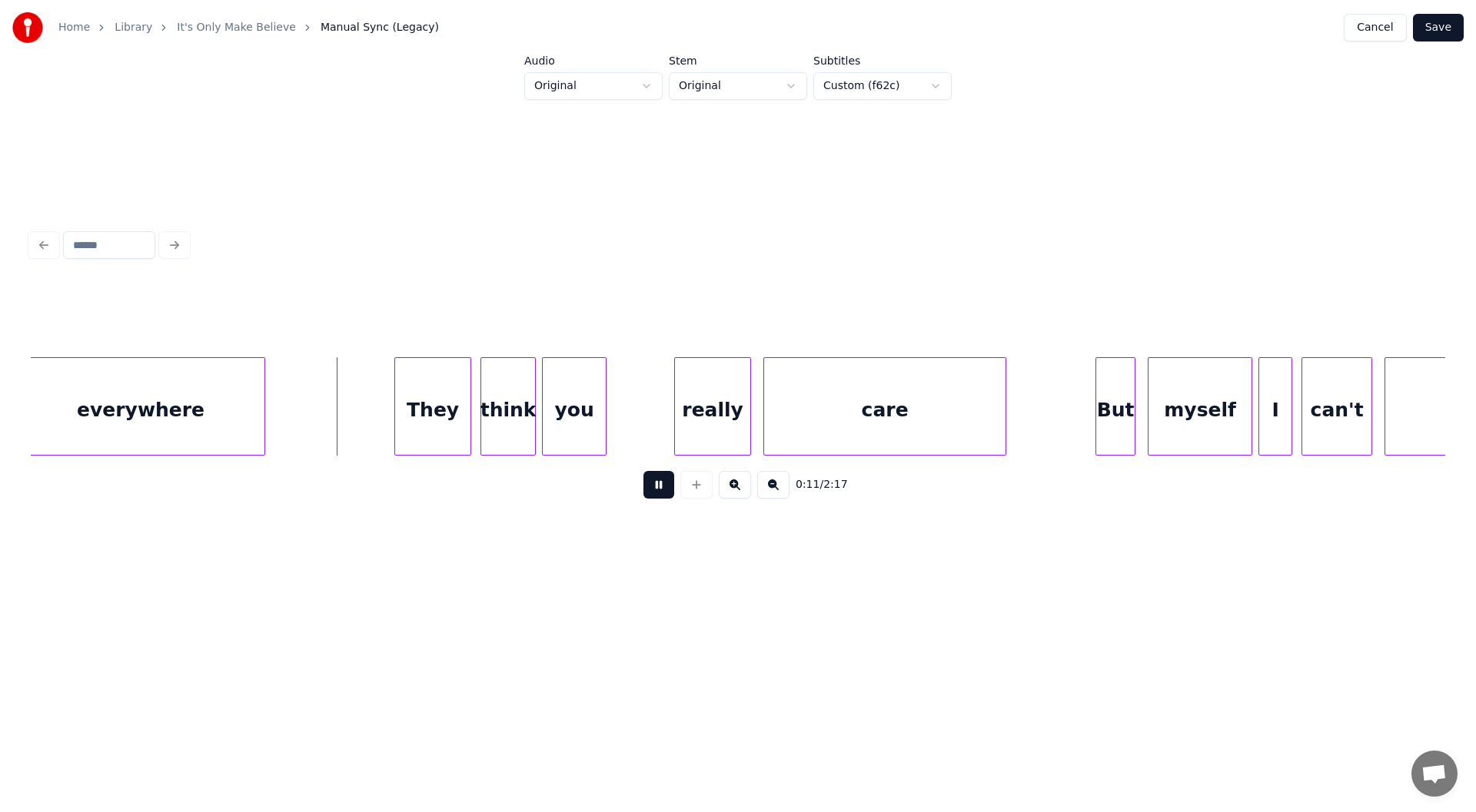
click at [651, 484] on button at bounding box center [658, 485] width 30 height 28
click at [318, 412] on div at bounding box center [315, 406] width 4 height 97
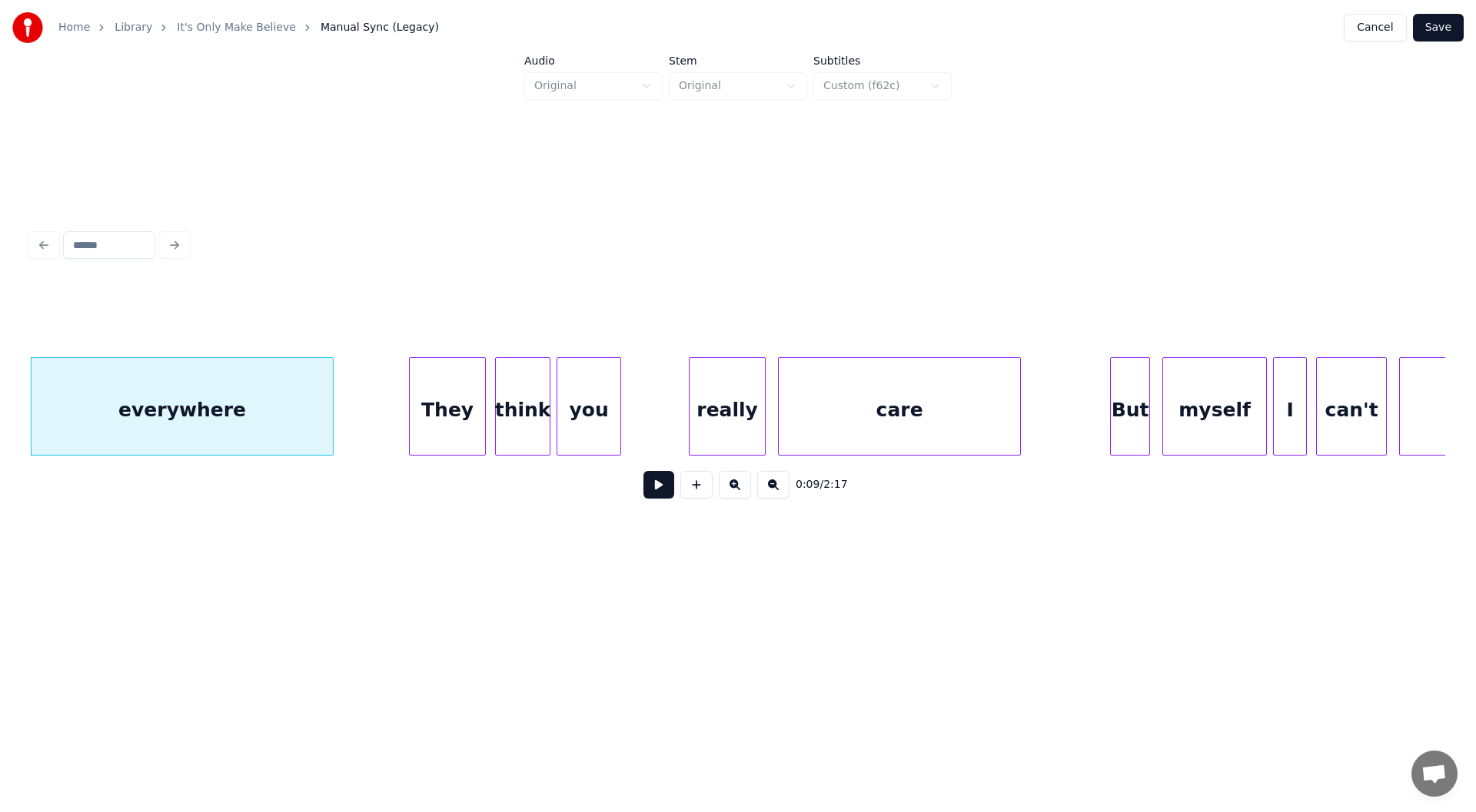
click at [650, 487] on button at bounding box center [658, 485] width 30 height 28
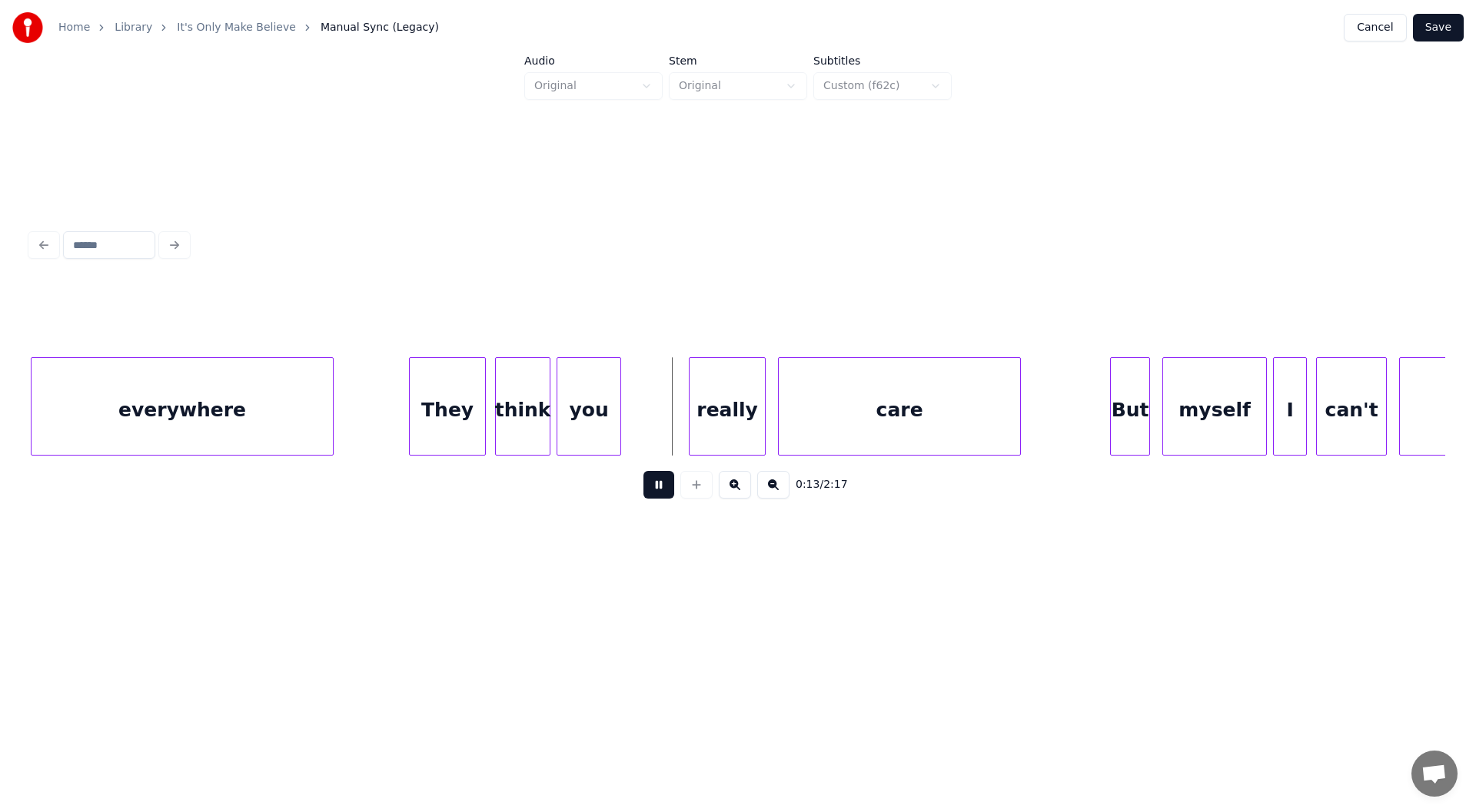
click at [659, 489] on button at bounding box center [658, 485] width 30 height 28
click at [680, 422] on div at bounding box center [677, 406] width 4 height 97
click at [616, 406] on div "you" at bounding box center [618, 410] width 123 height 104
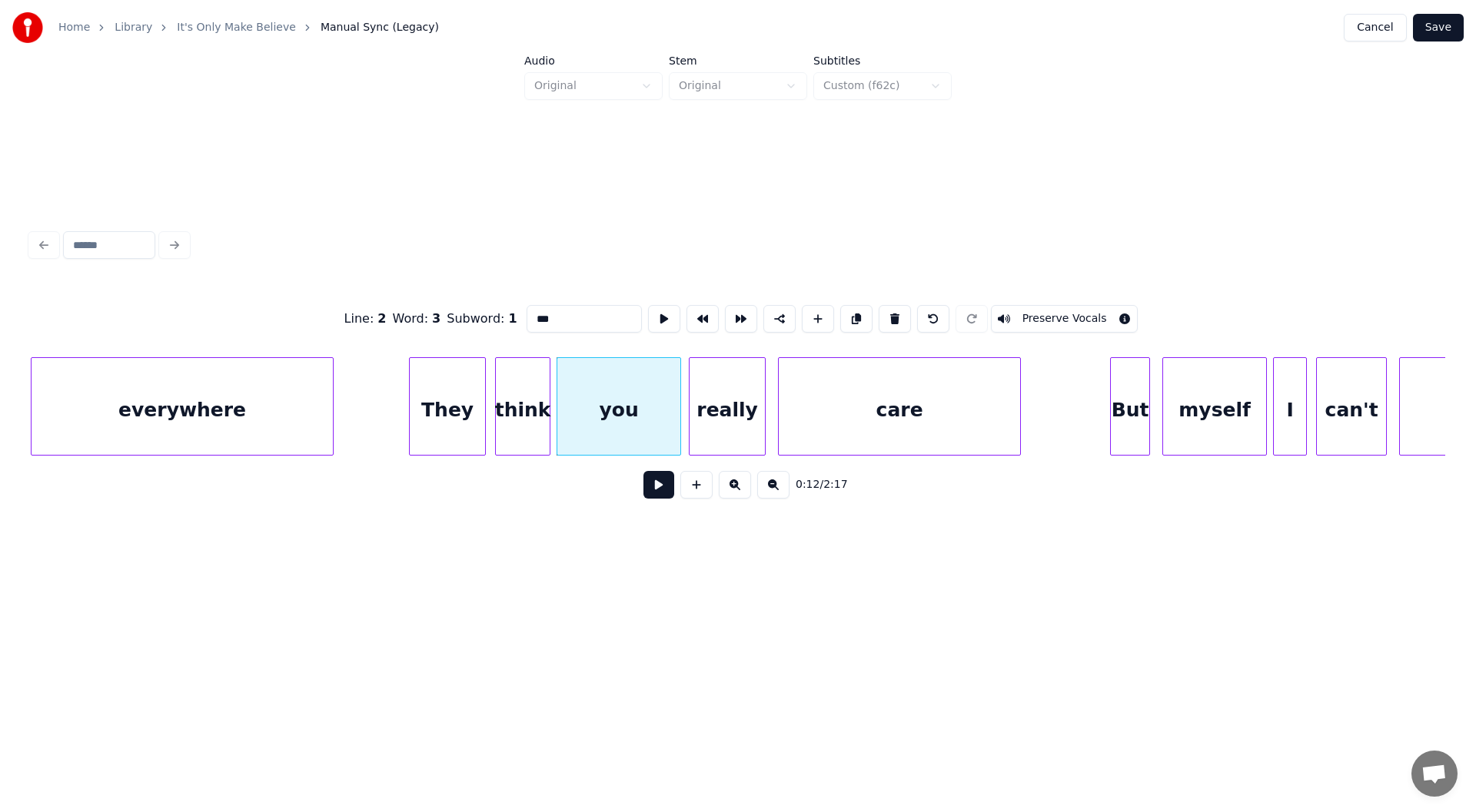
click at [664, 488] on button at bounding box center [658, 485] width 30 height 28
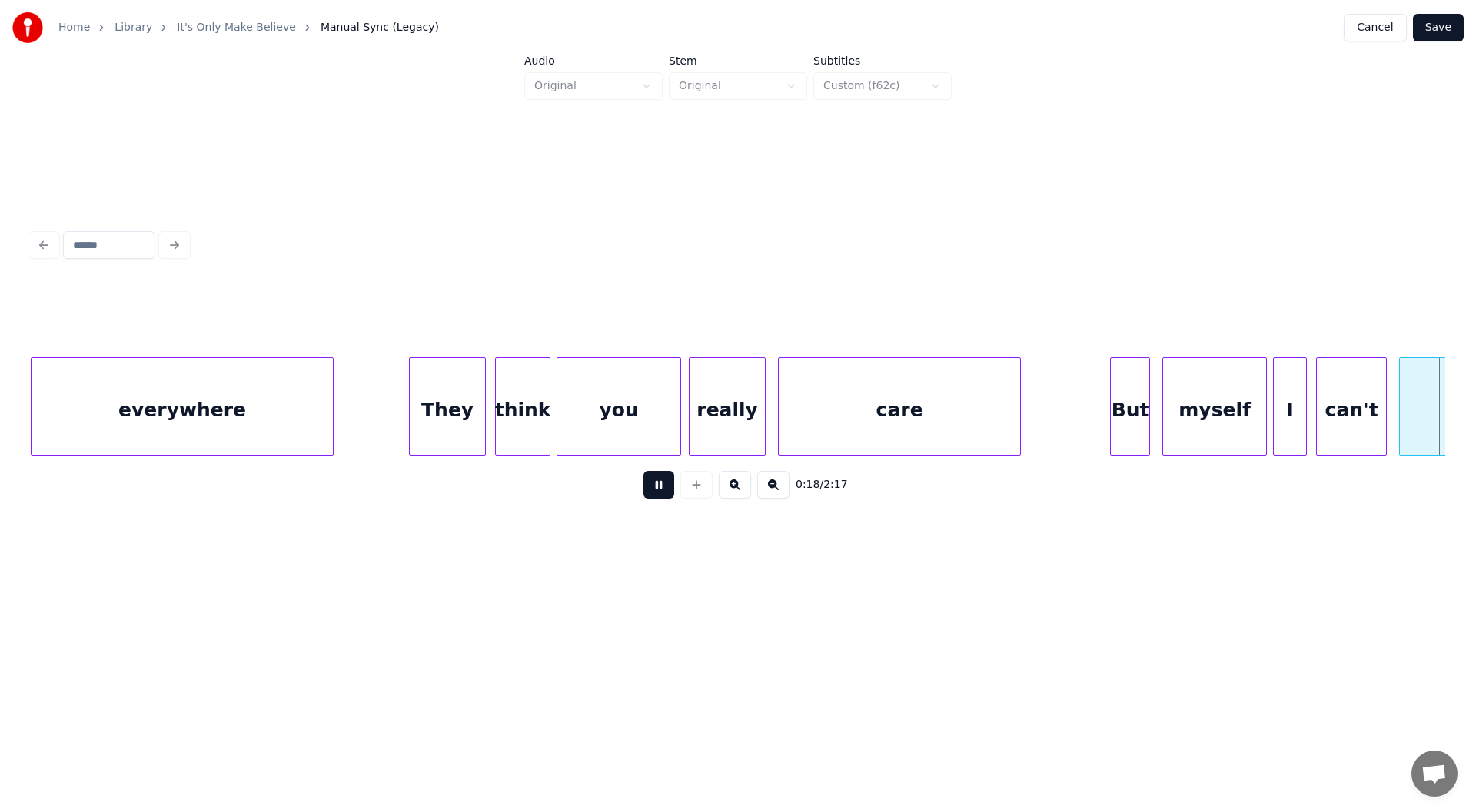
scroll to position [0, 2817]
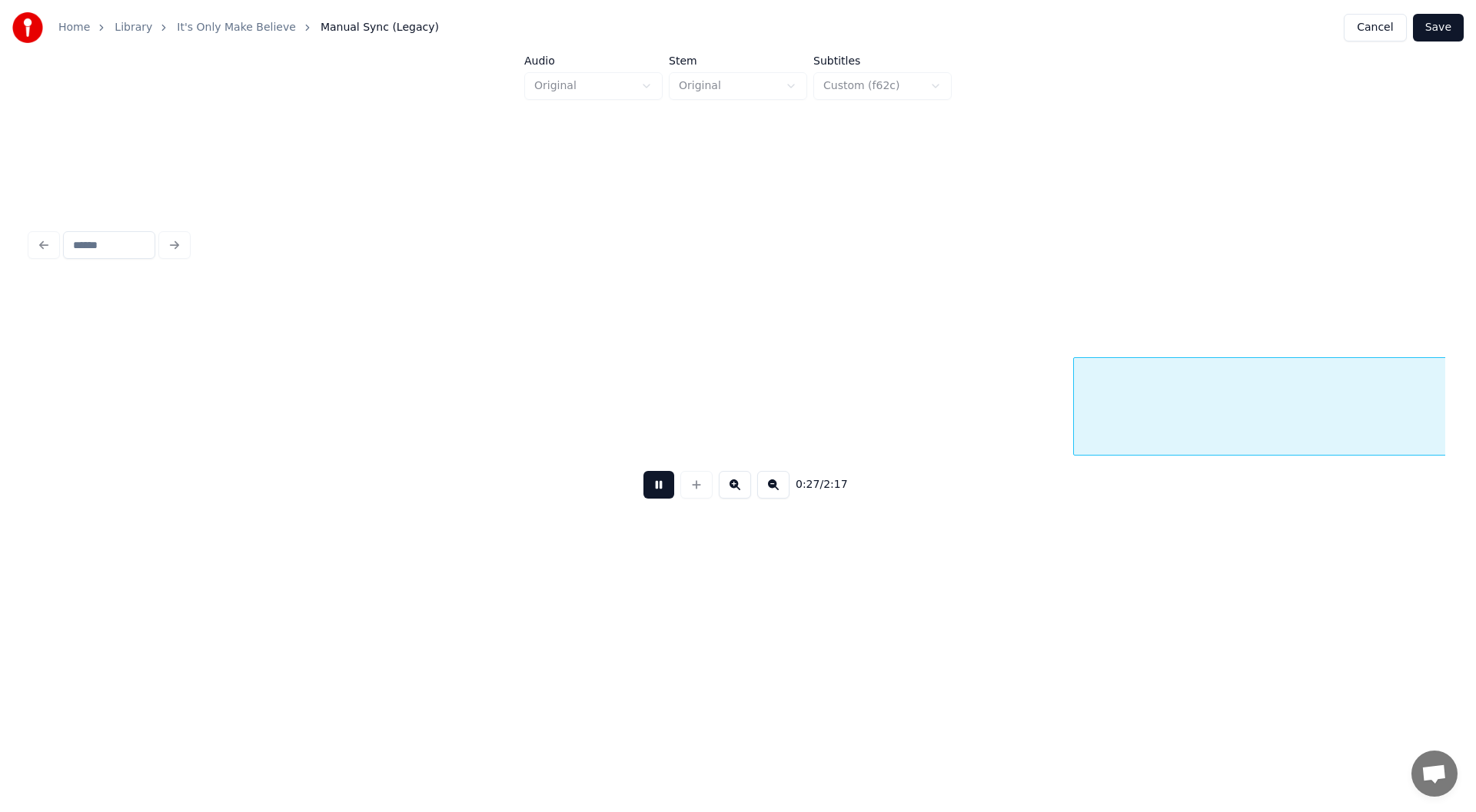
click at [660, 489] on button at bounding box center [658, 485] width 30 height 28
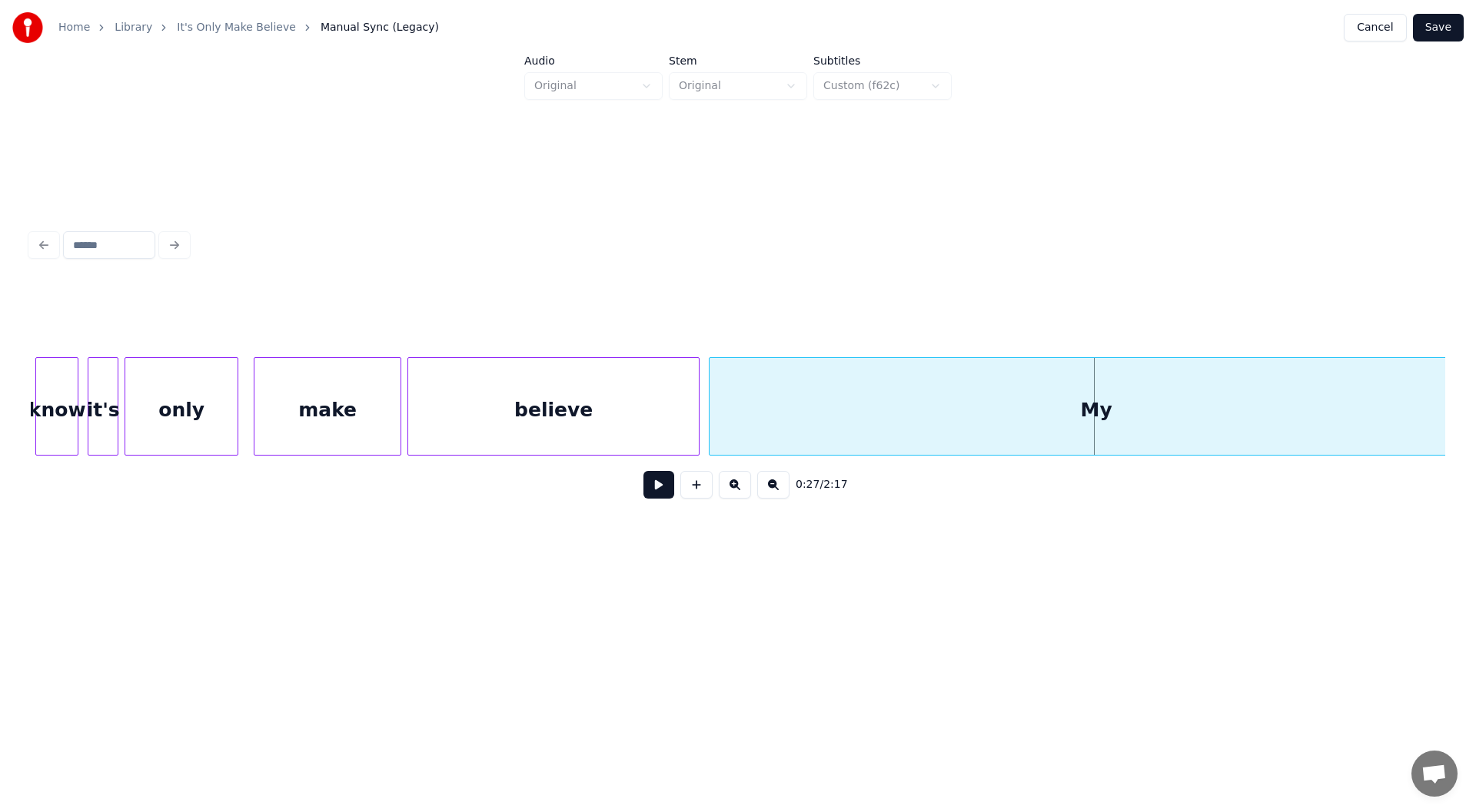
scroll to position [0, 3099]
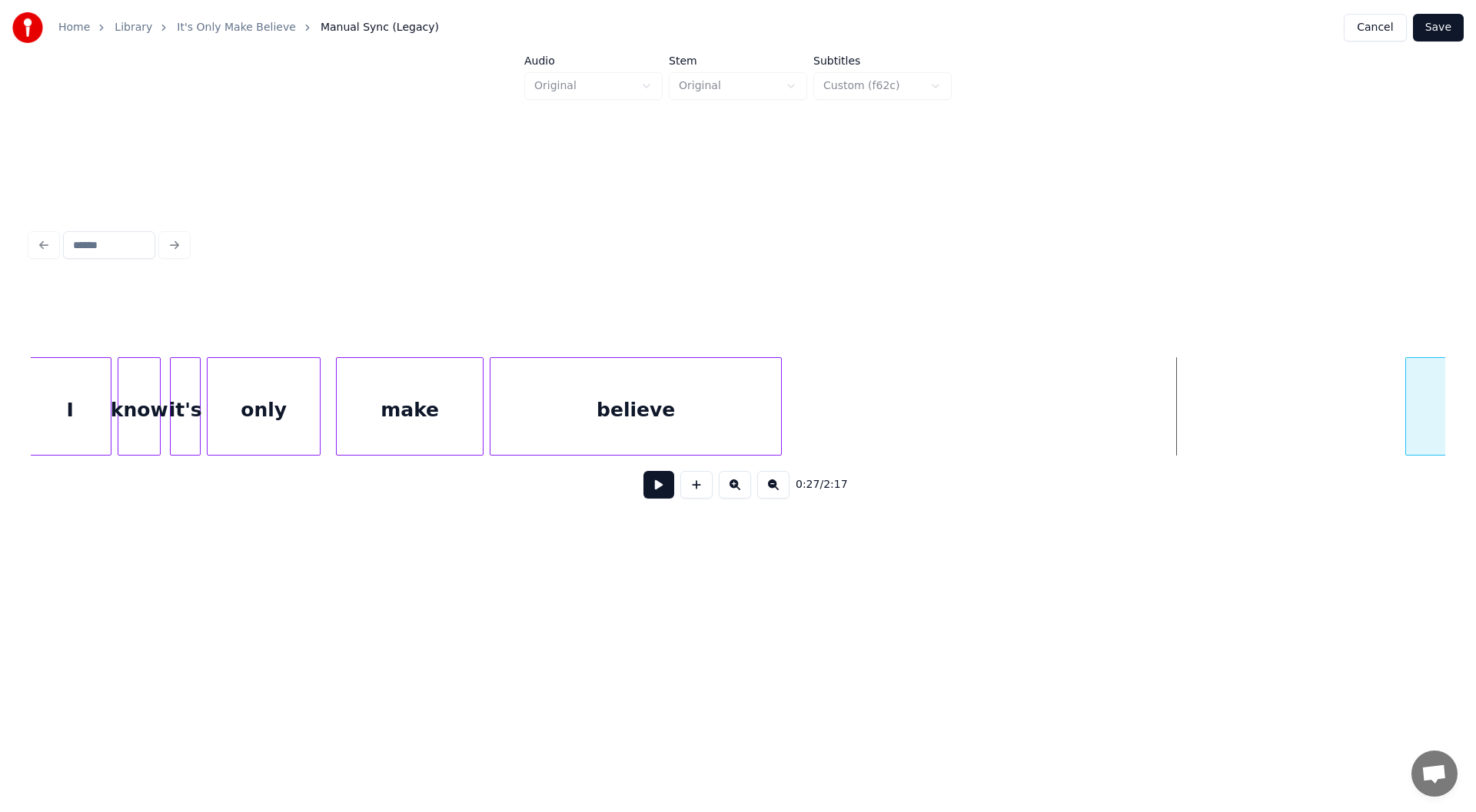
click at [1407, 404] on div at bounding box center [1408, 406] width 4 height 97
click at [1381, 412] on div at bounding box center [1383, 406] width 4 height 97
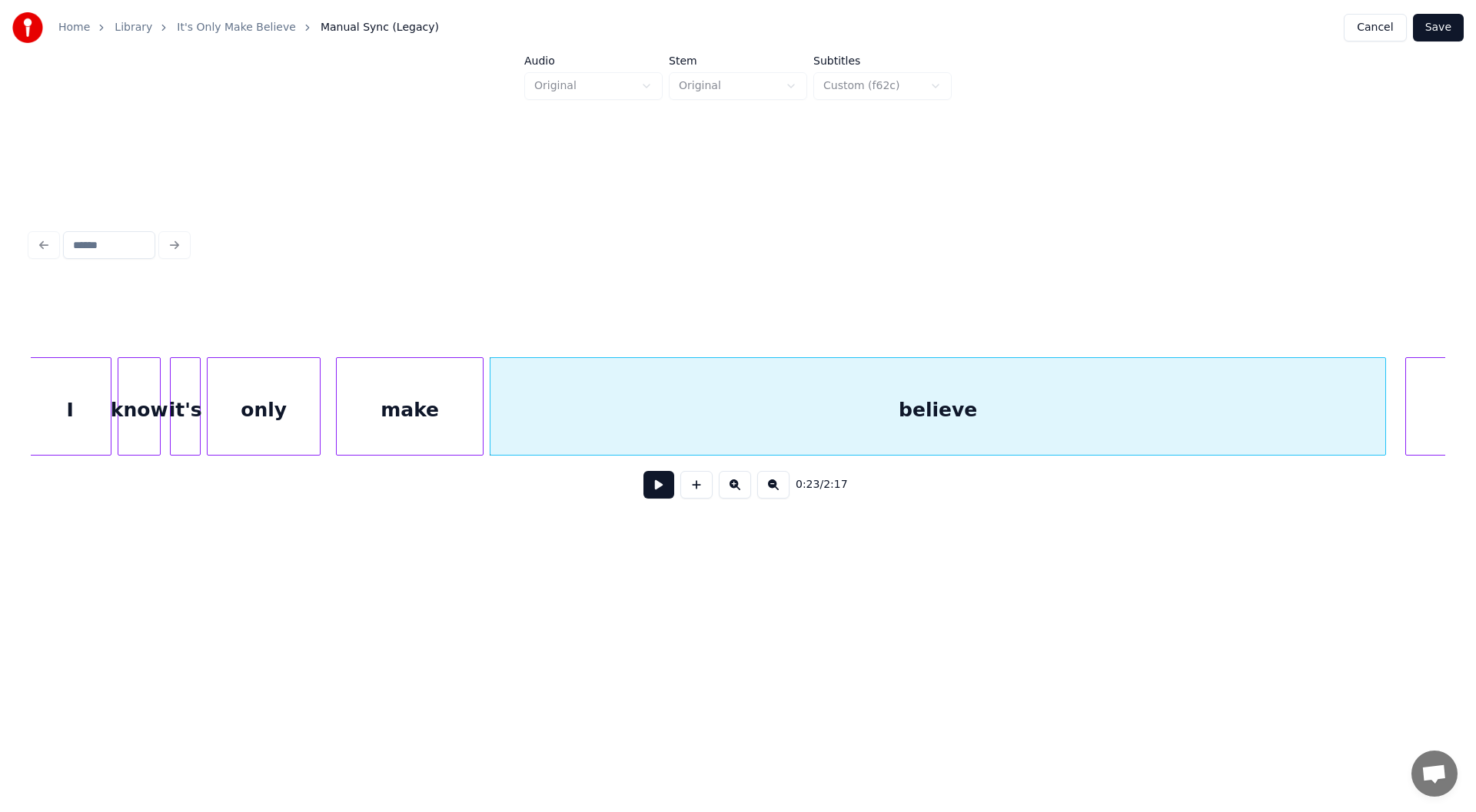
click at [423, 406] on div "make" at bounding box center [410, 410] width 146 height 104
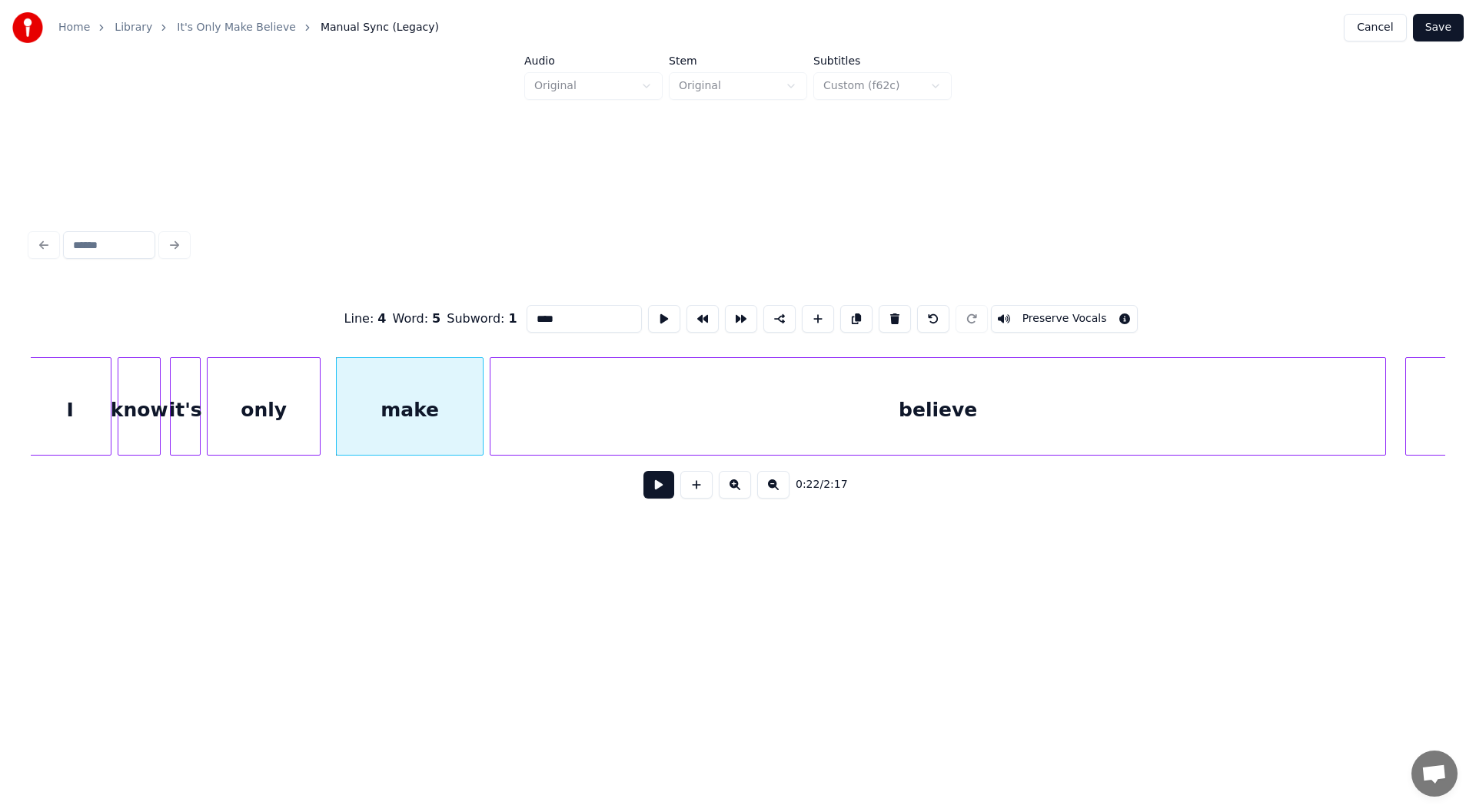
click at [653, 492] on button at bounding box center [658, 485] width 30 height 28
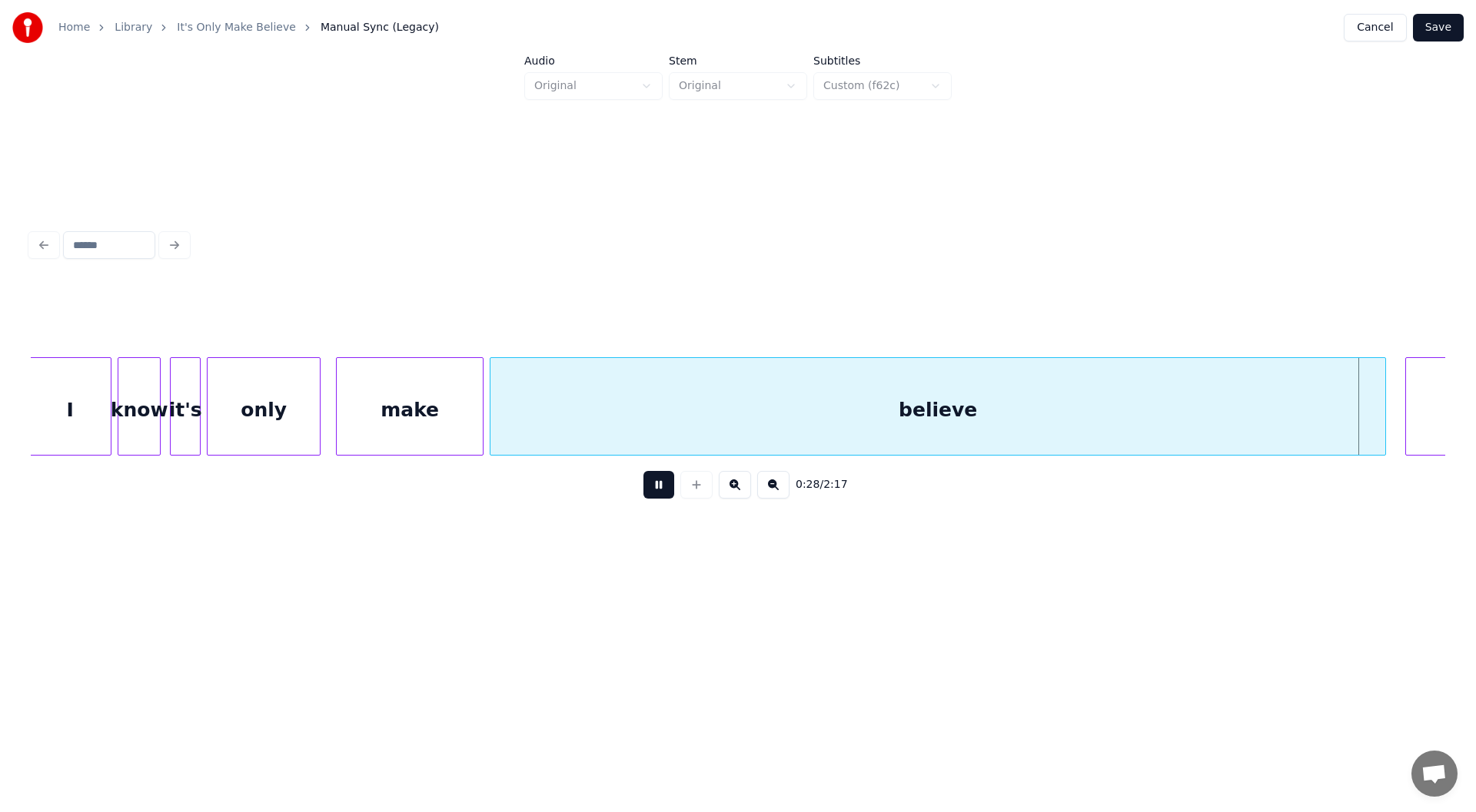
click at [658, 489] on button at bounding box center [658, 485] width 30 height 28
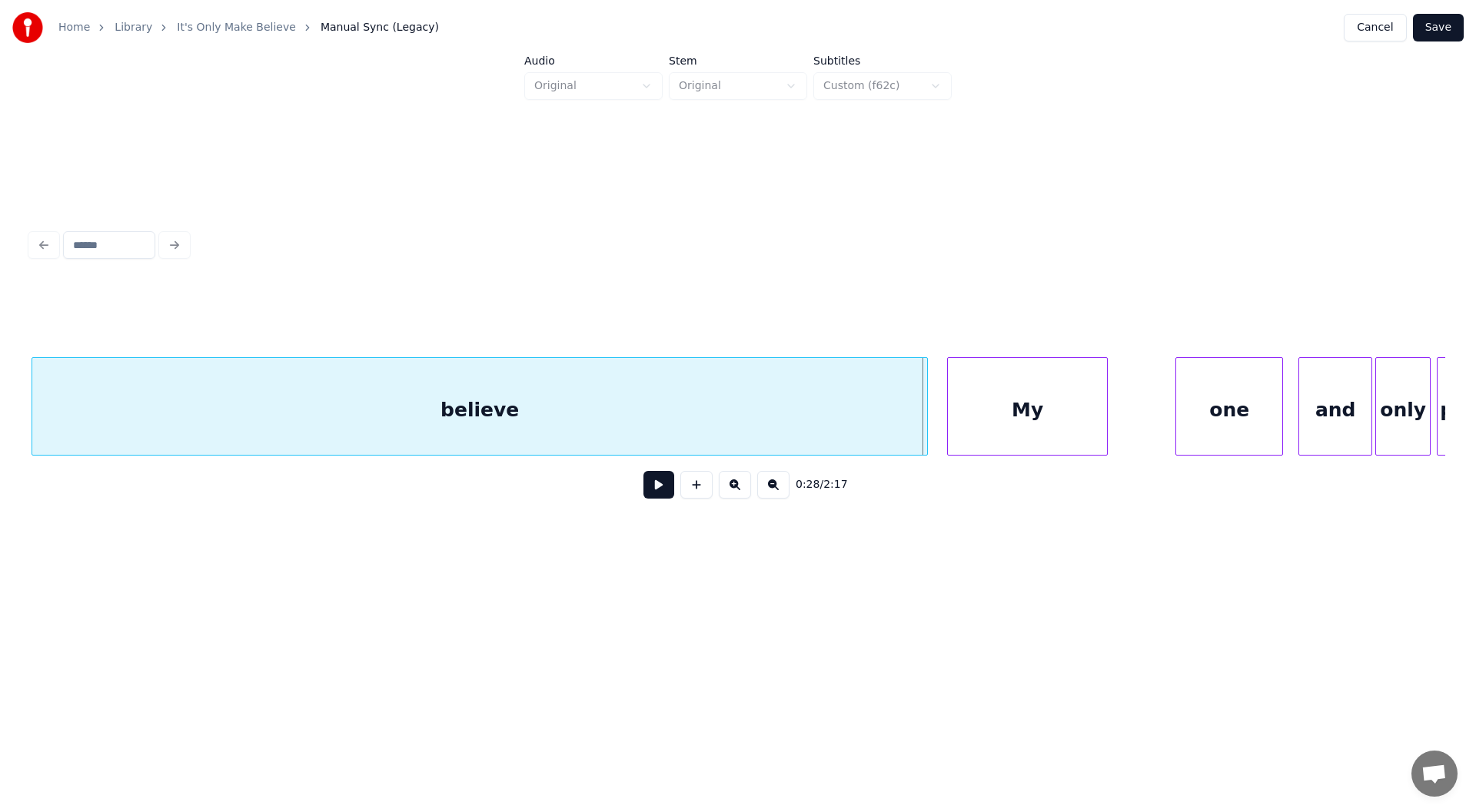
scroll to position [0, 3616]
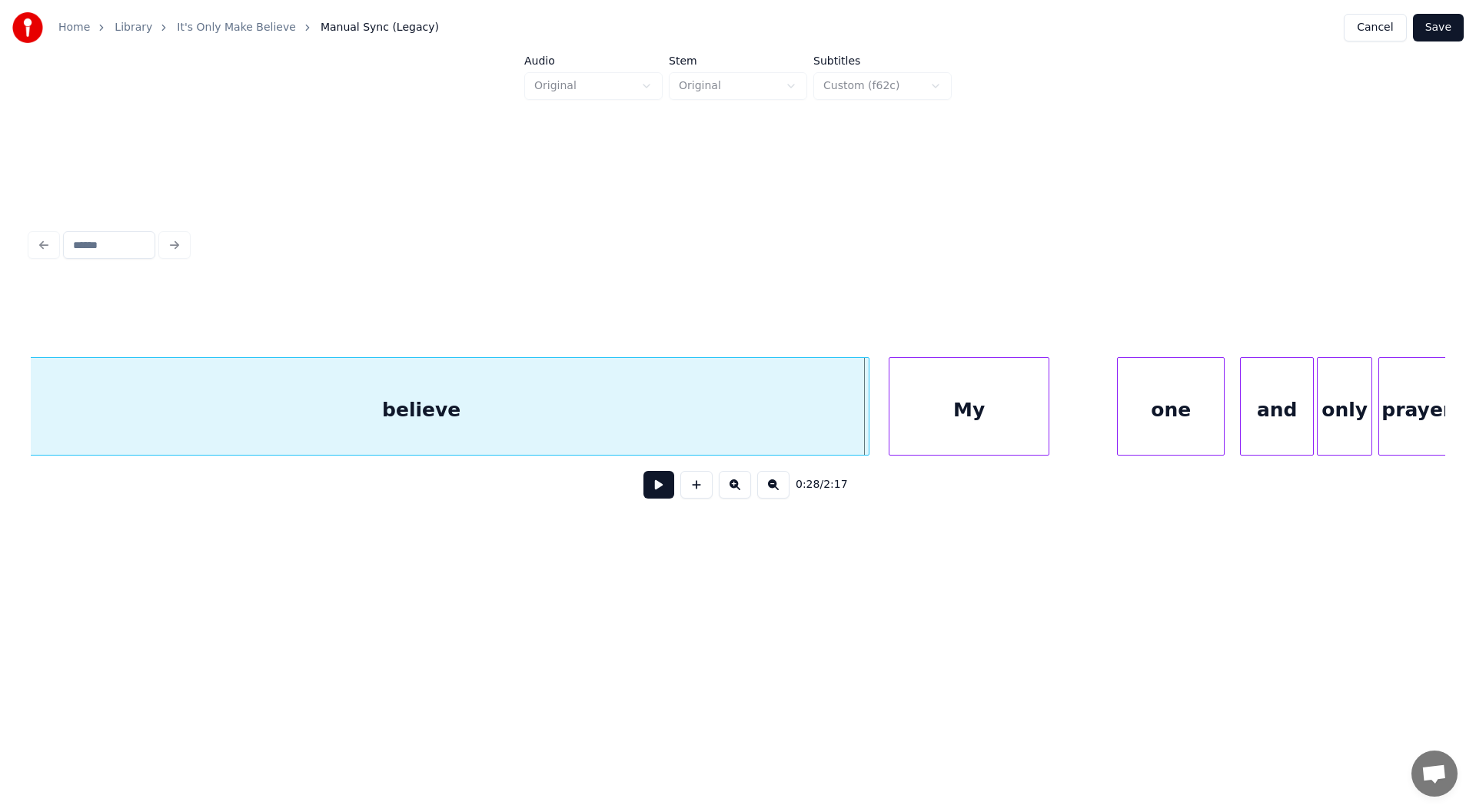
click at [633, 403] on div "believe" at bounding box center [421, 410] width 895 height 104
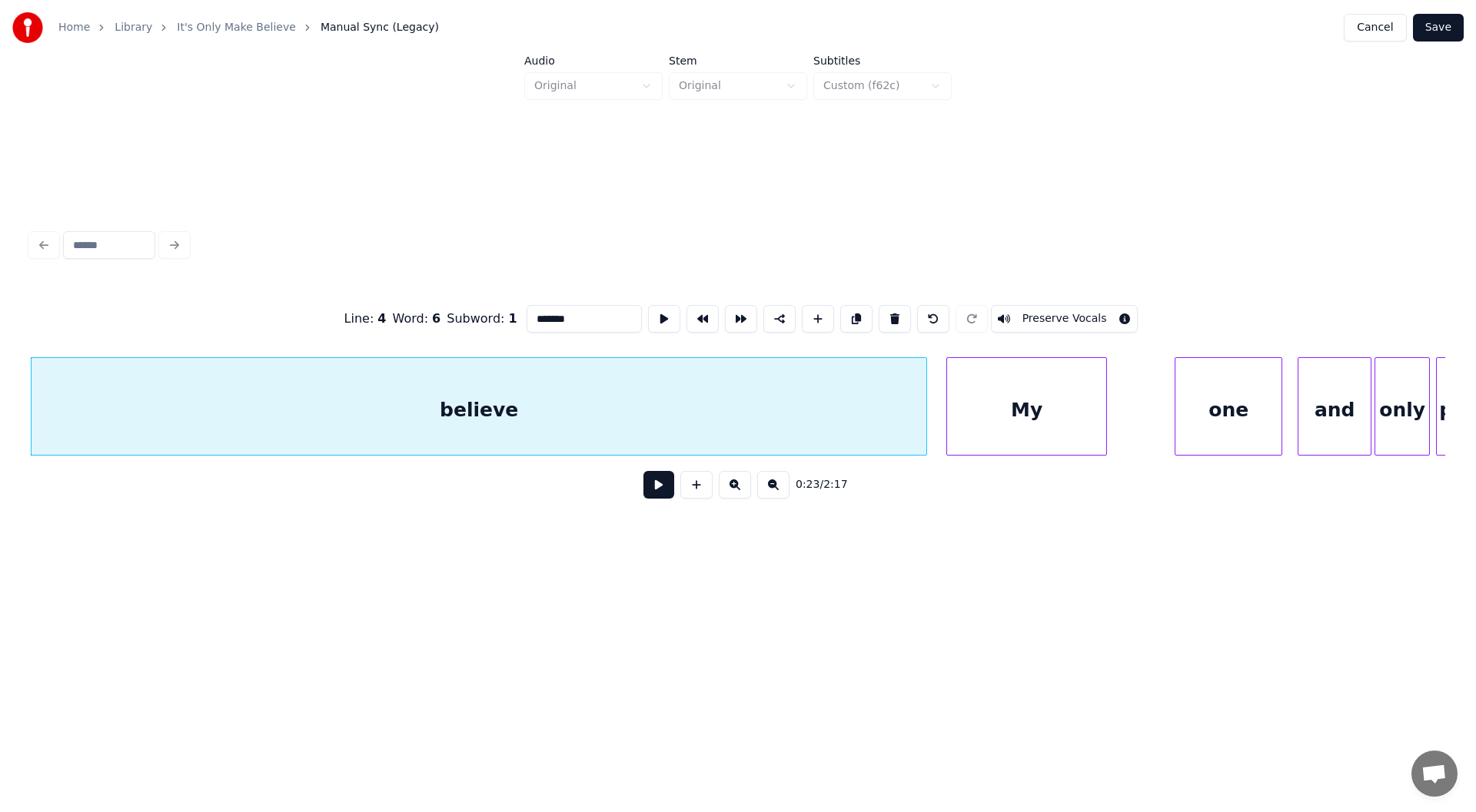
click at [654, 488] on button at bounding box center [658, 485] width 30 height 28
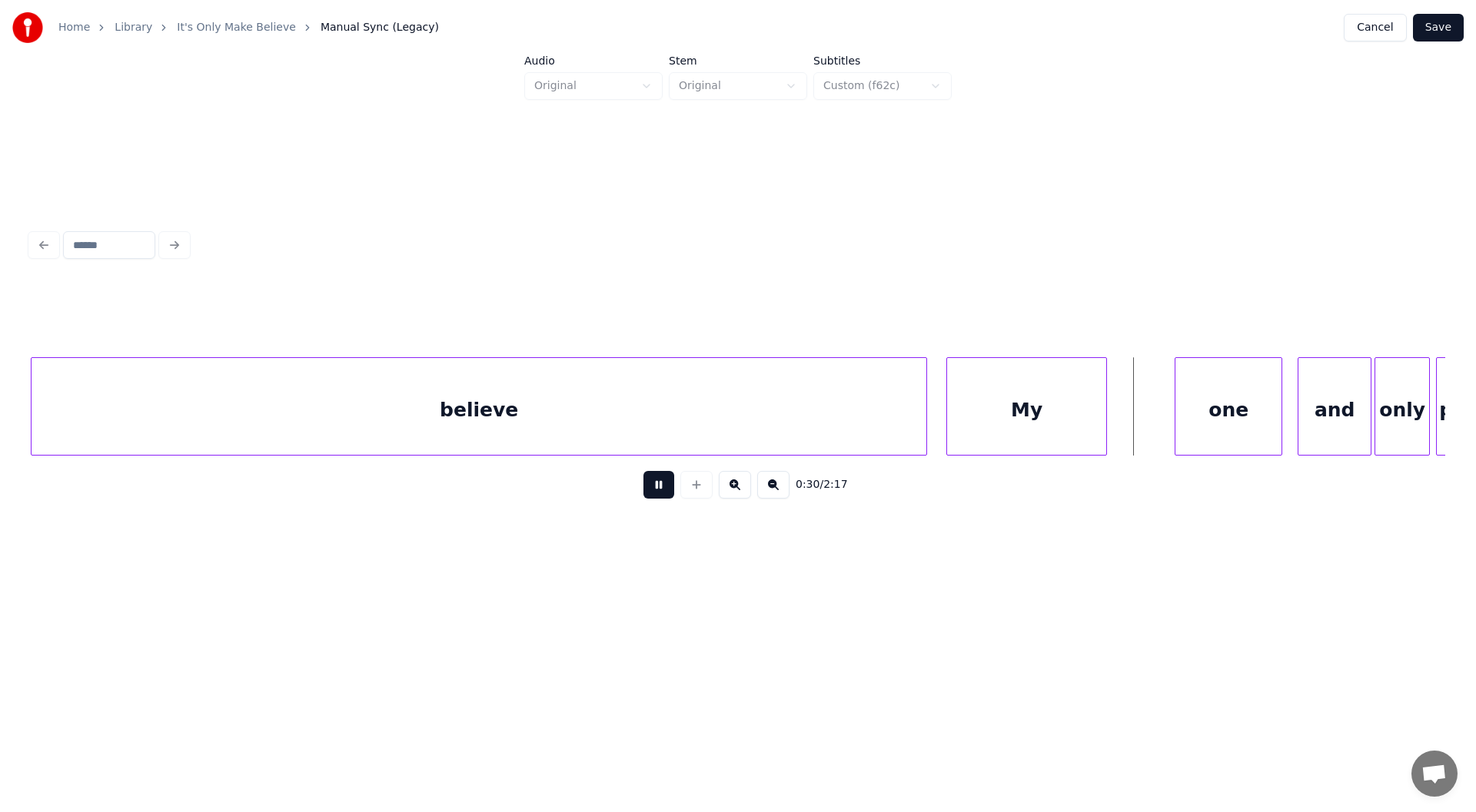
click at [657, 489] on button at bounding box center [658, 485] width 30 height 28
click at [1205, 397] on div "one" at bounding box center [1229, 410] width 106 height 104
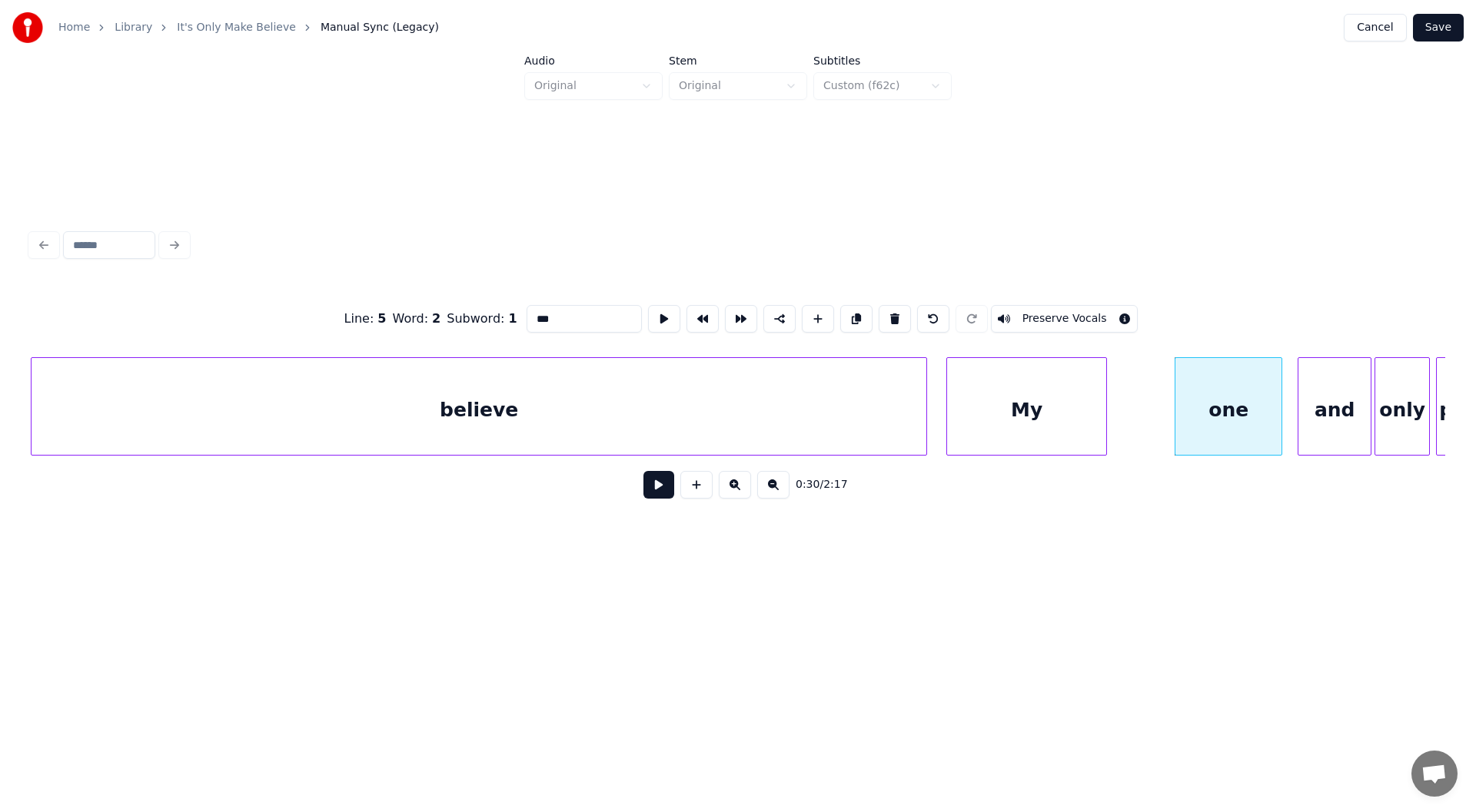
click at [658, 489] on button at bounding box center [658, 485] width 30 height 28
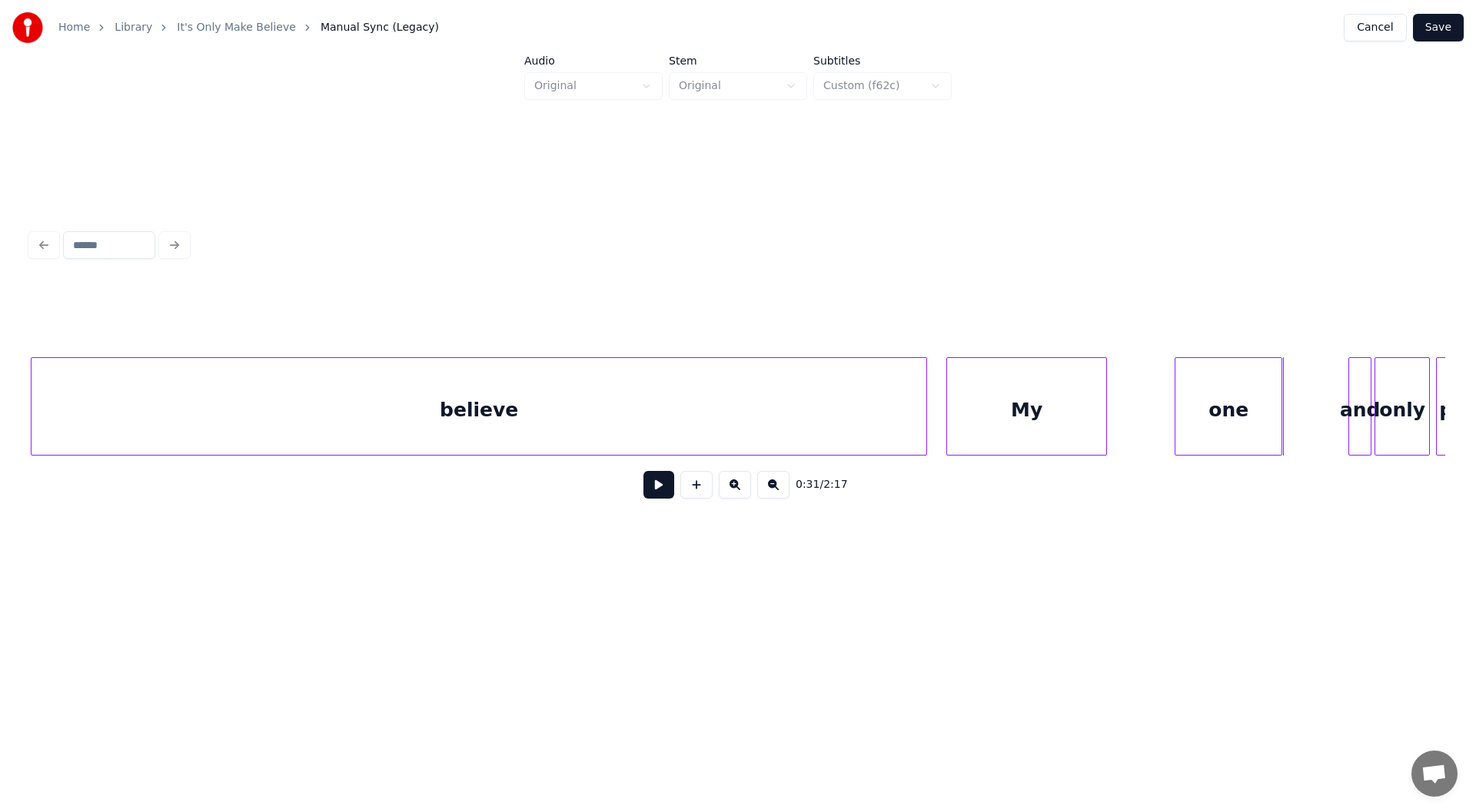
click at [1351, 413] on div at bounding box center [1351, 406] width 4 height 97
click at [1289, 419] on div "one" at bounding box center [1291, 410] width 106 height 104
click at [1290, 421] on div at bounding box center [1291, 406] width 4 height 97
click at [1200, 418] on div "My" at bounding box center [1205, 410] width 159 height 104
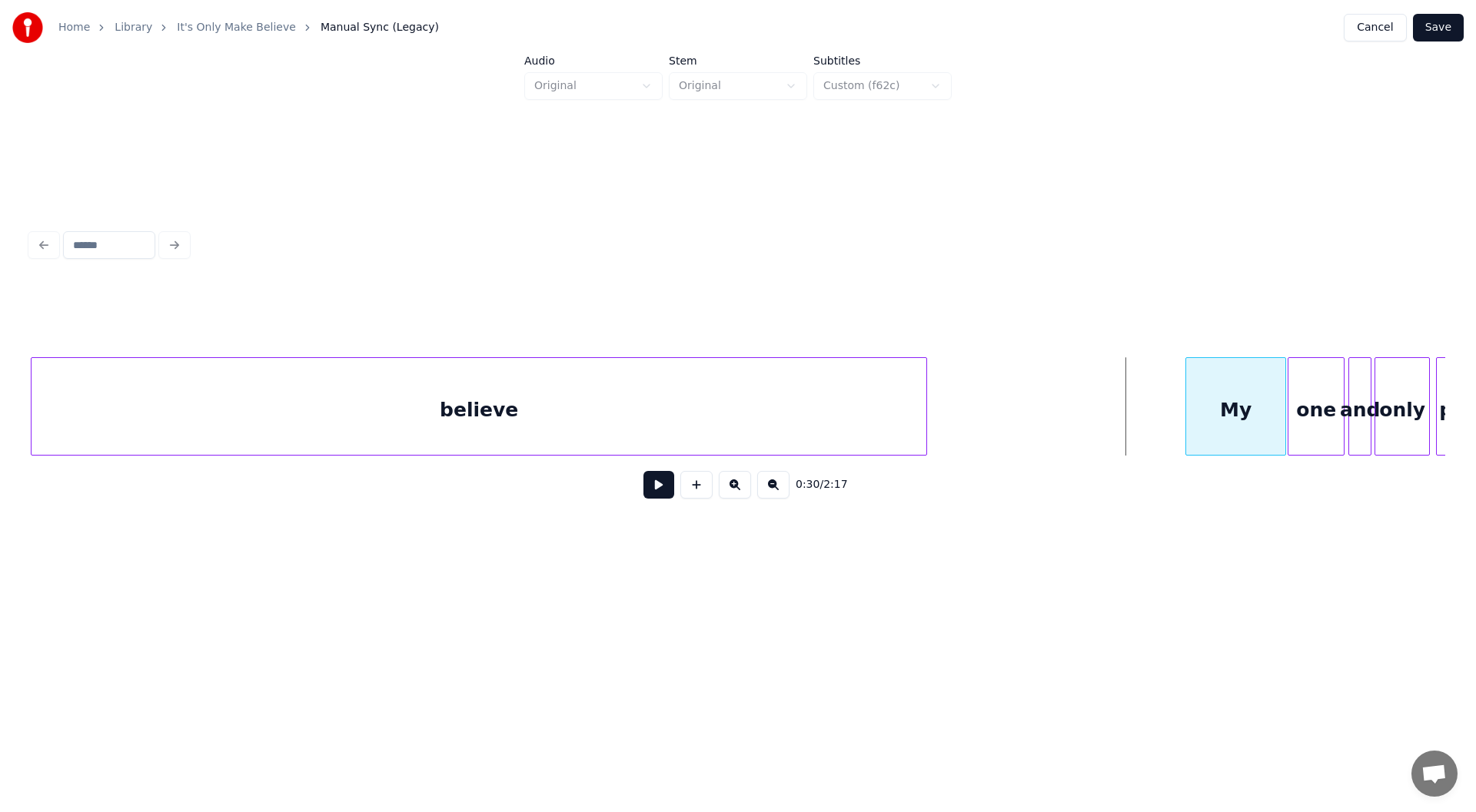
click at [1189, 420] on div at bounding box center [1188, 406] width 4 height 97
click at [671, 406] on div "believe" at bounding box center [479, 410] width 895 height 104
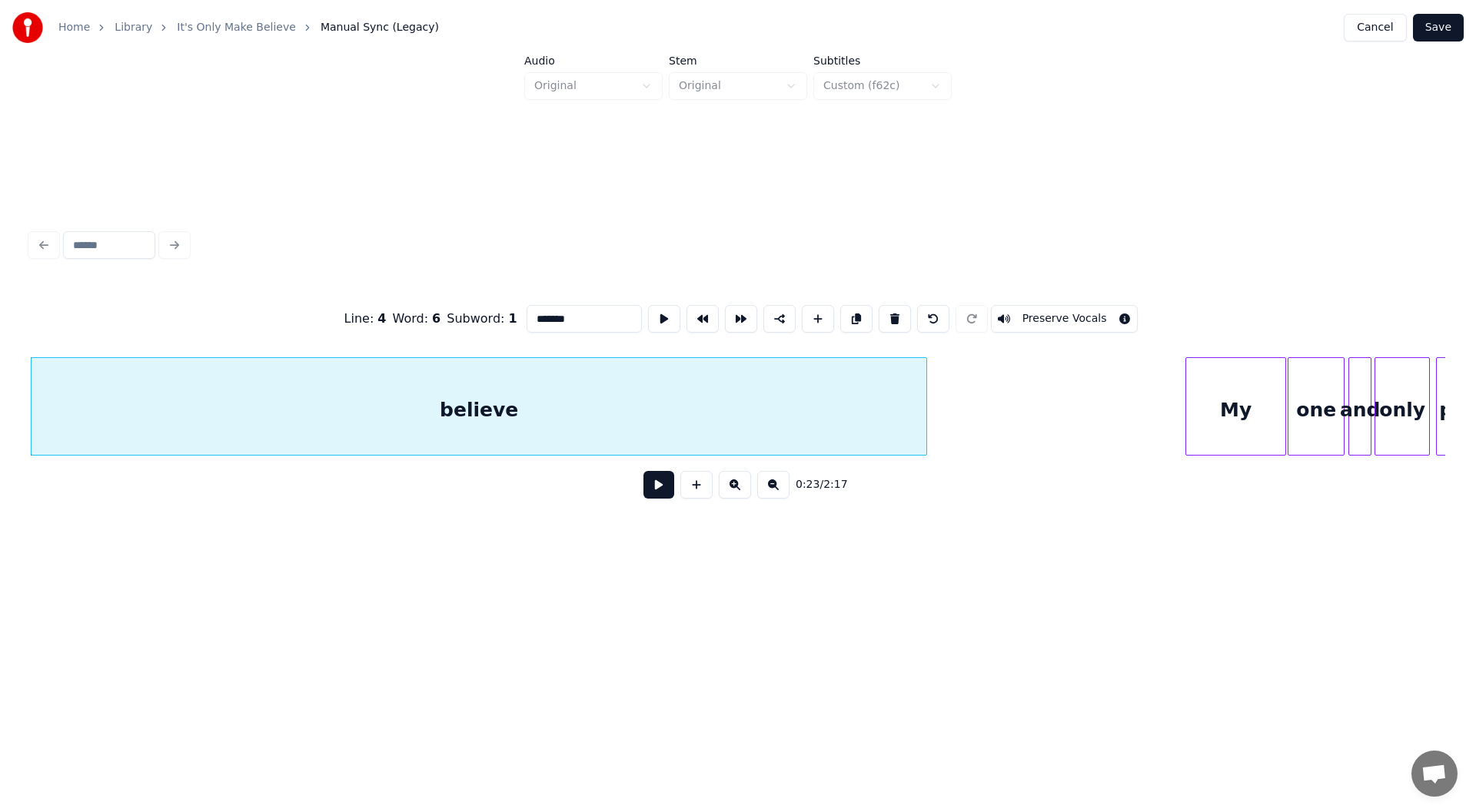
click at [652, 487] on button at bounding box center [658, 485] width 30 height 28
click at [657, 489] on button at bounding box center [658, 485] width 30 height 28
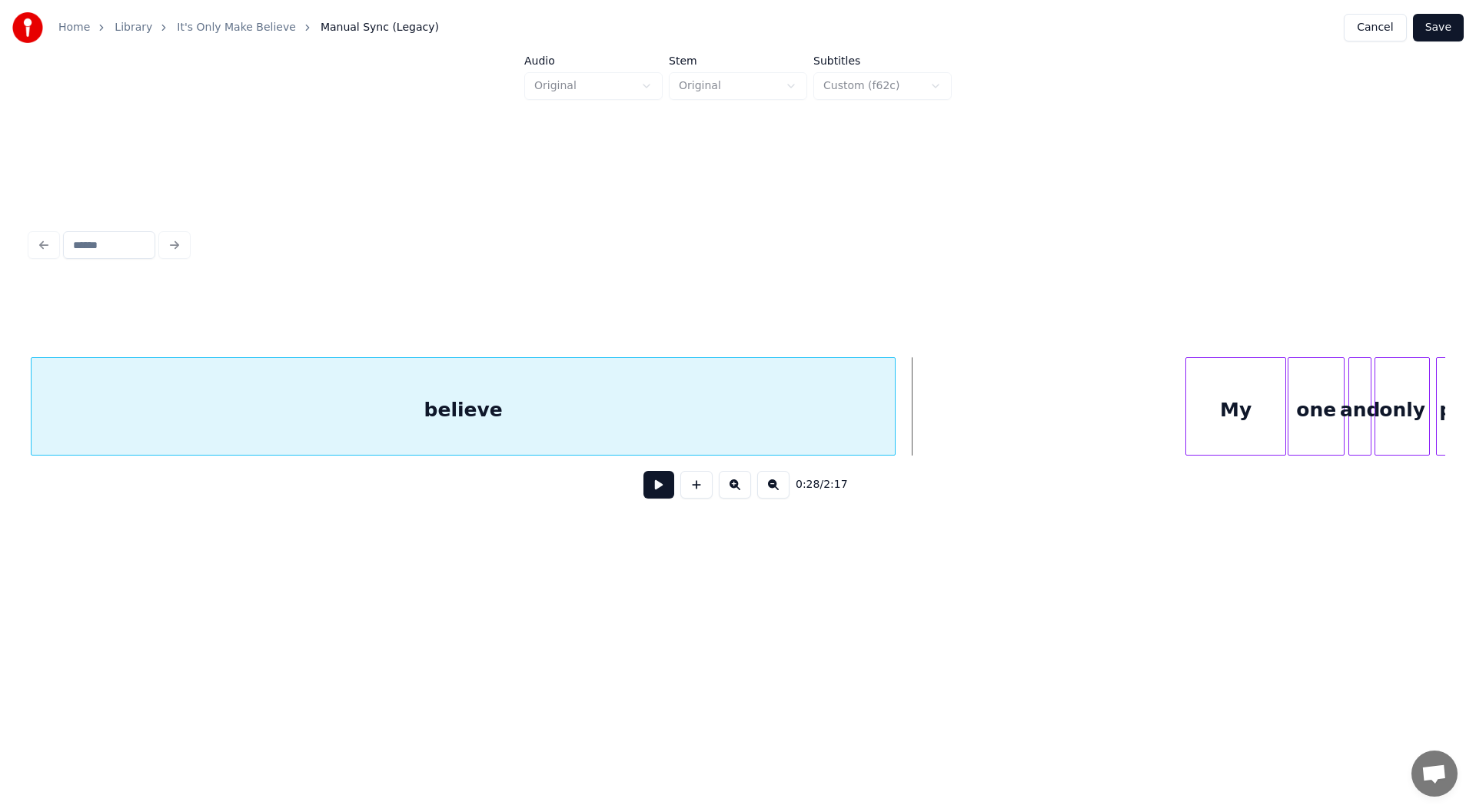
click at [893, 418] on div at bounding box center [892, 406] width 4 height 97
click at [656, 488] on button at bounding box center [658, 485] width 30 height 28
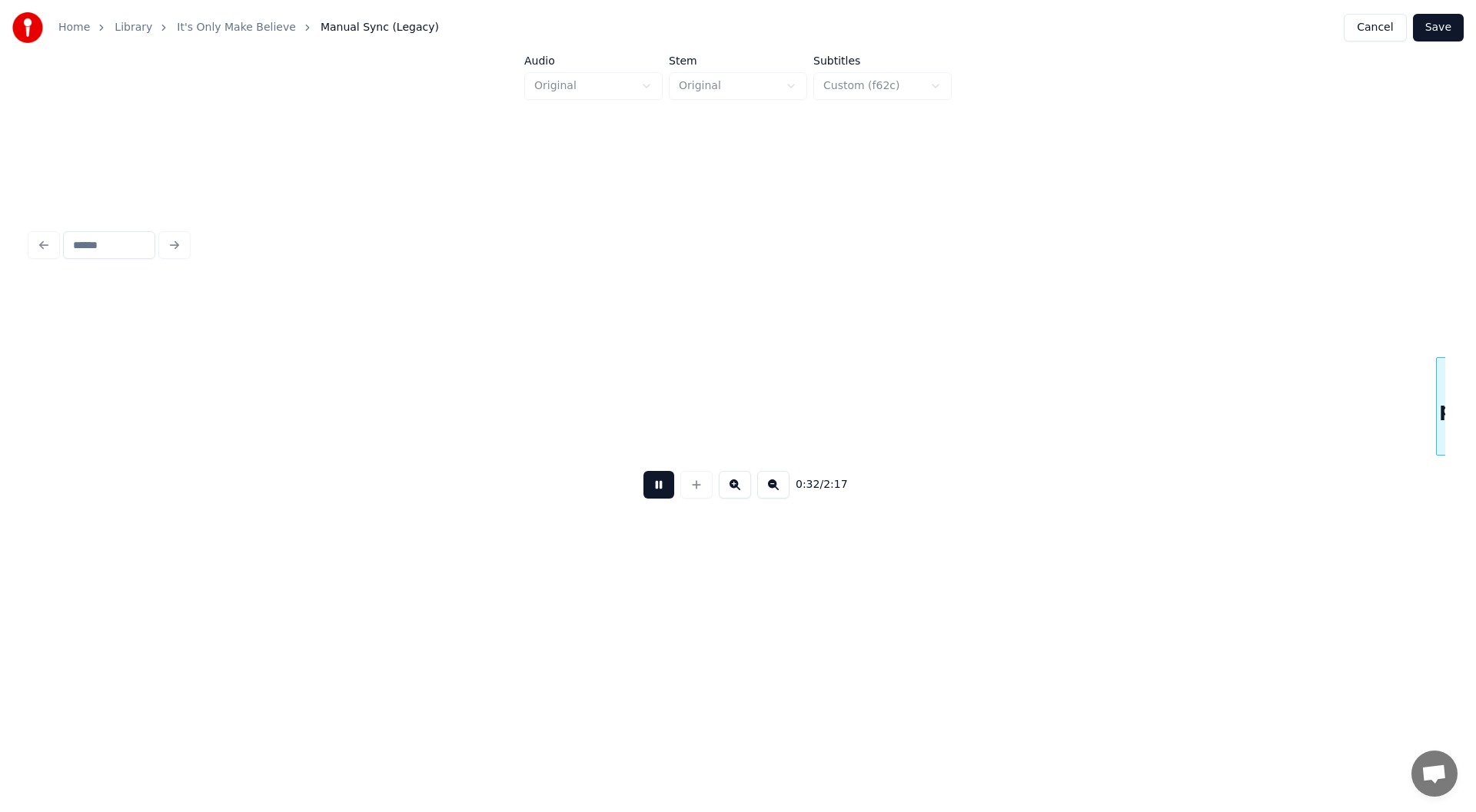
scroll to position [0, 4975]
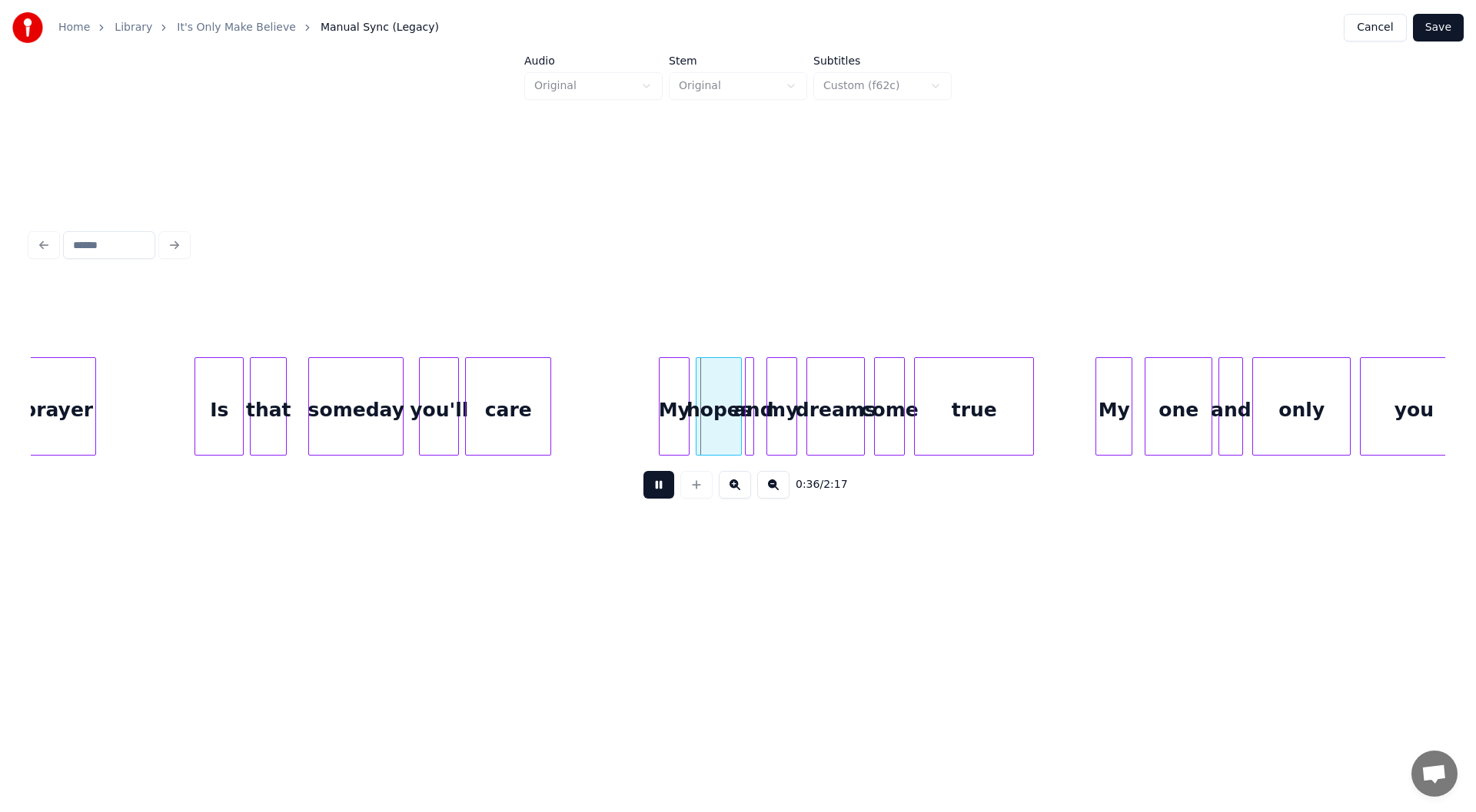
click at [657, 487] on button at bounding box center [658, 485] width 30 height 28
click at [629, 419] on div at bounding box center [629, 406] width 4 height 97
click at [657, 486] on button at bounding box center [658, 485] width 30 height 28
click at [658, 489] on button at bounding box center [658, 485] width 30 height 28
click at [1067, 416] on div at bounding box center [1064, 406] width 4 height 97
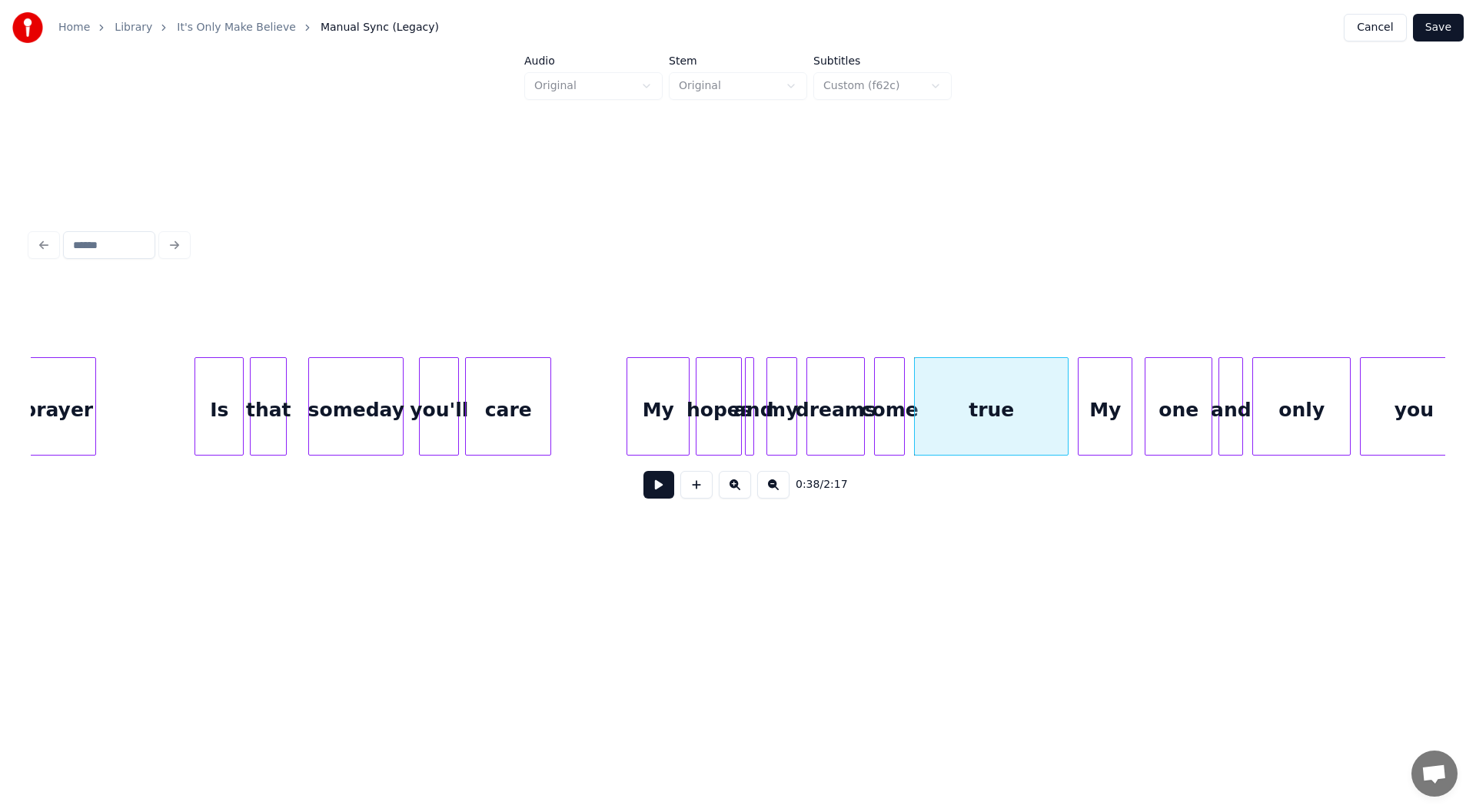
click at [1082, 413] on div at bounding box center [1081, 406] width 4 height 97
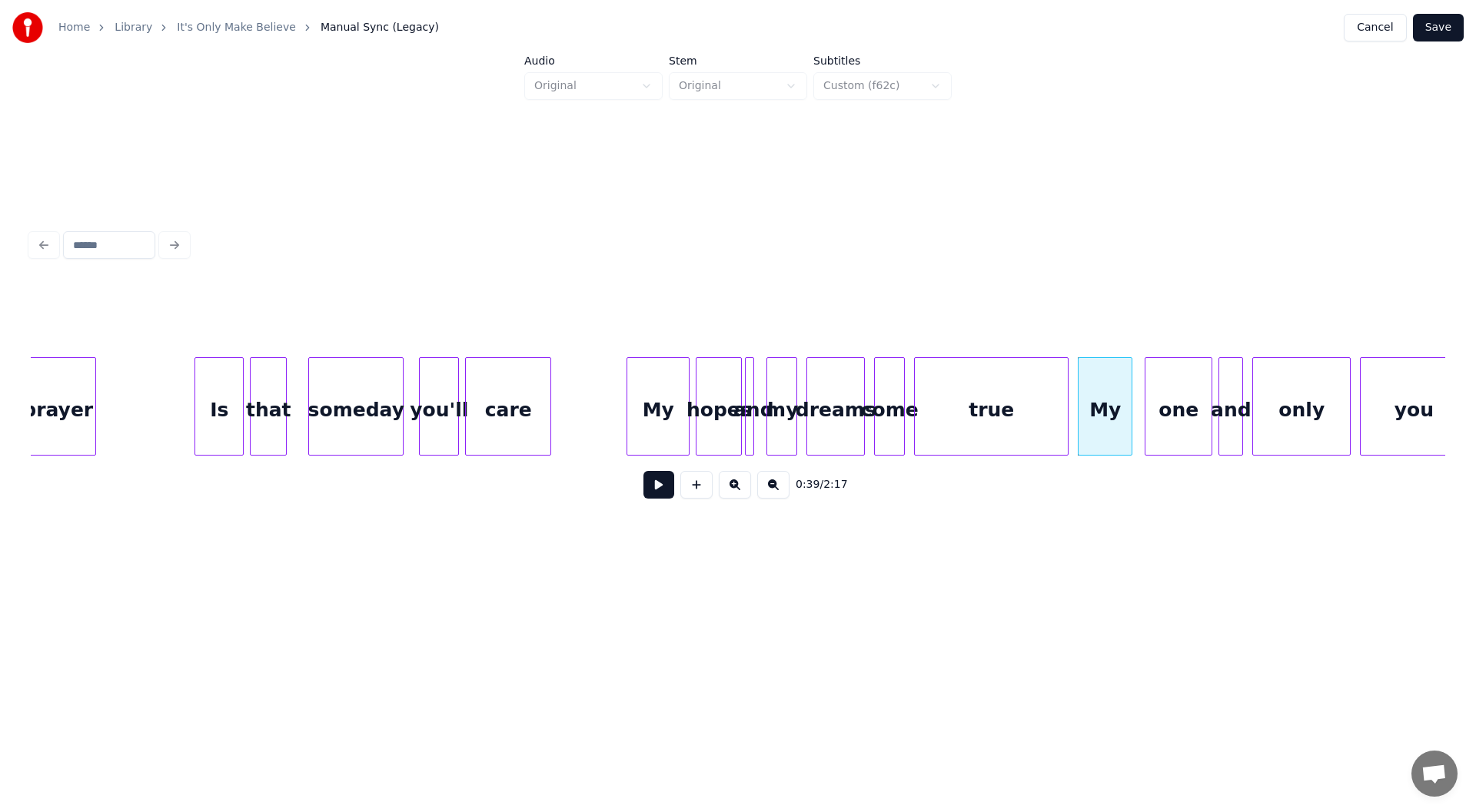
click at [664, 405] on div "My" at bounding box center [657, 410] width 62 height 104
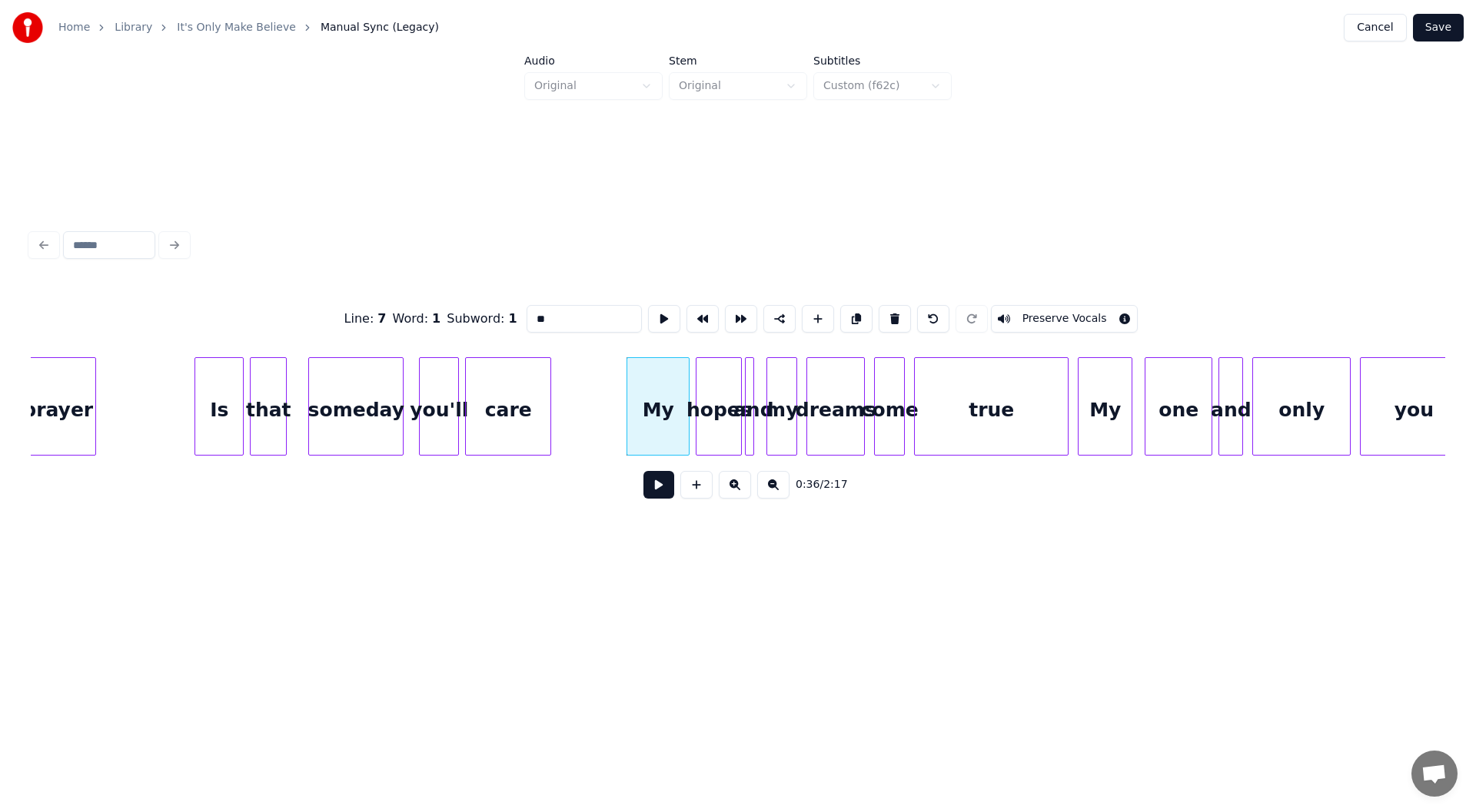
click at [654, 494] on button at bounding box center [658, 485] width 30 height 28
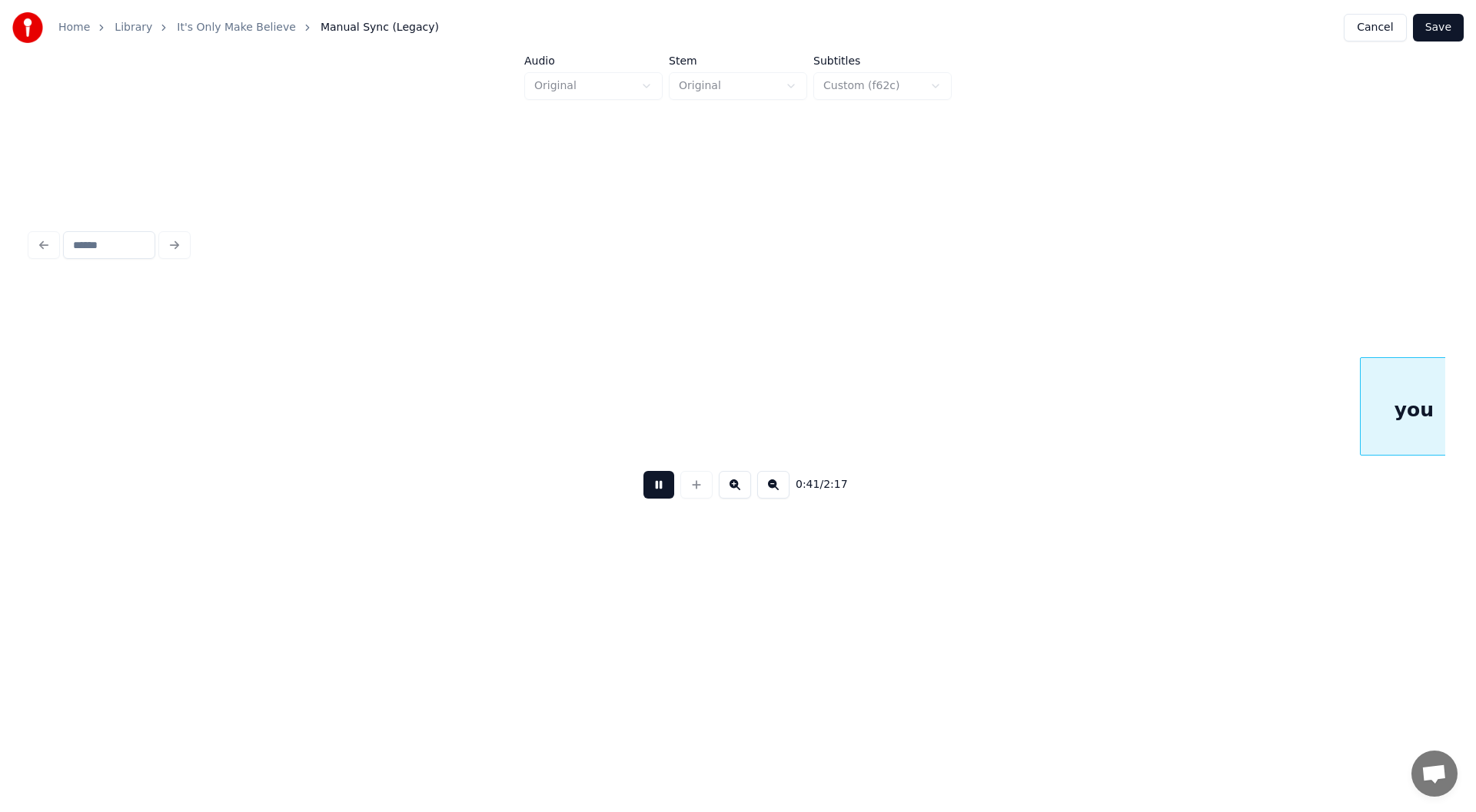
scroll to position [0, 6390]
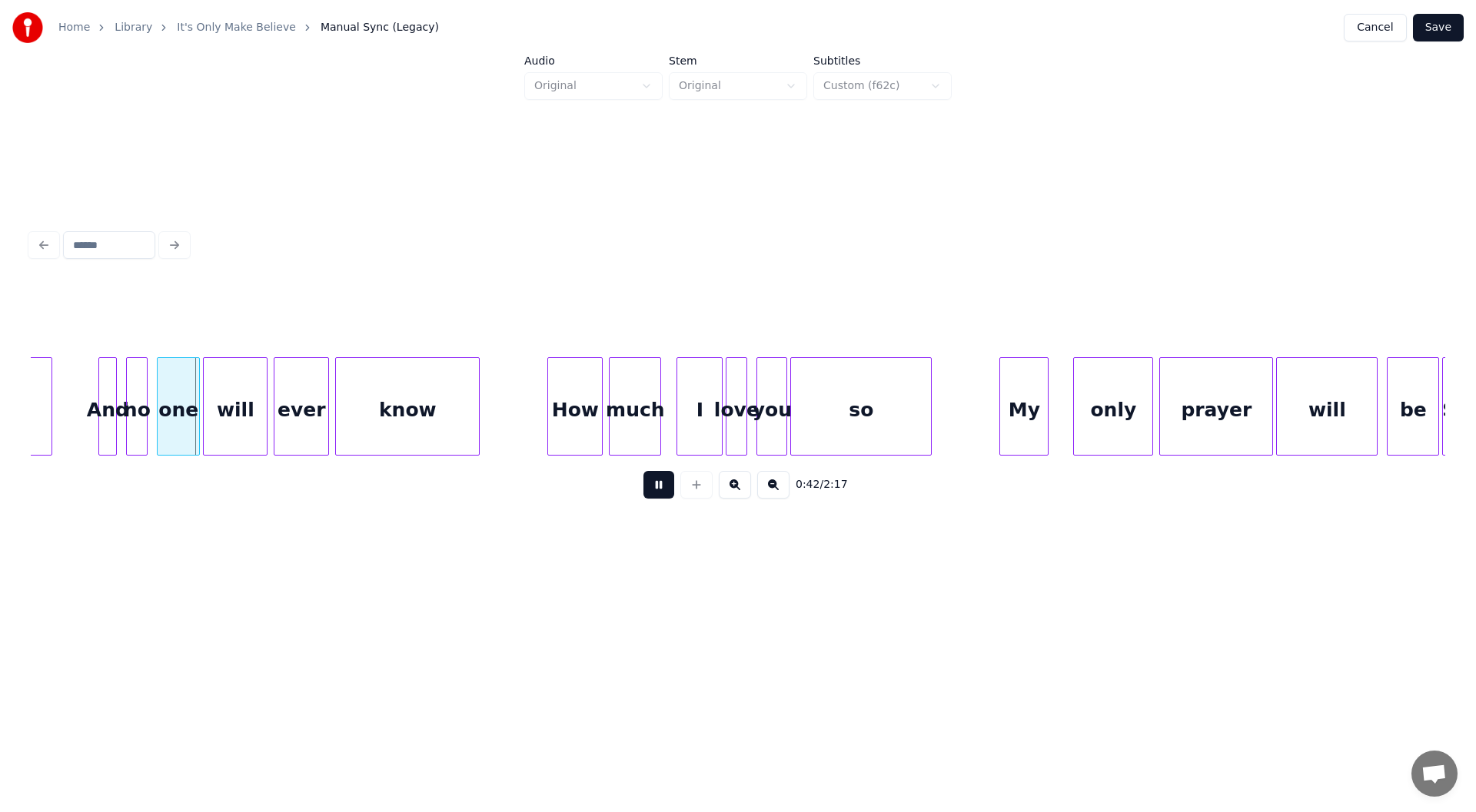
click at [656, 492] on button at bounding box center [658, 485] width 30 height 28
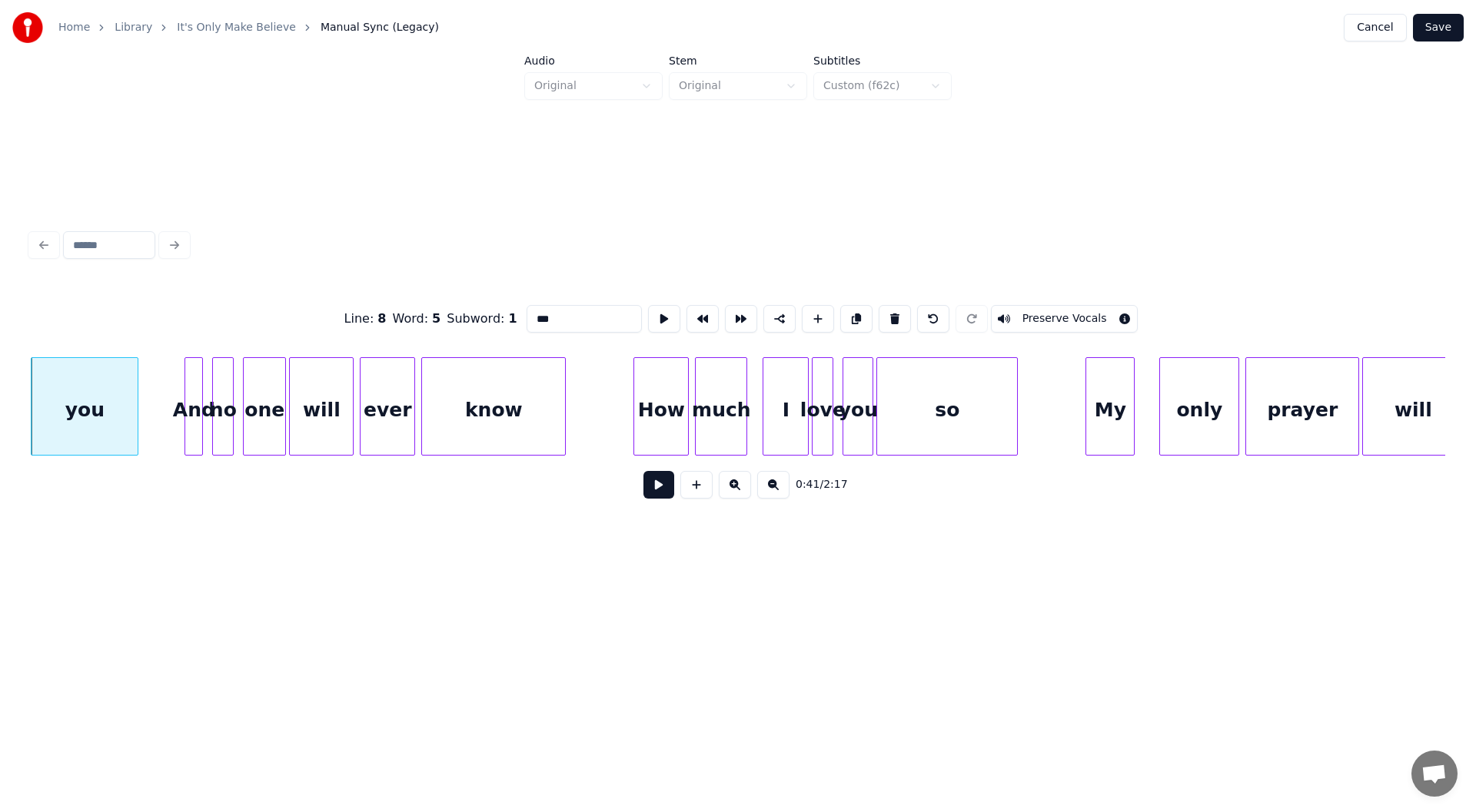
click at [659, 487] on button at bounding box center [658, 485] width 30 height 28
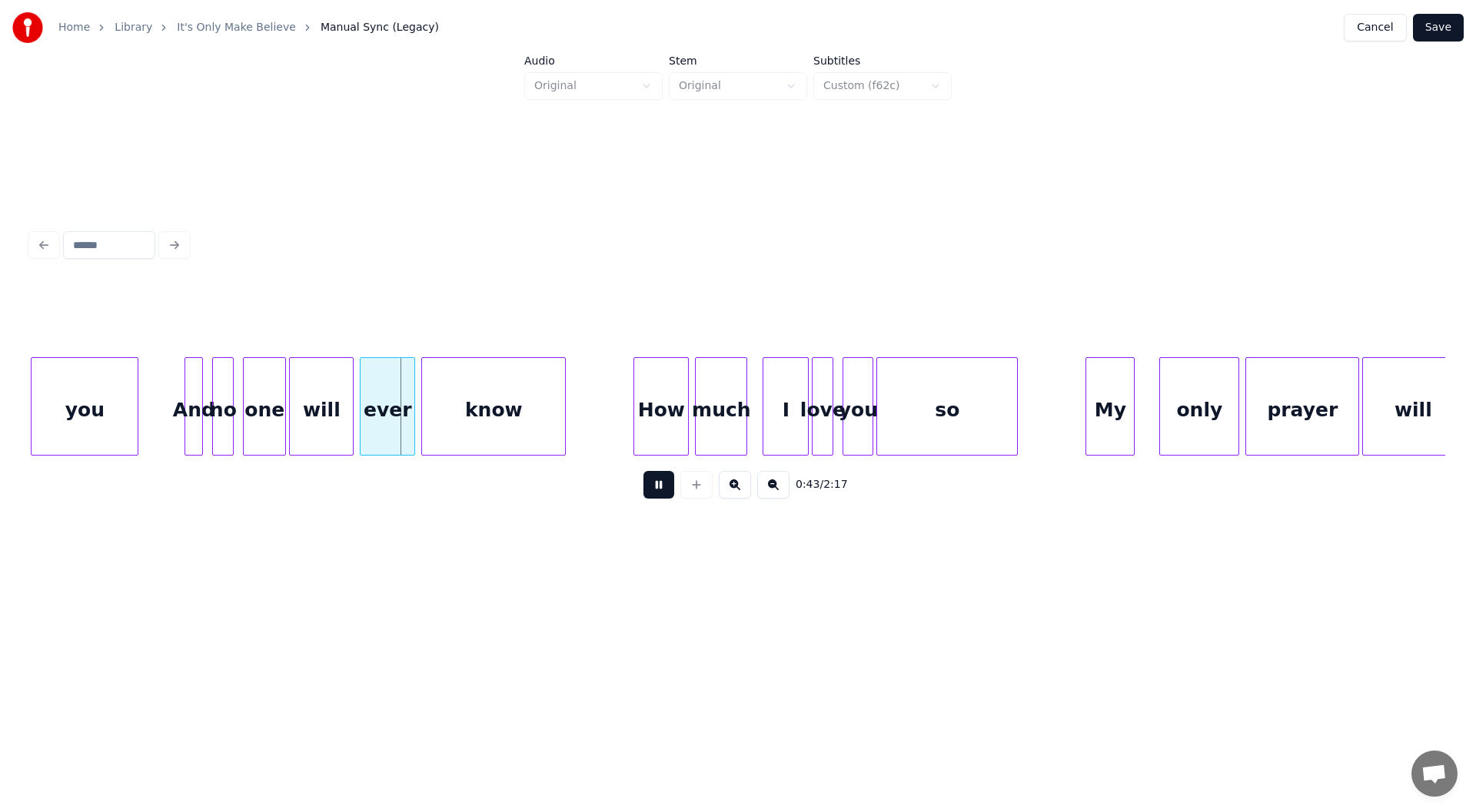
click at [659, 487] on button at bounding box center [658, 485] width 30 height 28
click at [168, 403] on div at bounding box center [169, 406] width 4 height 97
click at [87, 403] on div "you" at bounding box center [84, 410] width 106 height 104
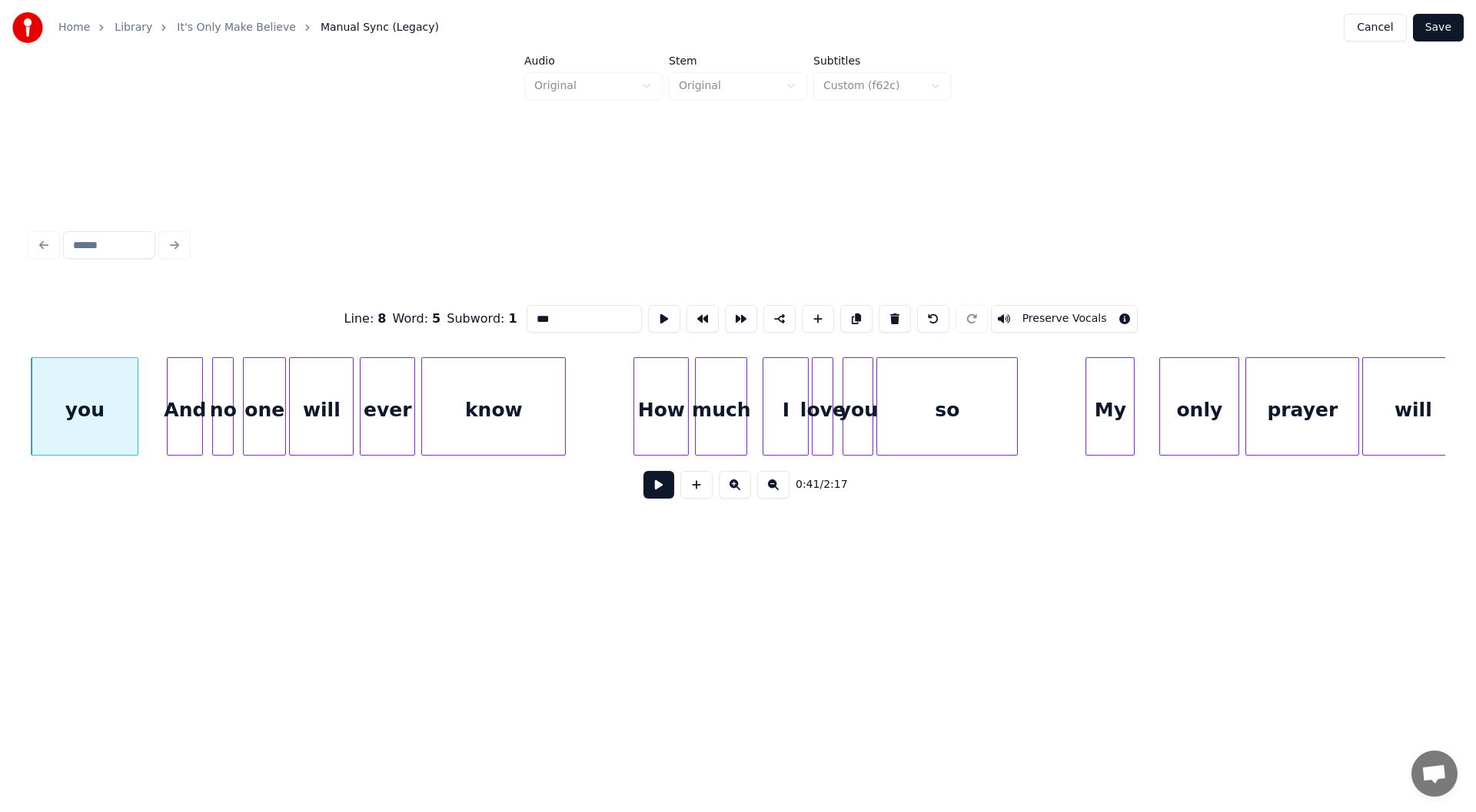
click at [658, 487] on button at bounding box center [658, 485] width 30 height 28
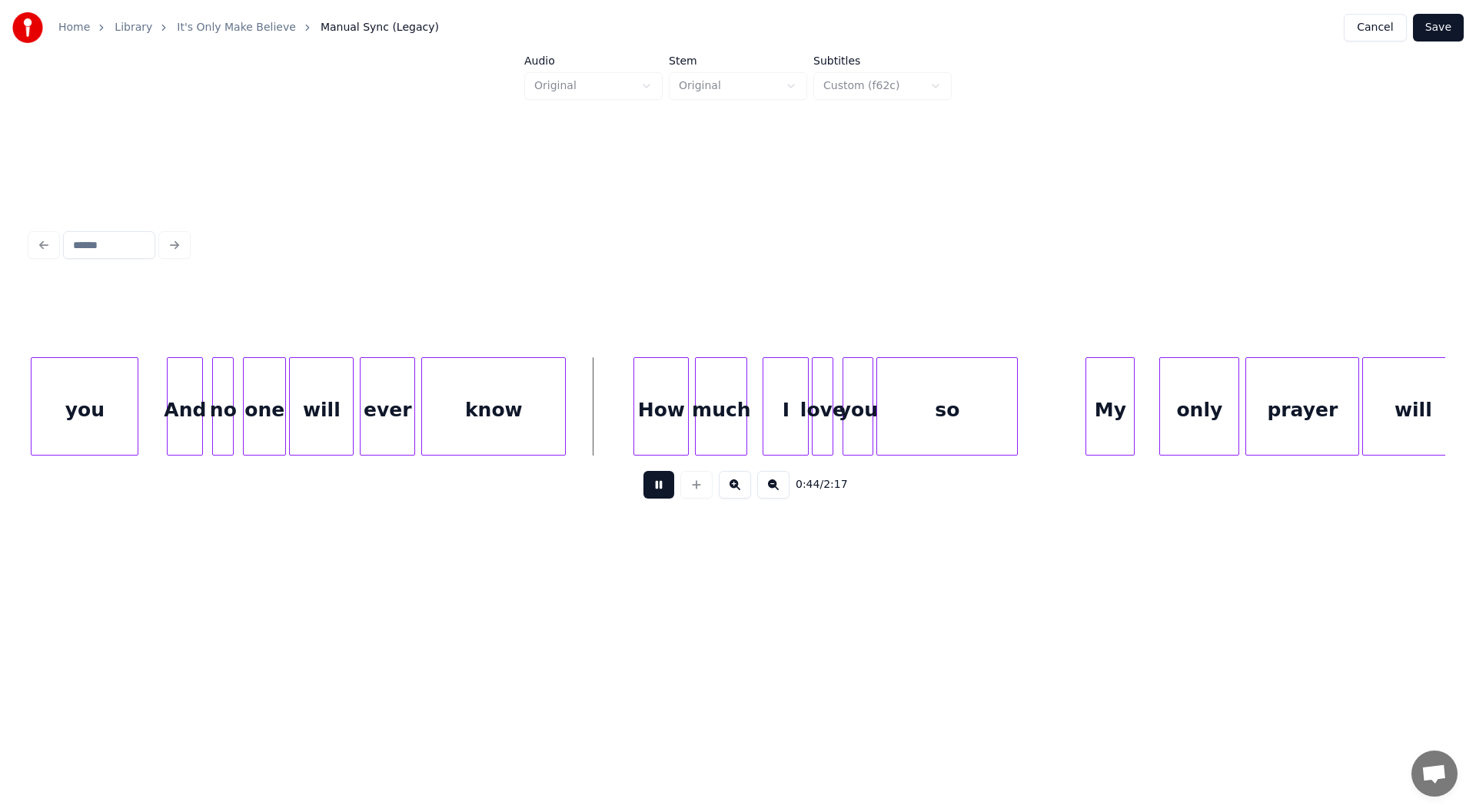
click at [659, 488] on button at bounding box center [658, 485] width 30 height 28
click at [611, 418] on div at bounding box center [611, 406] width 4 height 97
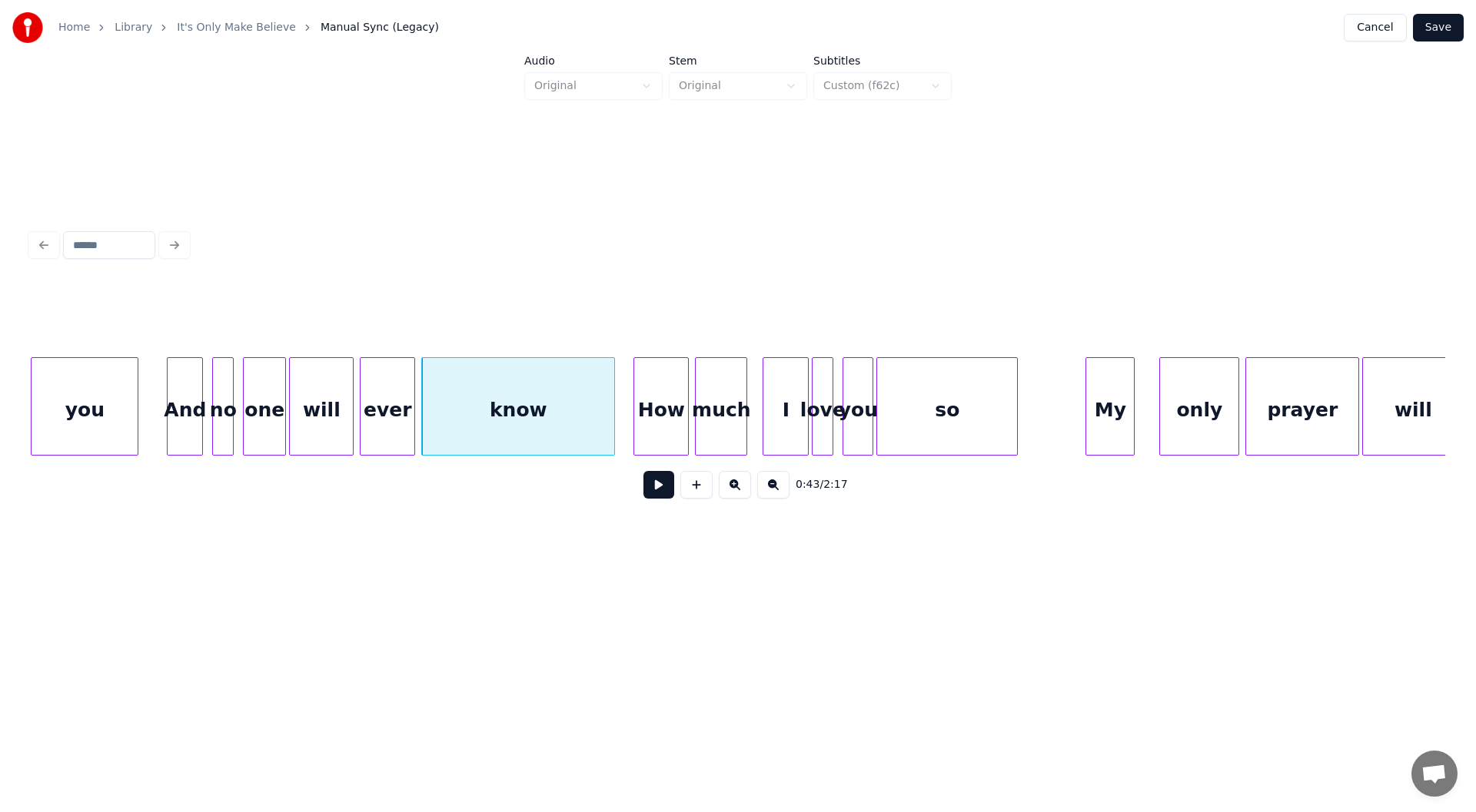
click at [659, 488] on button at bounding box center [658, 485] width 30 height 28
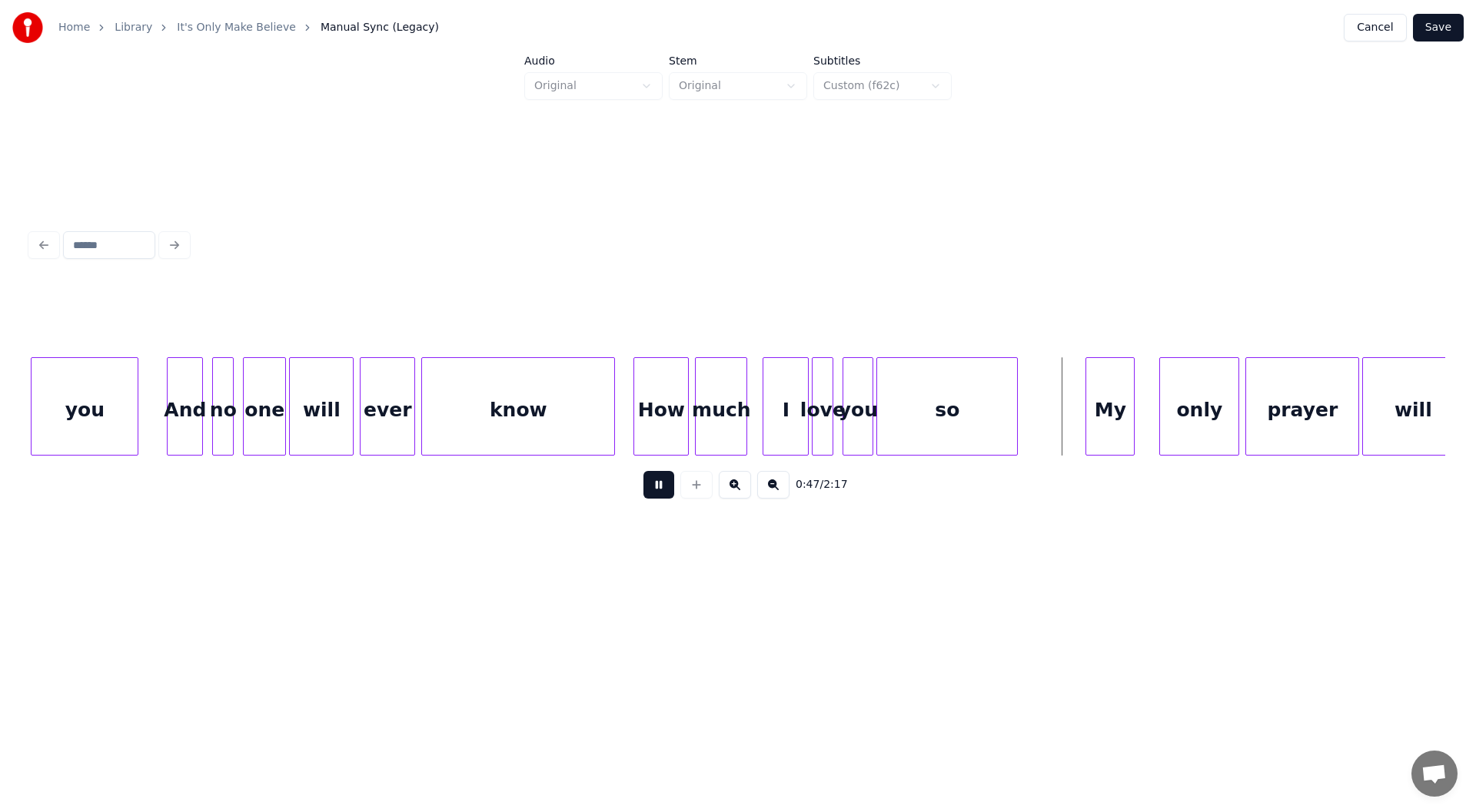
click at [659, 488] on button at bounding box center [658, 485] width 30 height 28
click at [1062, 417] on div at bounding box center [1059, 406] width 4 height 97
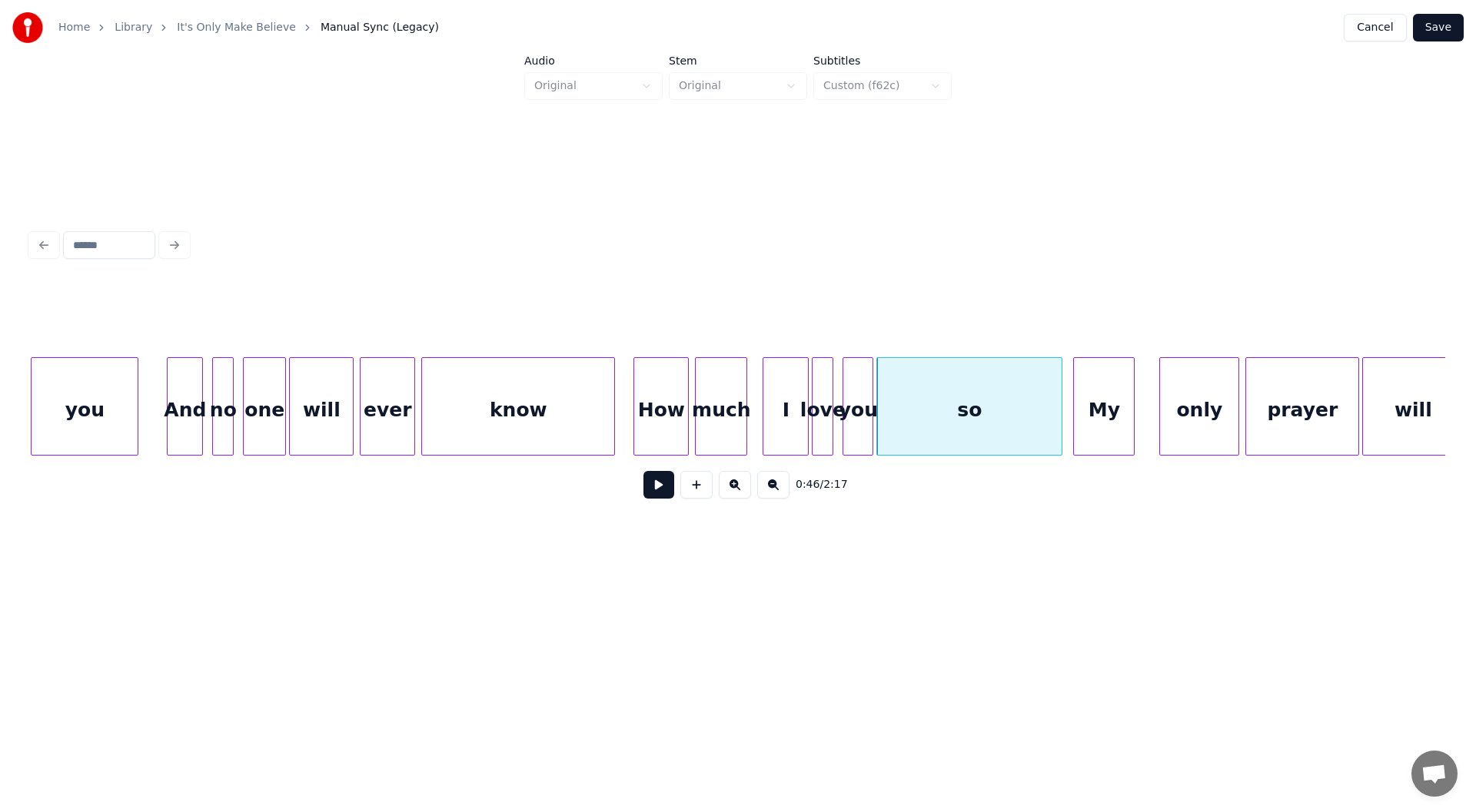
click at [1075, 411] on div at bounding box center [1075, 406] width 4 height 97
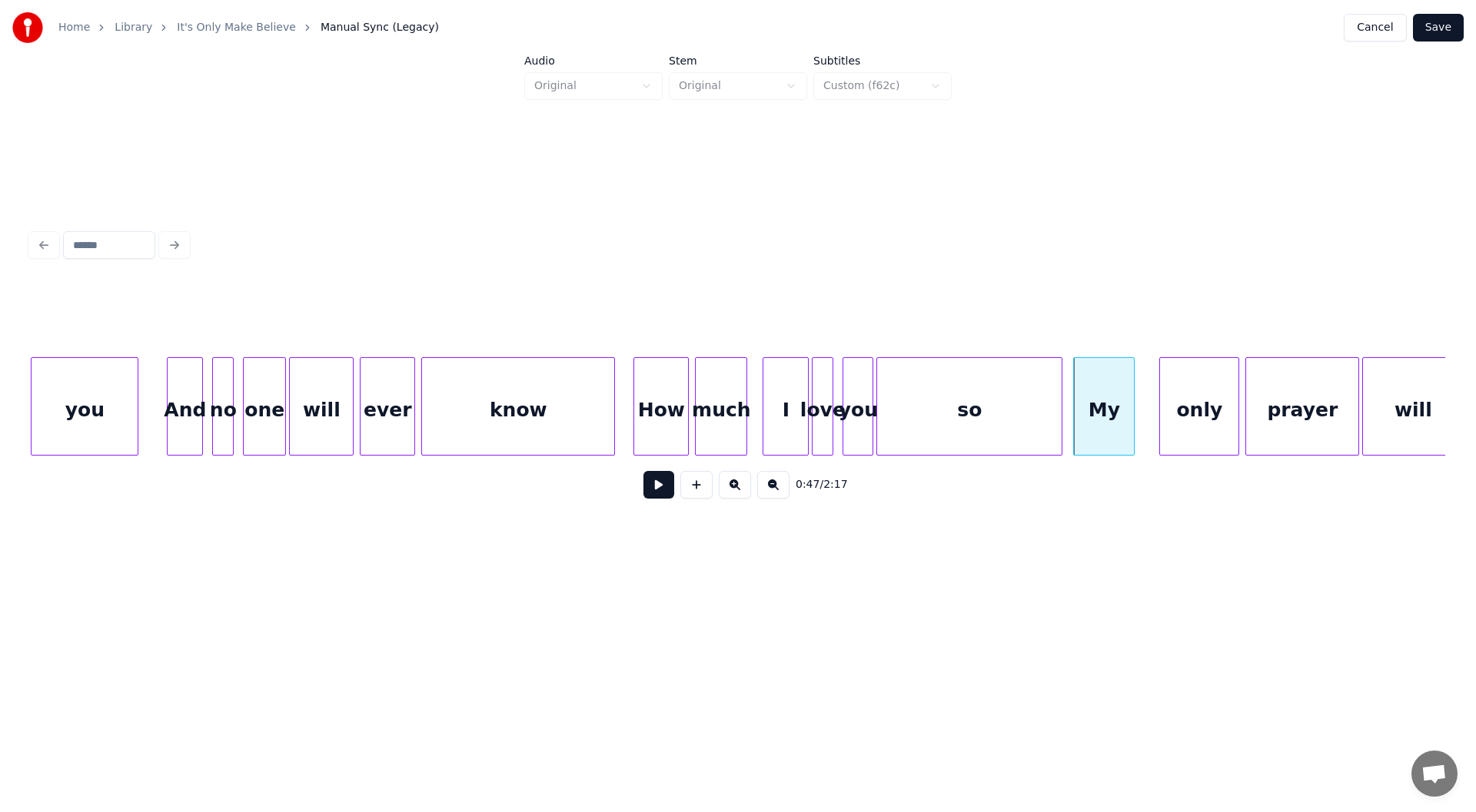
click at [943, 413] on div "so" at bounding box center [969, 410] width 185 height 104
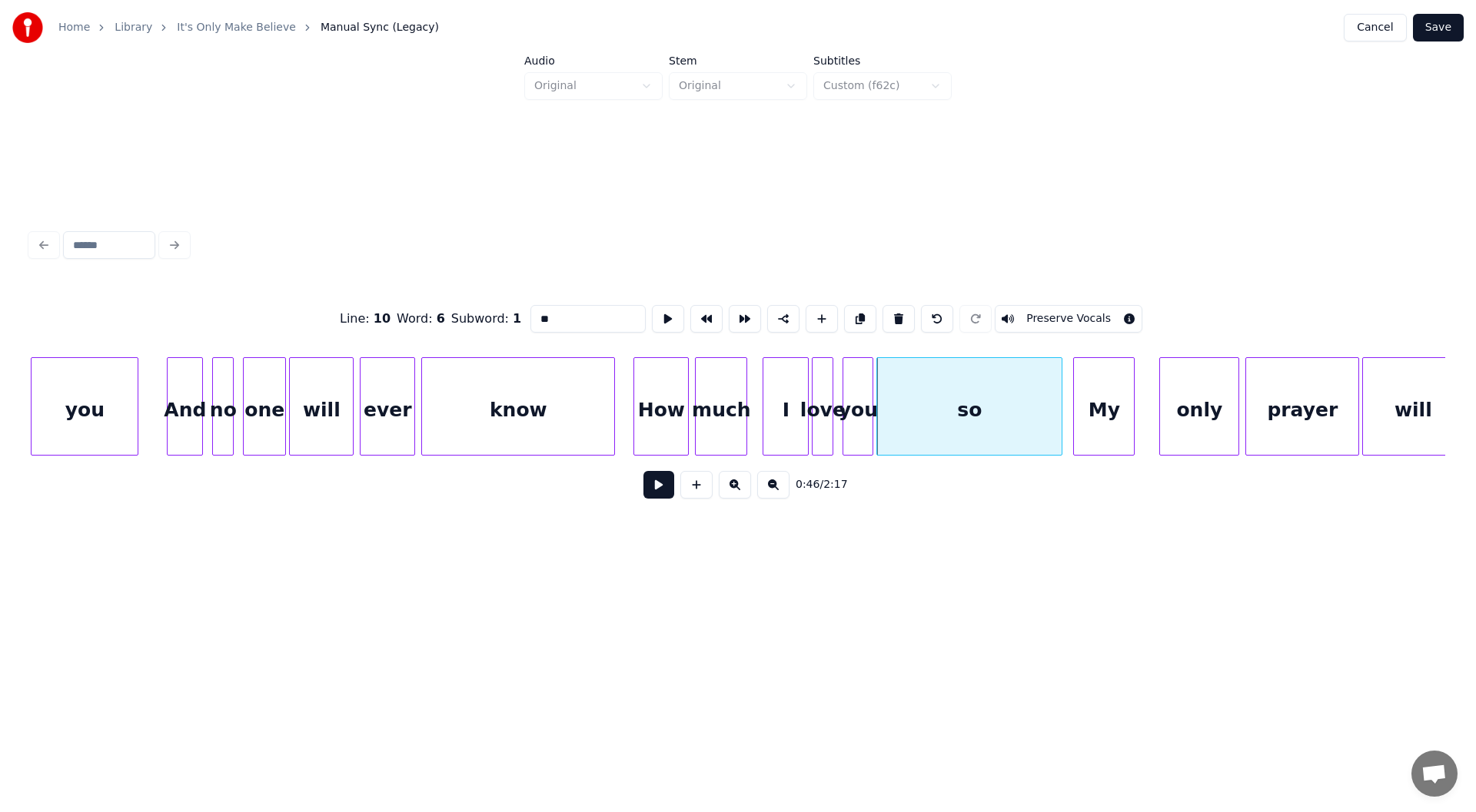
click at [655, 493] on button at bounding box center [658, 485] width 30 height 28
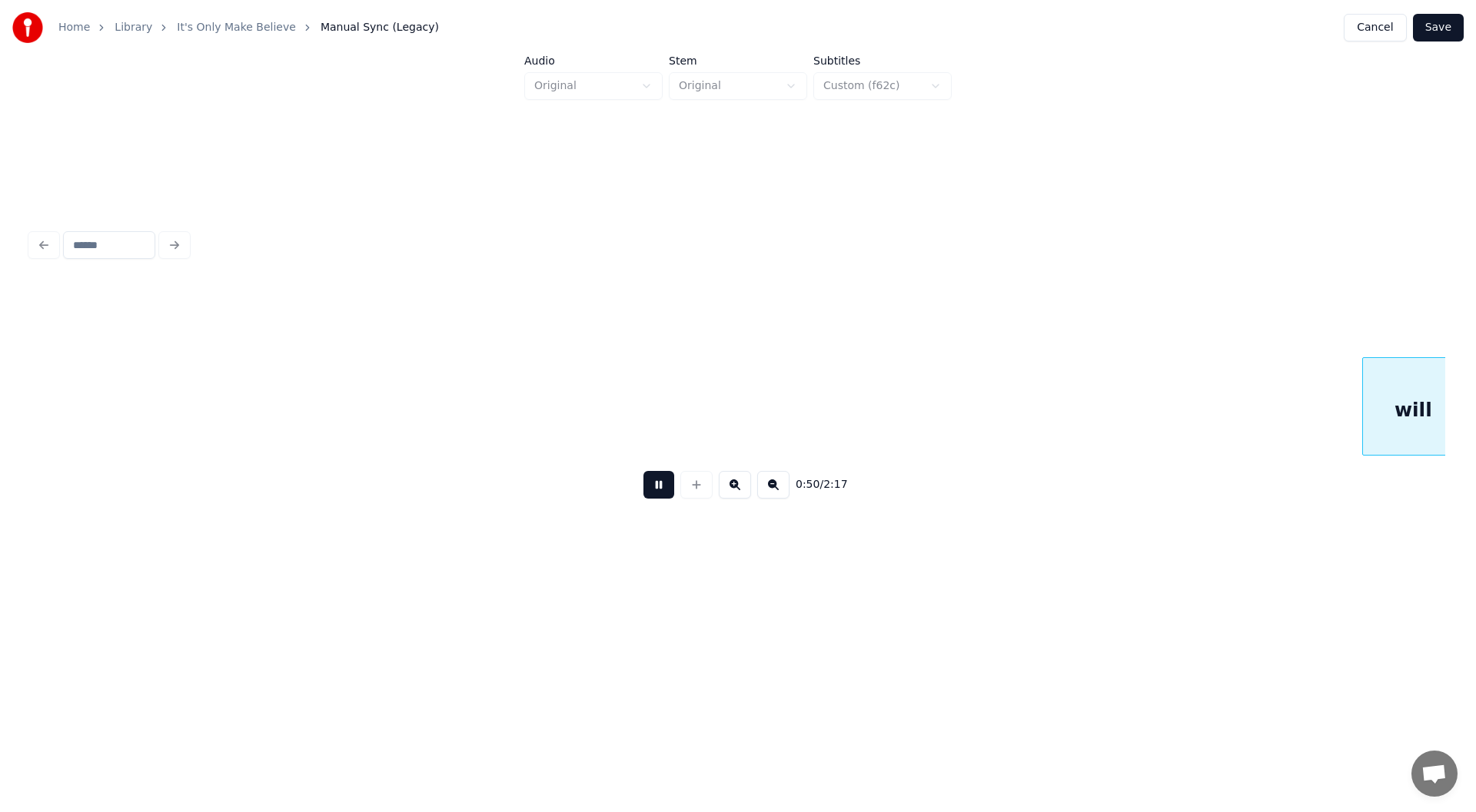
scroll to position [0, 7718]
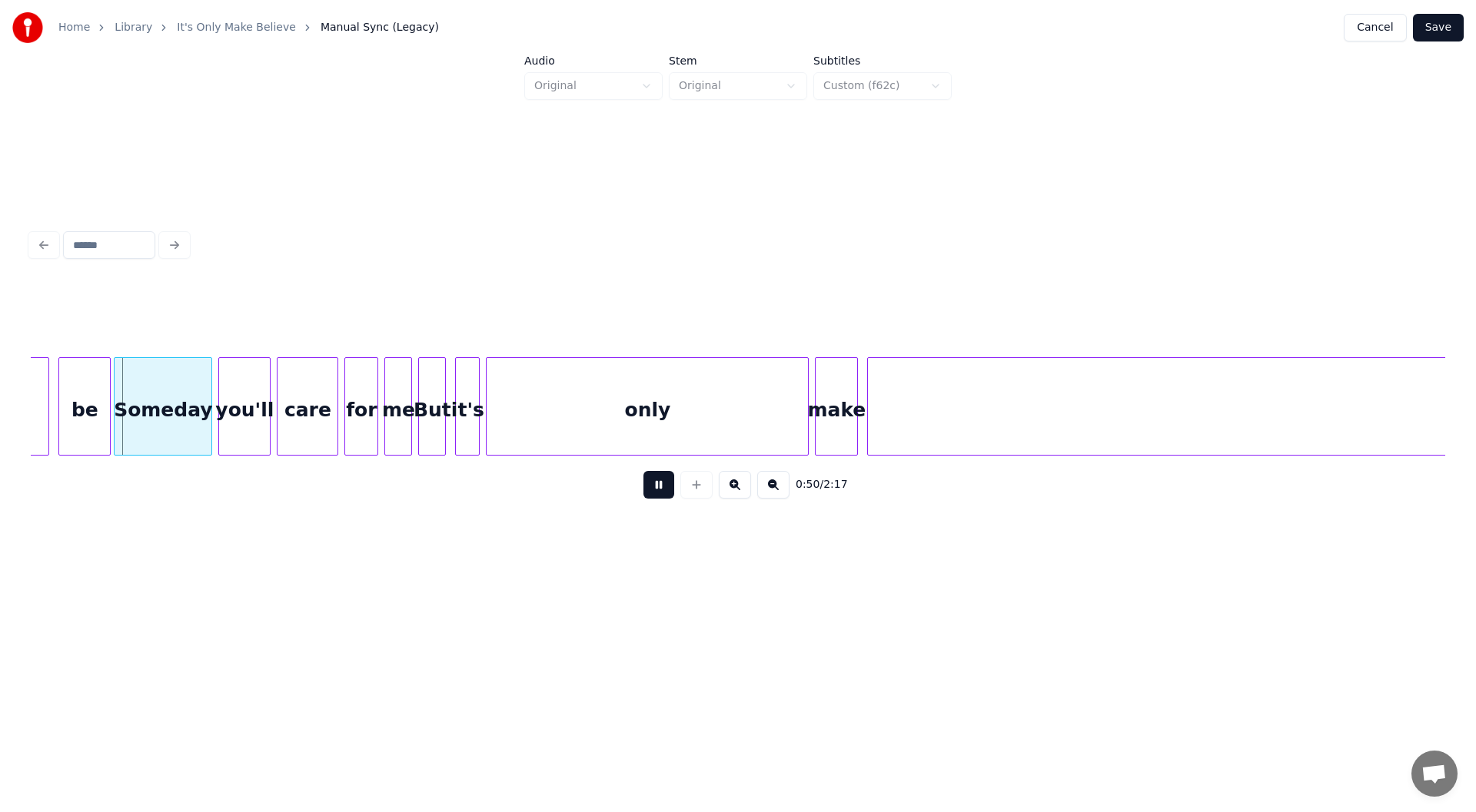
click at [655, 493] on button at bounding box center [658, 485] width 30 height 28
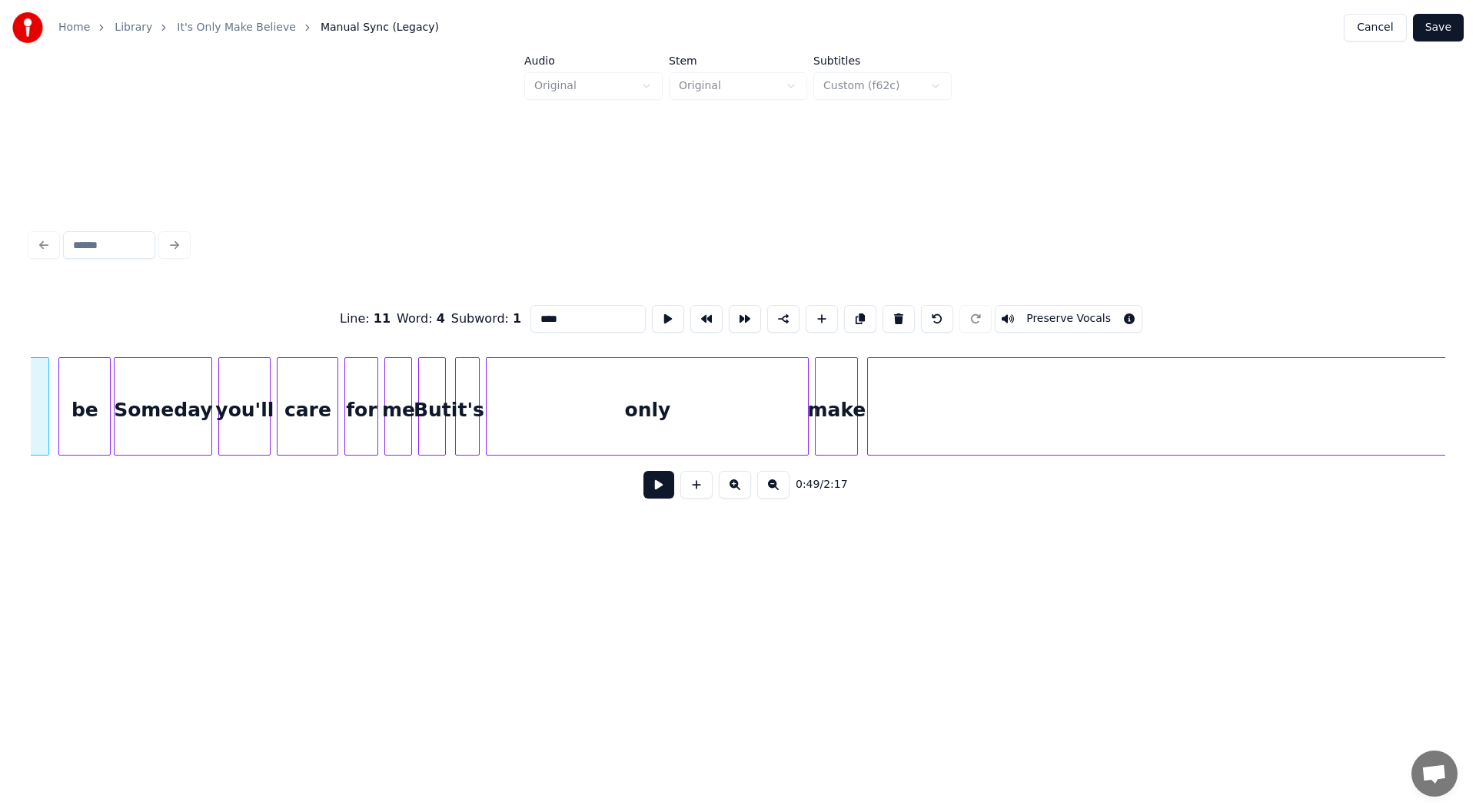
scroll to position [0, 7635]
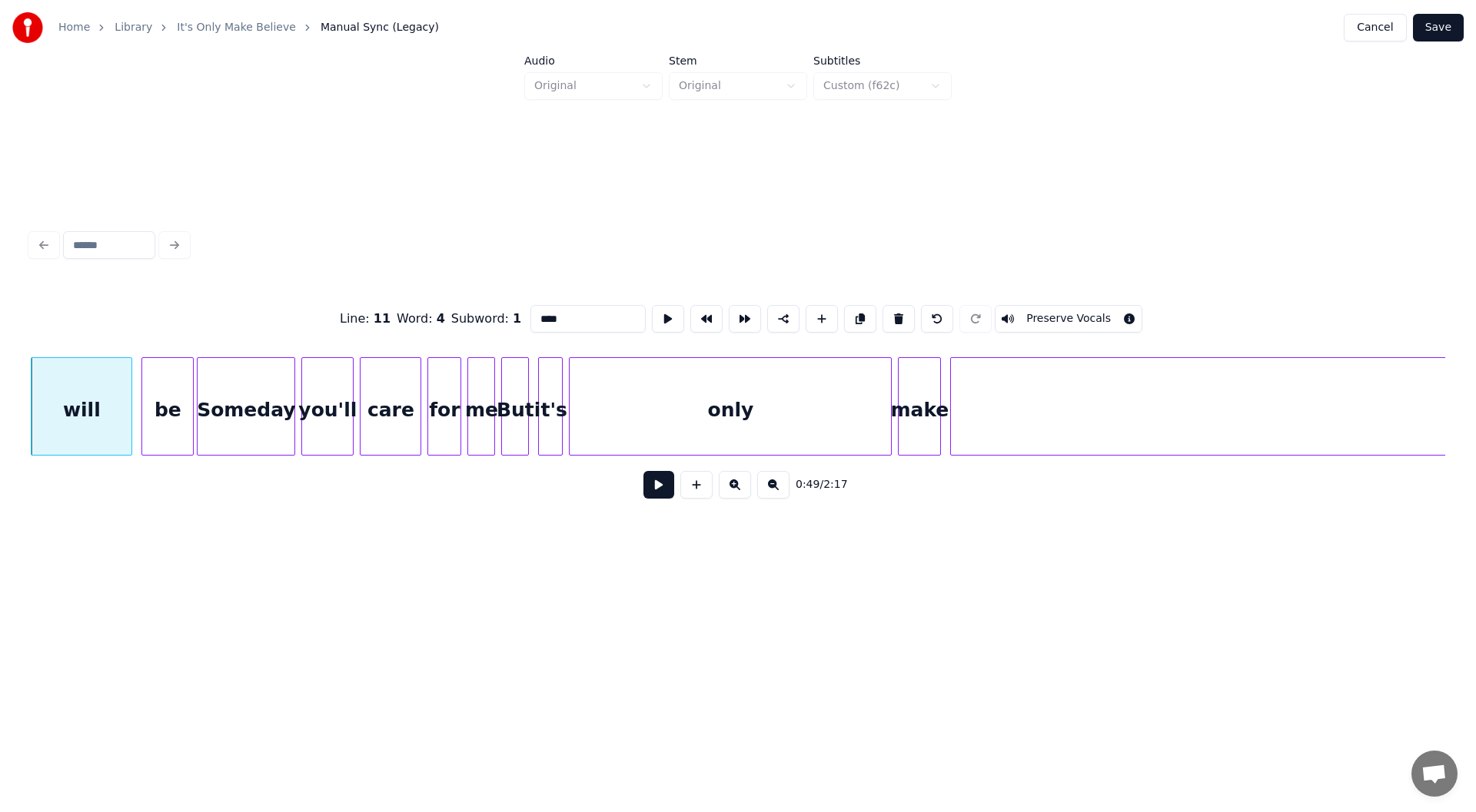
click at [659, 487] on button at bounding box center [658, 485] width 30 height 28
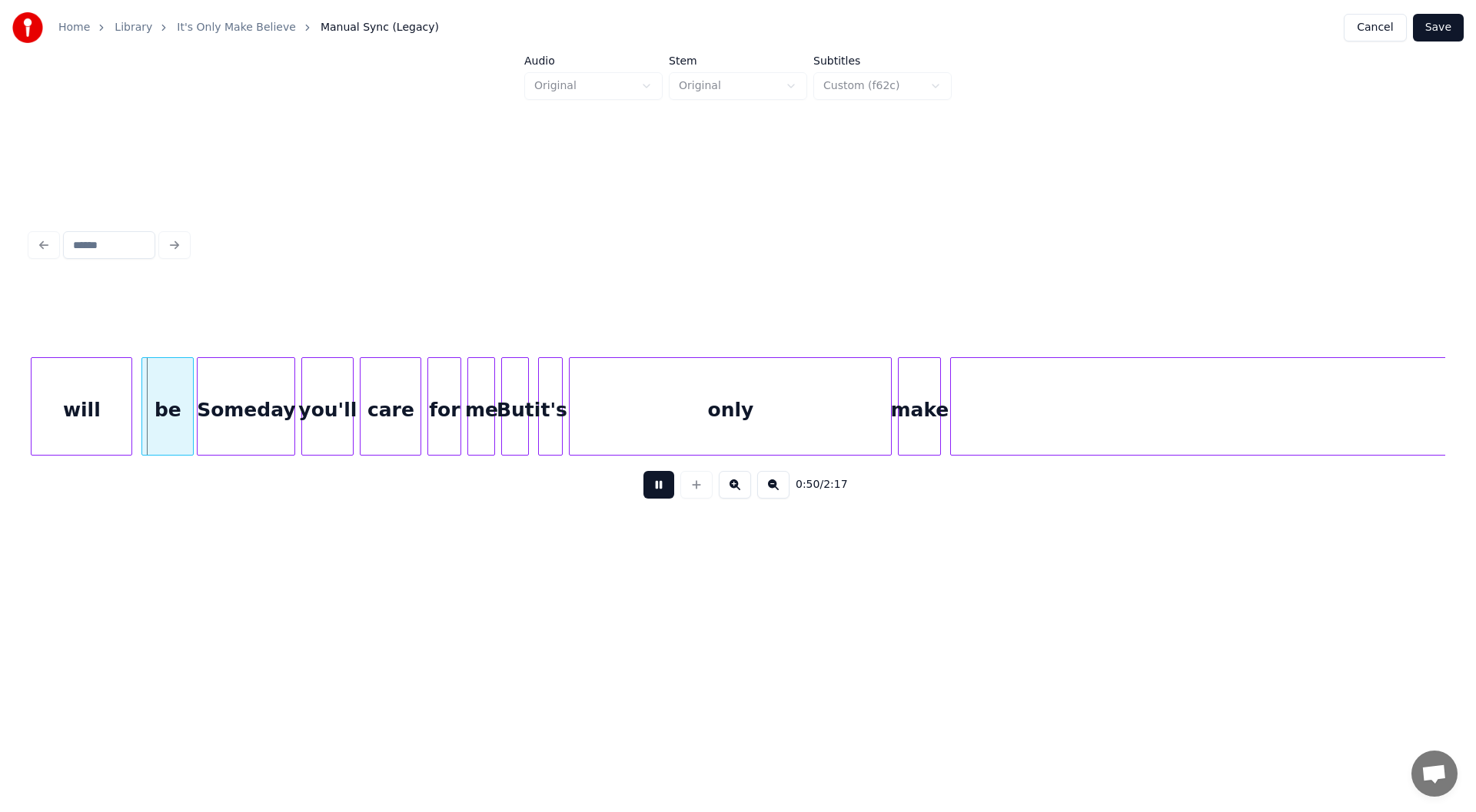
click at [659, 487] on button at bounding box center [658, 485] width 30 height 28
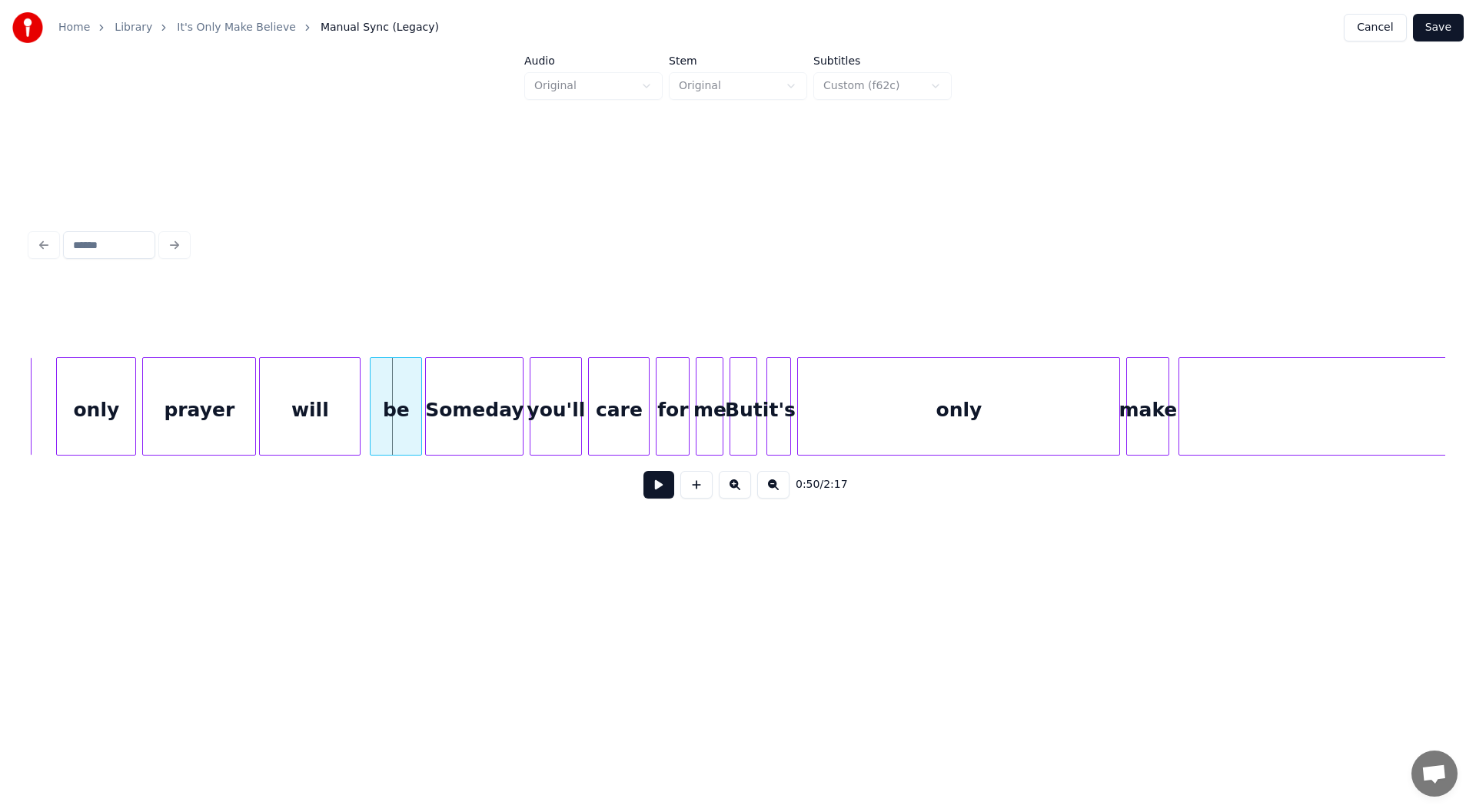
scroll to position [0, 7302]
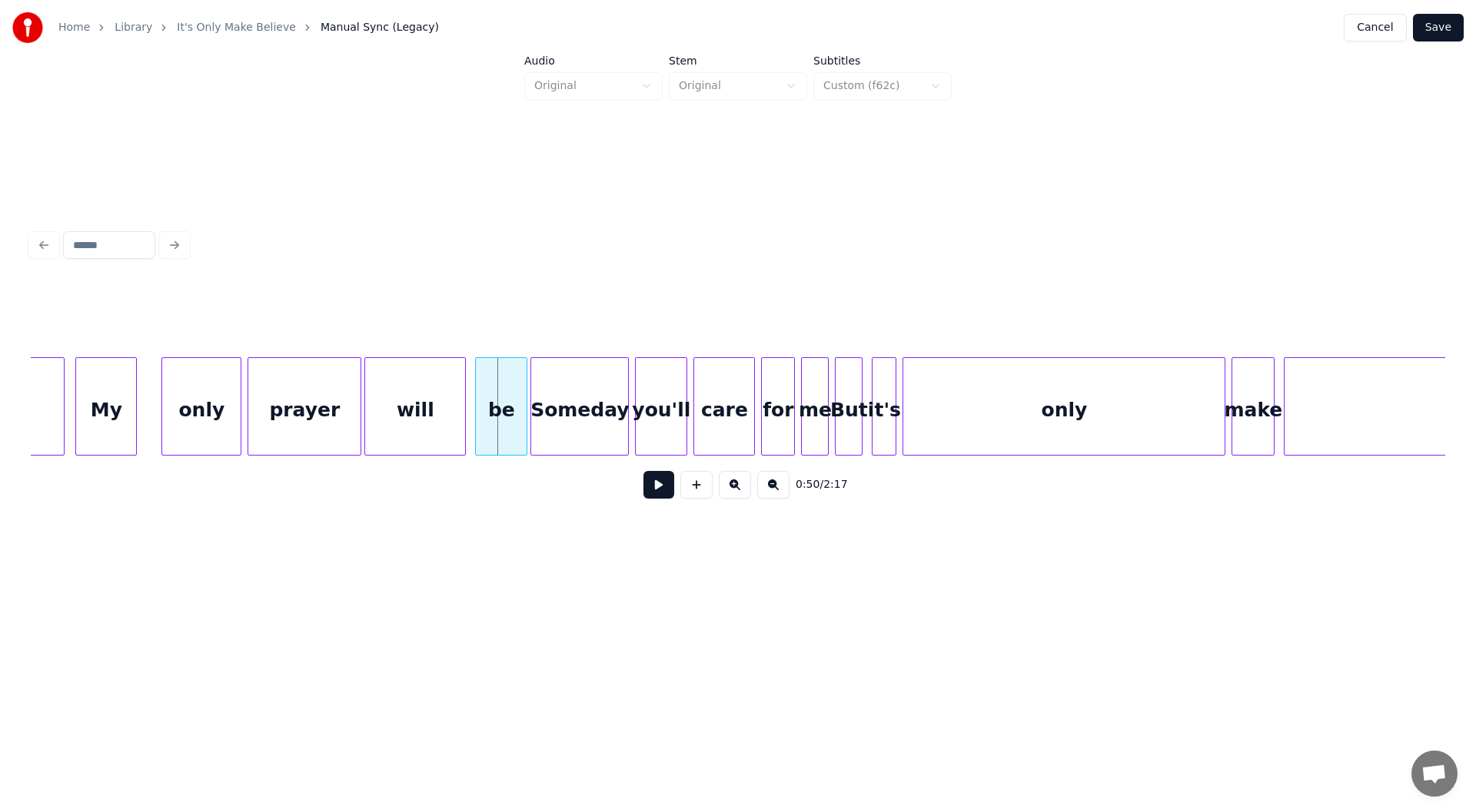
click at [111, 415] on div "My" at bounding box center [105, 410] width 60 height 104
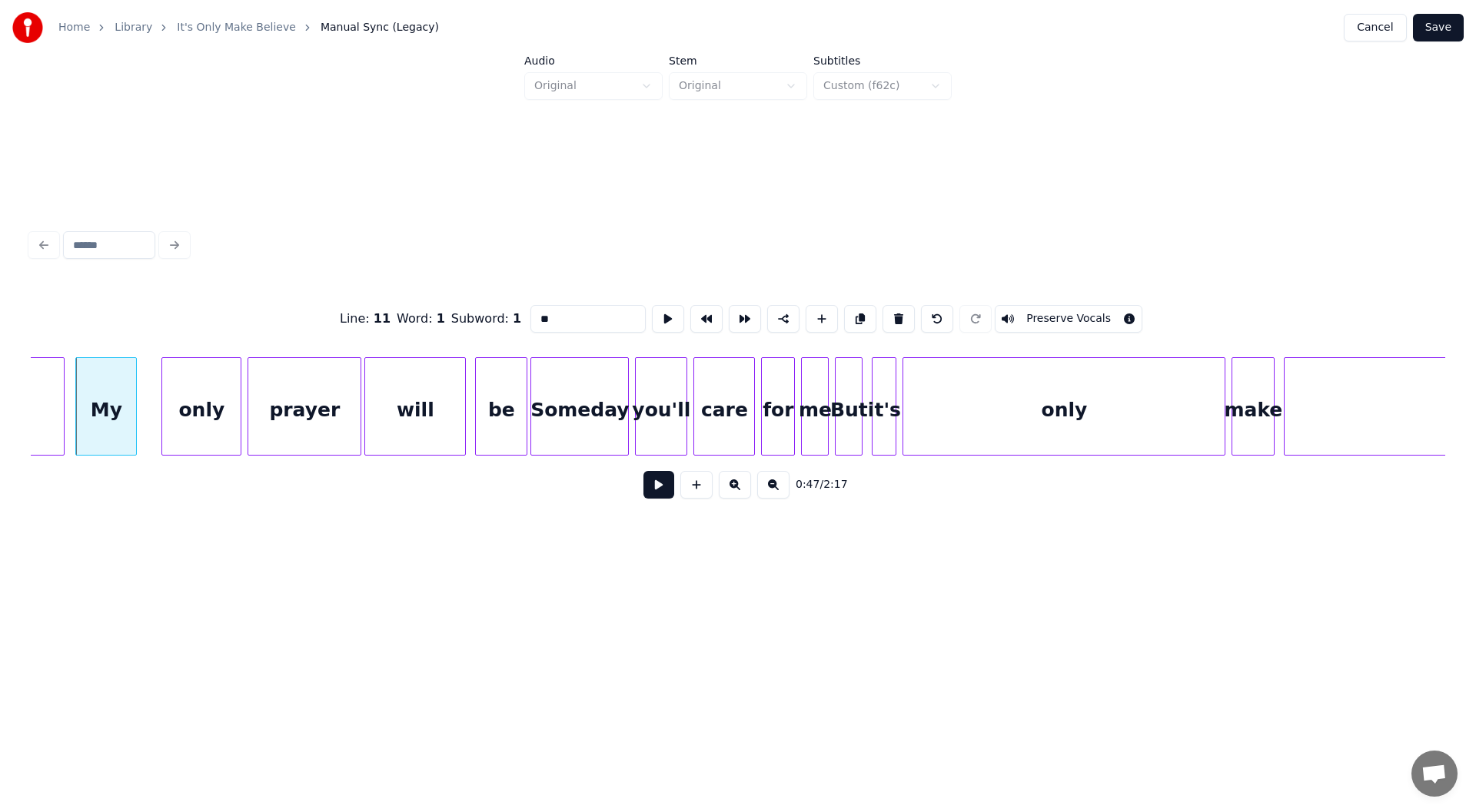
click at [656, 483] on button at bounding box center [658, 485] width 30 height 28
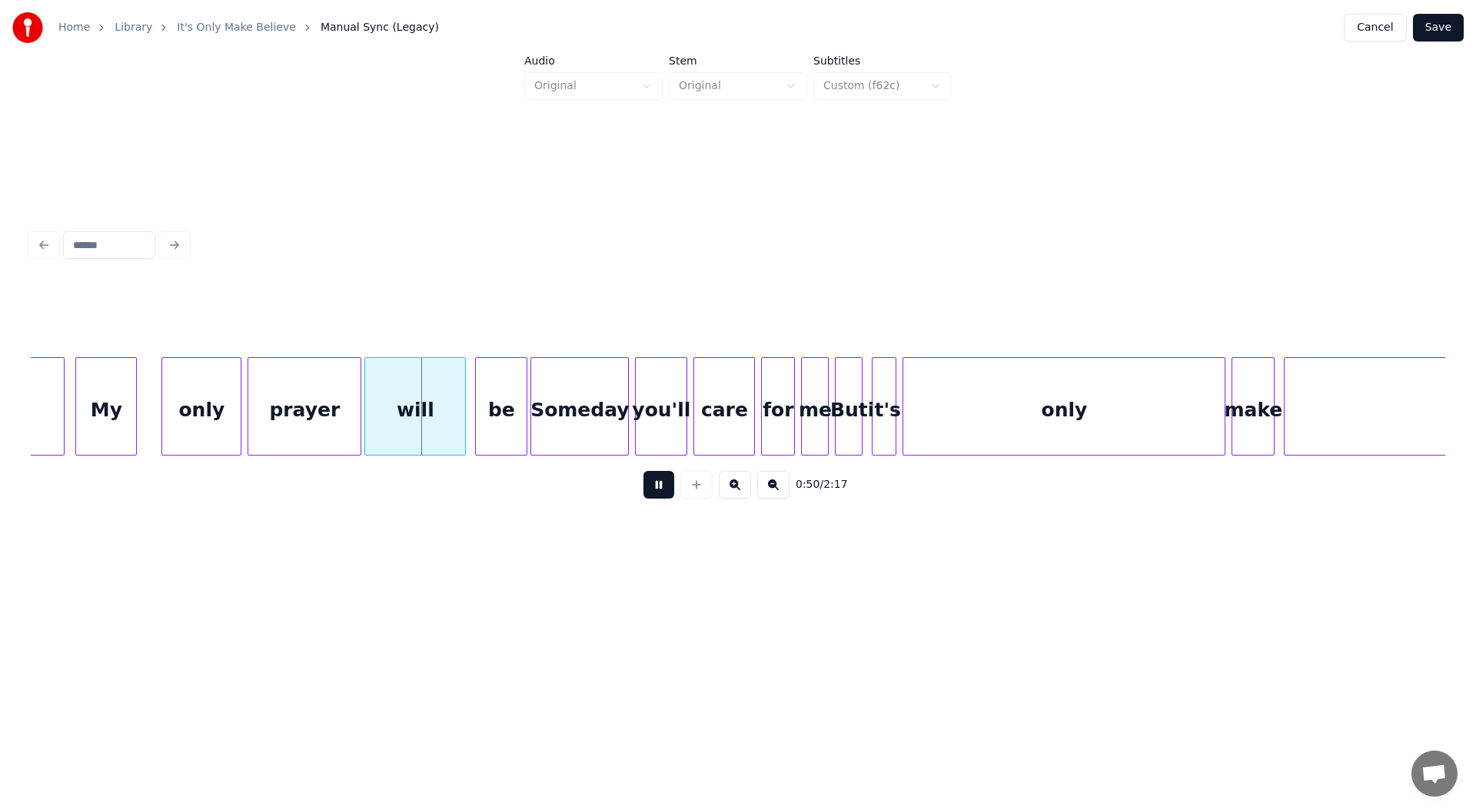
click at [657, 486] on button at bounding box center [658, 485] width 30 height 28
click at [306, 409] on div "prayer" at bounding box center [304, 410] width 112 height 104
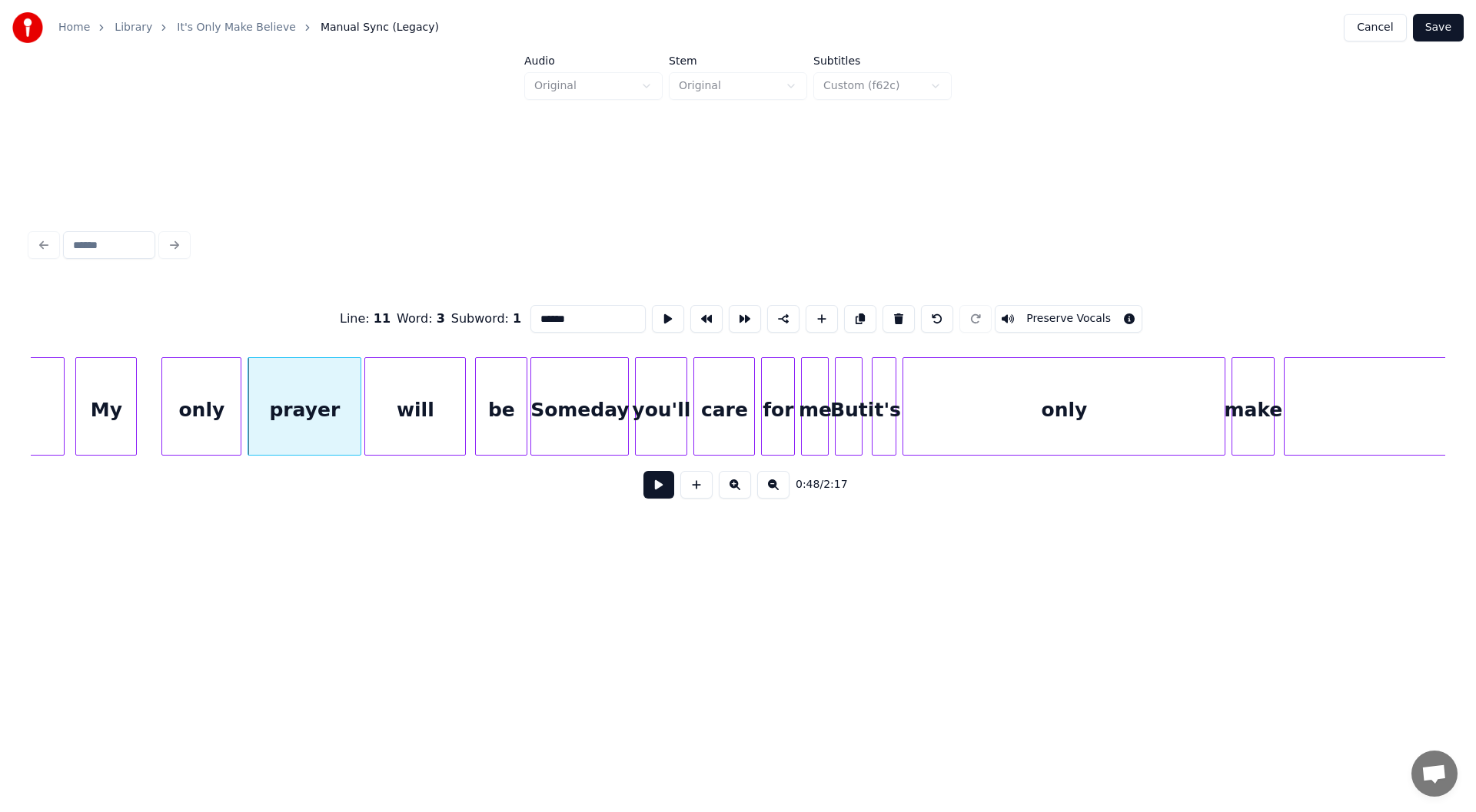
click at [657, 488] on button at bounding box center [658, 485] width 30 height 28
click at [303, 417] on div "prayer" at bounding box center [304, 410] width 112 height 104
click at [311, 410] on div at bounding box center [308, 406] width 4 height 97
click at [381, 410] on div "will" at bounding box center [367, 410] width 100 height 104
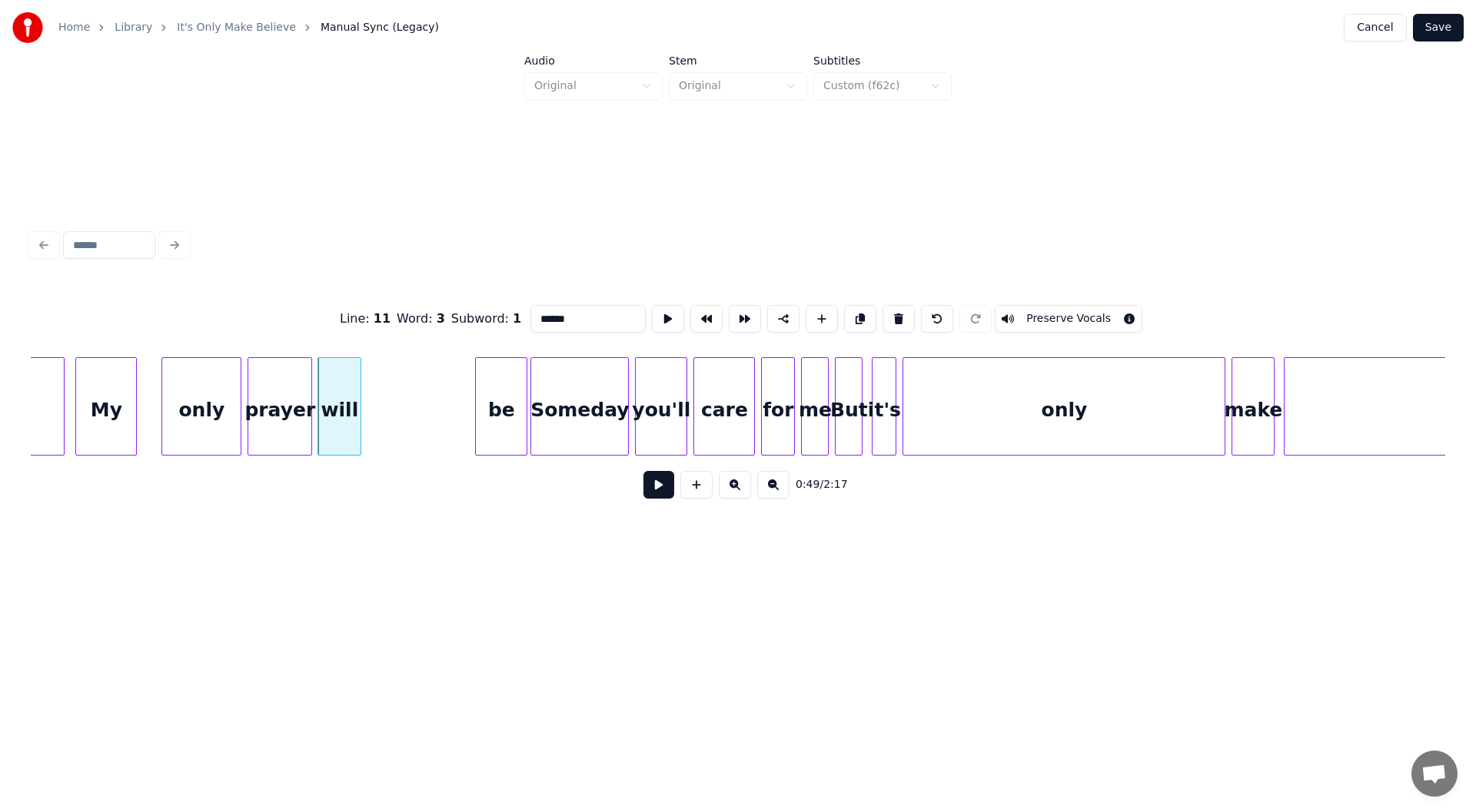
click at [359, 411] on div at bounding box center [358, 406] width 4 height 97
click at [399, 415] on div "be" at bounding box center [398, 410] width 51 height 104
click at [105, 410] on div "My" at bounding box center [105, 410] width 60 height 104
type input "**"
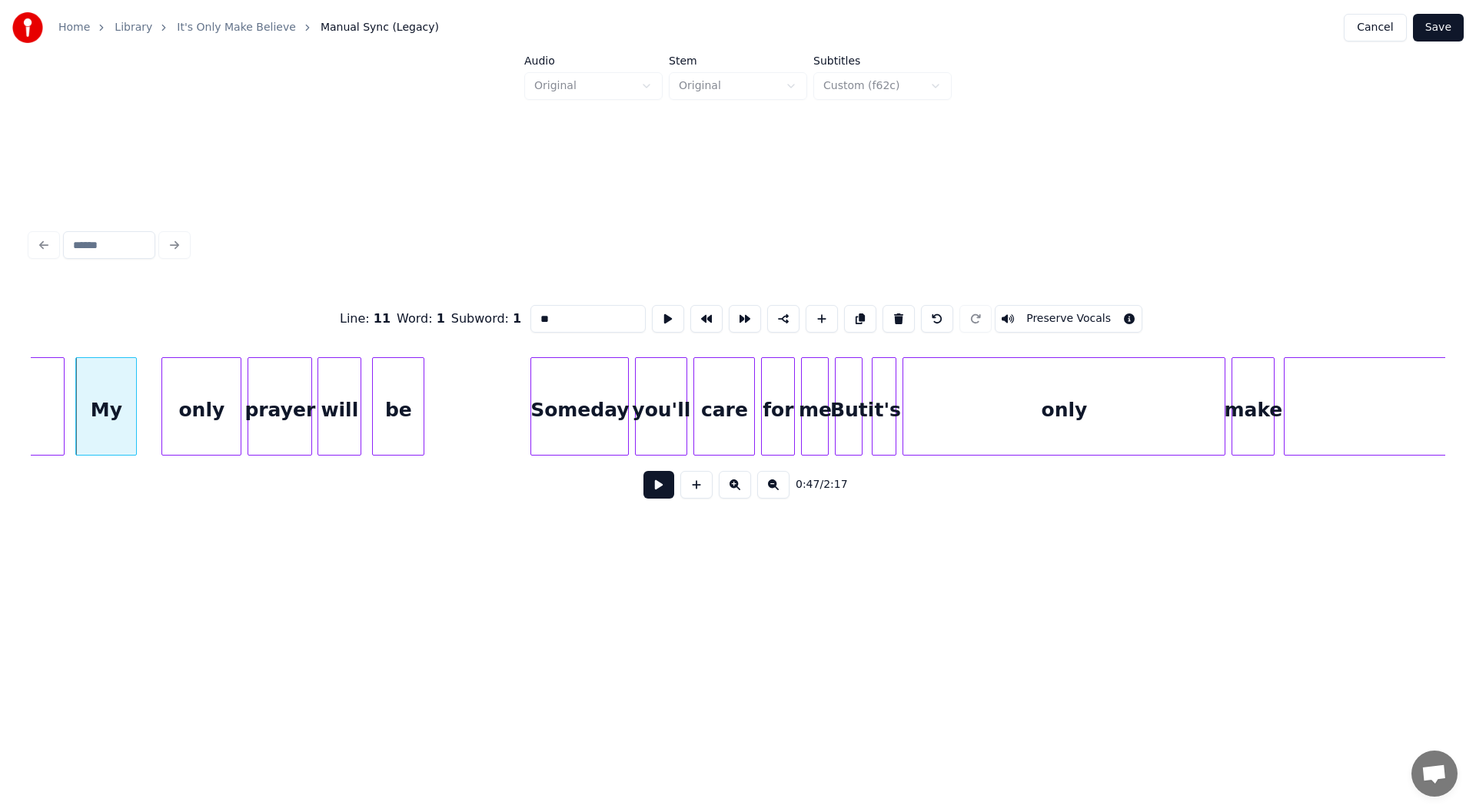
click at [655, 486] on button at bounding box center [658, 485] width 30 height 28
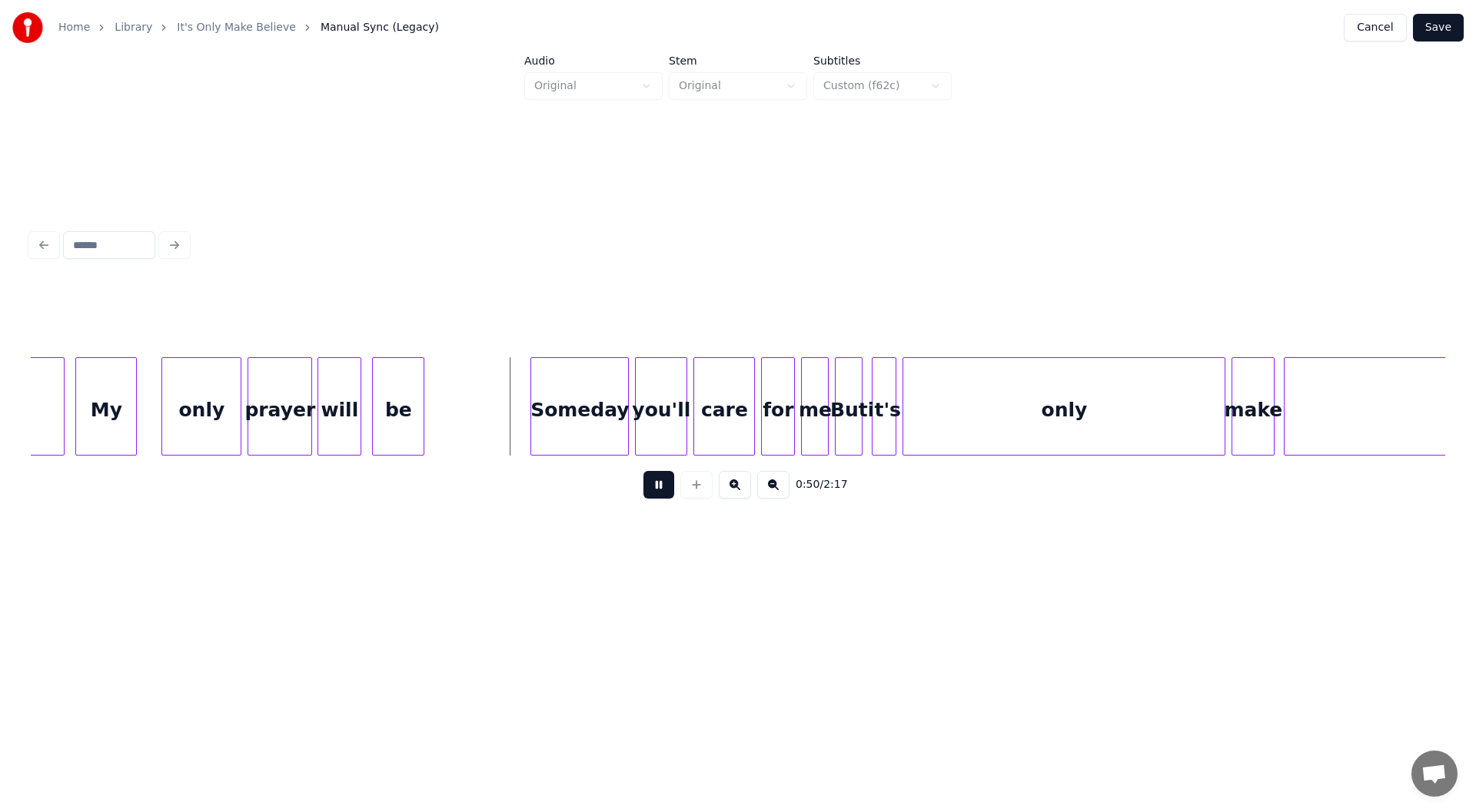
click at [657, 488] on button at bounding box center [658, 485] width 30 height 28
click at [506, 435] on div at bounding box center [506, 406] width 4 height 97
click at [155, 404] on div at bounding box center [156, 406] width 4 height 97
click at [104, 405] on div "My" at bounding box center [105, 410] width 60 height 104
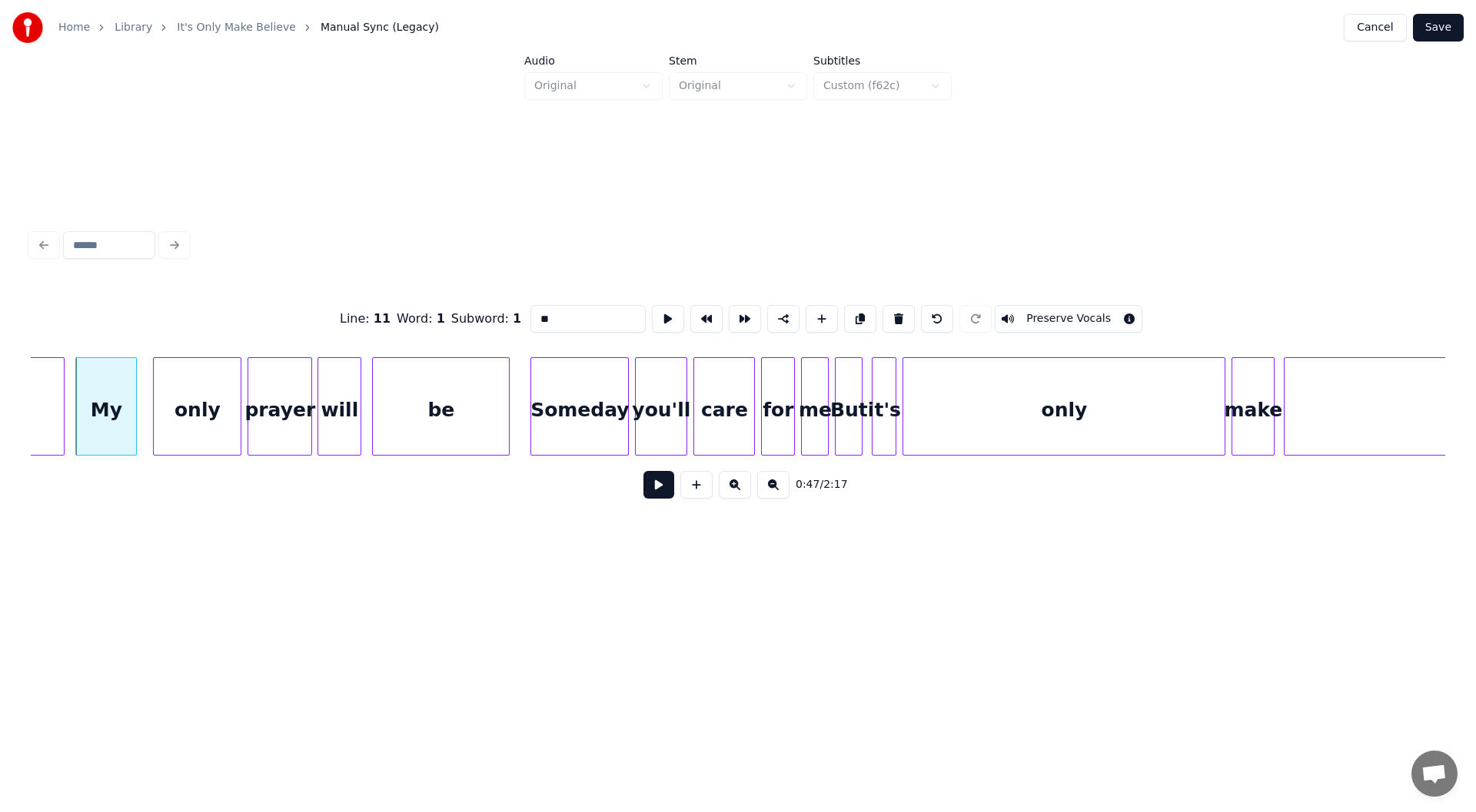
click at [660, 490] on button at bounding box center [658, 485] width 30 height 28
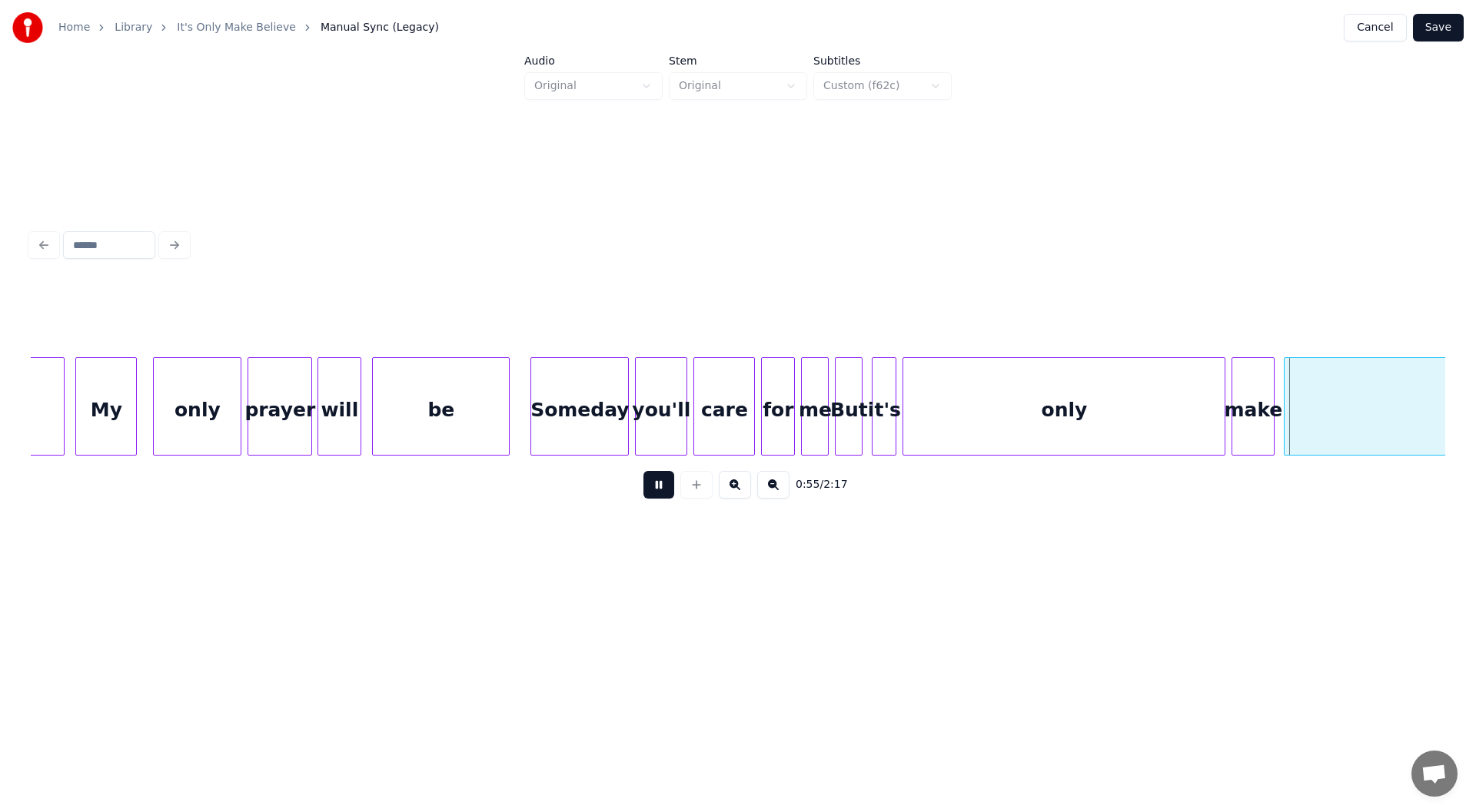
click at [659, 490] on button at bounding box center [658, 485] width 30 height 28
click at [1339, 406] on div at bounding box center [1339, 406] width 4 height 97
click at [1311, 419] on div "make" at bounding box center [1314, 410] width 42 height 104
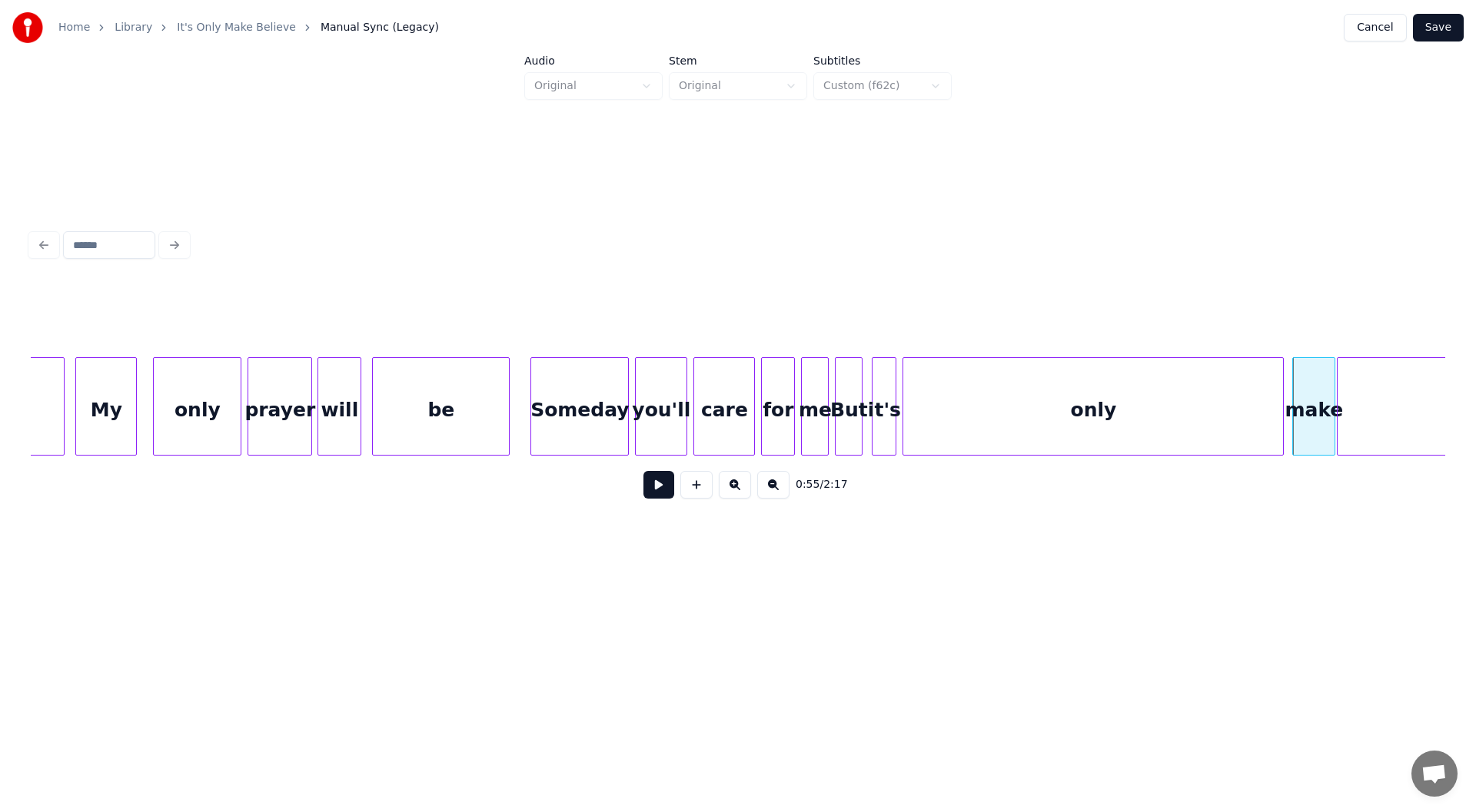
click at [1283, 415] on div at bounding box center [1280, 406] width 4 height 97
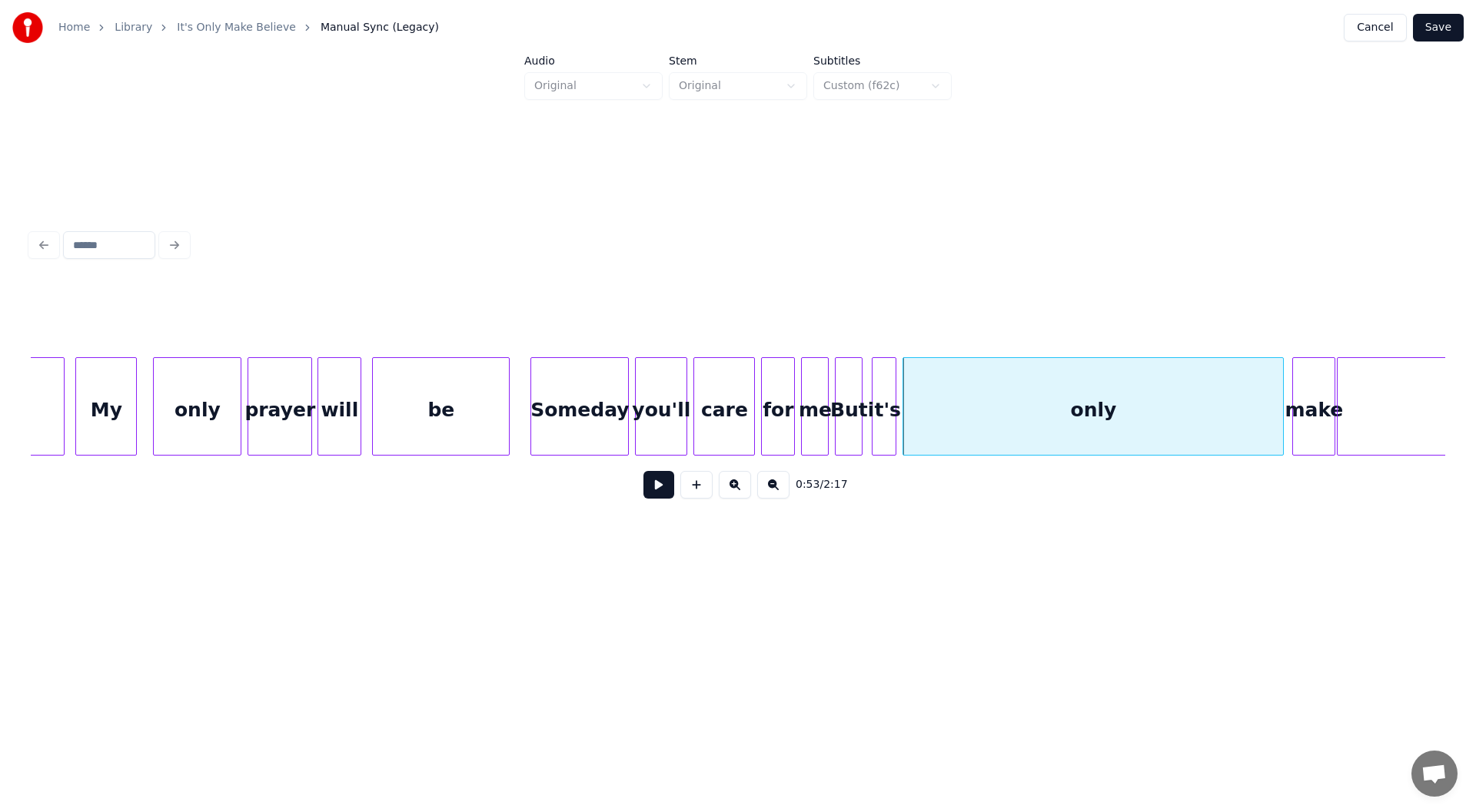
click at [661, 489] on button at bounding box center [658, 485] width 30 height 28
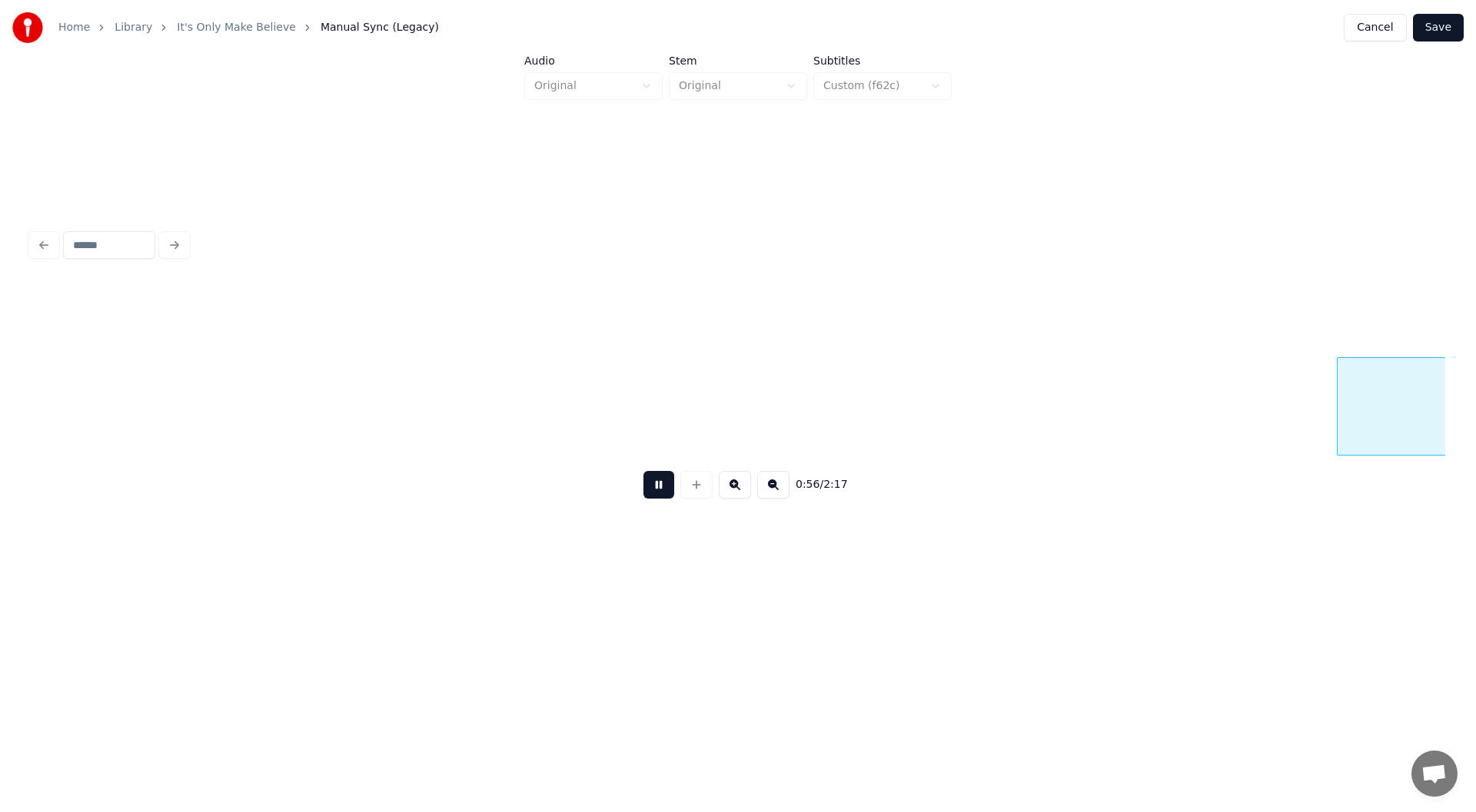
scroll to position [0, 8717]
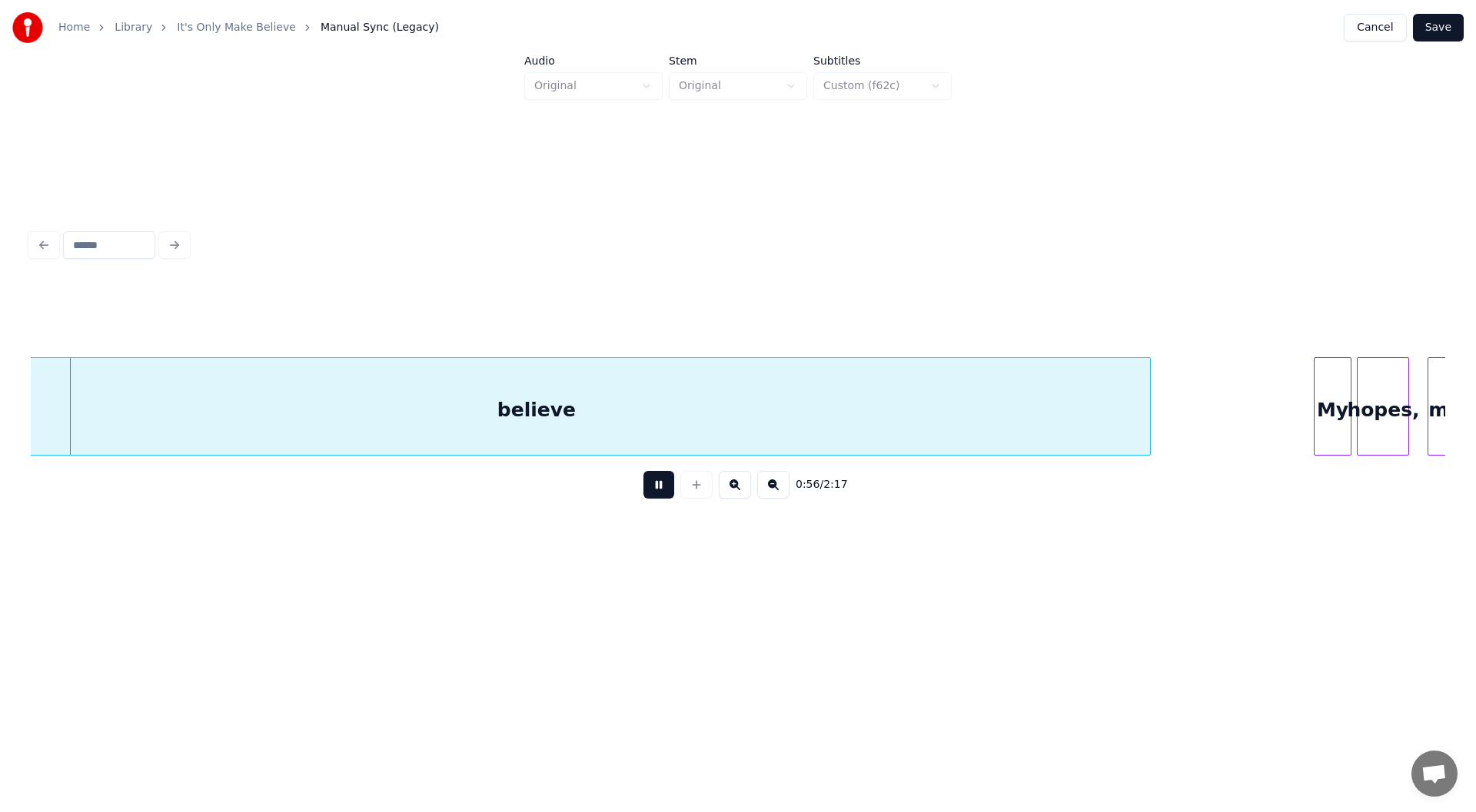
click at [657, 488] on button at bounding box center [658, 485] width 30 height 28
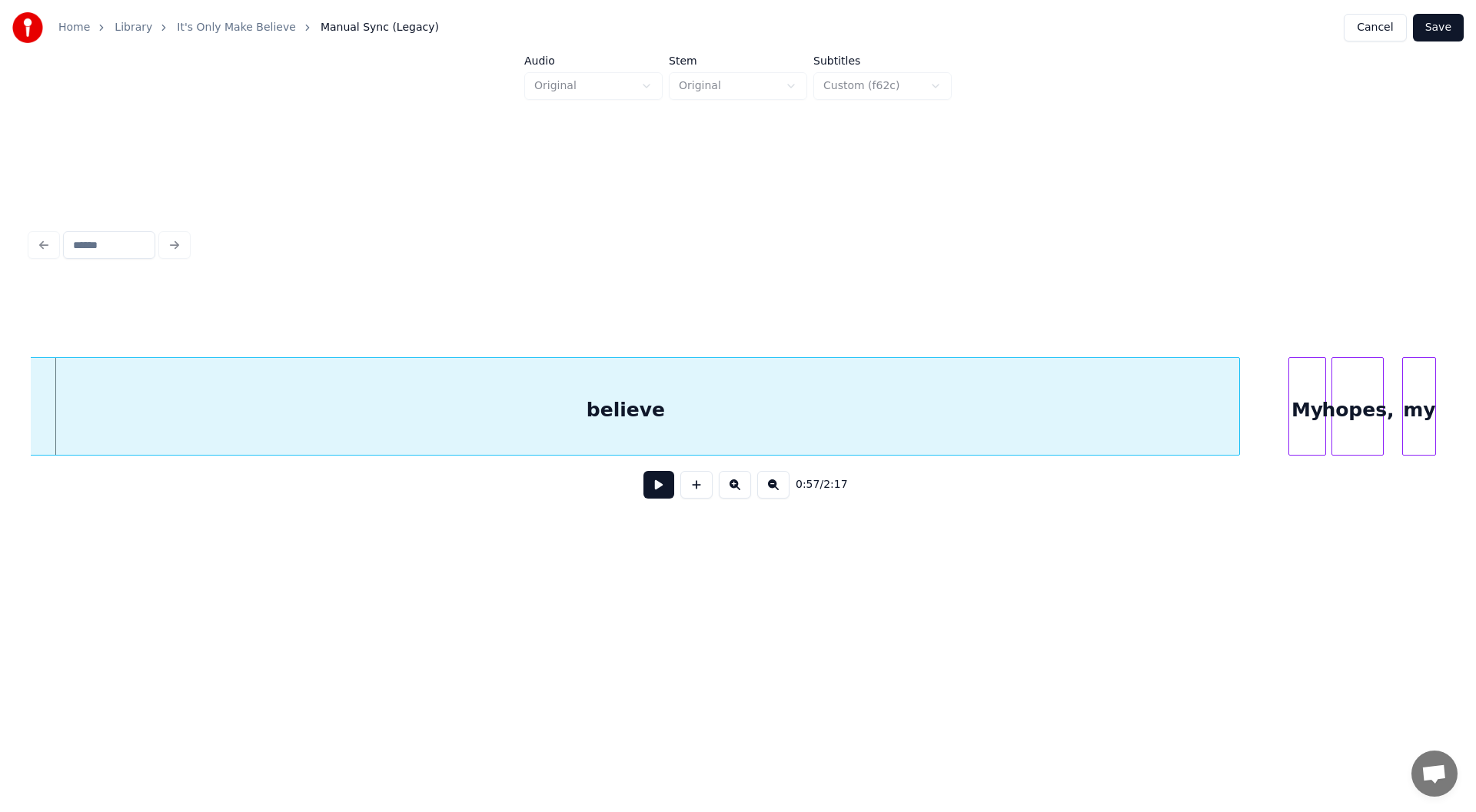
scroll to position [0, 8722]
click at [758, 401] on div "believe" at bounding box center [645, 410] width 1228 height 104
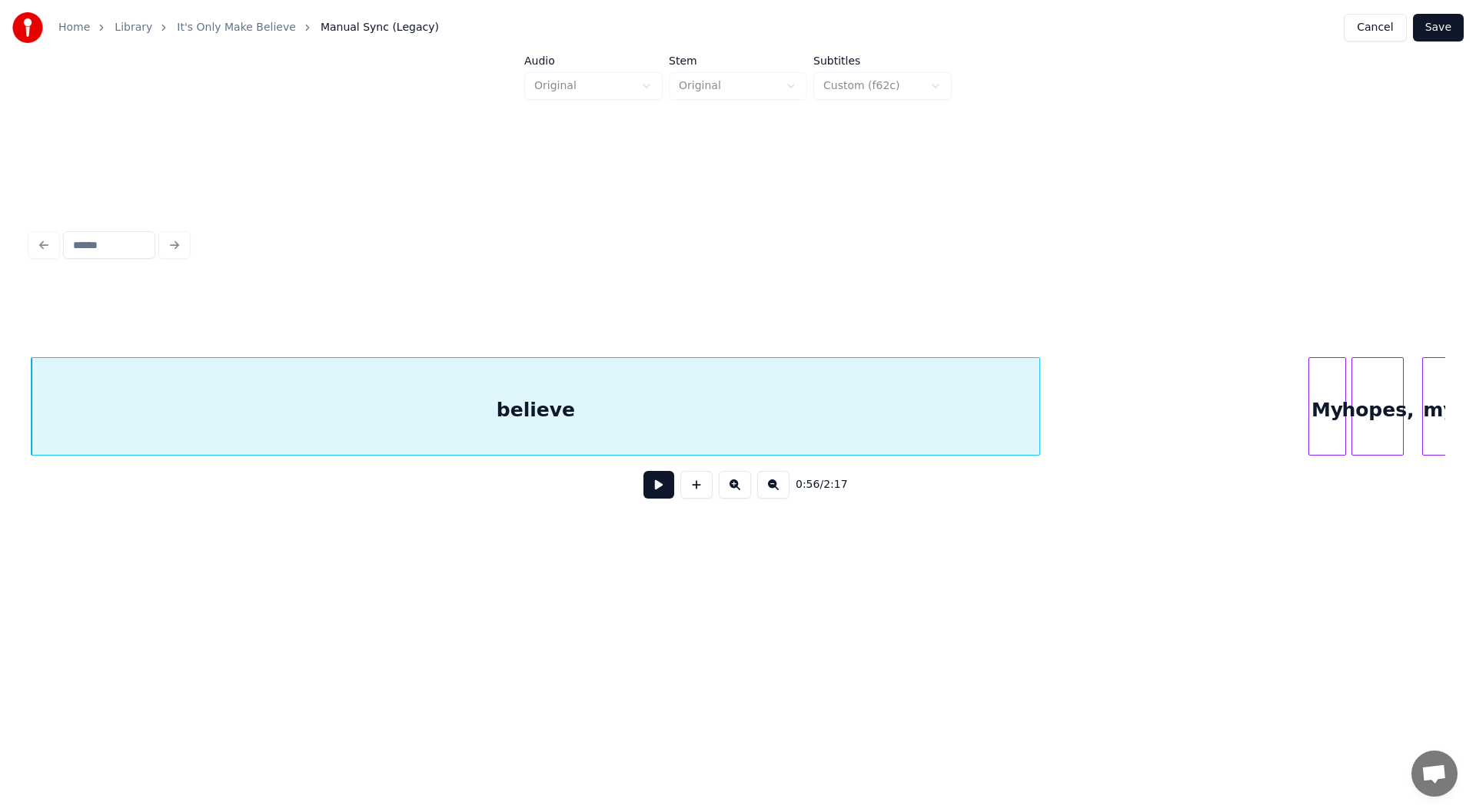
click at [1039, 432] on div at bounding box center [1036, 406] width 4 height 97
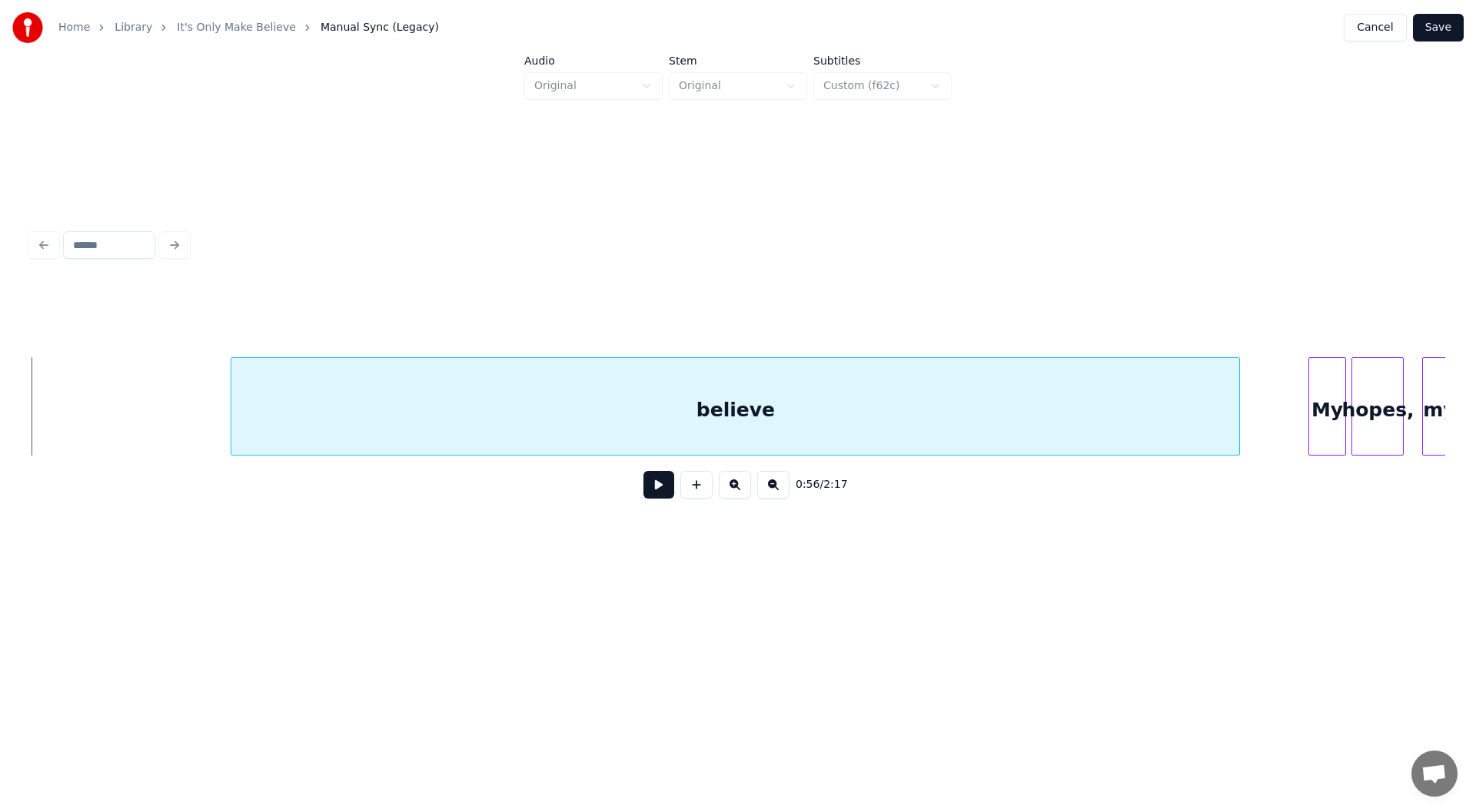
click at [981, 422] on div "believe" at bounding box center [735, 410] width 1008 height 104
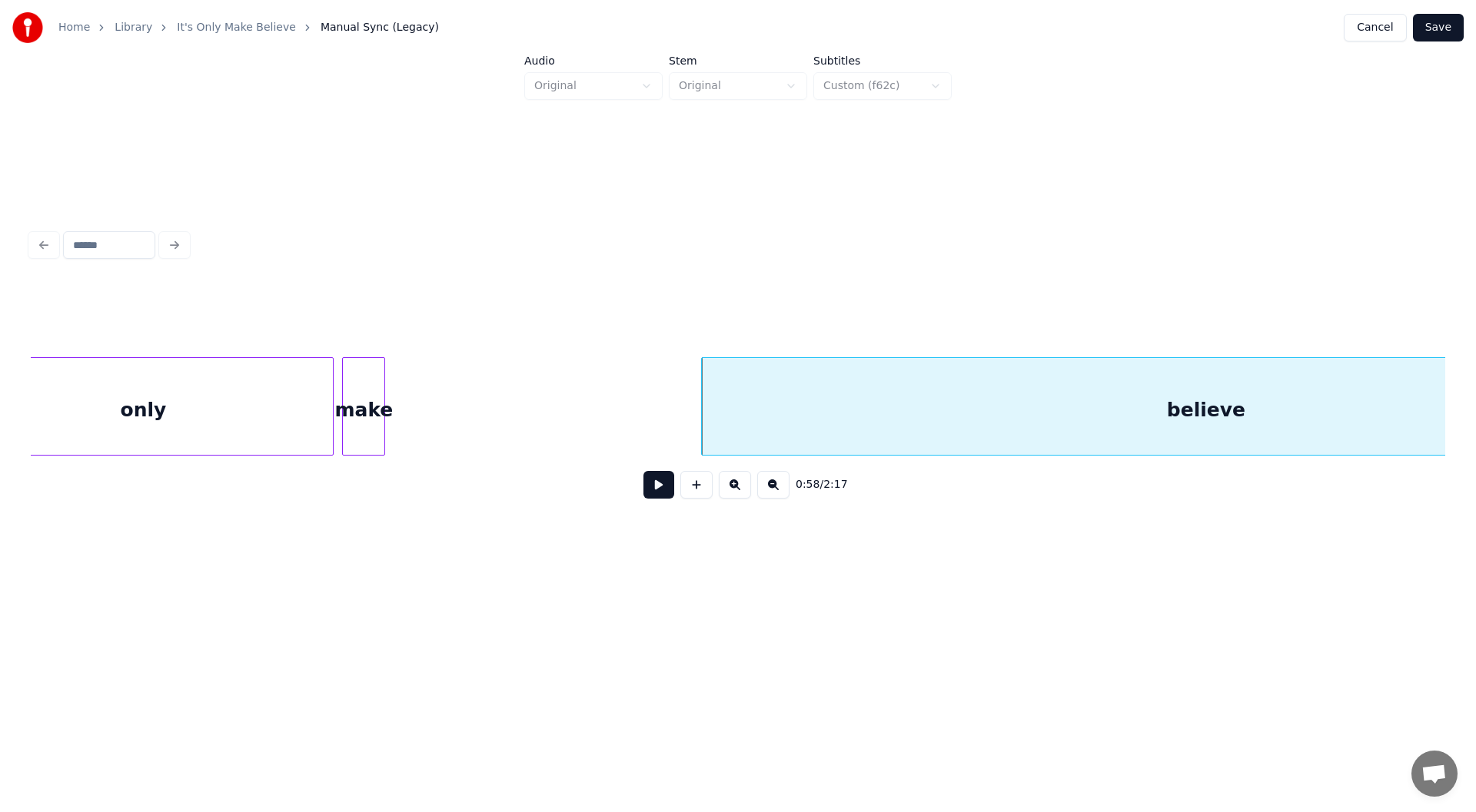
scroll to position [0, 8099]
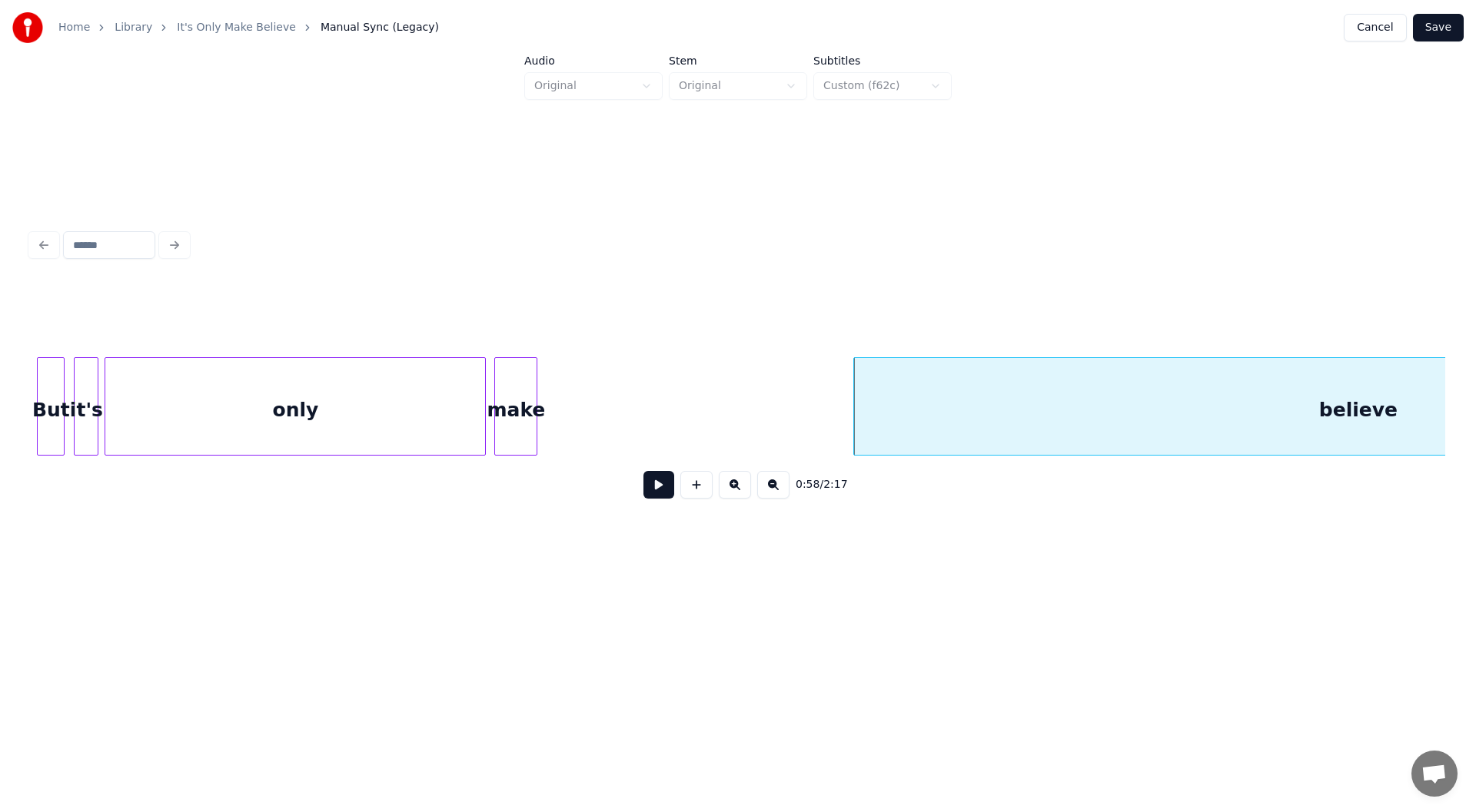
click at [50, 411] on div "But" at bounding box center [51, 410] width 26 height 104
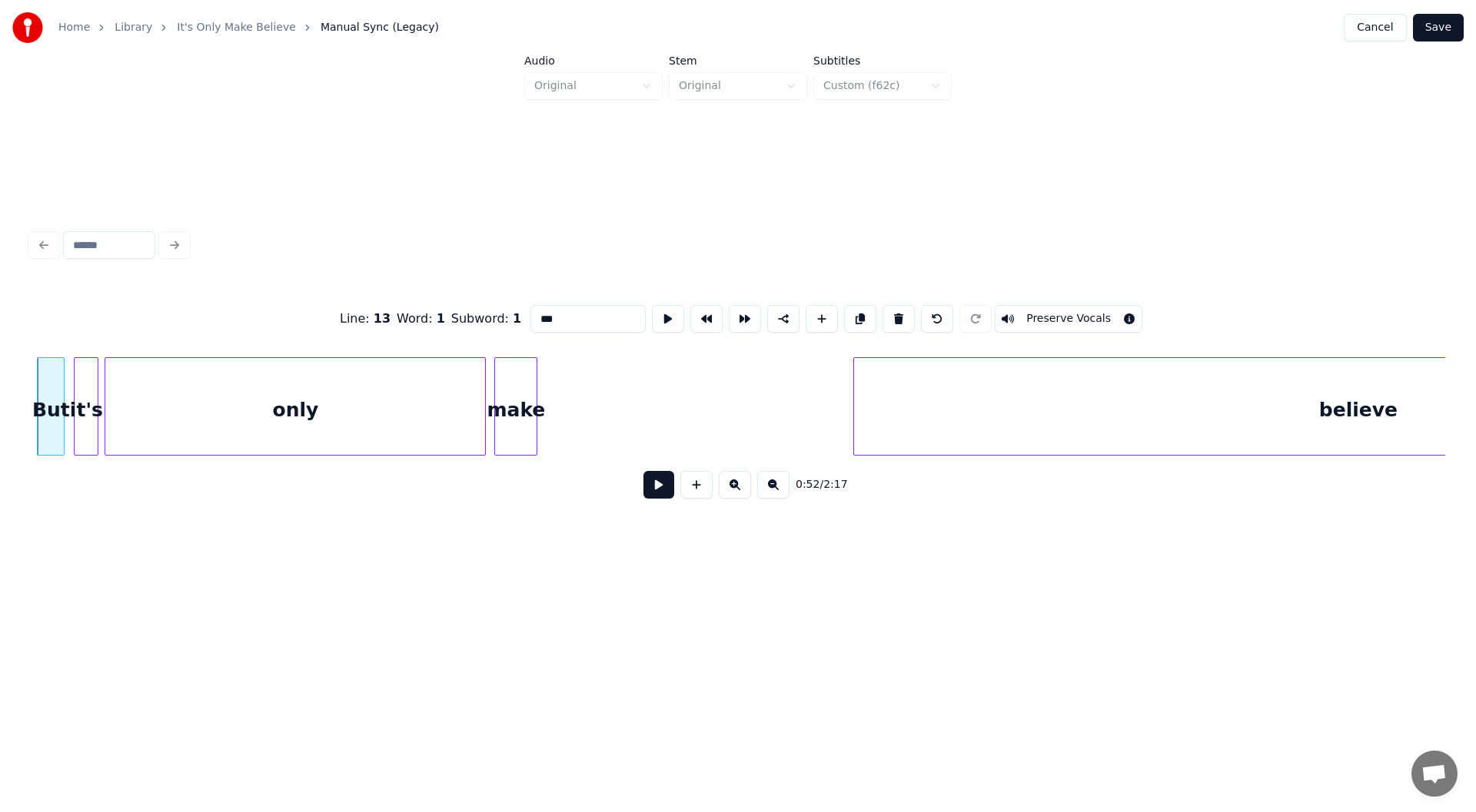
click at [662, 488] on button at bounding box center [658, 485] width 30 height 28
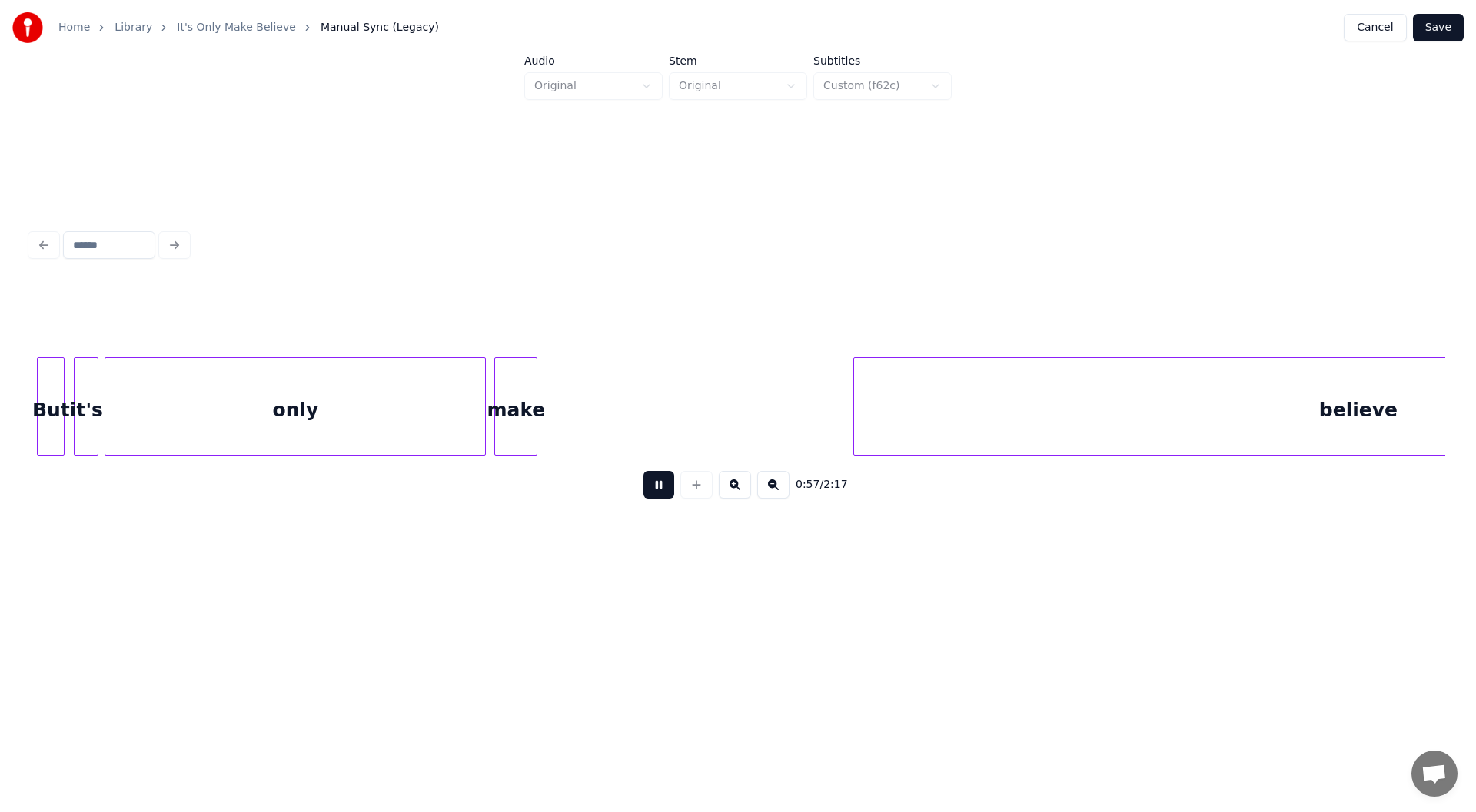
click at [650, 484] on button at bounding box center [658, 485] width 30 height 28
click at [754, 413] on div at bounding box center [751, 406] width 4 height 97
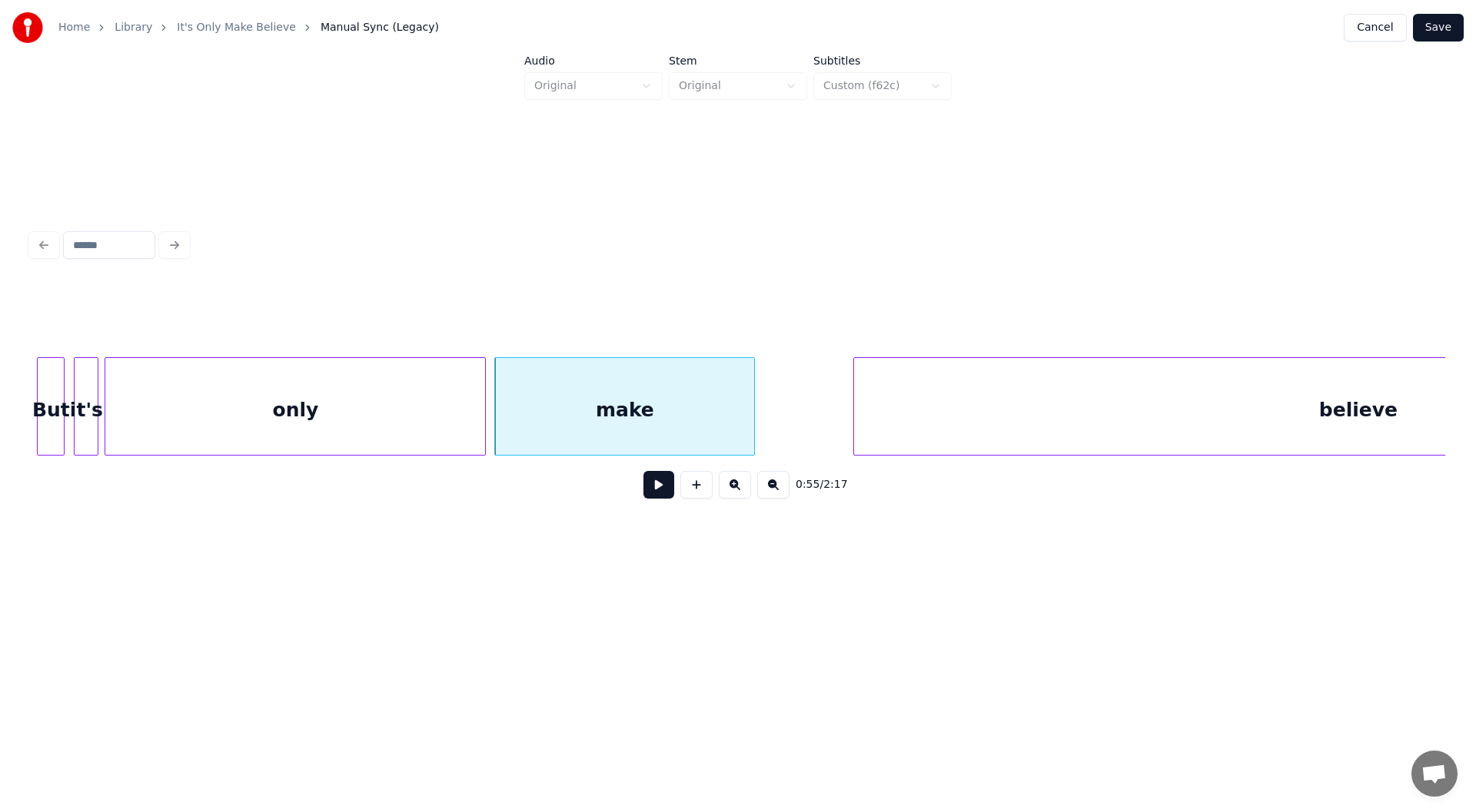
click at [314, 398] on div "only" at bounding box center [295, 410] width 380 height 104
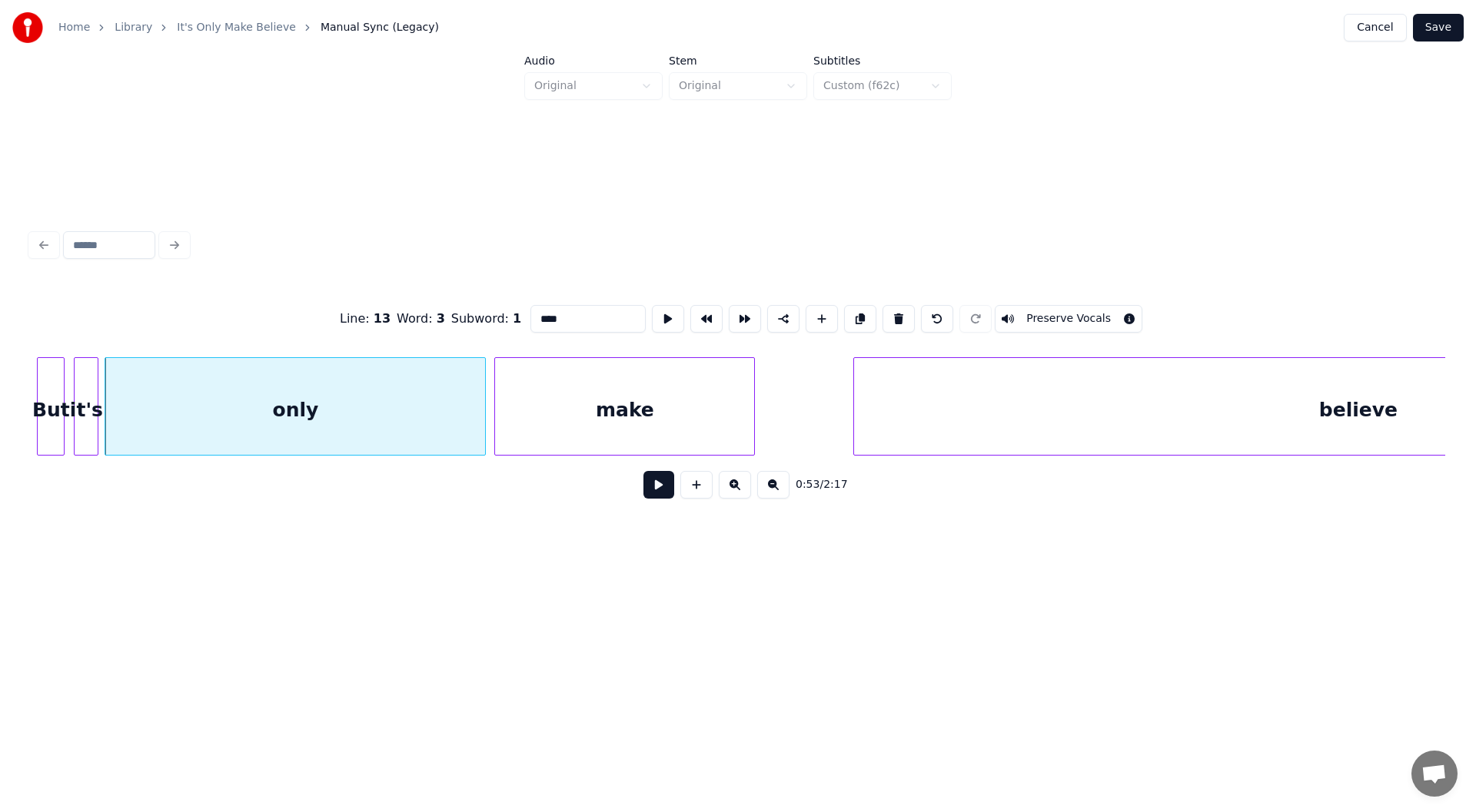
click at [653, 487] on button at bounding box center [658, 485] width 30 height 28
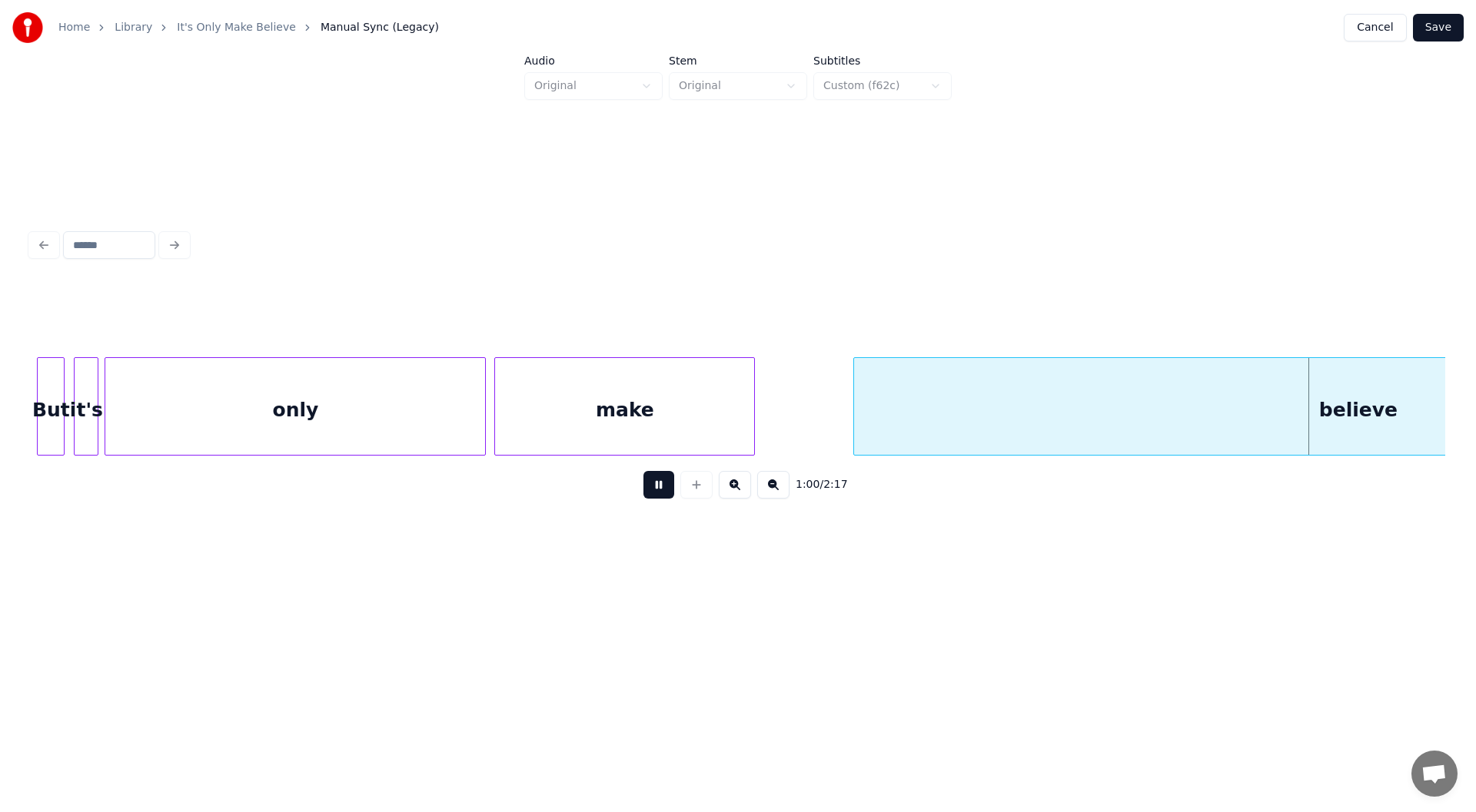
click at [654, 489] on button at bounding box center [658, 485] width 30 height 28
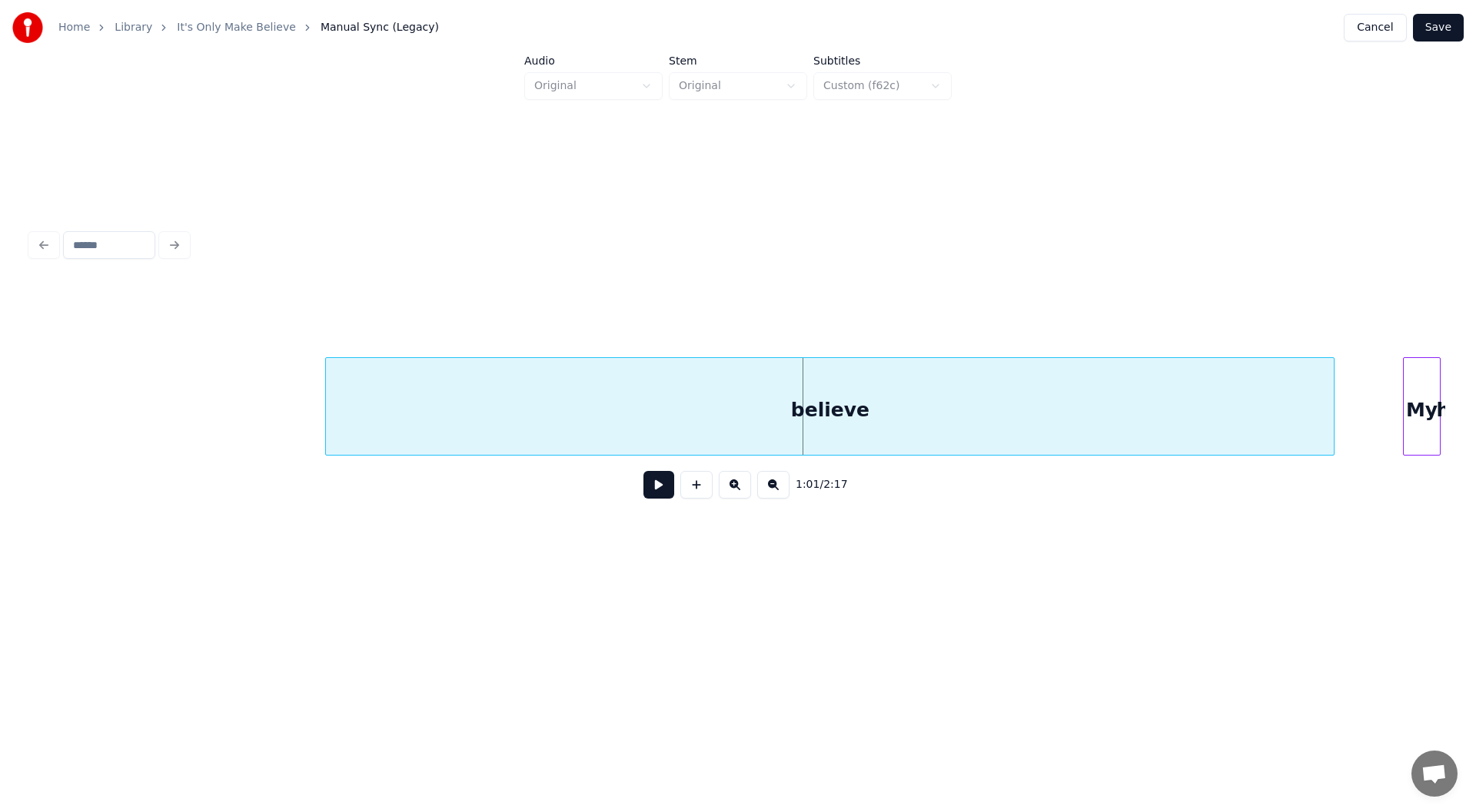
scroll to position [0, 8909]
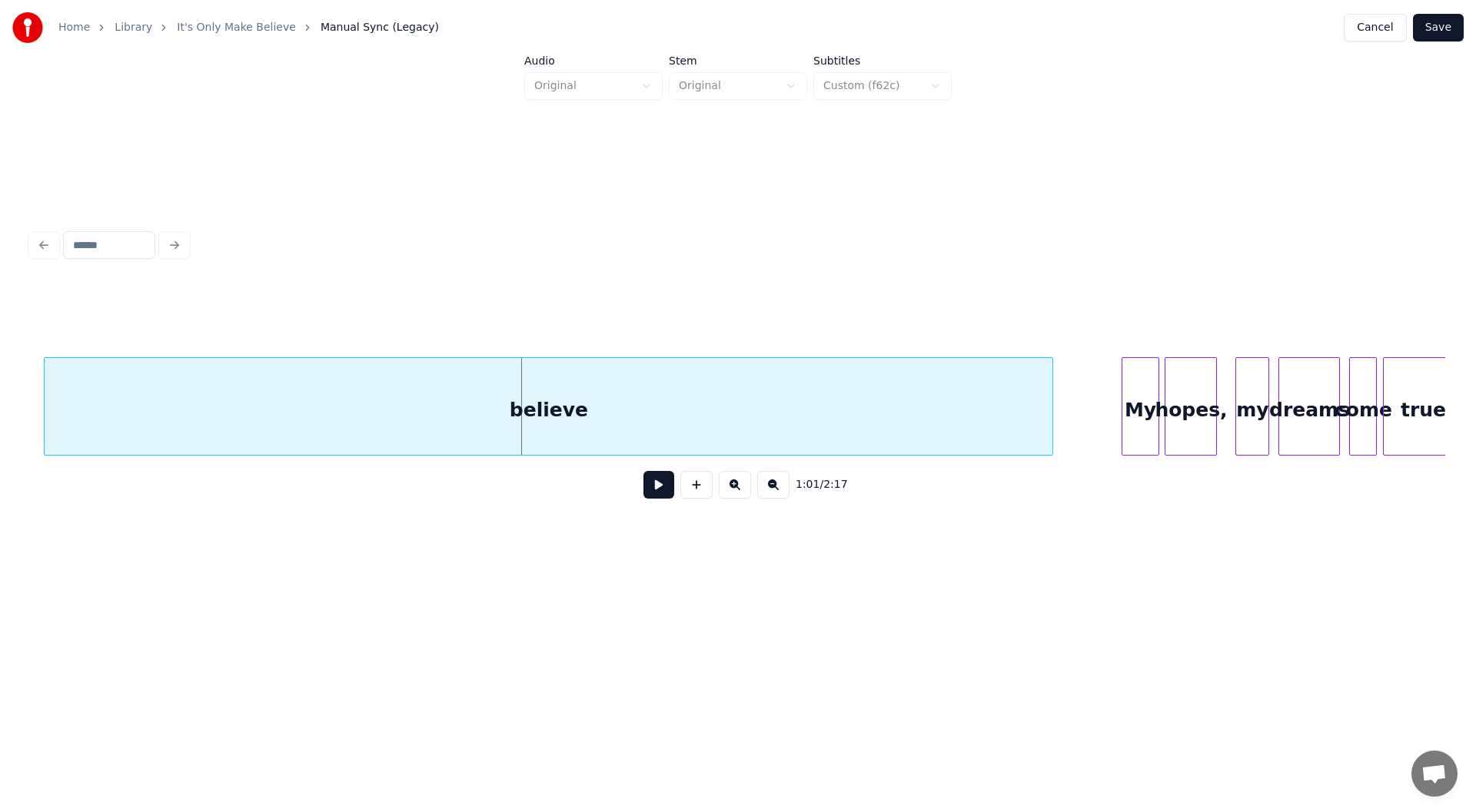
click at [436, 408] on div "believe" at bounding box center [548, 410] width 1008 height 104
click at [656, 488] on button at bounding box center [658, 485] width 30 height 28
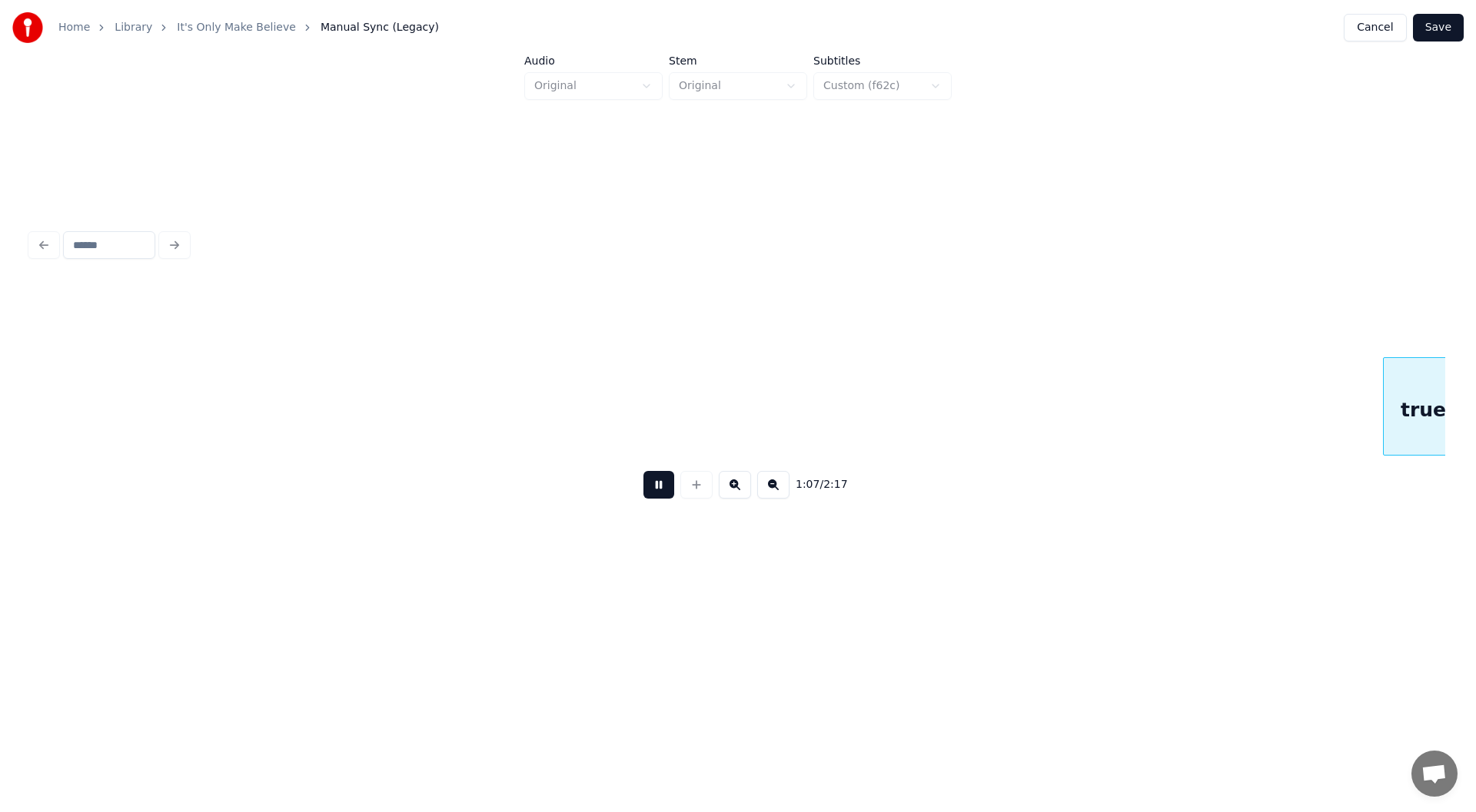
scroll to position [0, 10326]
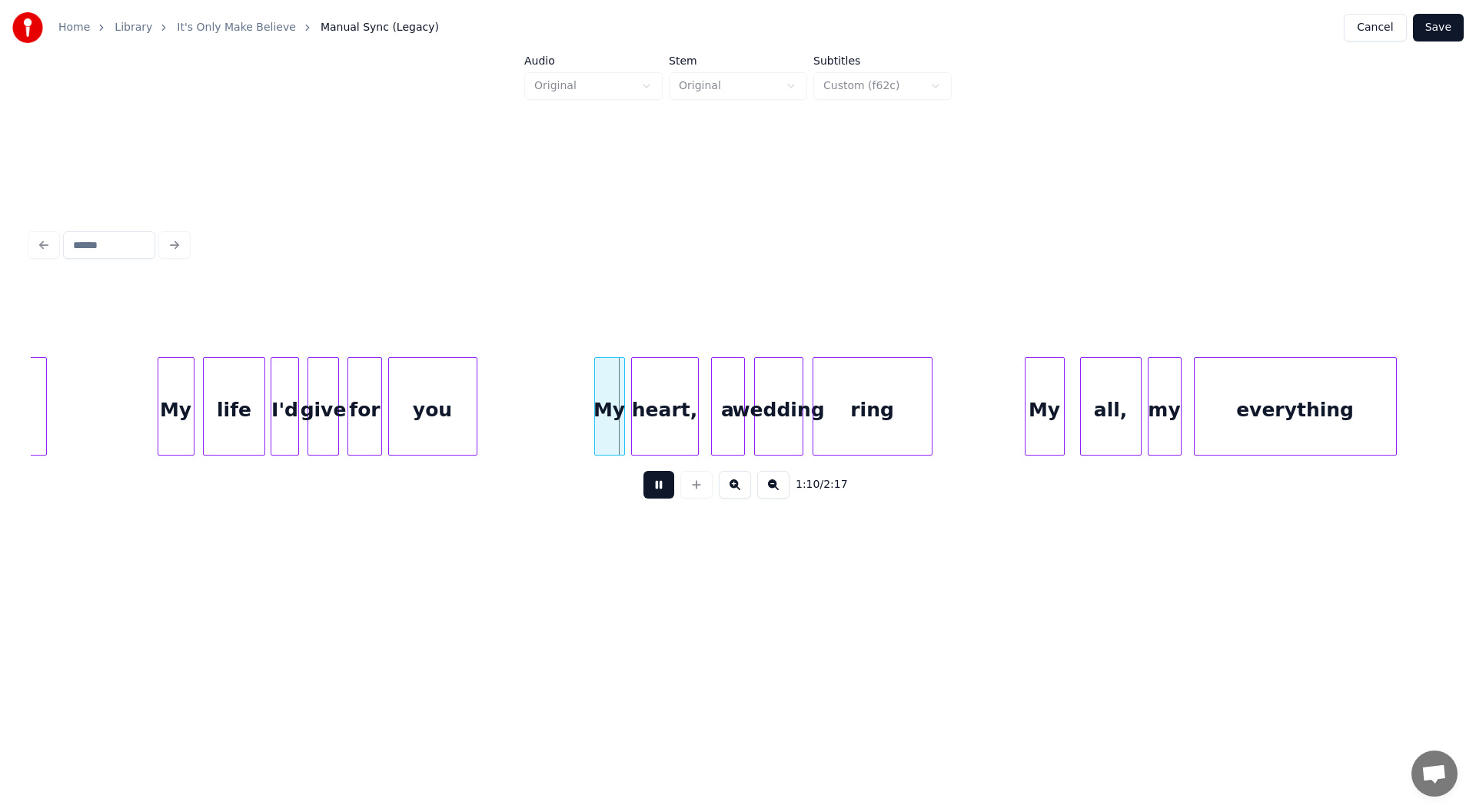
click at [656, 488] on button at bounding box center [658, 485] width 30 height 28
click at [486, 411] on div at bounding box center [488, 406] width 4 height 97
click at [570, 412] on div at bounding box center [570, 406] width 4 height 97
click at [31, 407] on div "true" at bounding box center [6, 410] width 78 height 104
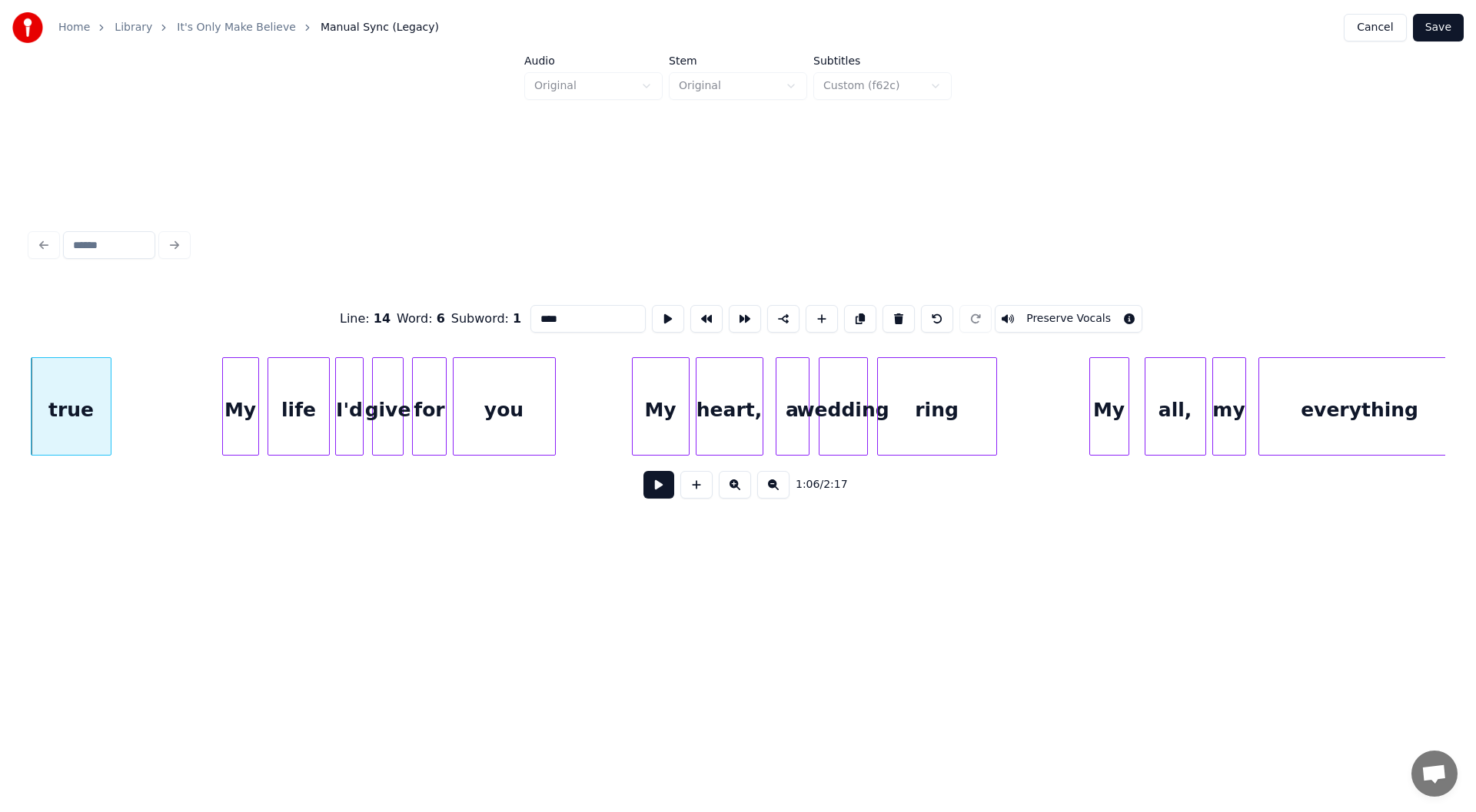
click at [653, 489] on button at bounding box center [658, 485] width 30 height 28
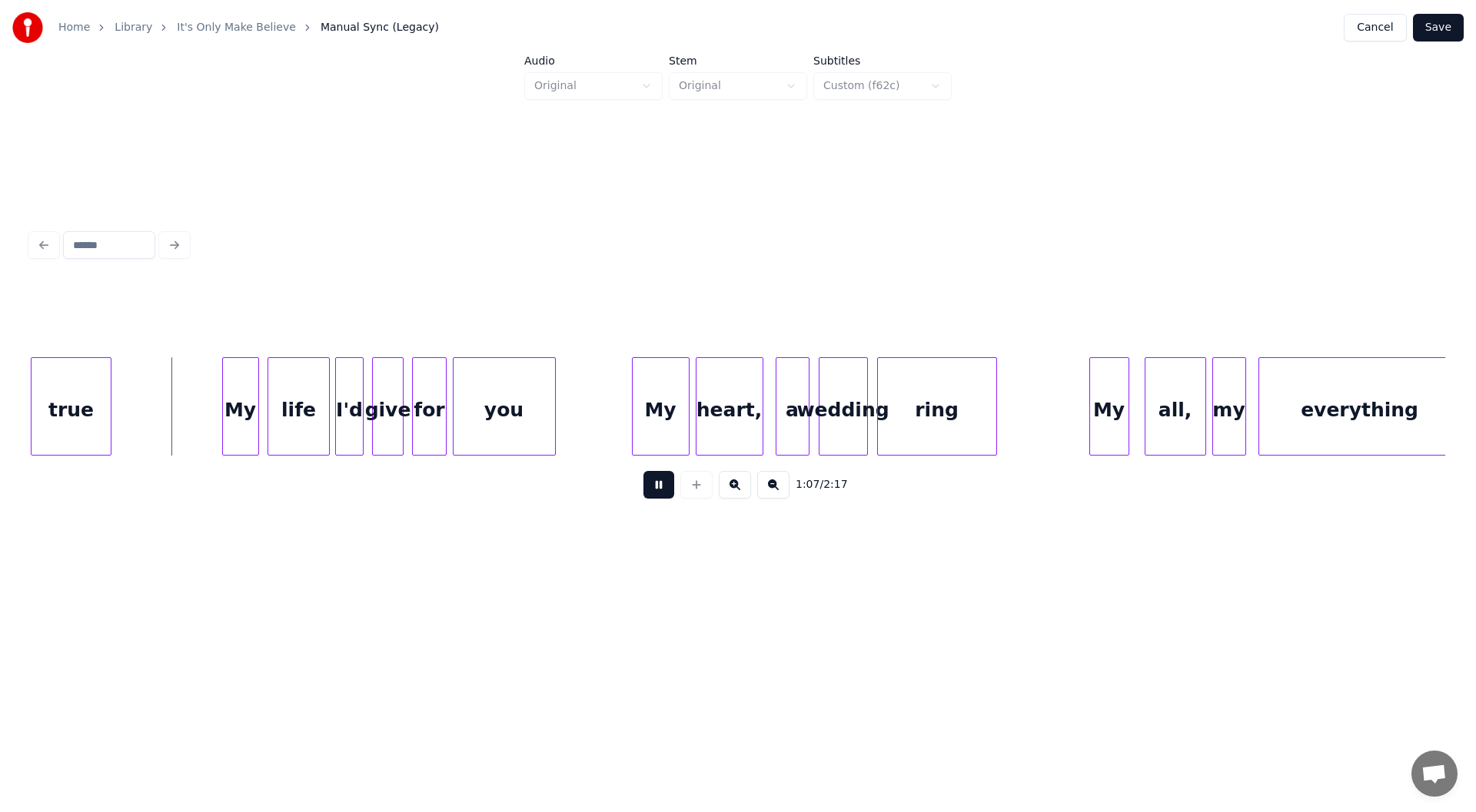
click at [653, 489] on button at bounding box center [658, 485] width 30 height 28
click at [161, 420] on div at bounding box center [160, 406] width 4 height 97
click at [655, 486] on button at bounding box center [658, 485] width 30 height 28
click at [654, 487] on button at bounding box center [658, 485] width 30 height 28
click at [580, 411] on div at bounding box center [579, 406] width 4 height 97
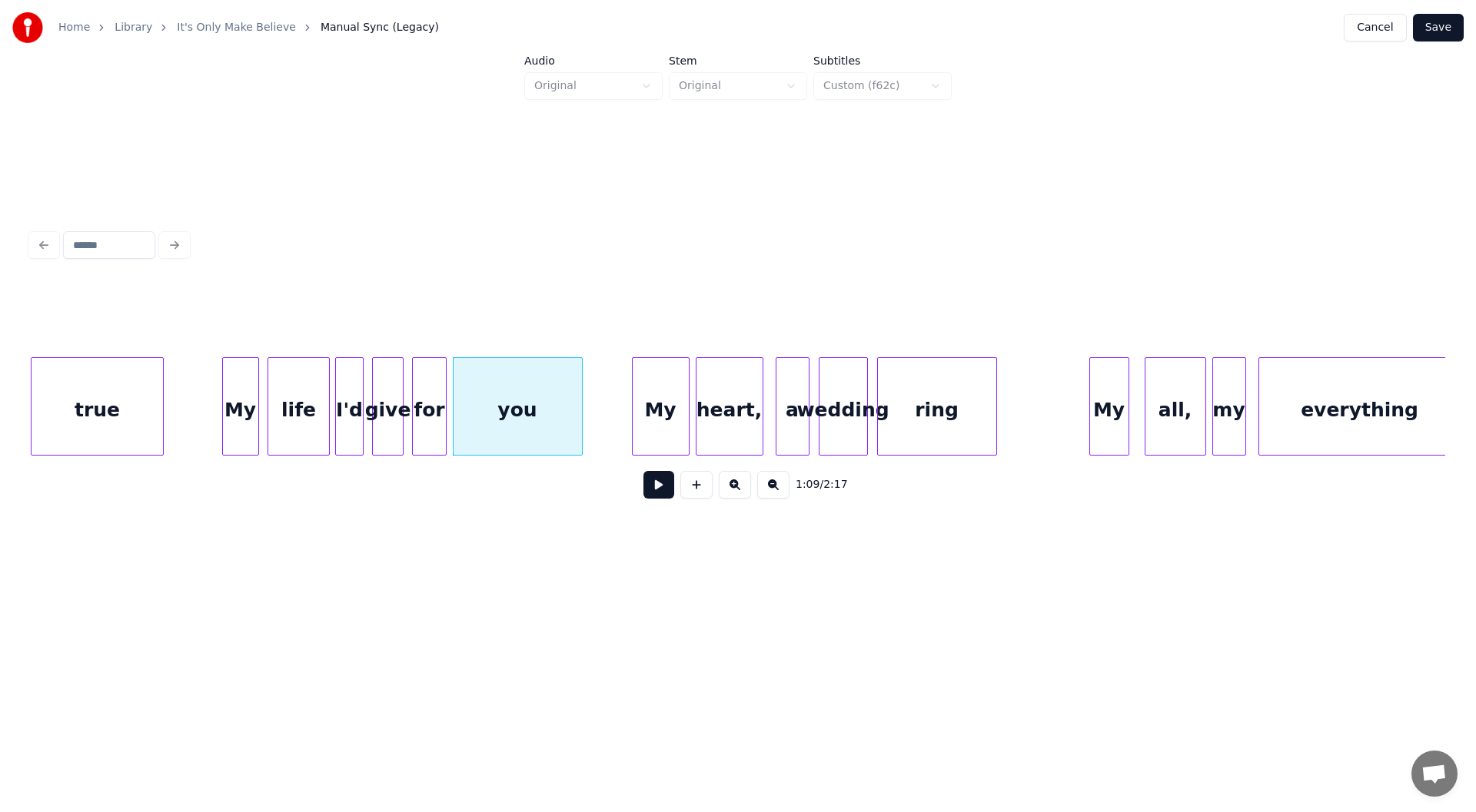
click at [654, 488] on button at bounding box center [658, 485] width 30 height 28
click at [657, 488] on button at bounding box center [658, 485] width 30 height 28
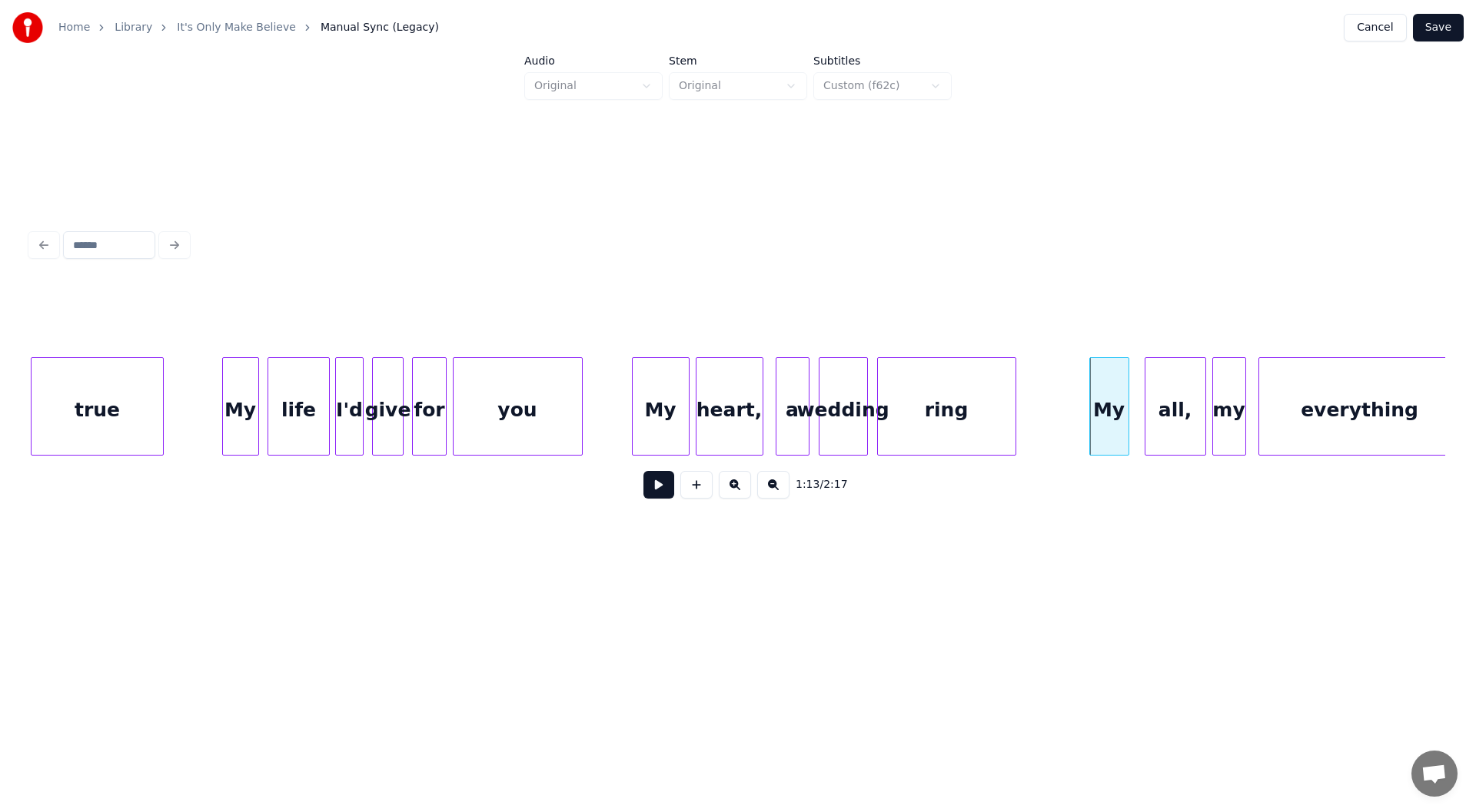
click at [1014, 416] on div at bounding box center [1013, 406] width 4 height 97
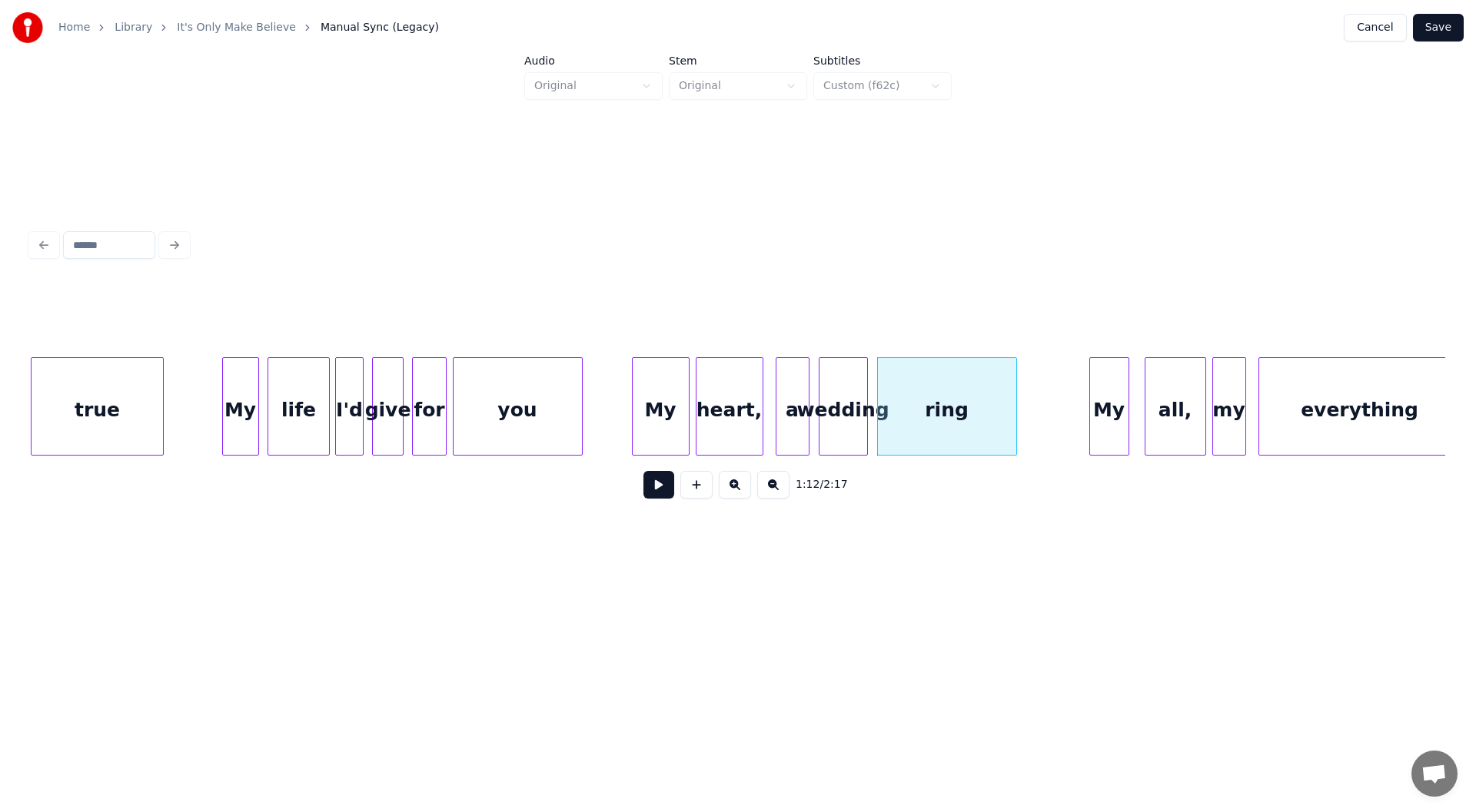
click at [655, 491] on button at bounding box center [658, 485] width 30 height 28
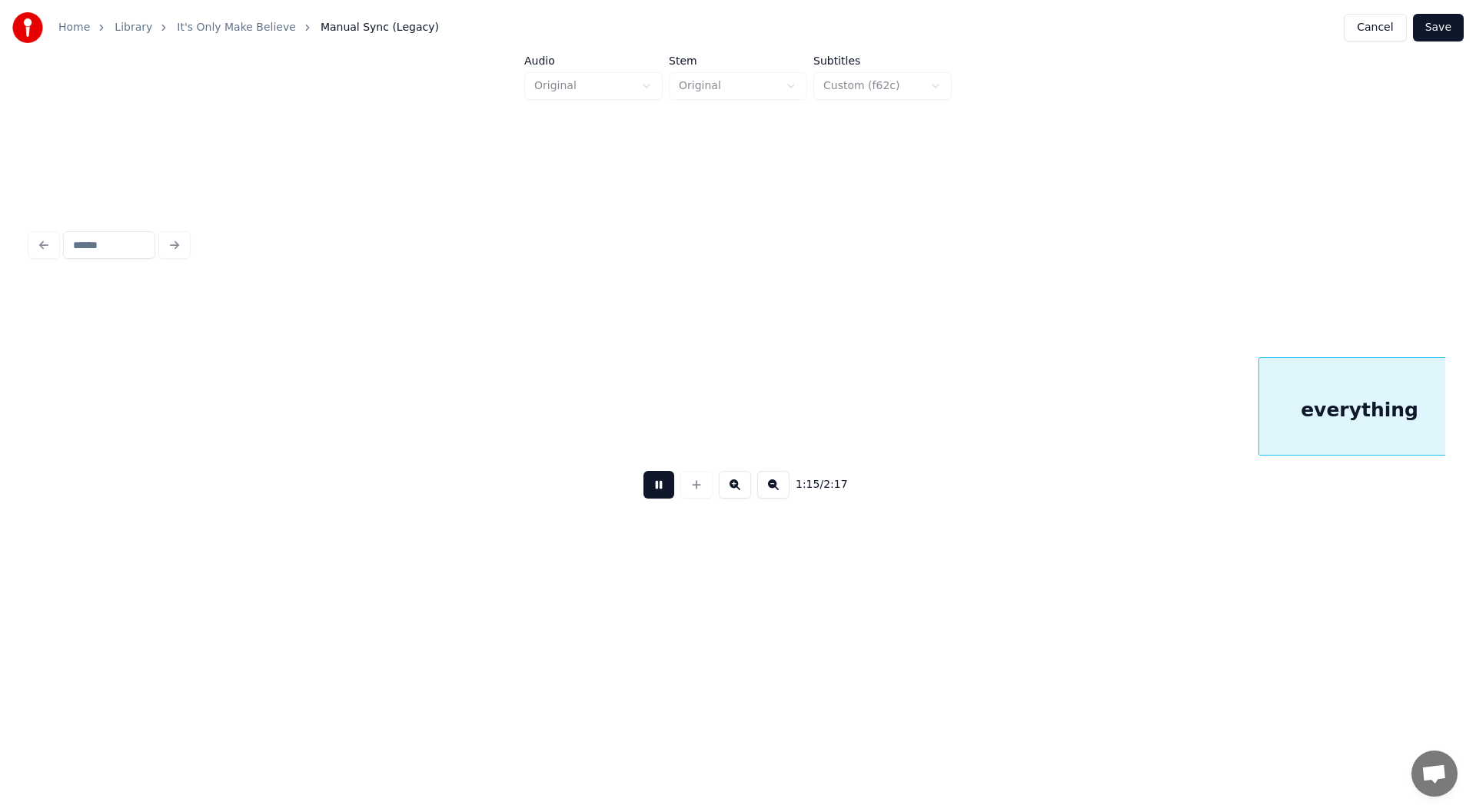
scroll to position [0, 11676]
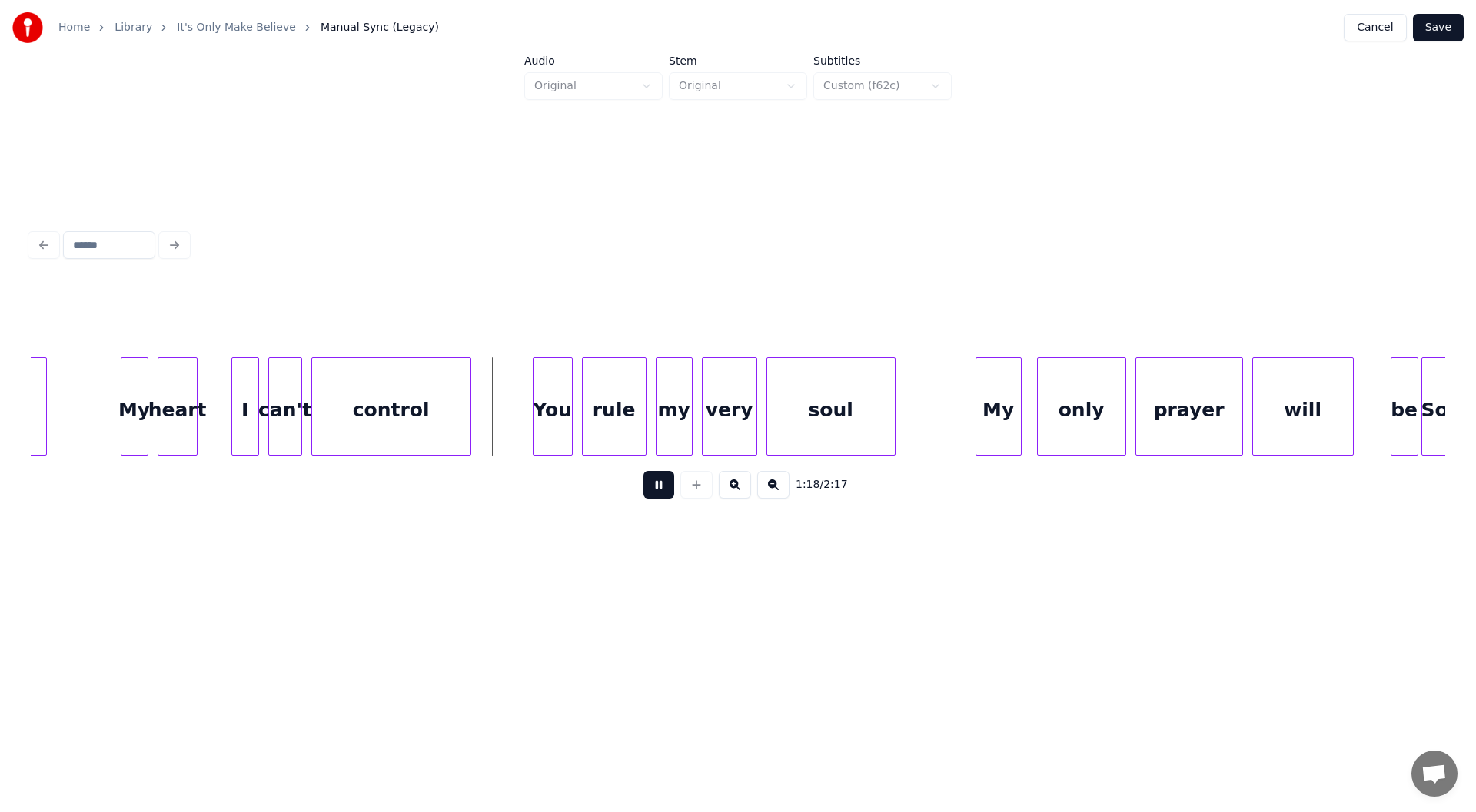
click at [655, 491] on button at bounding box center [658, 485] width 30 height 28
click at [504, 426] on div at bounding box center [506, 406] width 4 height 97
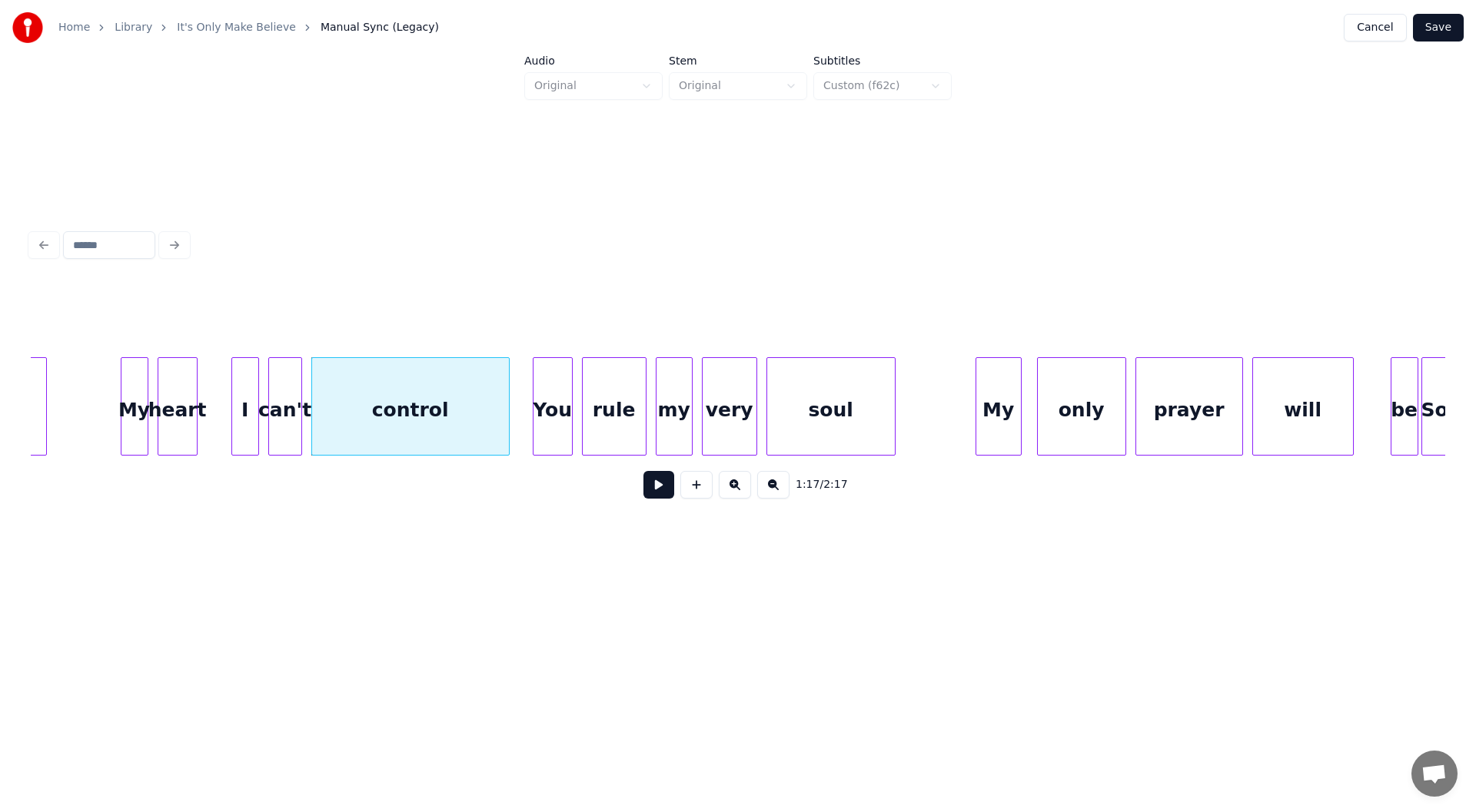
click at [659, 493] on button at bounding box center [658, 485] width 30 height 28
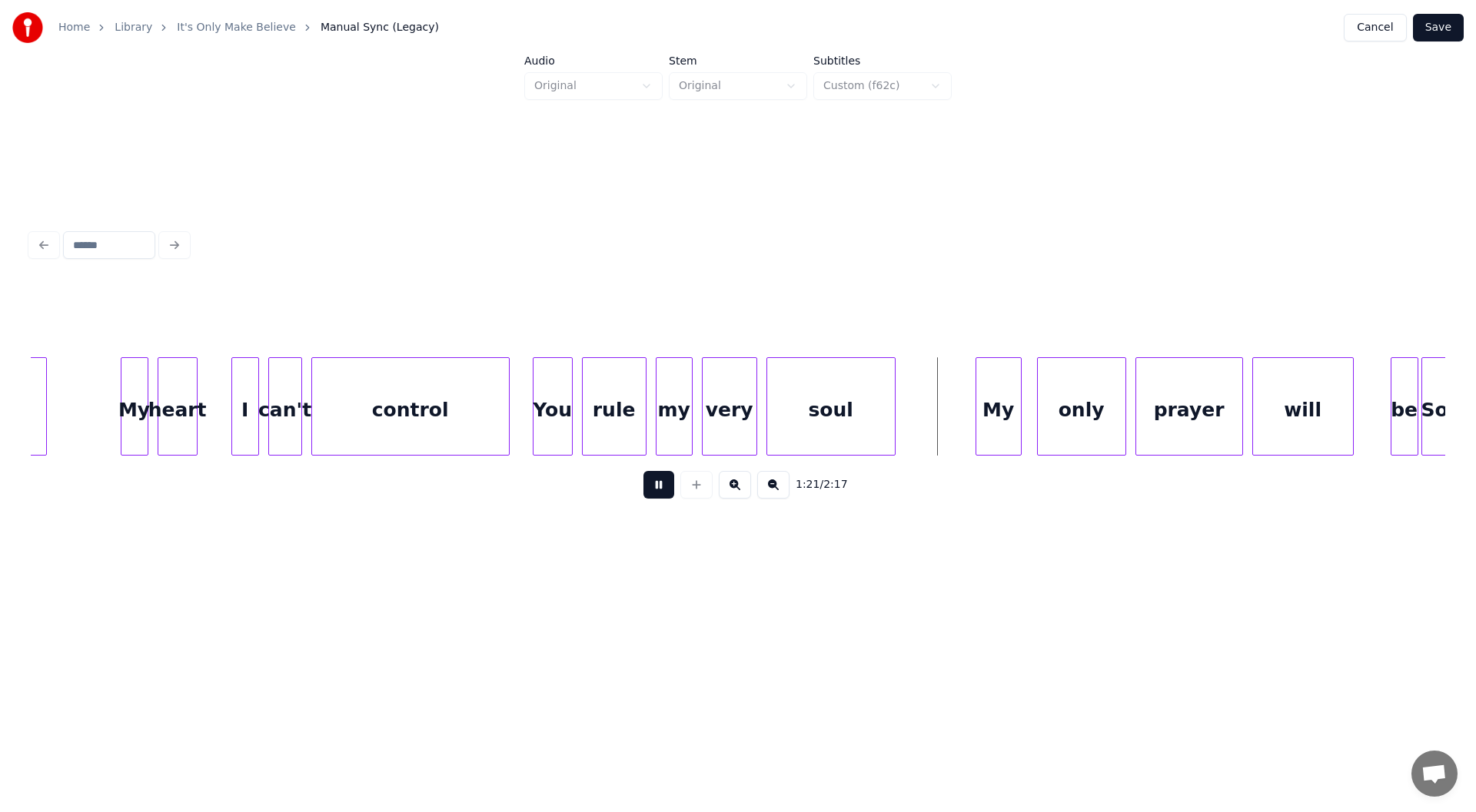
click at [659, 488] on button at bounding box center [658, 485] width 30 height 28
click at [907, 416] on div at bounding box center [906, 406] width 4 height 97
click at [652, 488] on button at bounding box center [658, 485] width 30 height 28
click at [657, 490] on button at bounding box center [658, 485] width 30 height 28
click at [1221, 410] on div at bounding box center [1219, 406] width 4 height 97
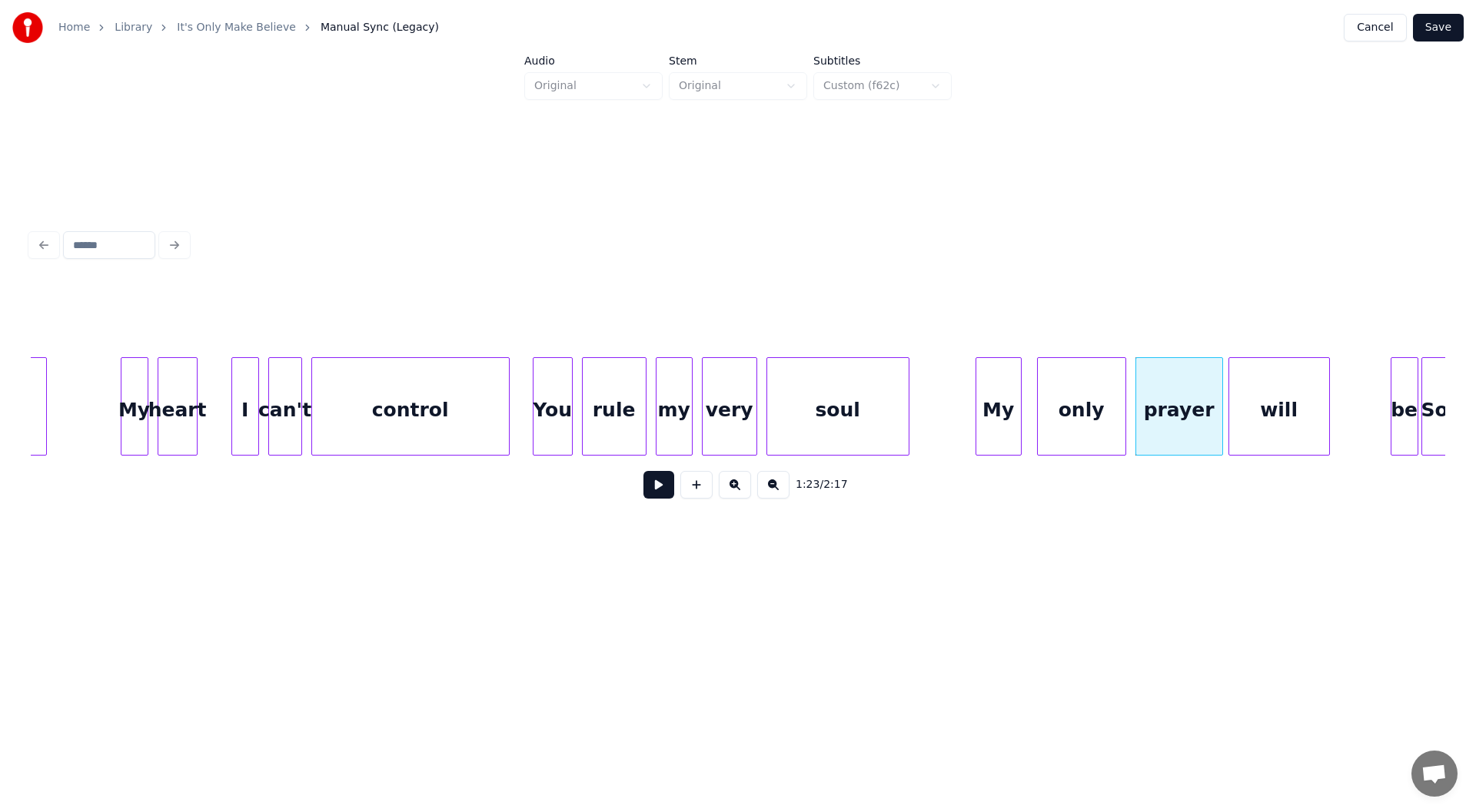
click at [1287, 409] on div "will" at bounding box center [1279, 410] width 100 height 104
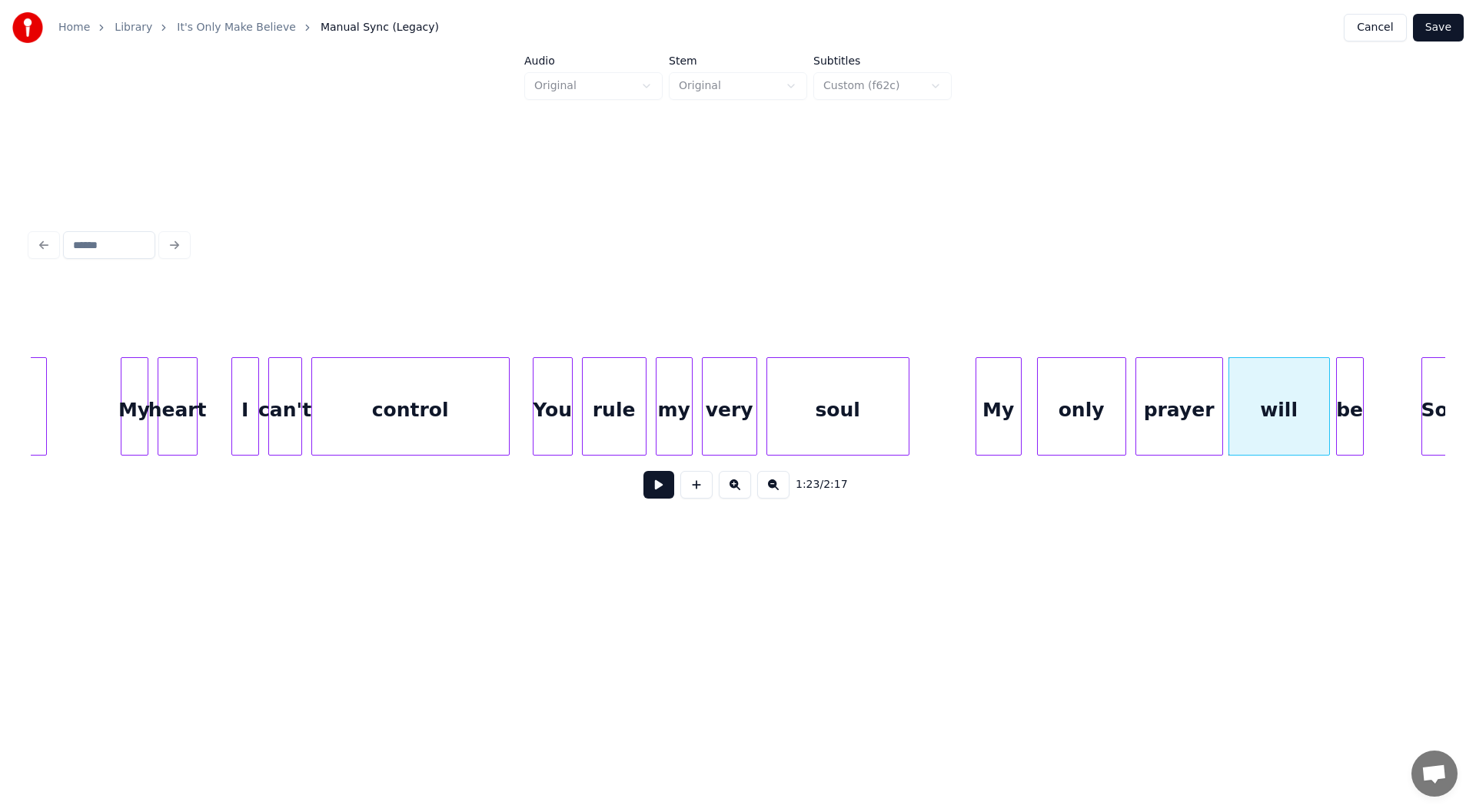
click at [1351, 421] on div "be" at bounding box center [1350, 410] width 26 height 104
click at [998, 410] on div "My" at bounding box center [998, 410] width 44 height 104
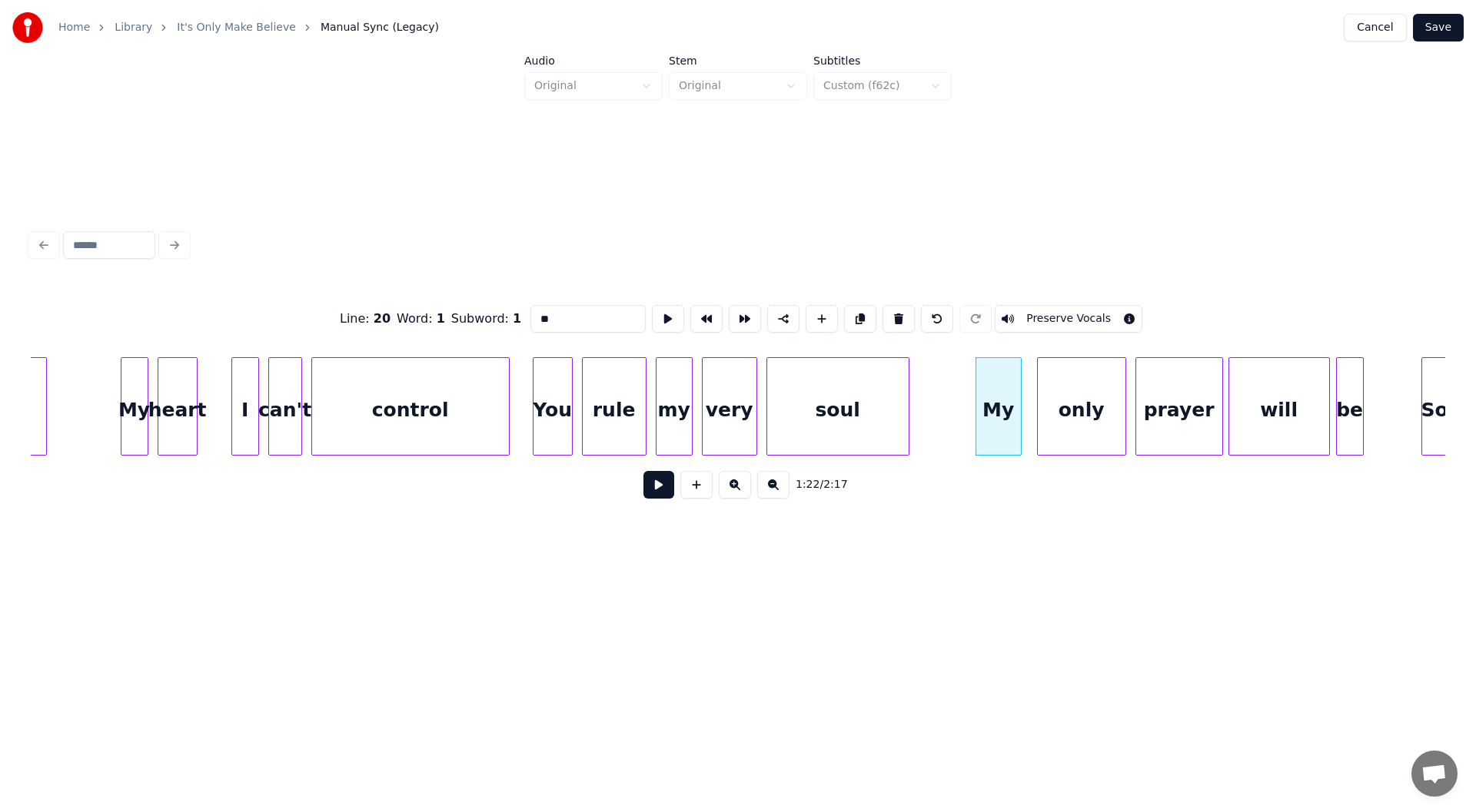
click at [650, 485] on button at bounding box center [658, 485] width 30 height 28
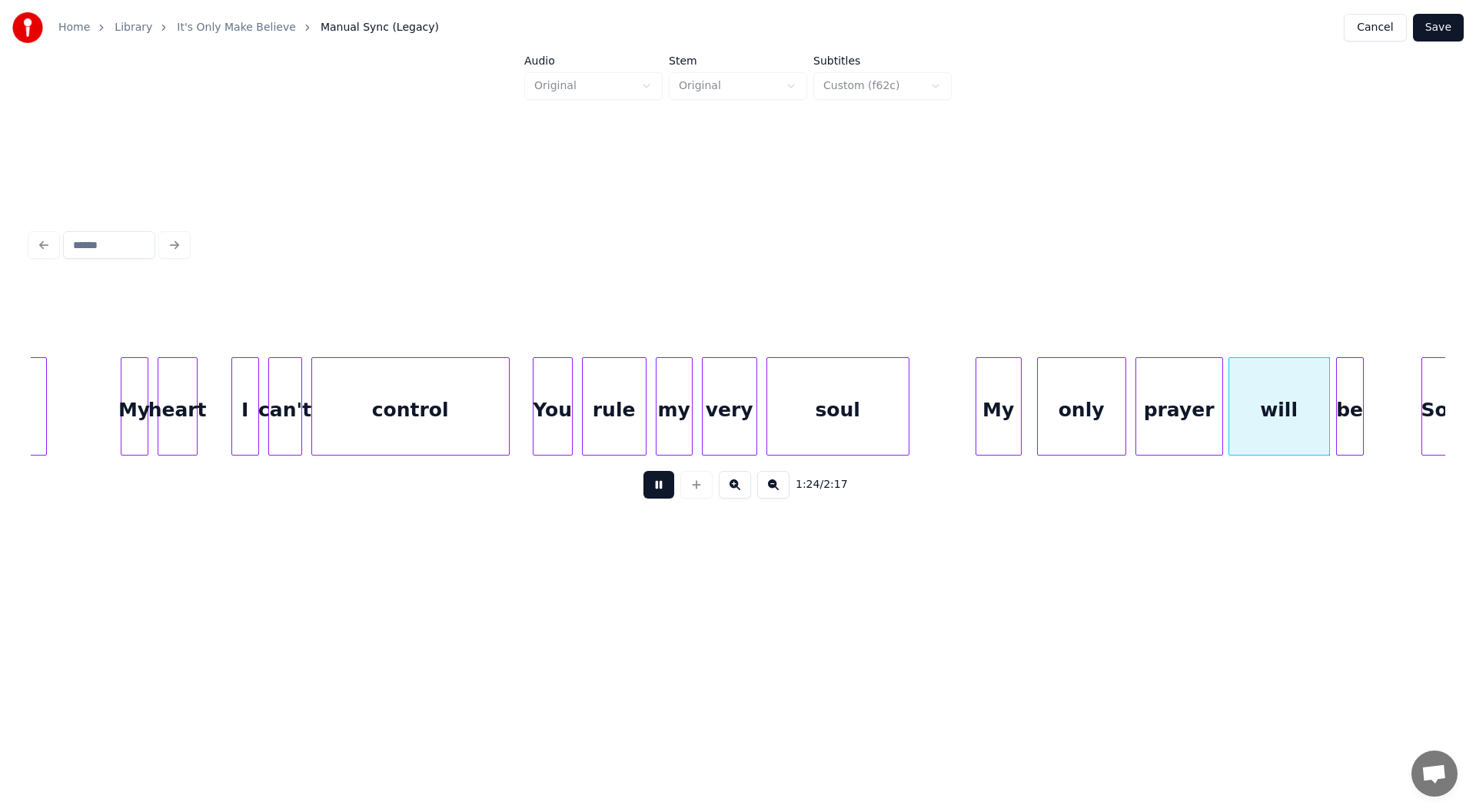
click at [653, 489] on button at bounding box center [658, 485] width 30 height 28
click at [1279, 423] on div at bounding box center [1277, 406] width 4 height 97
click at [1309, 422] on div "be" at bounding box center [1306, 410] width 26 height 104
click at [1001, 408] on div "My" at bounding box center [998, 410] width 44 height 104
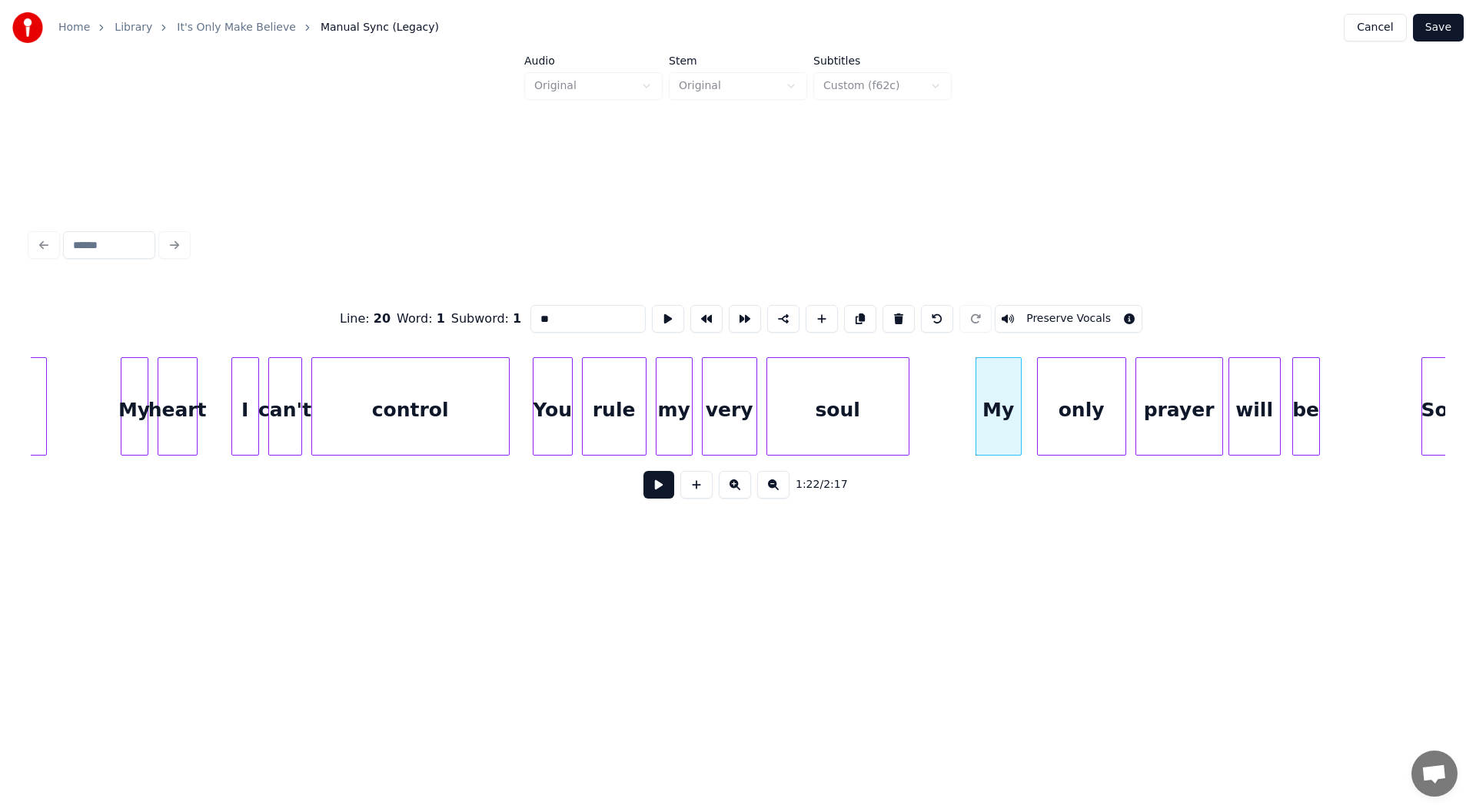
click at [653, 491] on button at bounding box center [658, 485] width 30 height 28
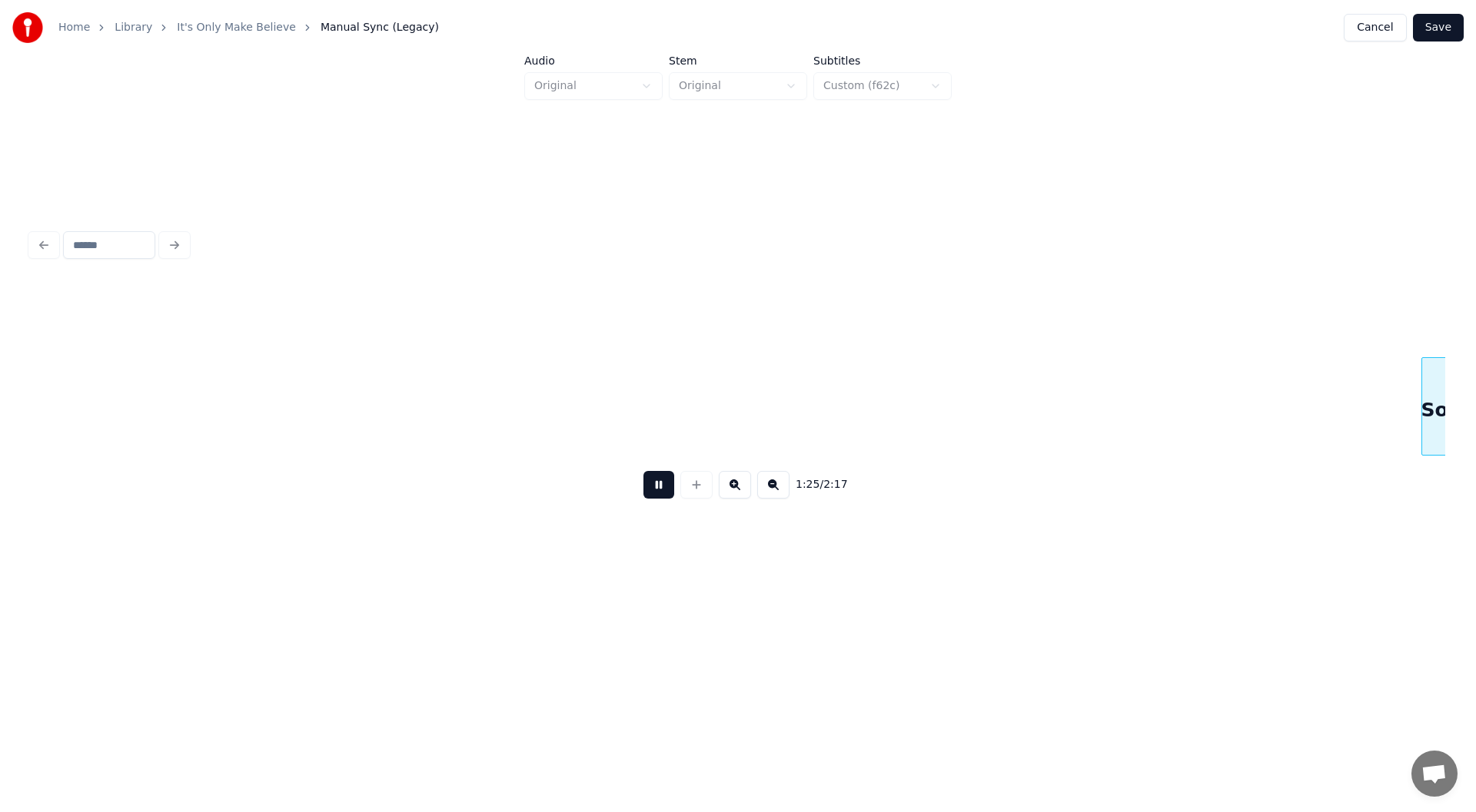
scroll to position [0, 13092]
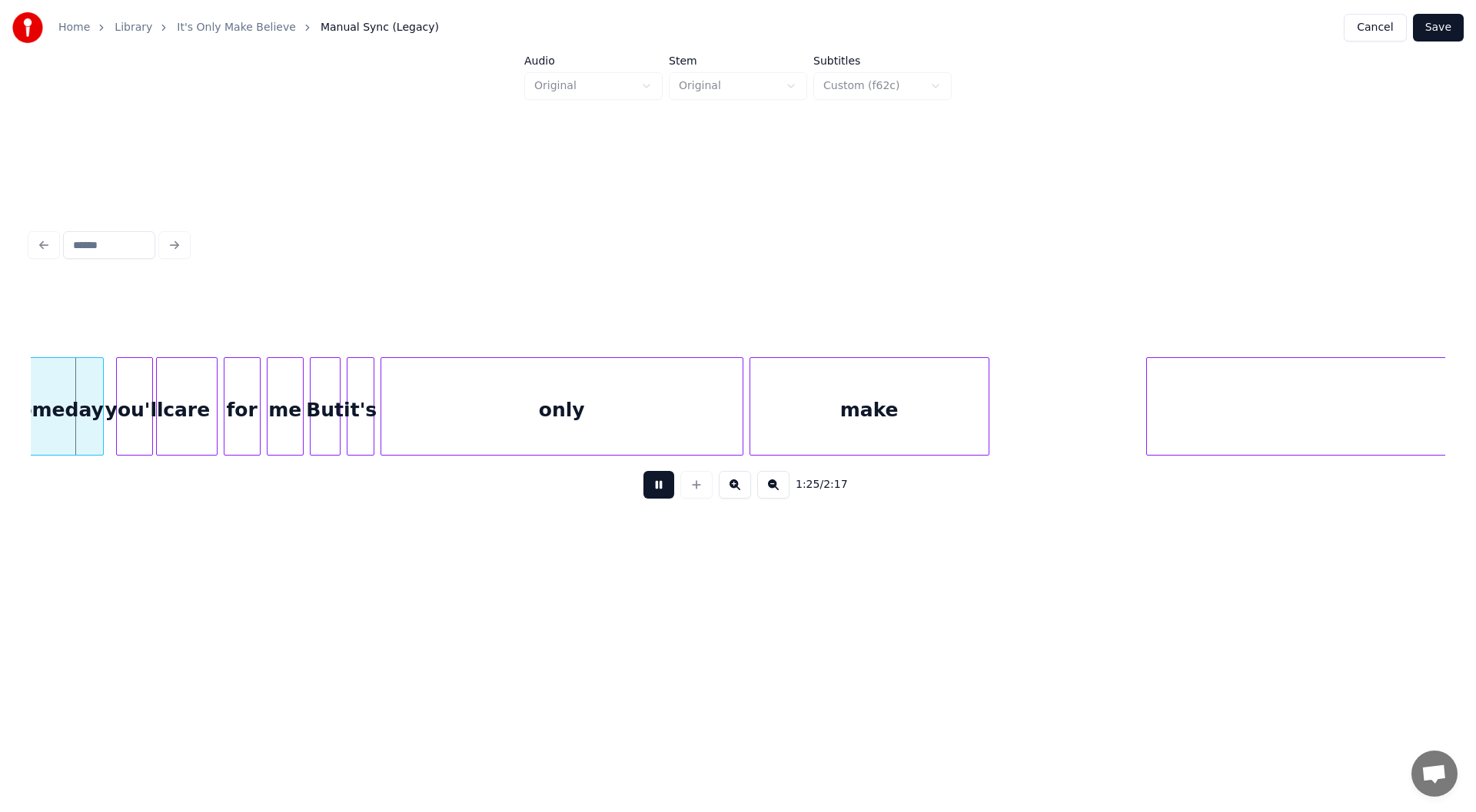
click at [653, 491] on button at bounding box center [658, 485] width 30 height 28
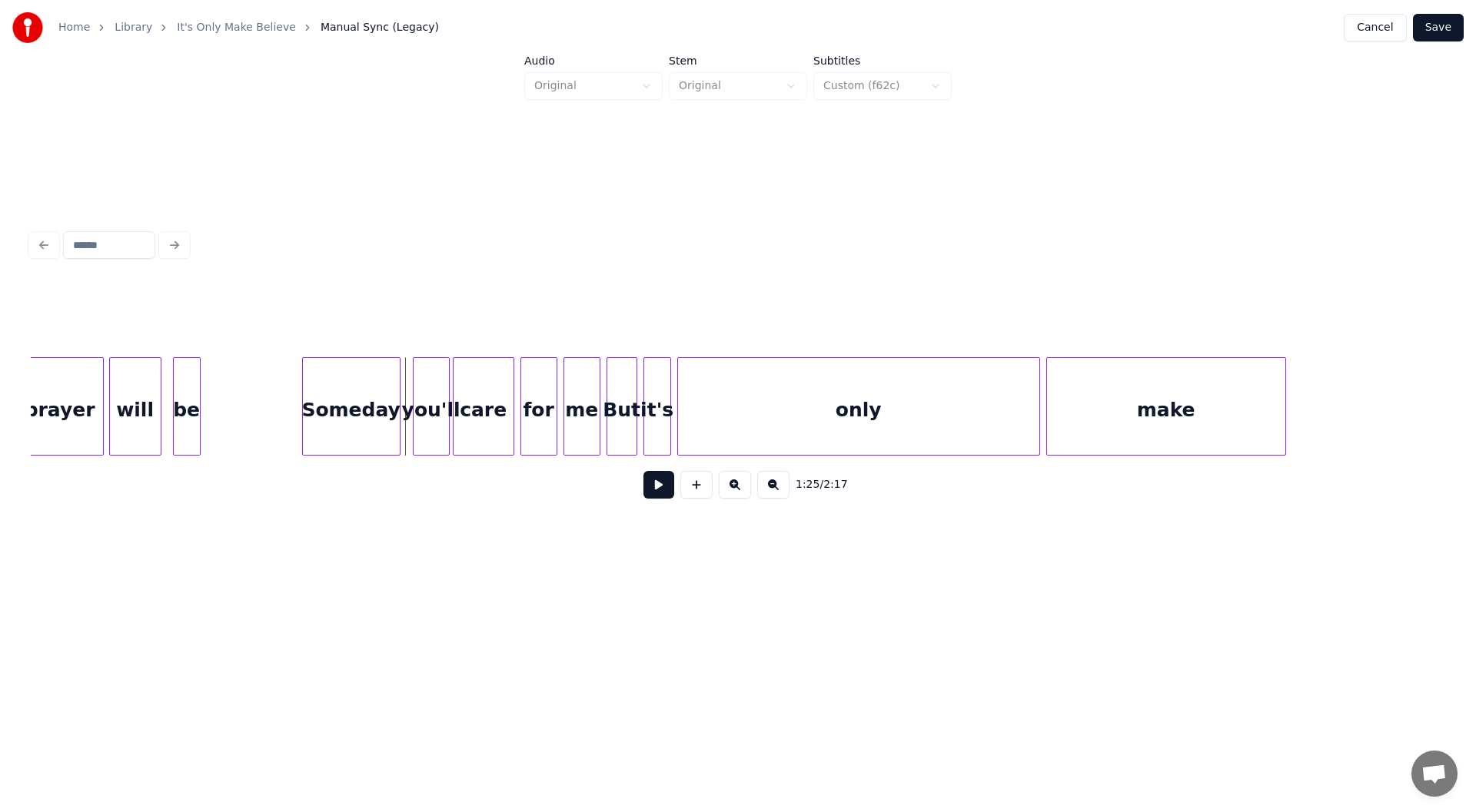
scroll to position [0, 12443]
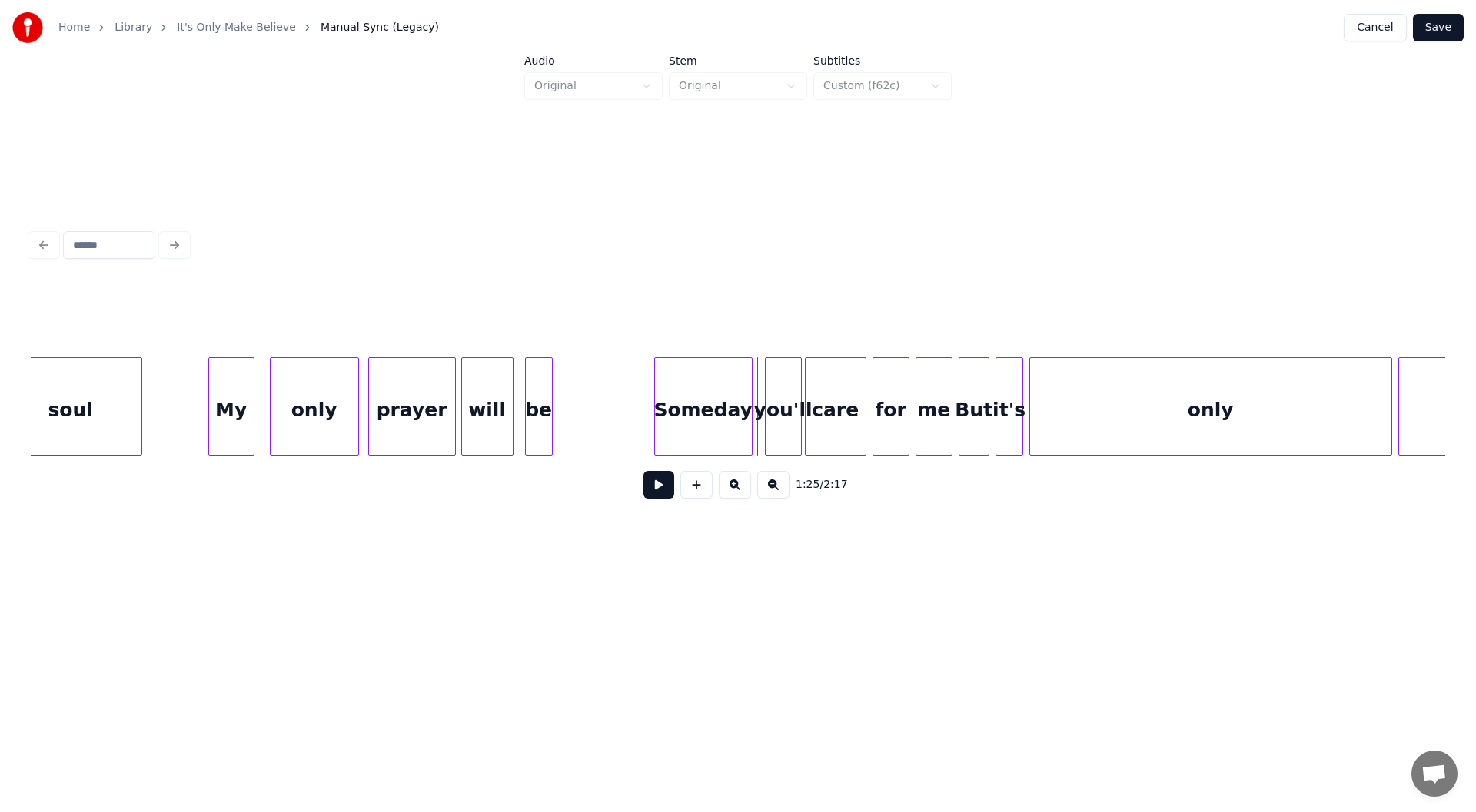
click at [226, 410] on div "My" at bounding box center [231, 410] width 44 height 104
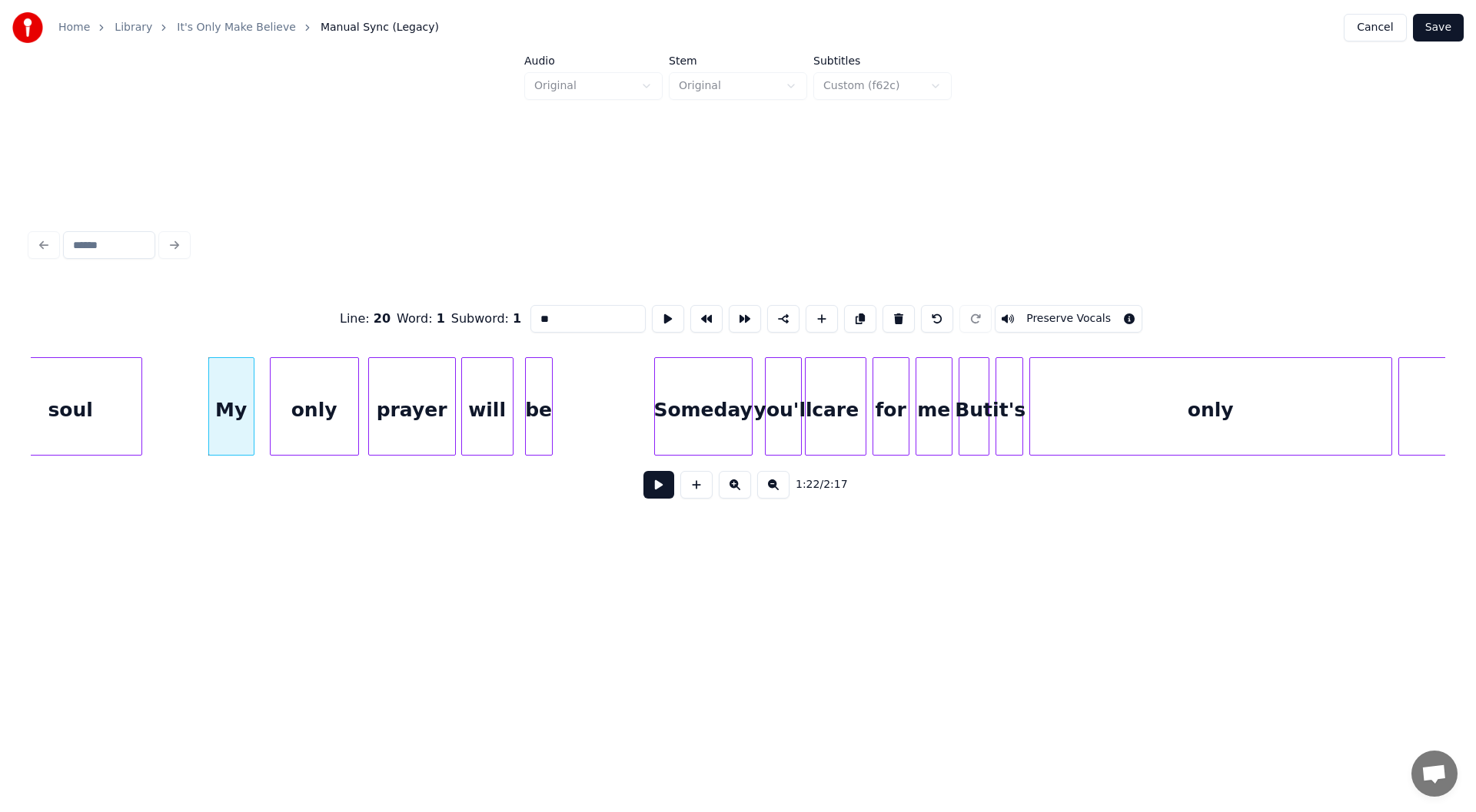
click at [659, 488] on button at bounding box center [658, 485] width 30 height 28
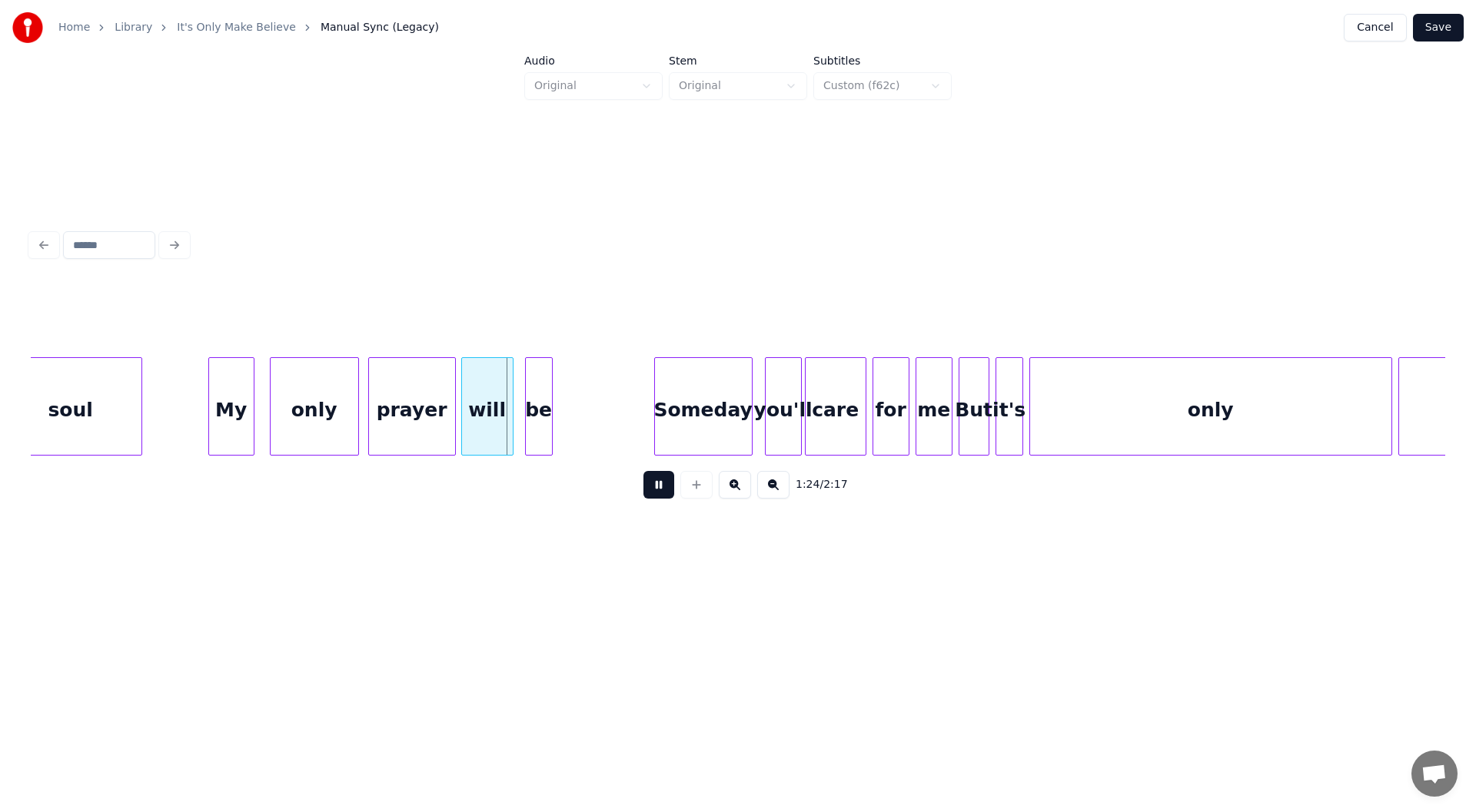
click at [657, 488] on button at bounding box center [658, 485] width 30 height 28
click at [441, 411] on div at bounding box center [443, 406] width 4 height 97
click at [480, 413] on div "will" at bounding box center [476, 410] width 51 height 104
click at [522, 426] on div "be" at bounding box center [519, 410] width 26 height 104
click at [110, 418] on div "soul" at bounding box center [71, 410] width 141 height 104
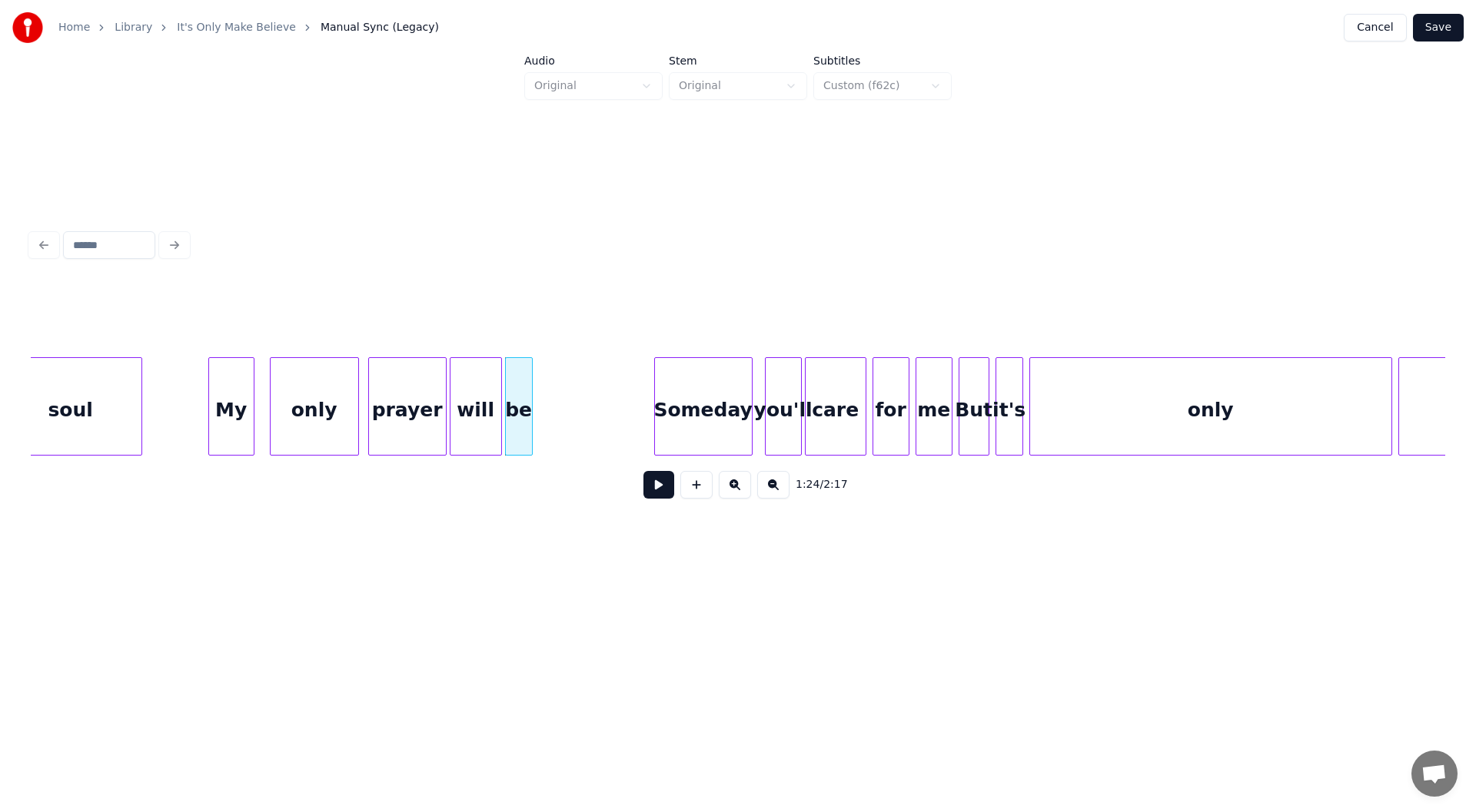
scroll to position [0, 12411]
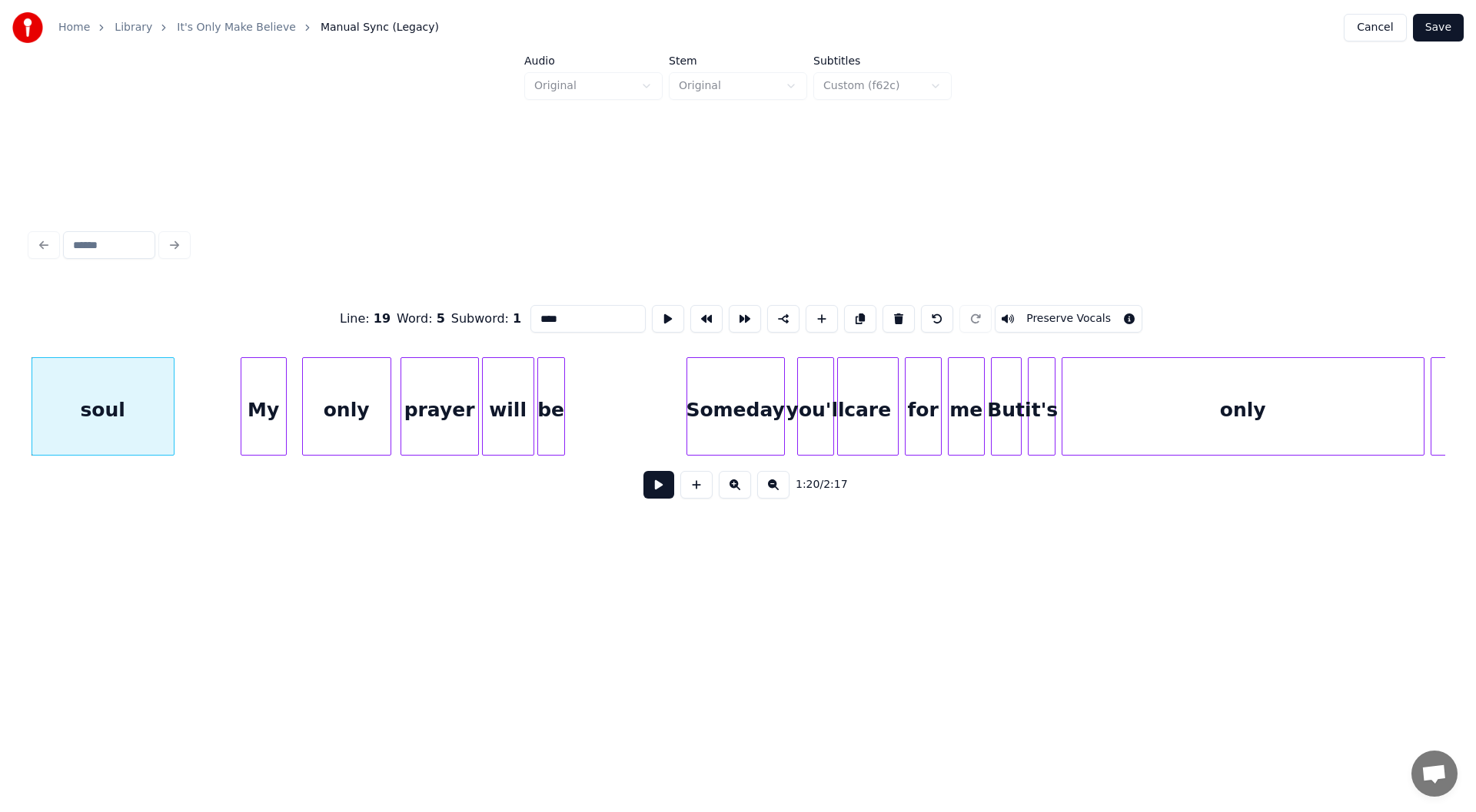
click at [661, 488] on button at bounding box center [658, 485] width 30 height 28
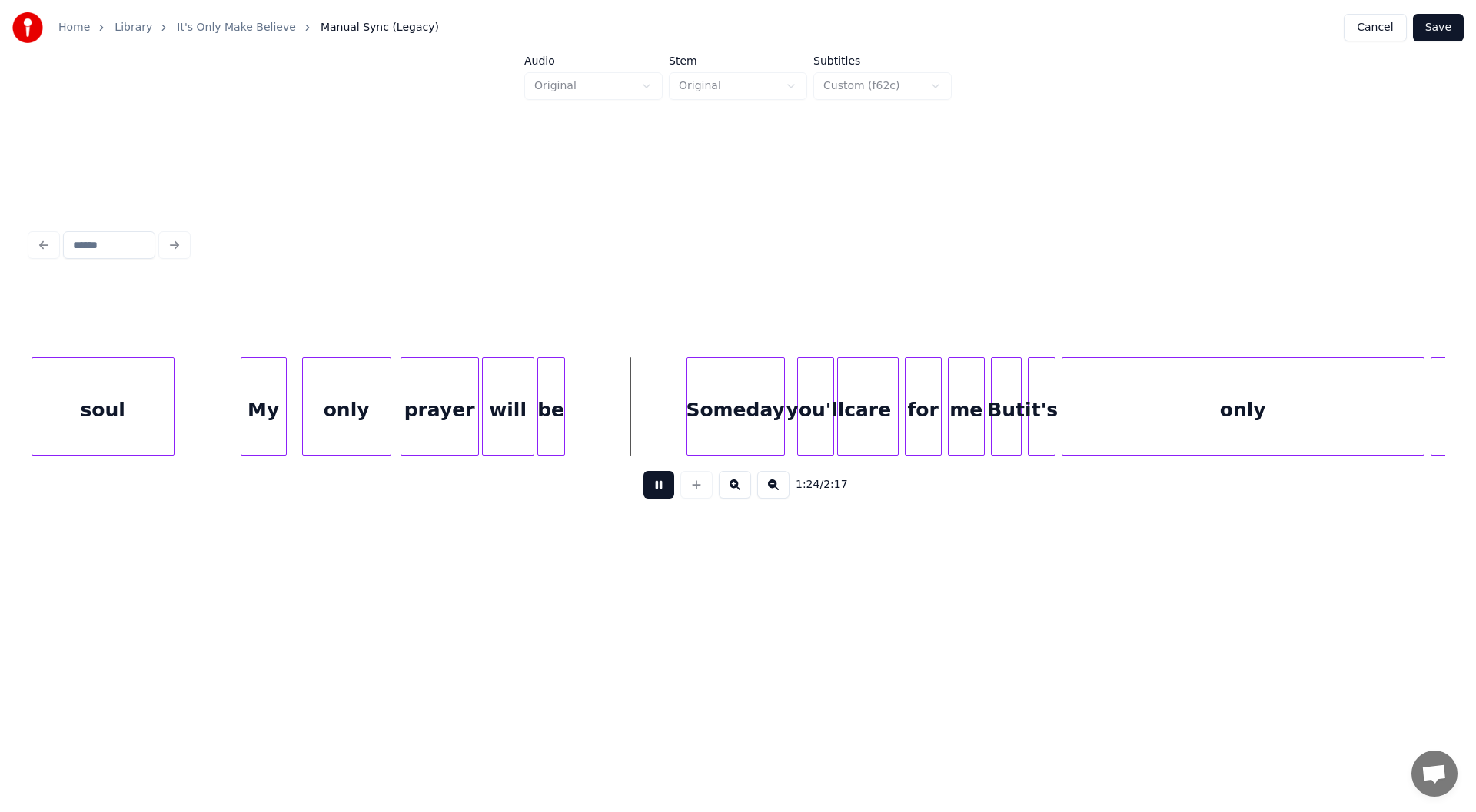
click at [651, 490] on button at bounding box center [658, 485] width 30 height 28
click at [633, 424] on div at bounding box center [630, 406] width 4 height 97
click at [259, 401] on div "My" at bounding box center [263, 410] width 44 height 104
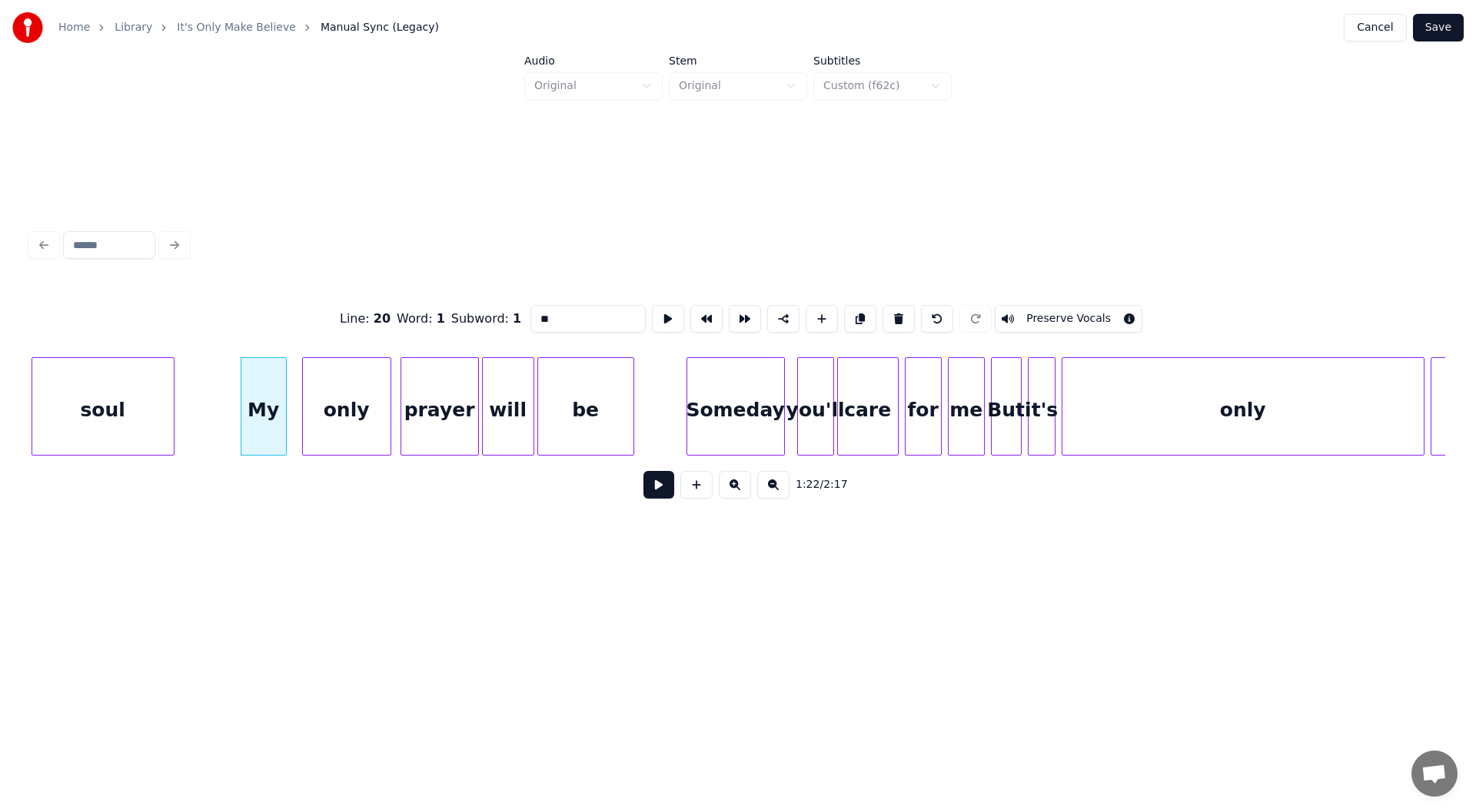
click at [670, 487] on button at bounding box center [658, 485] width 30 height 28
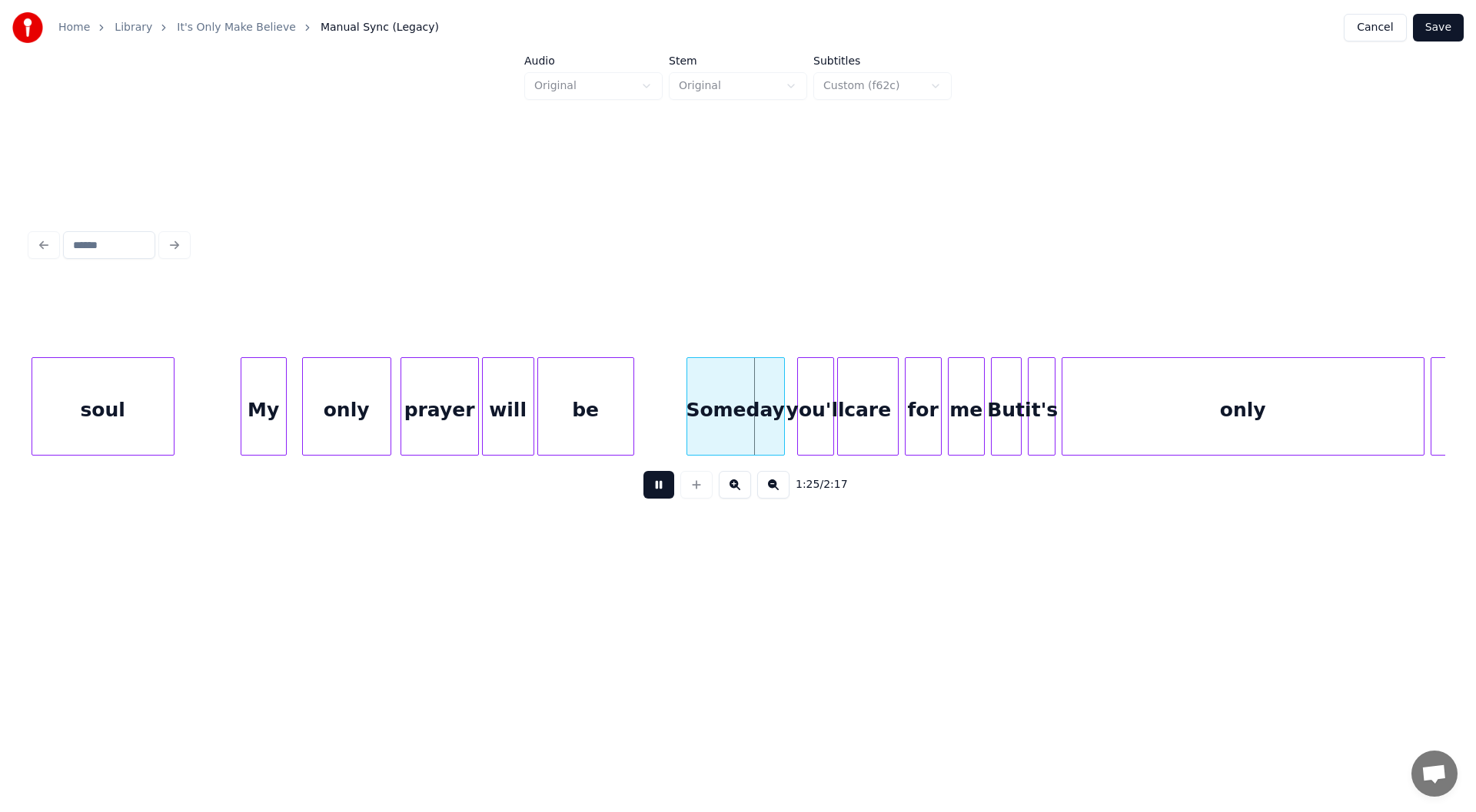
click at [656, 489] on button at bounding box center [658, 485] width 30 height 28
click at [598, 403] on div "be" at bounding box center [585, 410] width 95 height 104
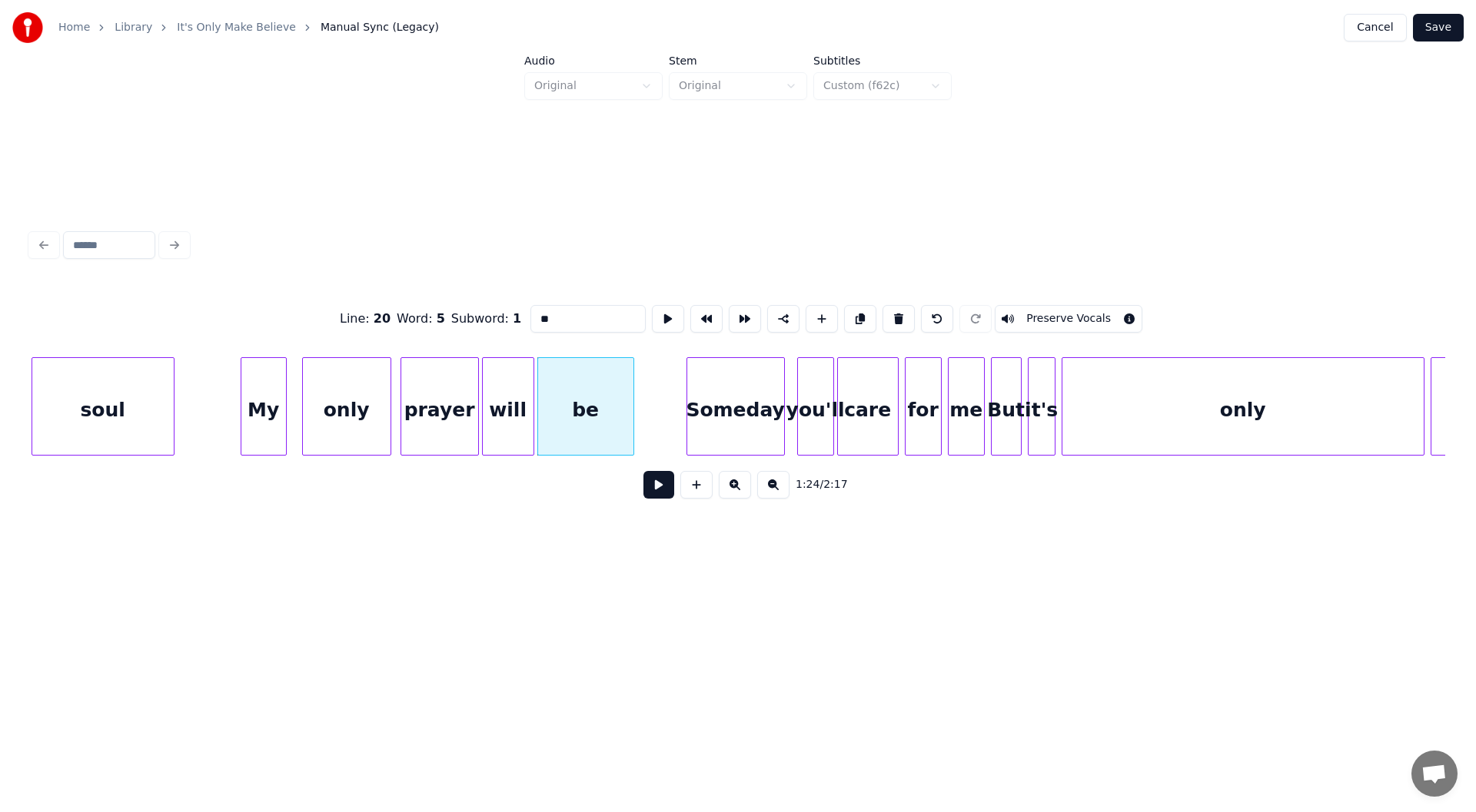
click at [661, 490] on button at bounding box center [658, 485] width 30 height 28
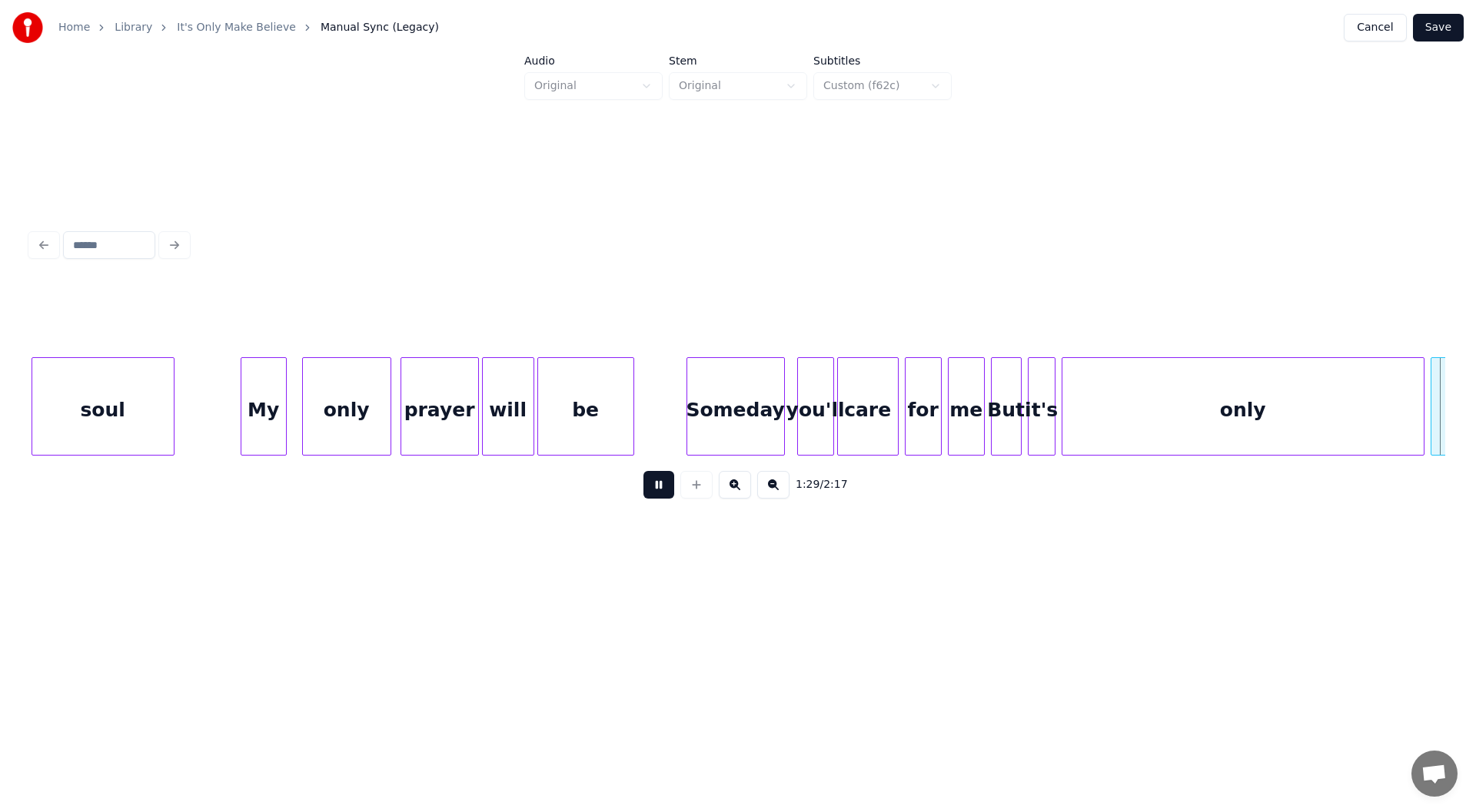
scroll to position [0, 13827]
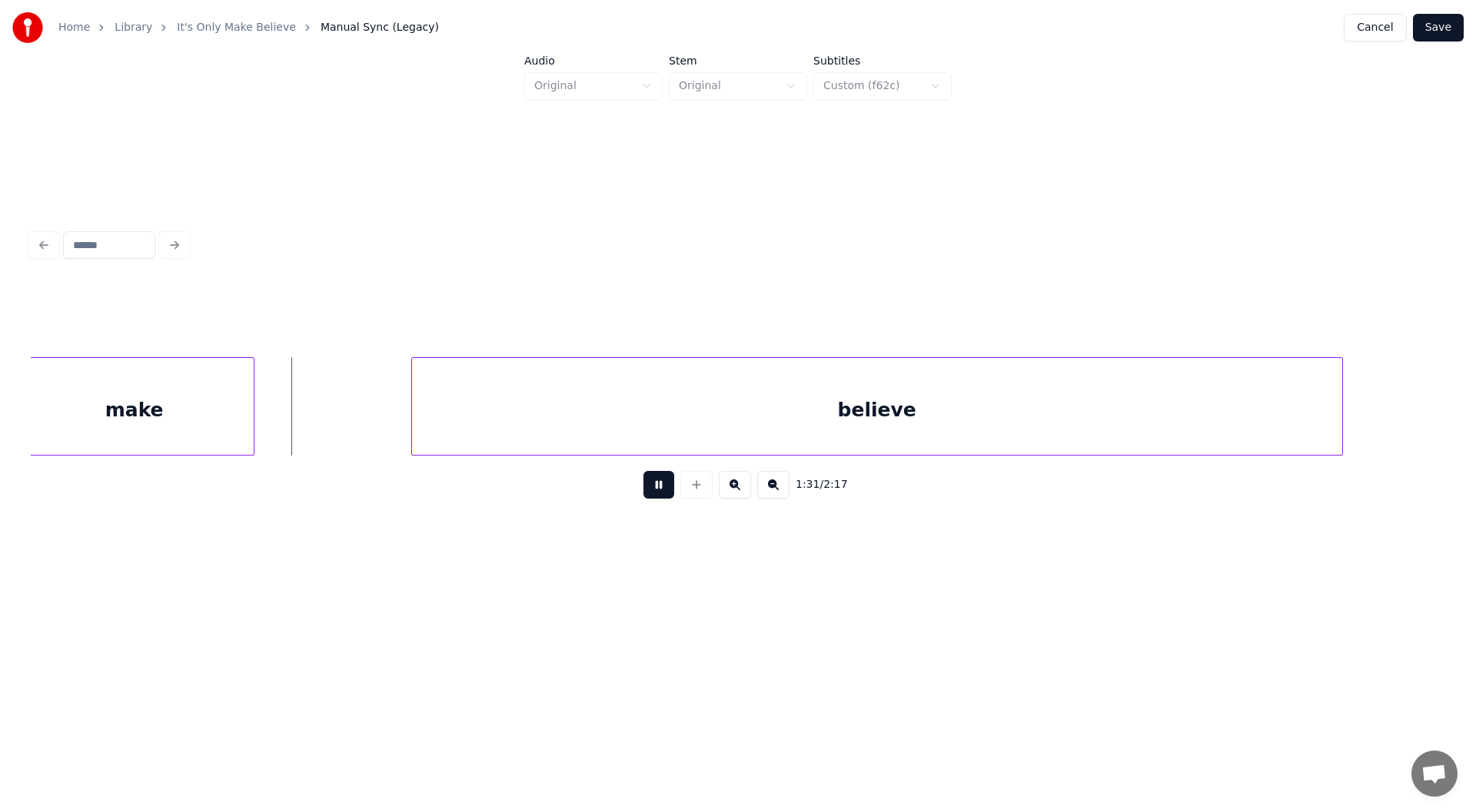
click at [661, 490] on button at bounding box center [658, 485] width 30 height 28
click at [286, 421] on div at bounding box center [286, 406] width 4 height 97
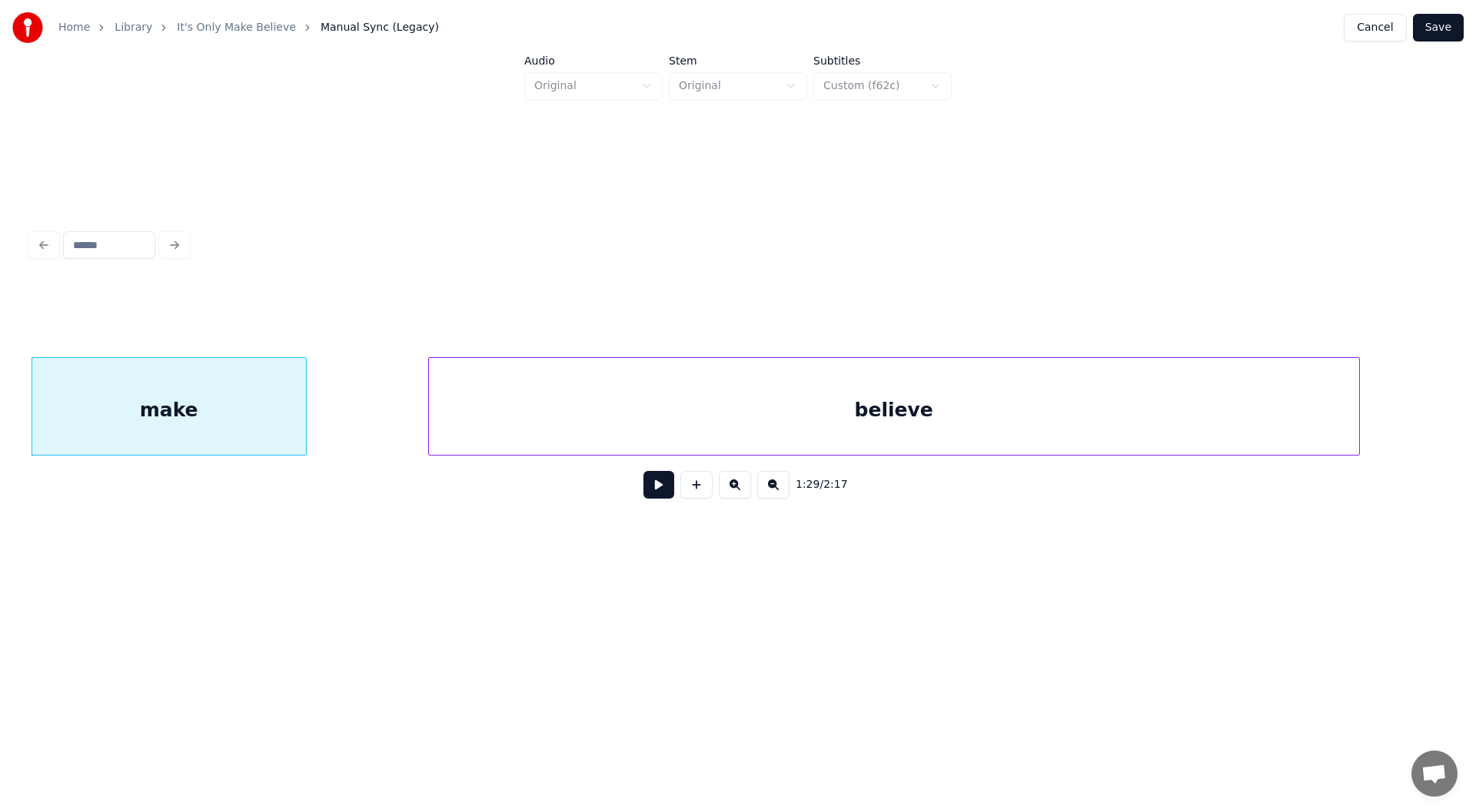
click at [158, 399] on div "make" at bounding box center [169, 410] width 273 height 104
click at [660, 491] on button at bounding box center [658, 485] width 30 height 28
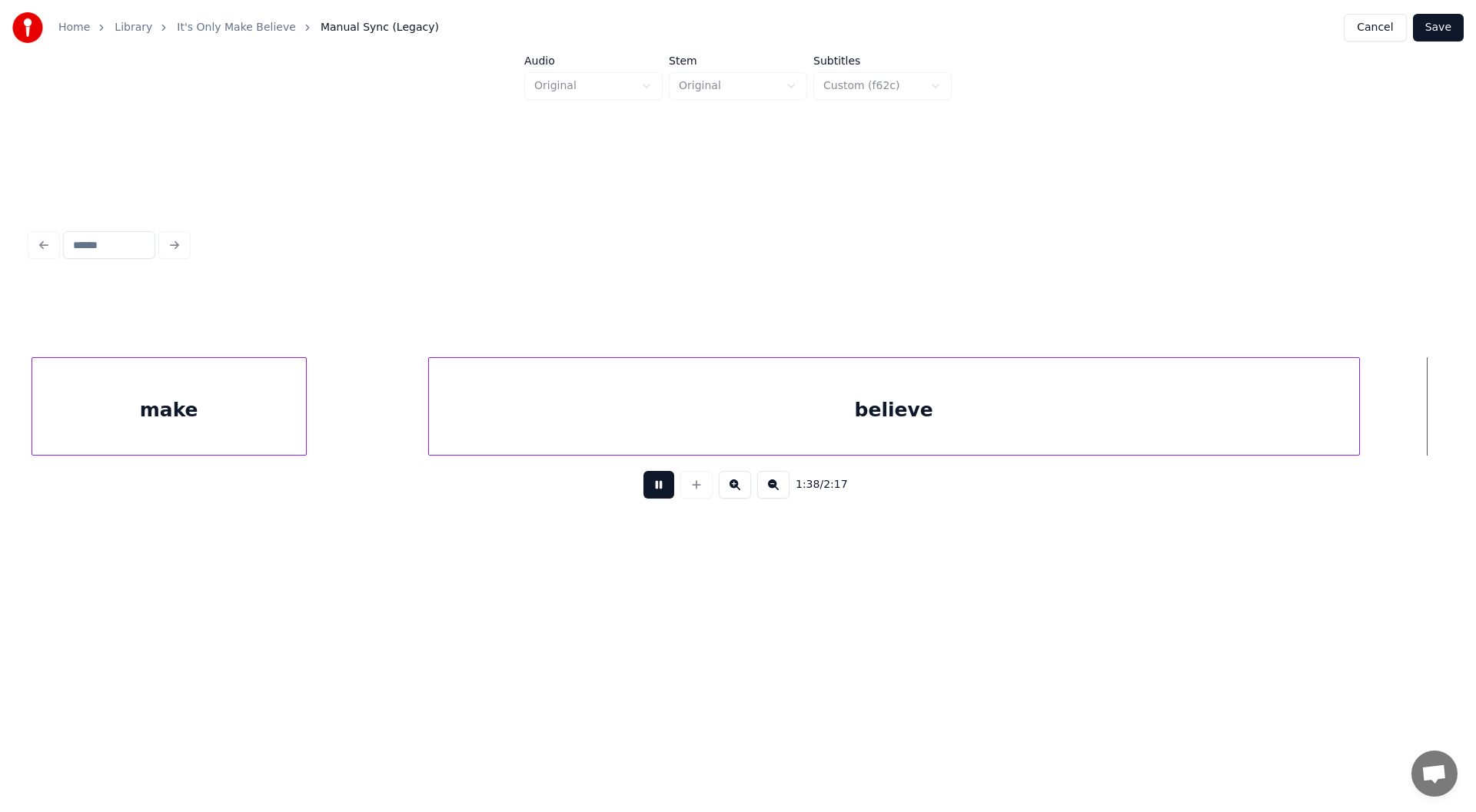
scroll to position [0, 15225]
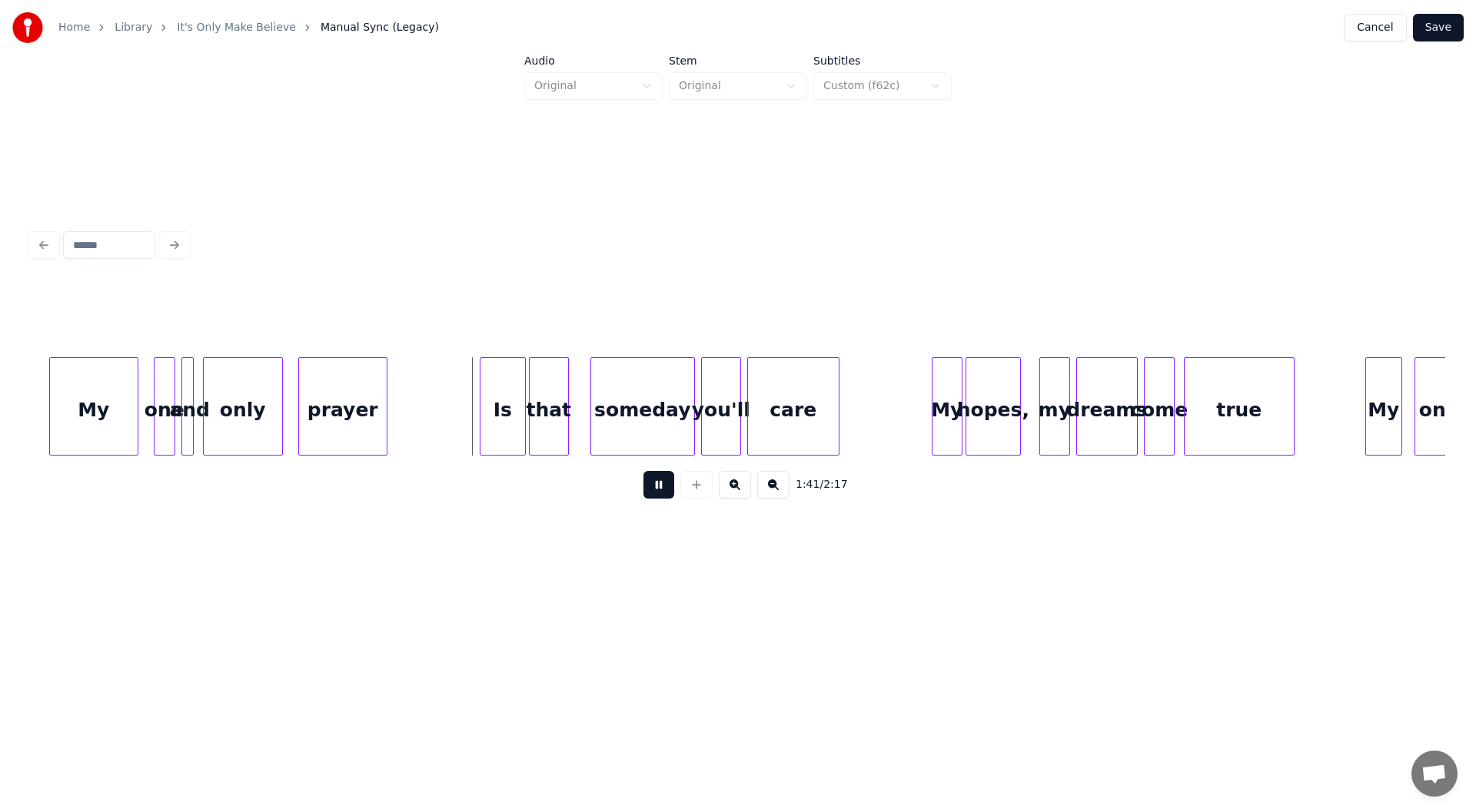
click at [656, 488] on button at bounding box center [658, 485] width 30 height 28
click at [449, 423] on div at bounding box center [449, 406] width 4 height 97
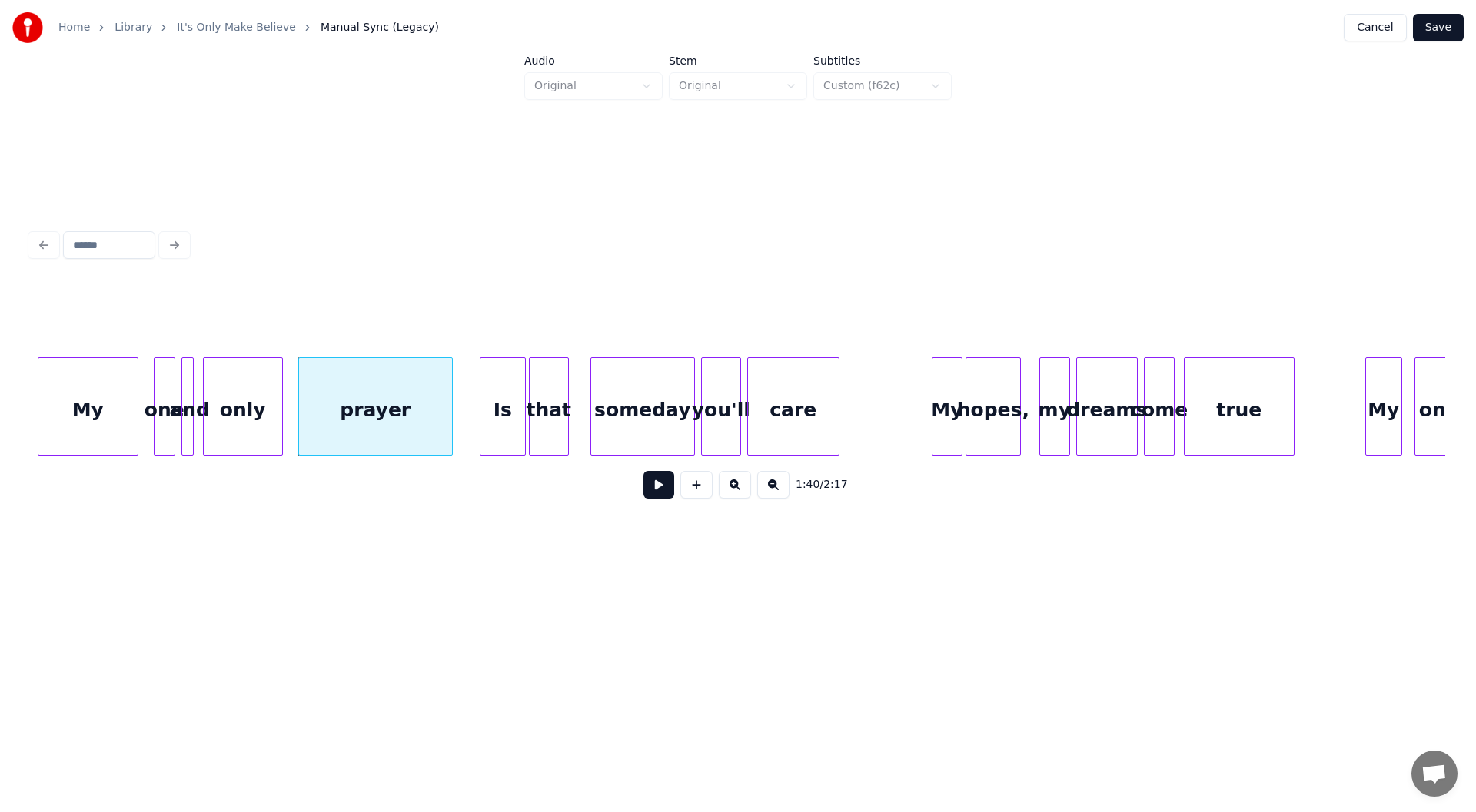
click at [38, 420] on div at bounding box center [40, 406] width 4 height 97
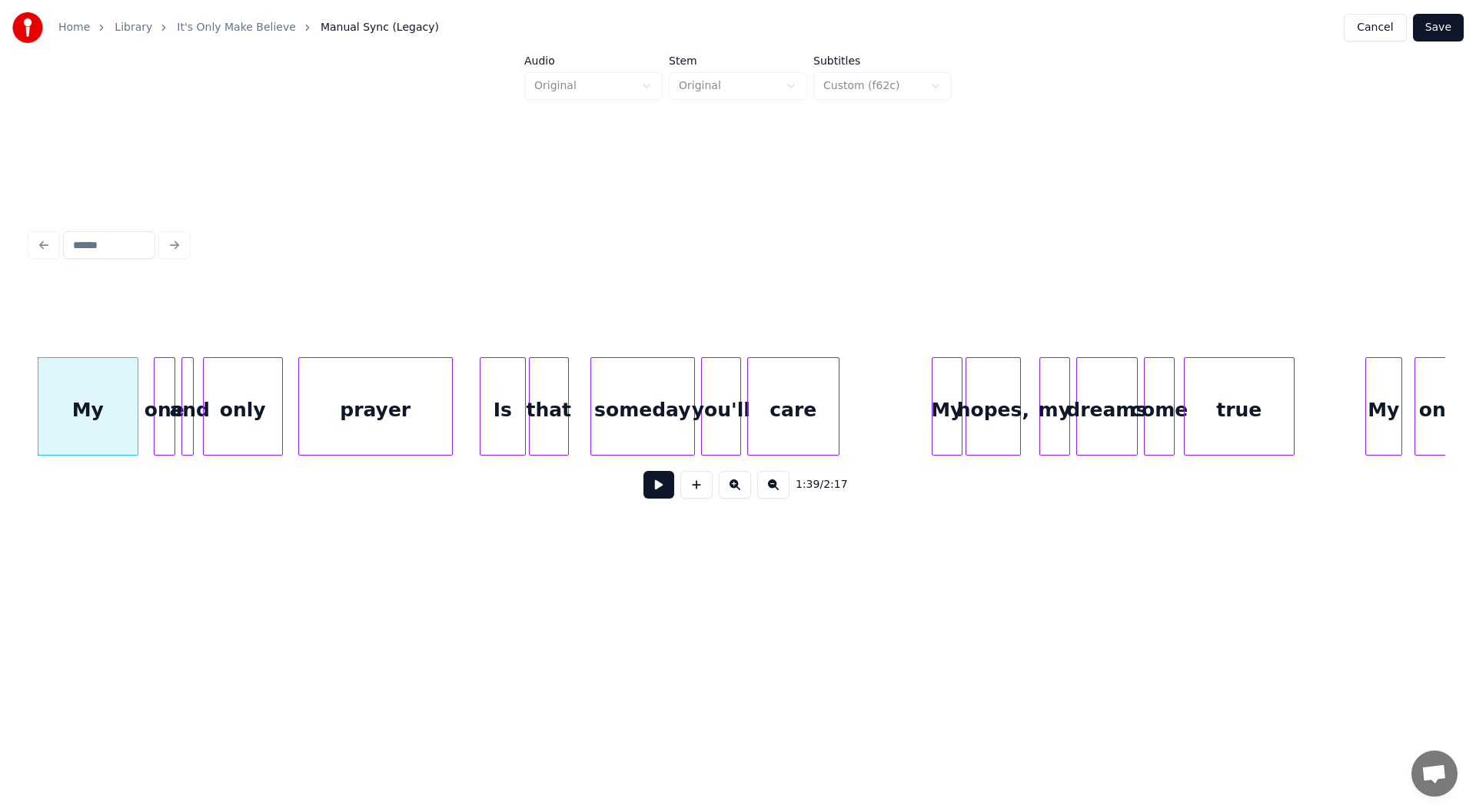
click at [77, 413] on div "My" at bounding box center [88, 410] width 99 height 104
click at [653, 493] on button at bounding box center [658, 485] width 30 height 28
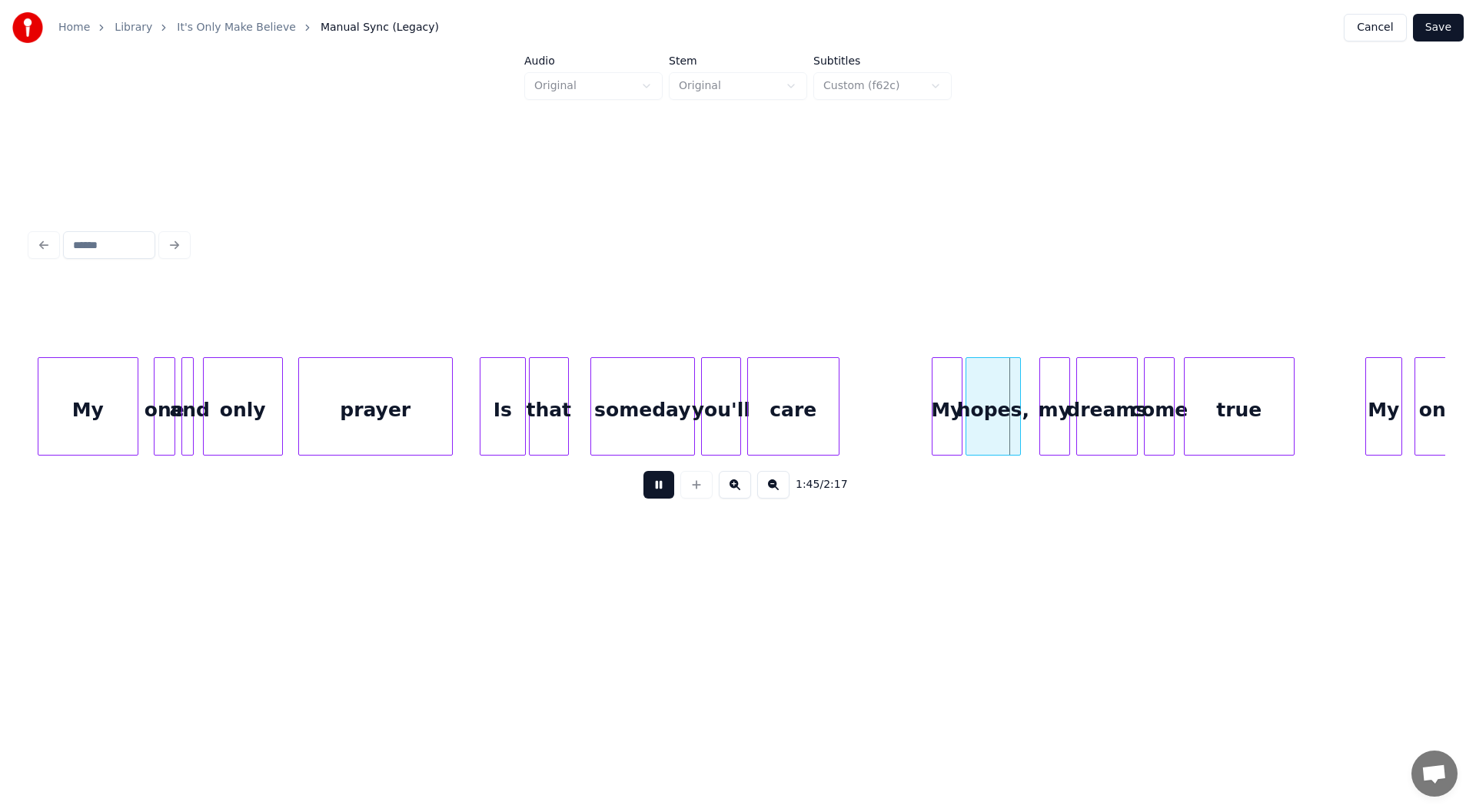
click at [655, 487] on button at bounding box center [658, 485] width 30 height 28
click at [917, 413] on div at bounding box center [917, 406] width 4 height 97
click at [656, 482] on button at bounding box center [658, 485] width 30 height 28
click at [654, 488] on button at bounding box center [658, 485] width 30 height 28
click at [1348, 408] on div at bounding box center [1350, 406] width 4 height 97
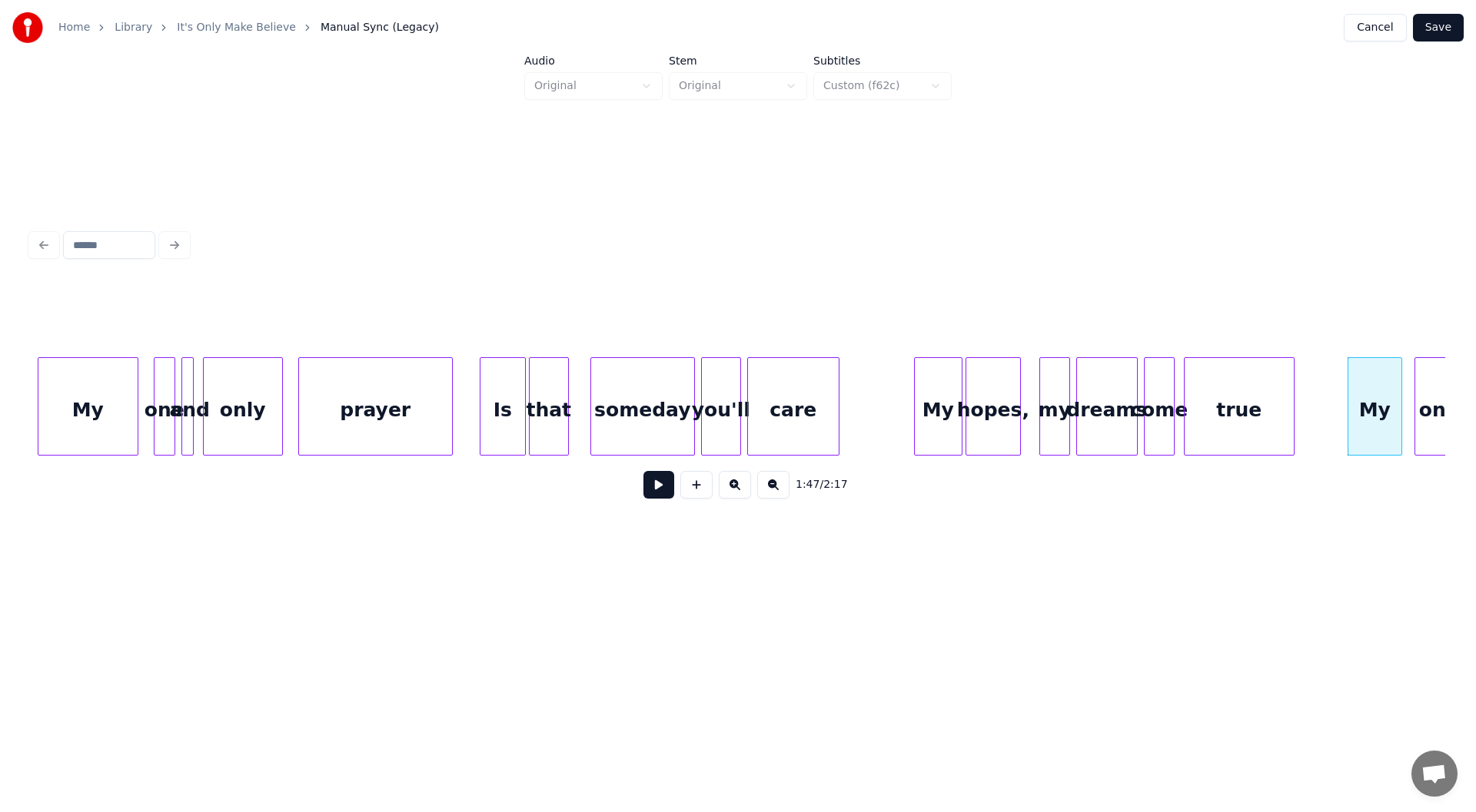
click at [650, 483] on button at bounding box center [658, 485] width 30 height 28
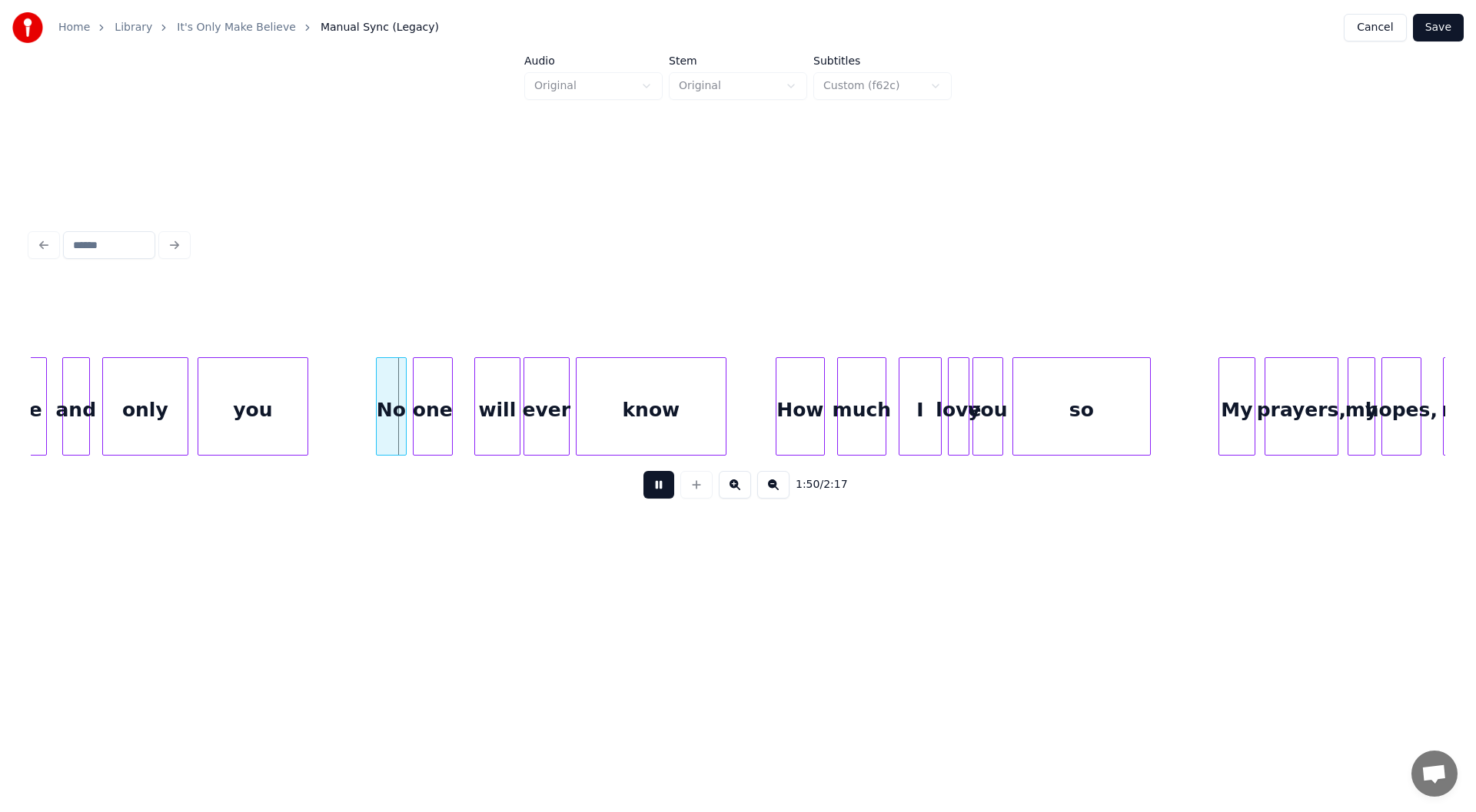
click at [653, 491] on button at bounding box center [658, 485] width 30 height 28
click at [316, 412] on div at bounding box center [316, 406] width 4 height 97
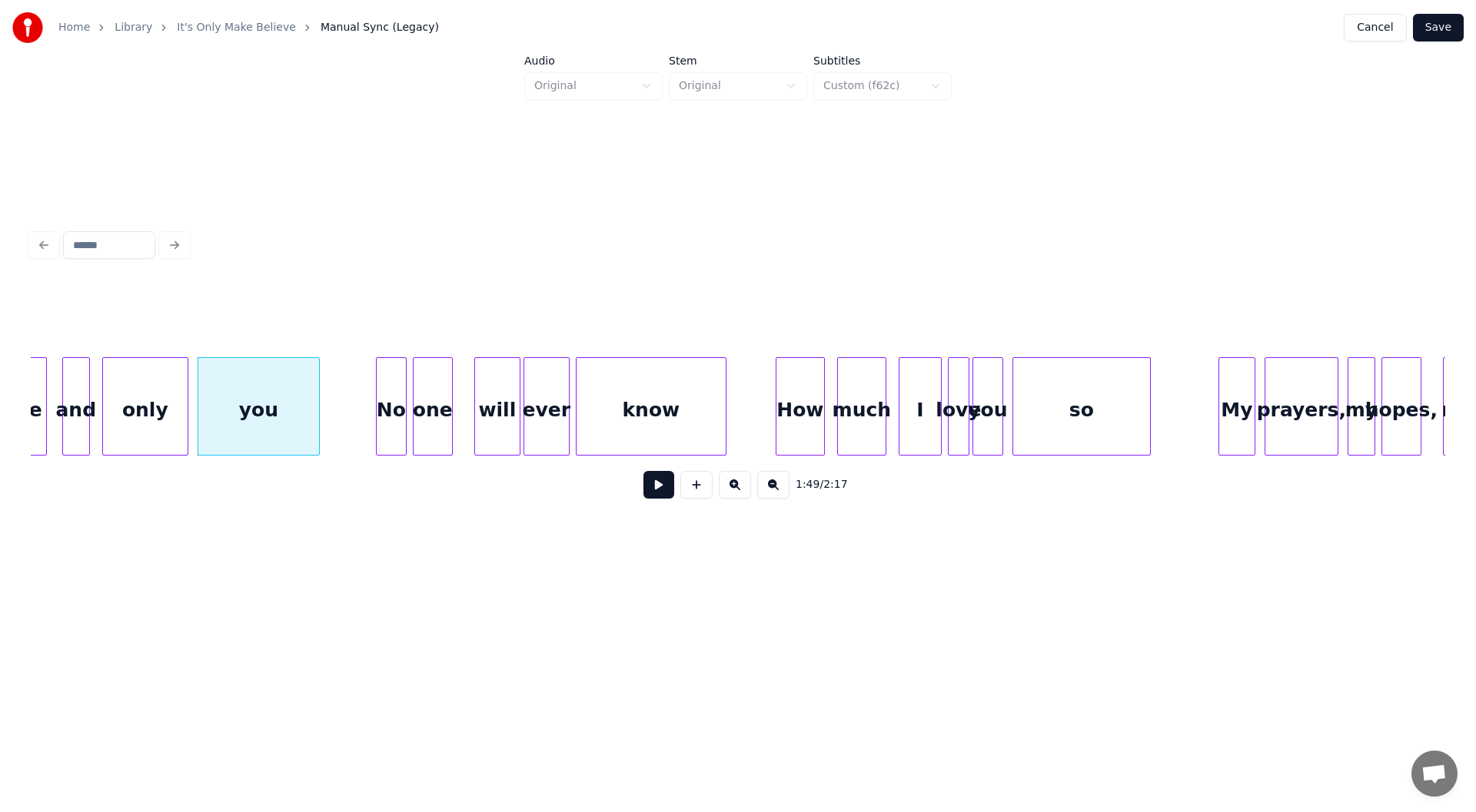
click at [658, 491] on button at bounding box center [658, 485] width 30 height 28
click at [653, 489] on button at bounding box center [658, 485] width 30 height 28
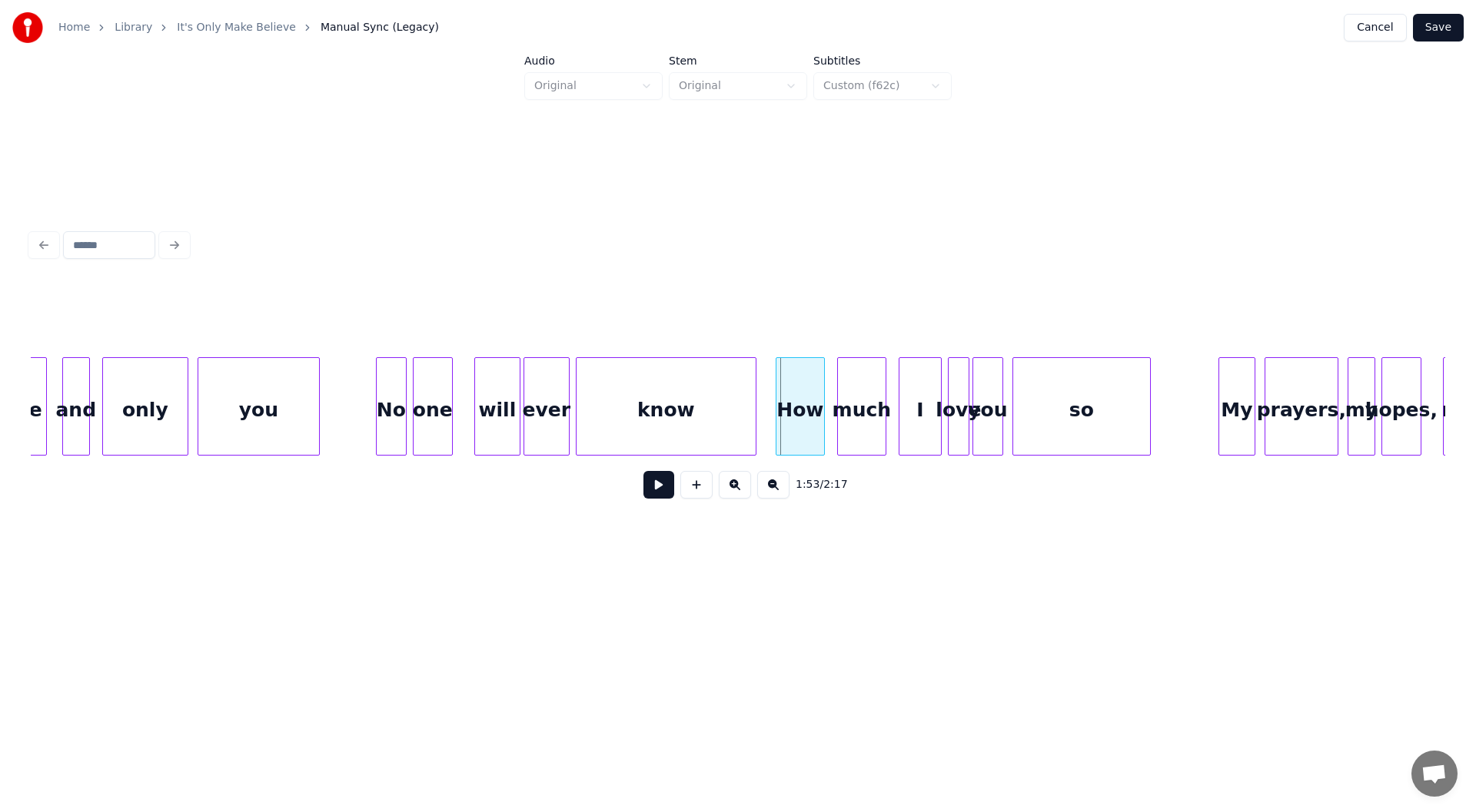
click at [755, 421] on div at bounding box center [753, 406] width 4 height 97
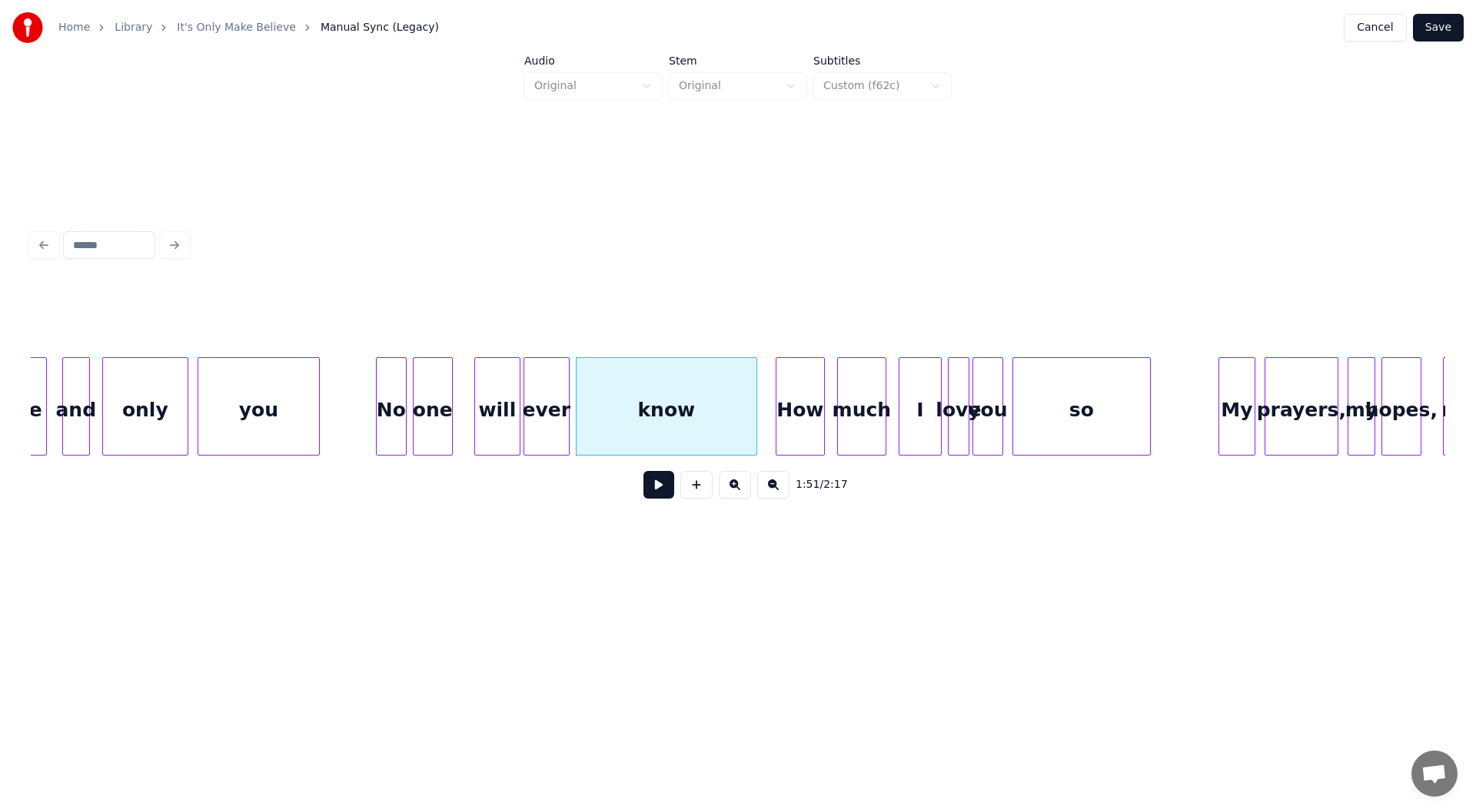
click at [659, 488] on button at bounding box center [658, 485] width 30 height 28
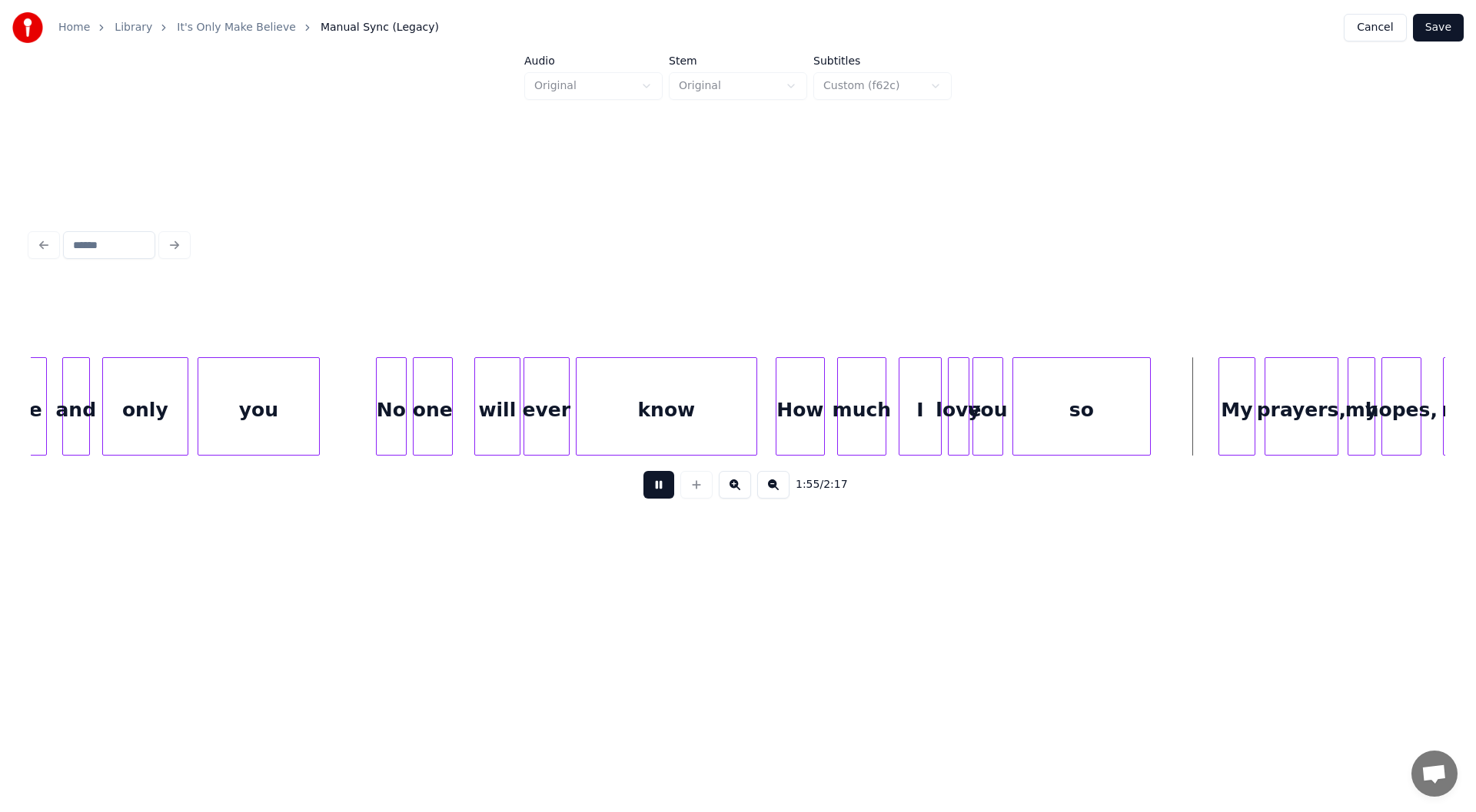
click at [651, 490] on button at bounding box center [658, 485] width 30 height 28
click at [1161, 409] on div at bounding box center [1160, 406] width 4 height 97
click at [653, 493] on button at bounding box center [658, 485] width 30 height 28
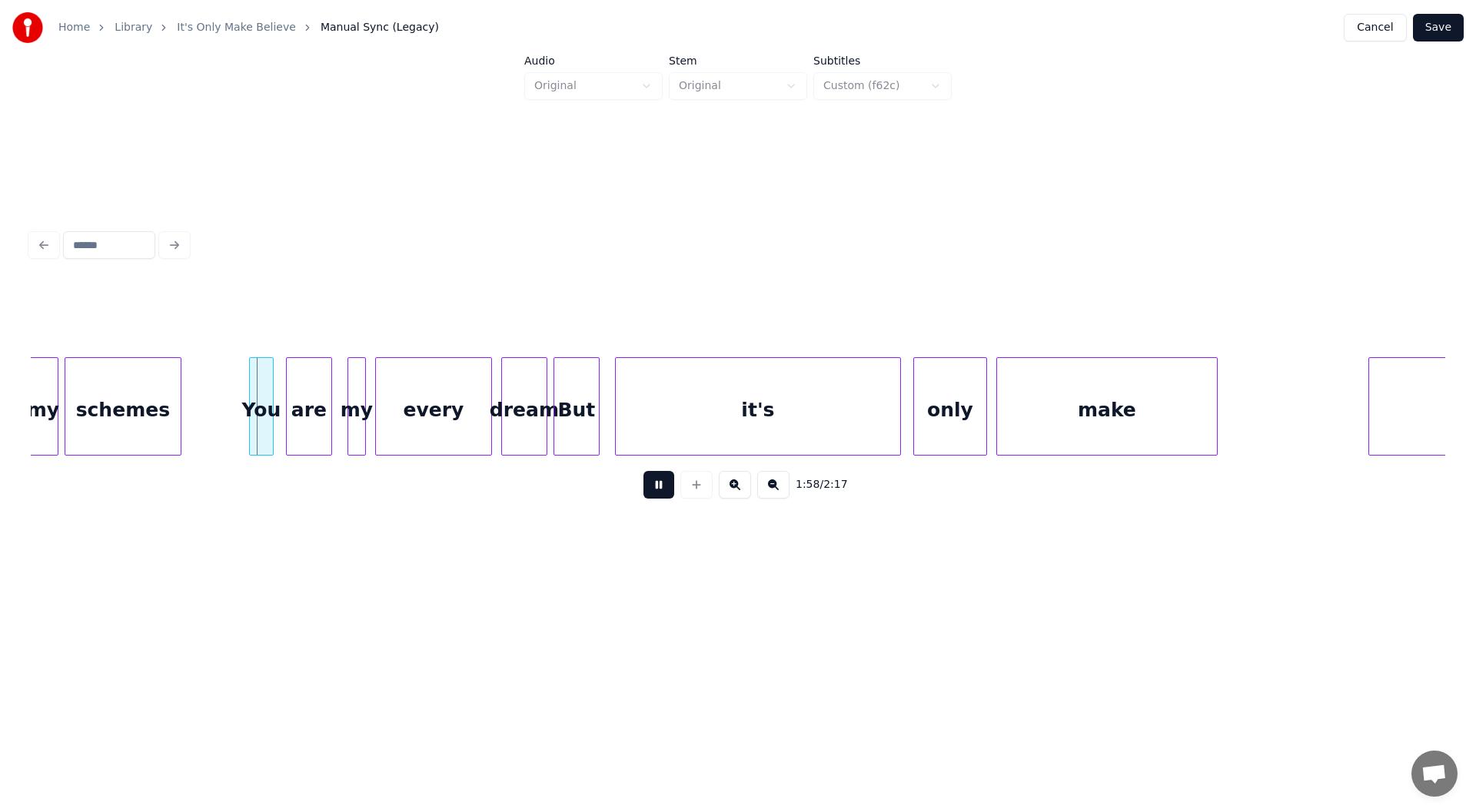
click at [653, 490] on button at bounding box center [658, 485] width 30 height 28
click at [224, 426] on div at bounding box center [222, 406] width 4 height 97
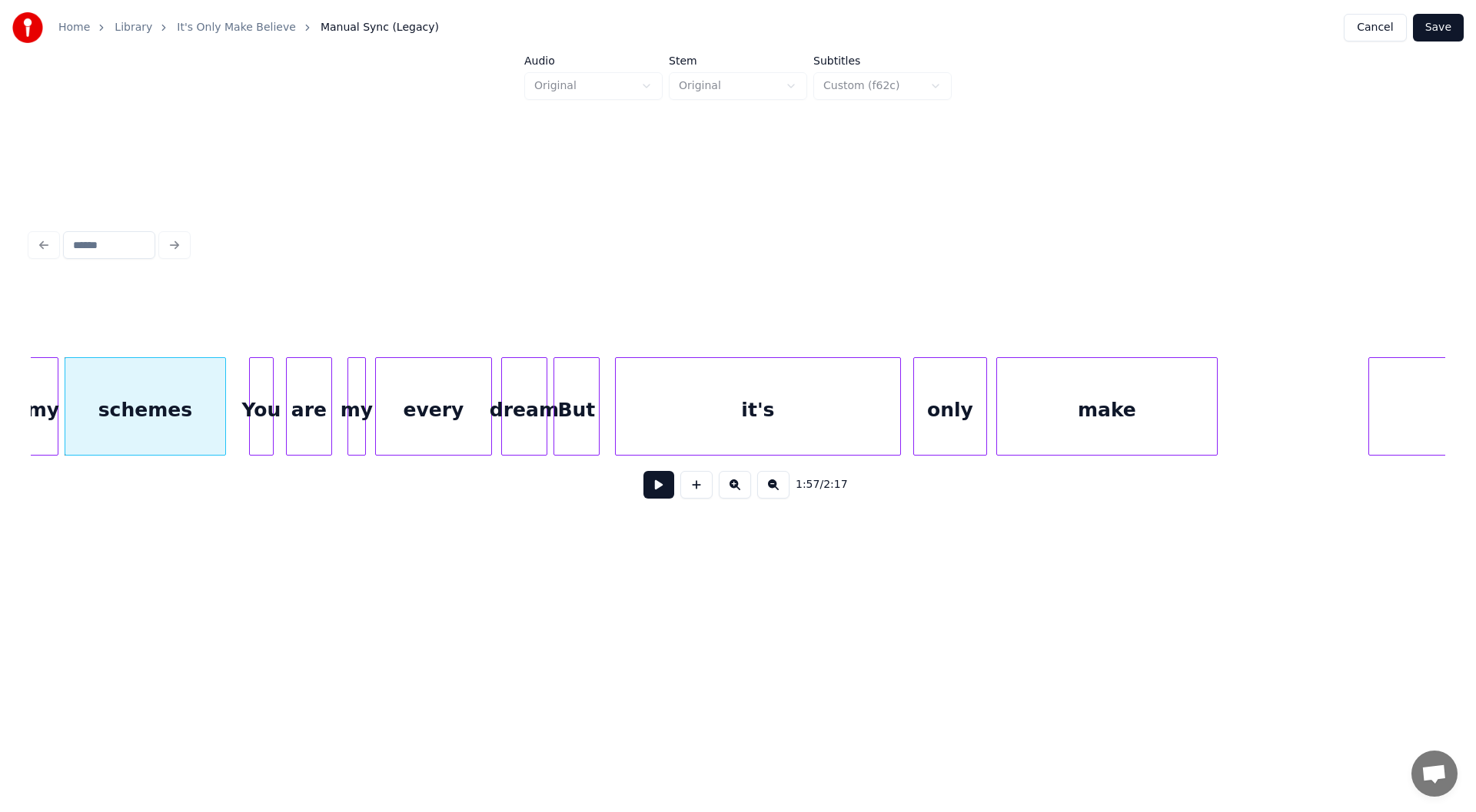
click at [653, 491] on button at bounding box center [658, 485] width 30 height 28
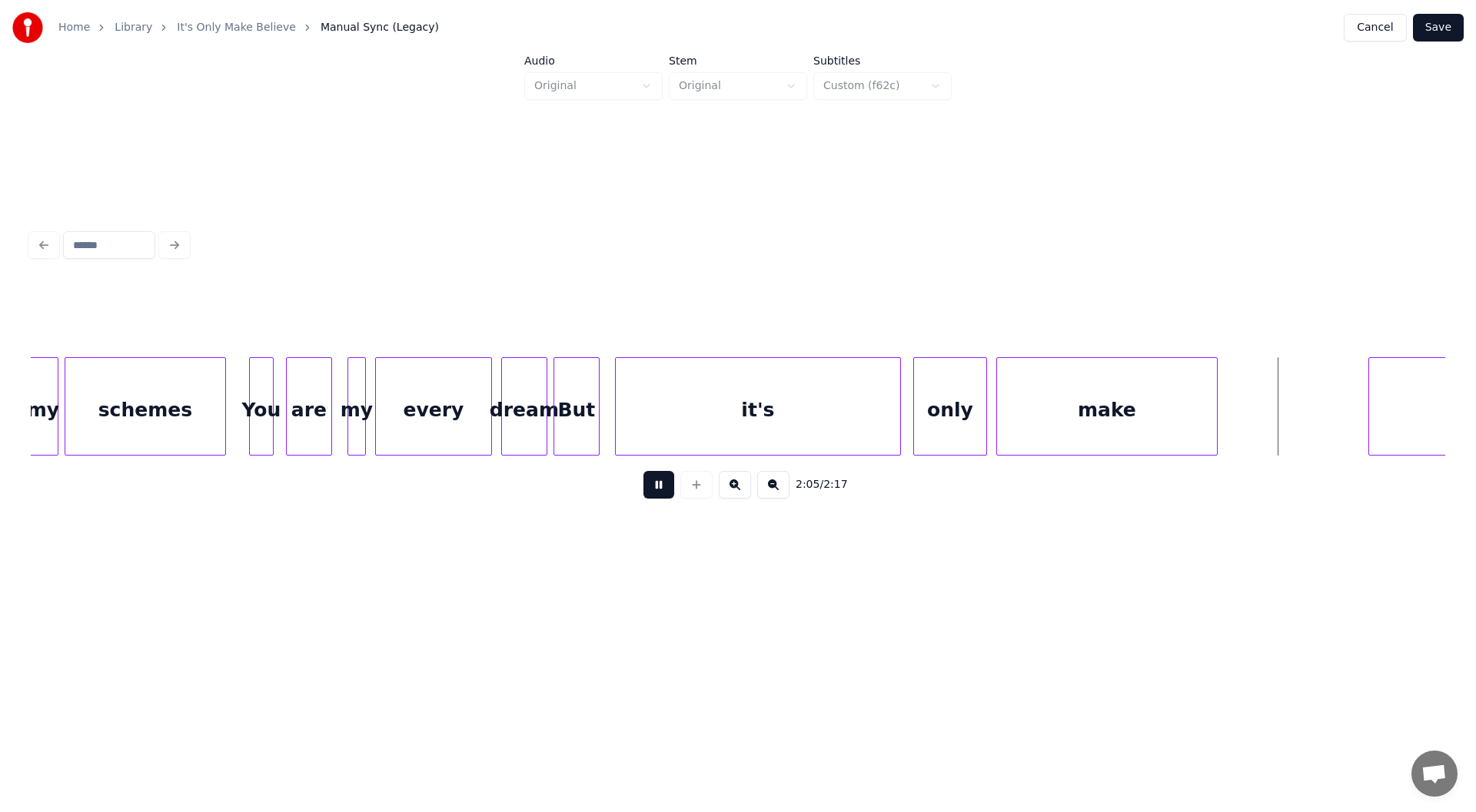
click at [657, 490] on button at bounding box center [658, 485] width 30 height 28
click at [1060, 405] on div "make" at bounding box center [1107, 410] width 219 height 104
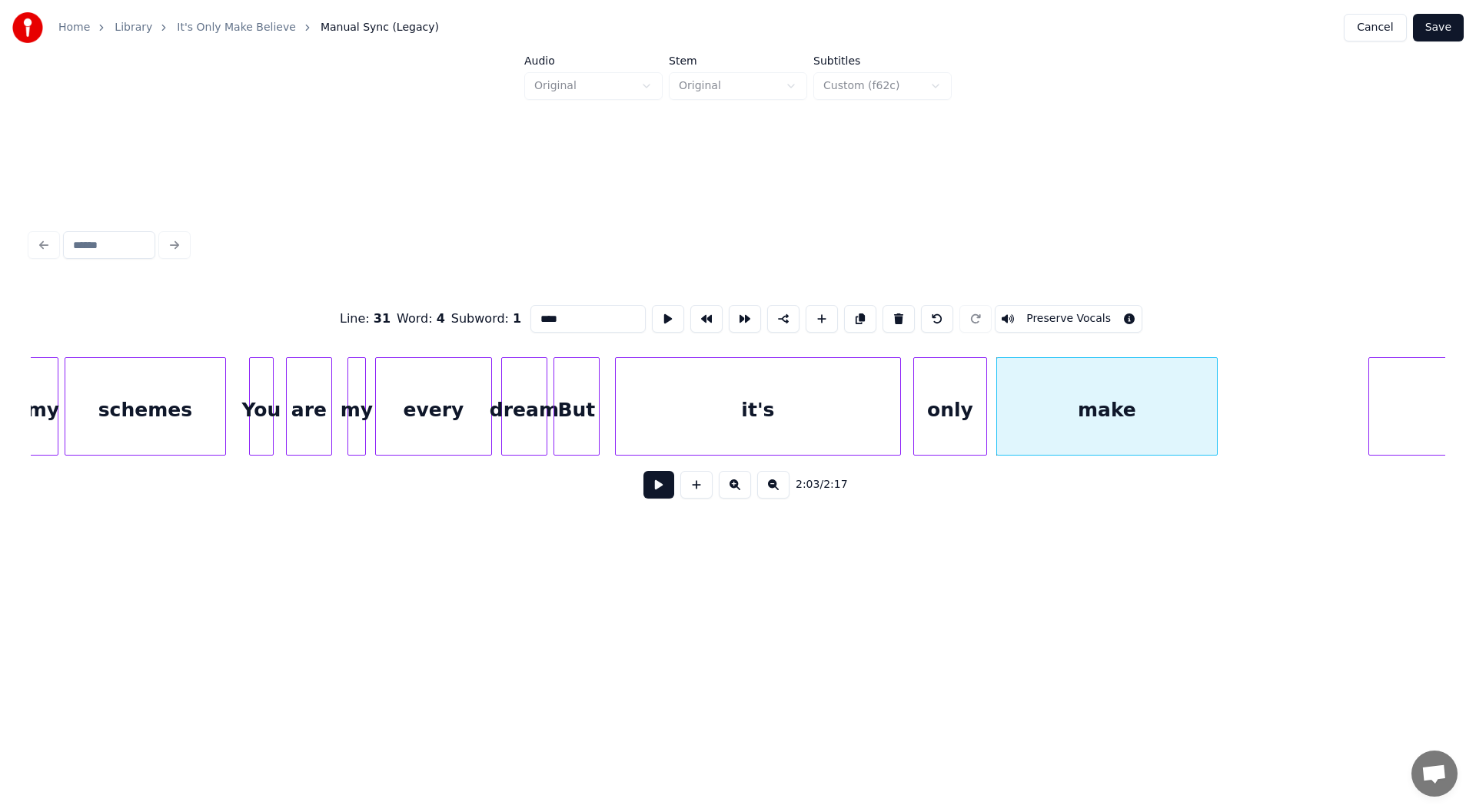
click at [652, 494] on button at bounding box center [658, 485] width 30 height 28
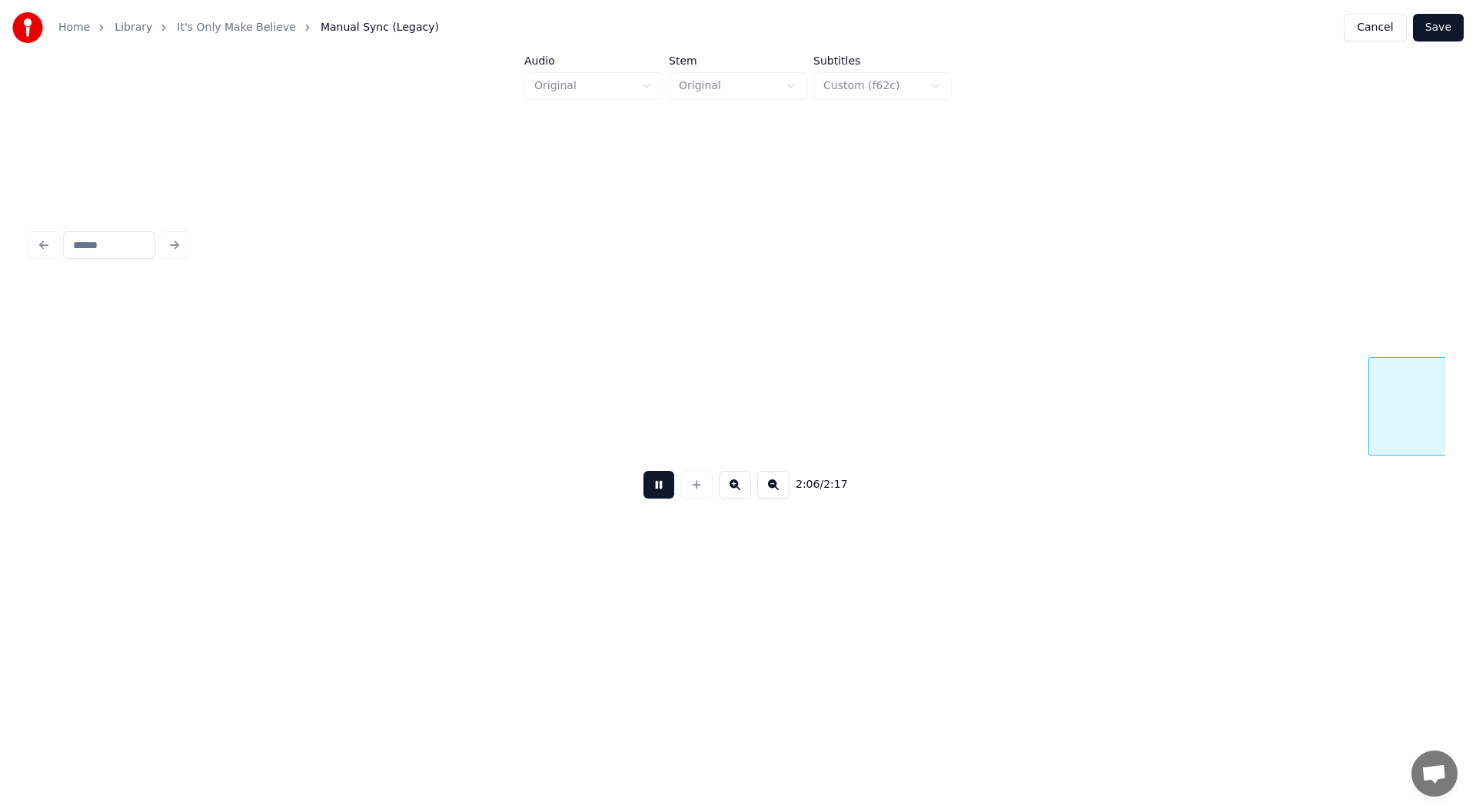
scroll to position [0, 19474]
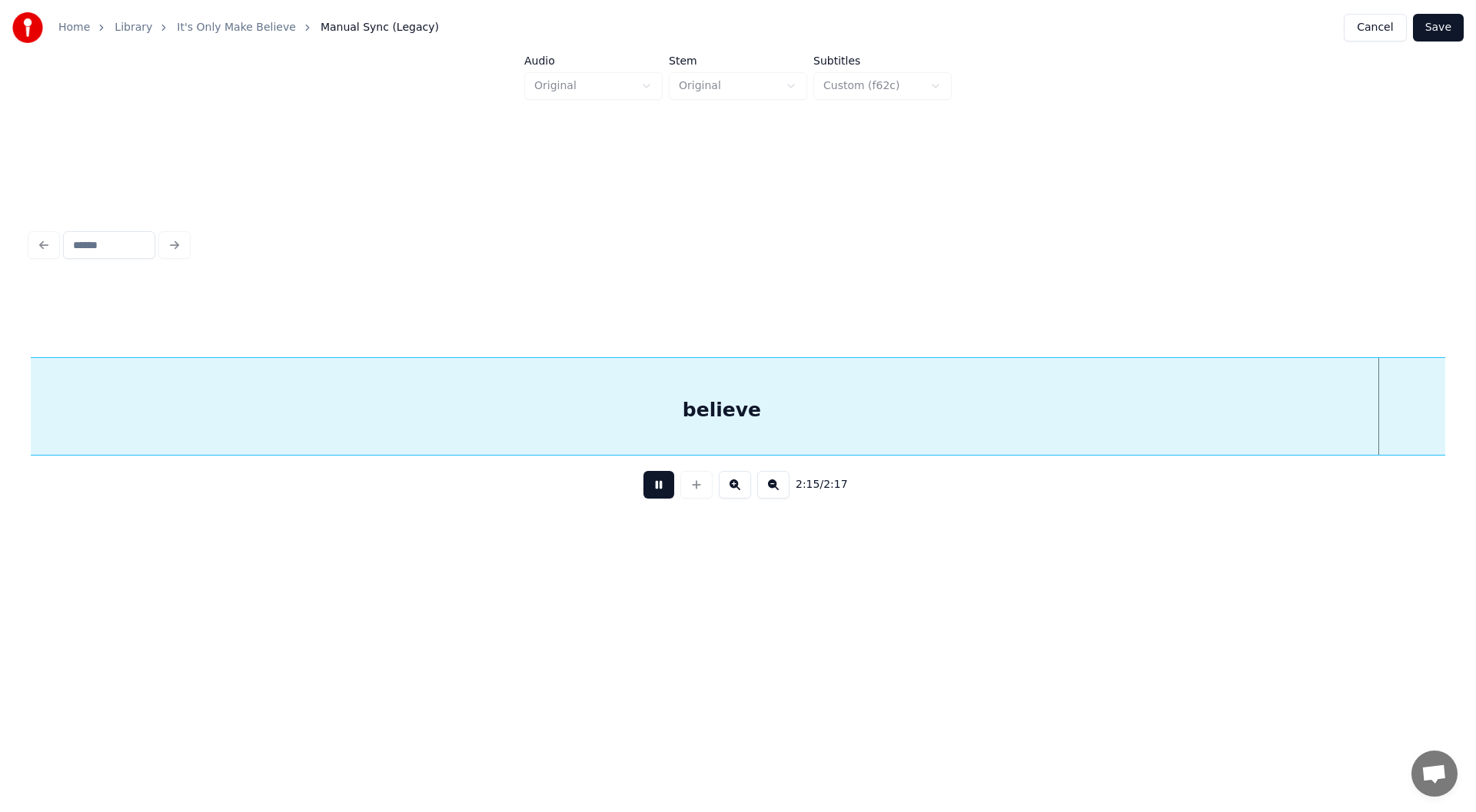
click at [655, 490] on button at bounding box center [658, 485] width 30 height 28
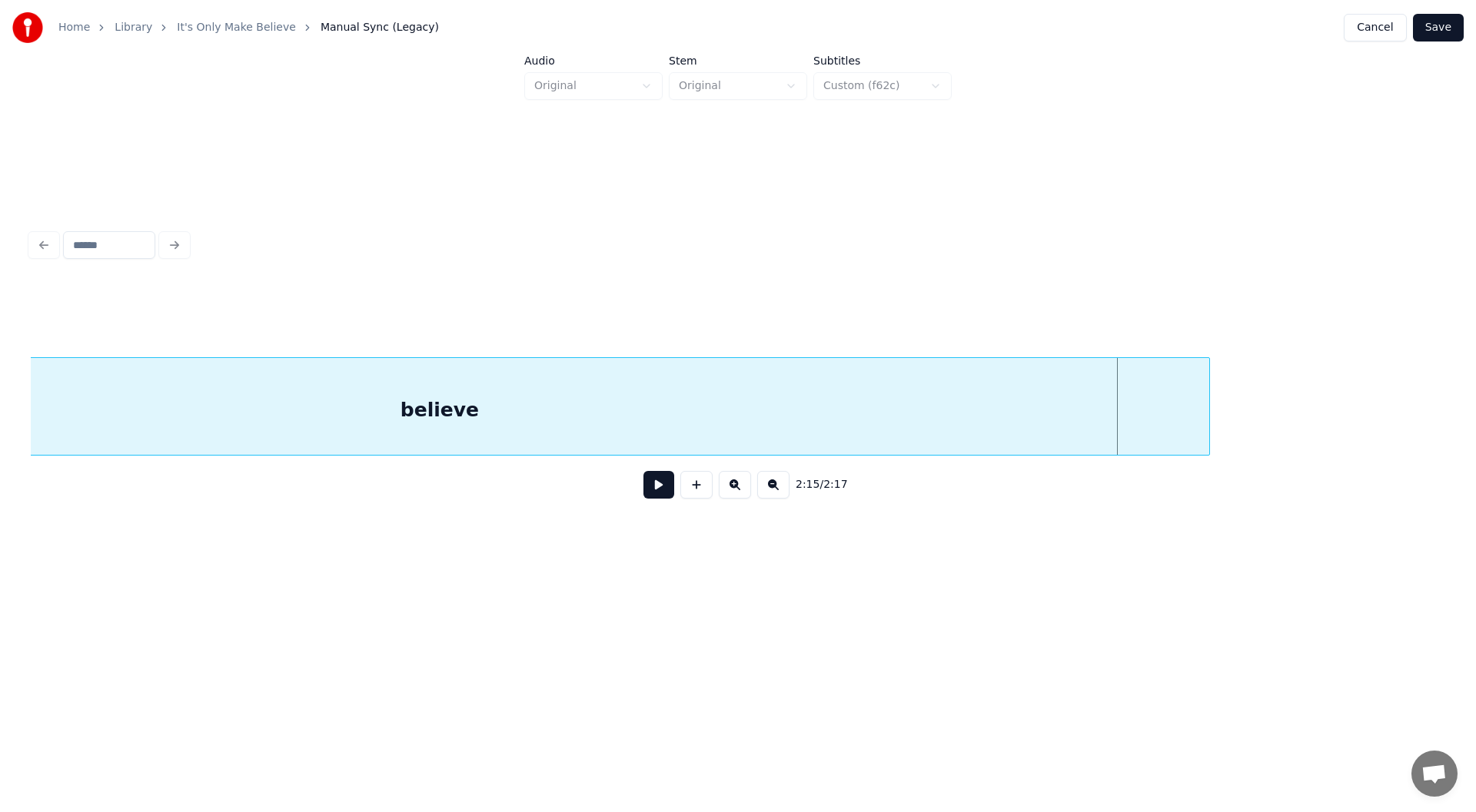
scroll to position [0, 19779]
click at [653, 493] on button at bounding box center [658, 485] width 30 height 28
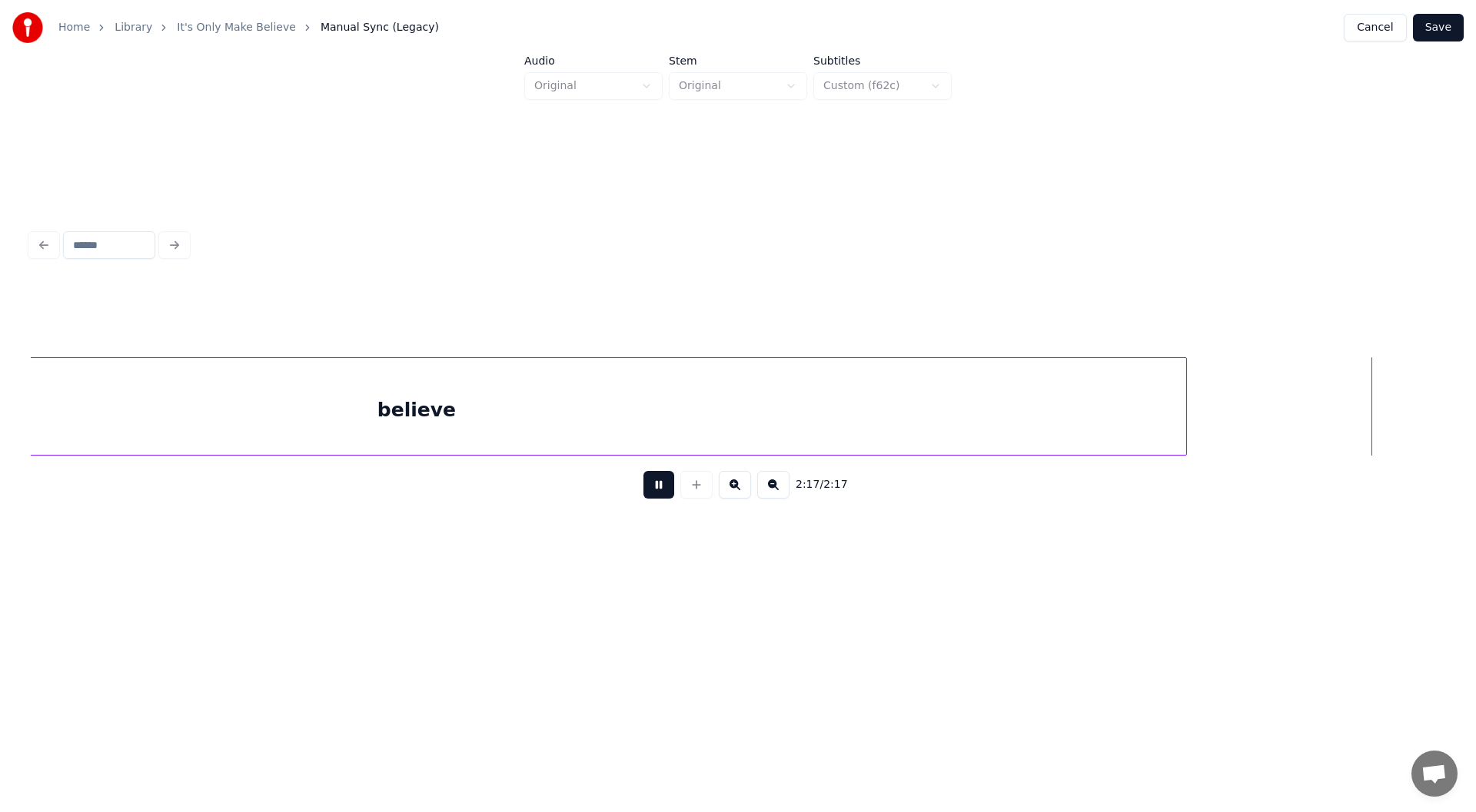
click at [653, 493] on button at bounding box center [658, 485] width 30 height 28
click at [1207, 409] on div at bounding box center [1204, 406] width 4 height 97
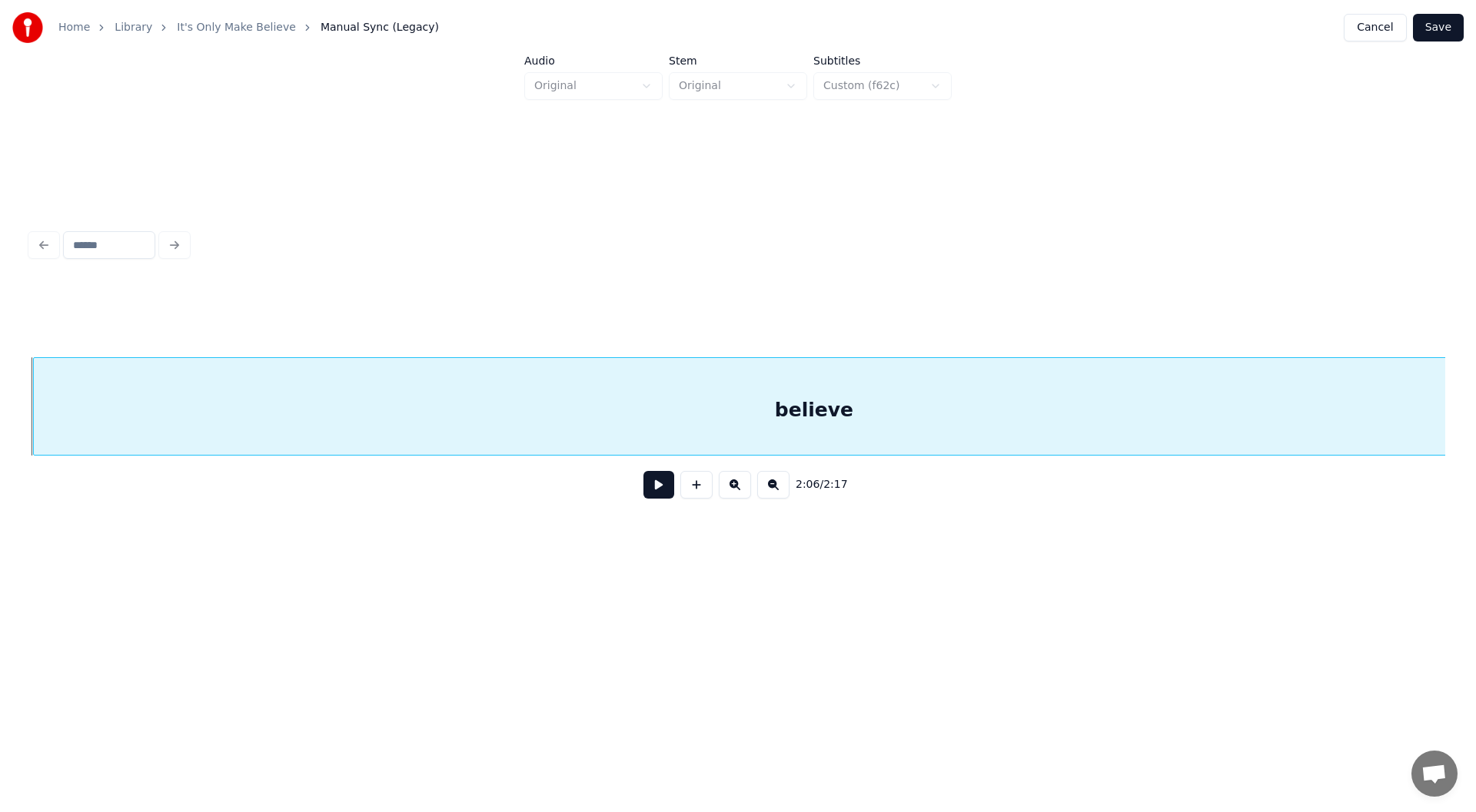
click at [1448, 22] on button "Save" at bounding box center [1439, 28] width 51 height 28
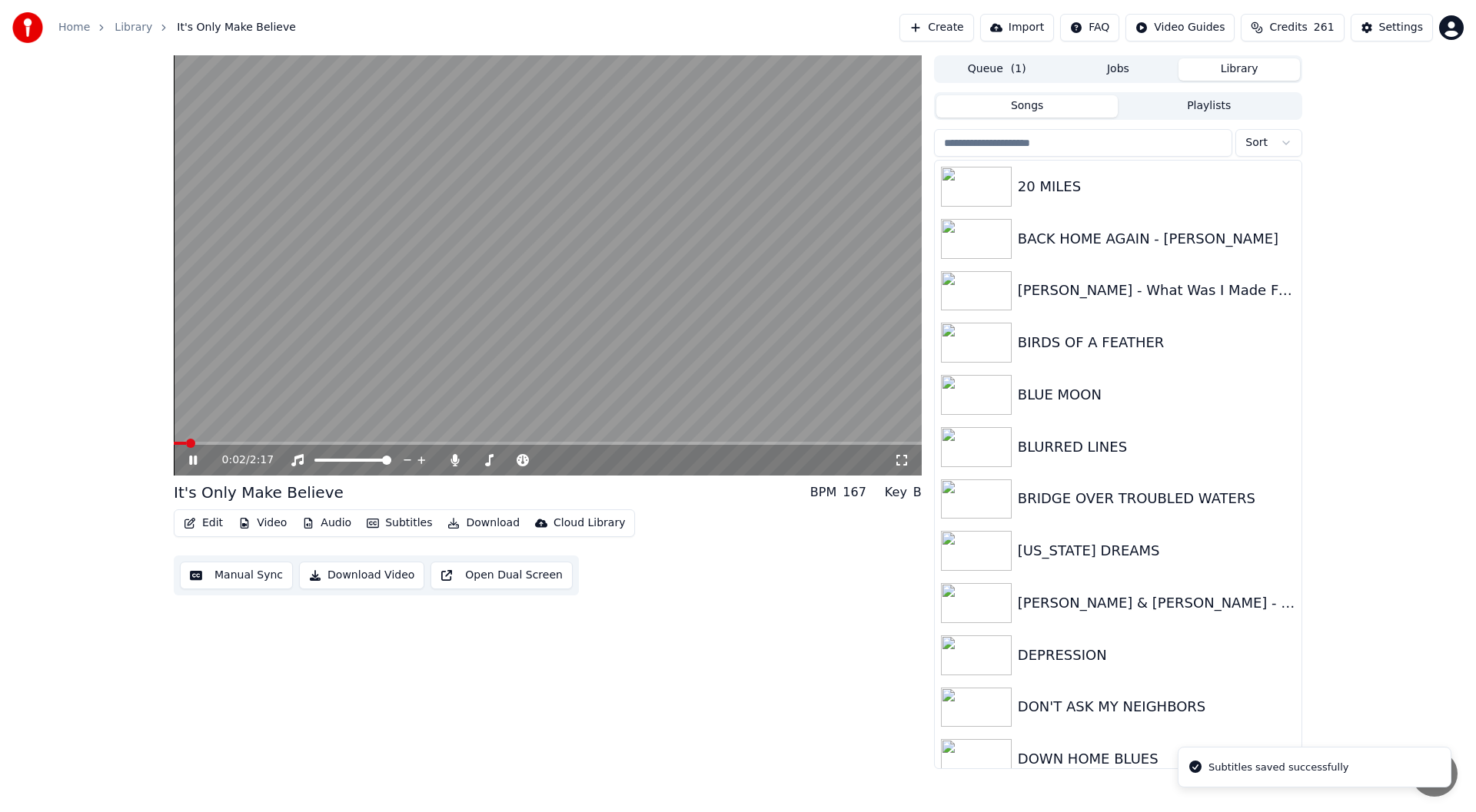
click at [899, 463] on icon at bounding box center [902, 460] width 16 height 12
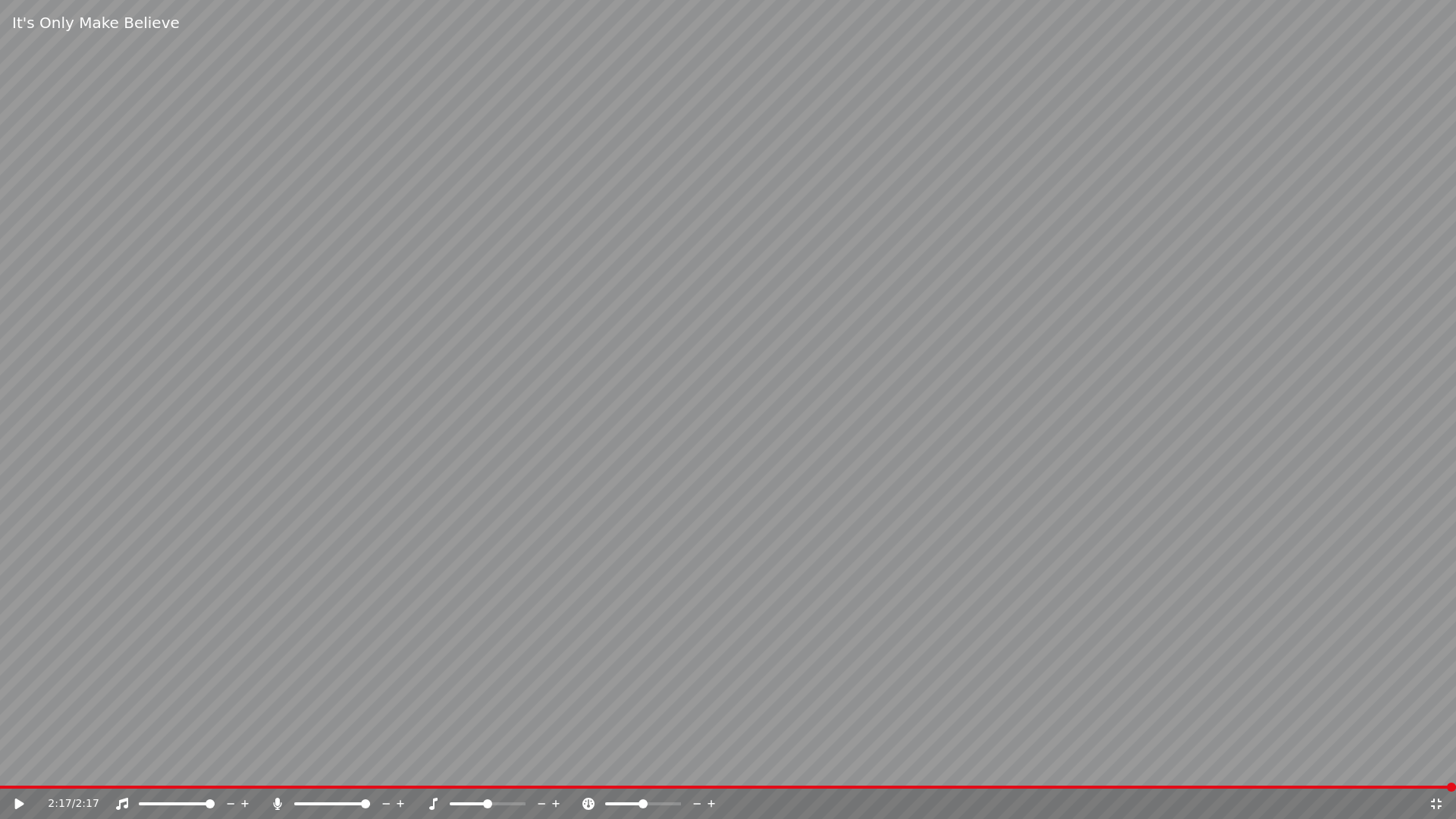
click at [1436, 801] on icon at bounding box center [1436, 804] width 15 height 12
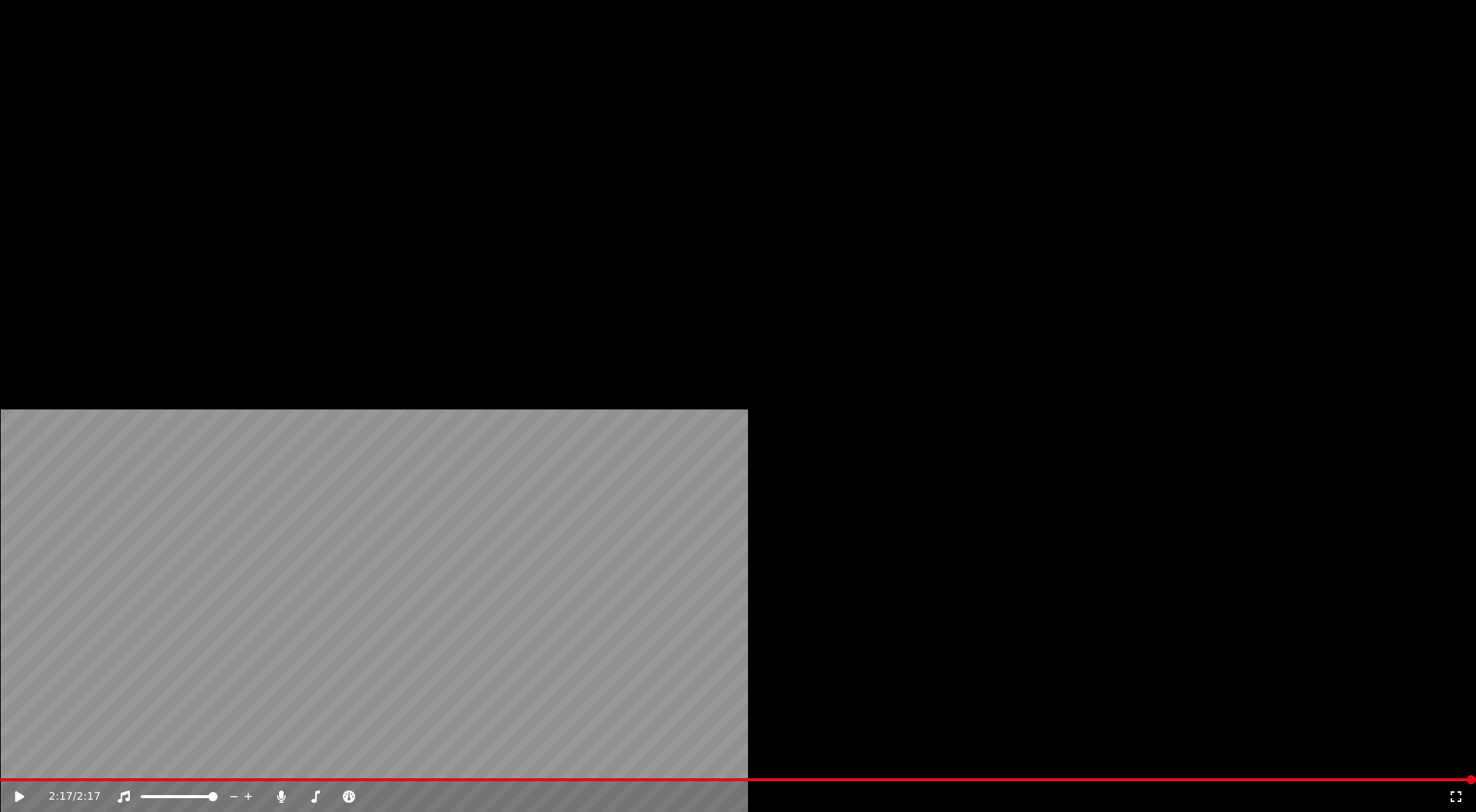
click at [473, 114] on button "Download" at bounding box center [483, 103] width 84 height 22
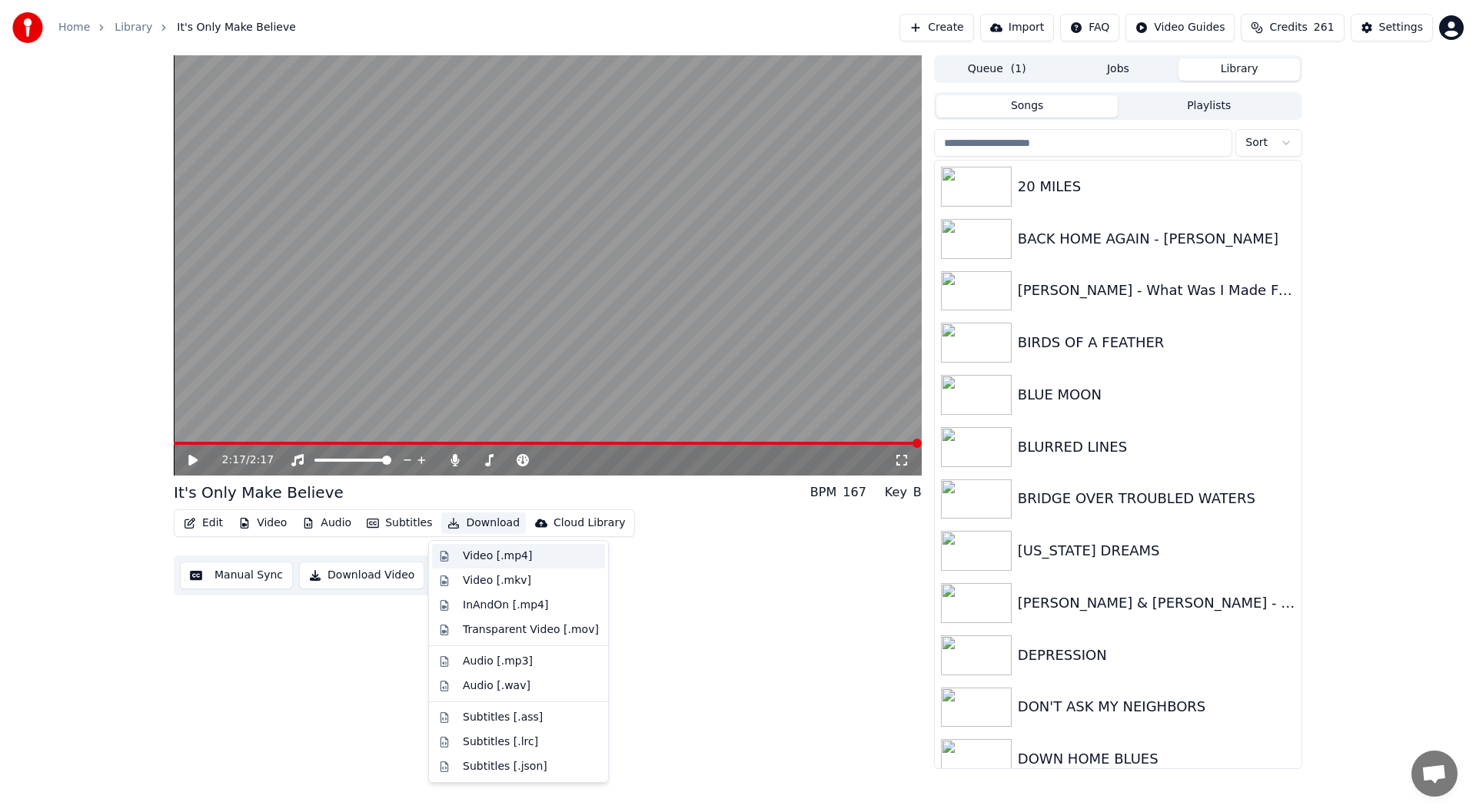
click at [489, 556] on div "Video [.mp4]" at bounding box center [496, 556] width 69 height 16
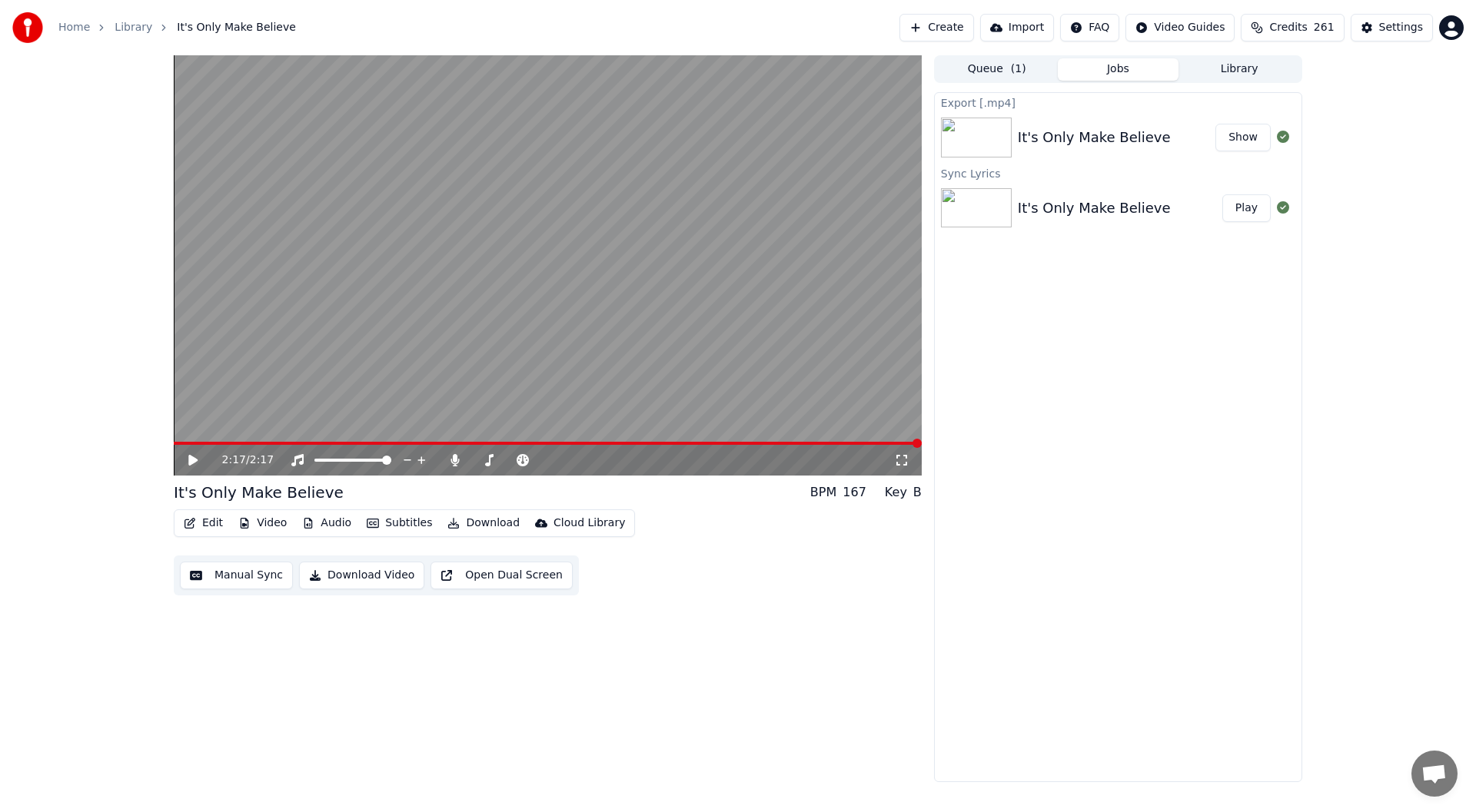
click at [1244, 136] on button "Show" at bounding box center [1243, 138] width 56 height 28
